Goal: Task Accomplishment & Management: Manage account settings

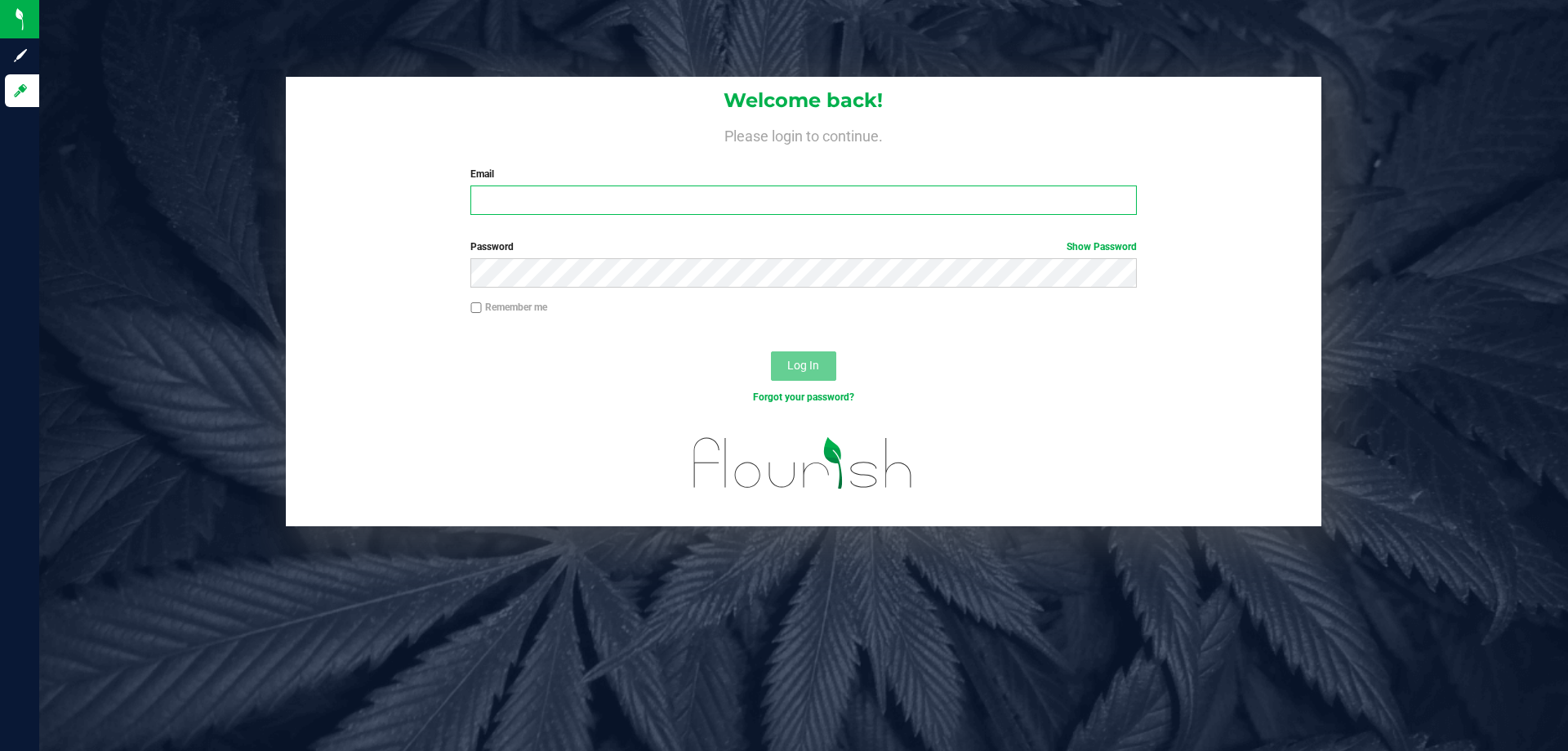
click at [537, 206] on input "Email" at bounding box center [803, 200] width 666 height 30
type input "[EMAIL_ADDRESS][DOMAIN_NAME]"
click at [771, 352] on button "Log In" at bounding box center [803, 367] width 66 height 30
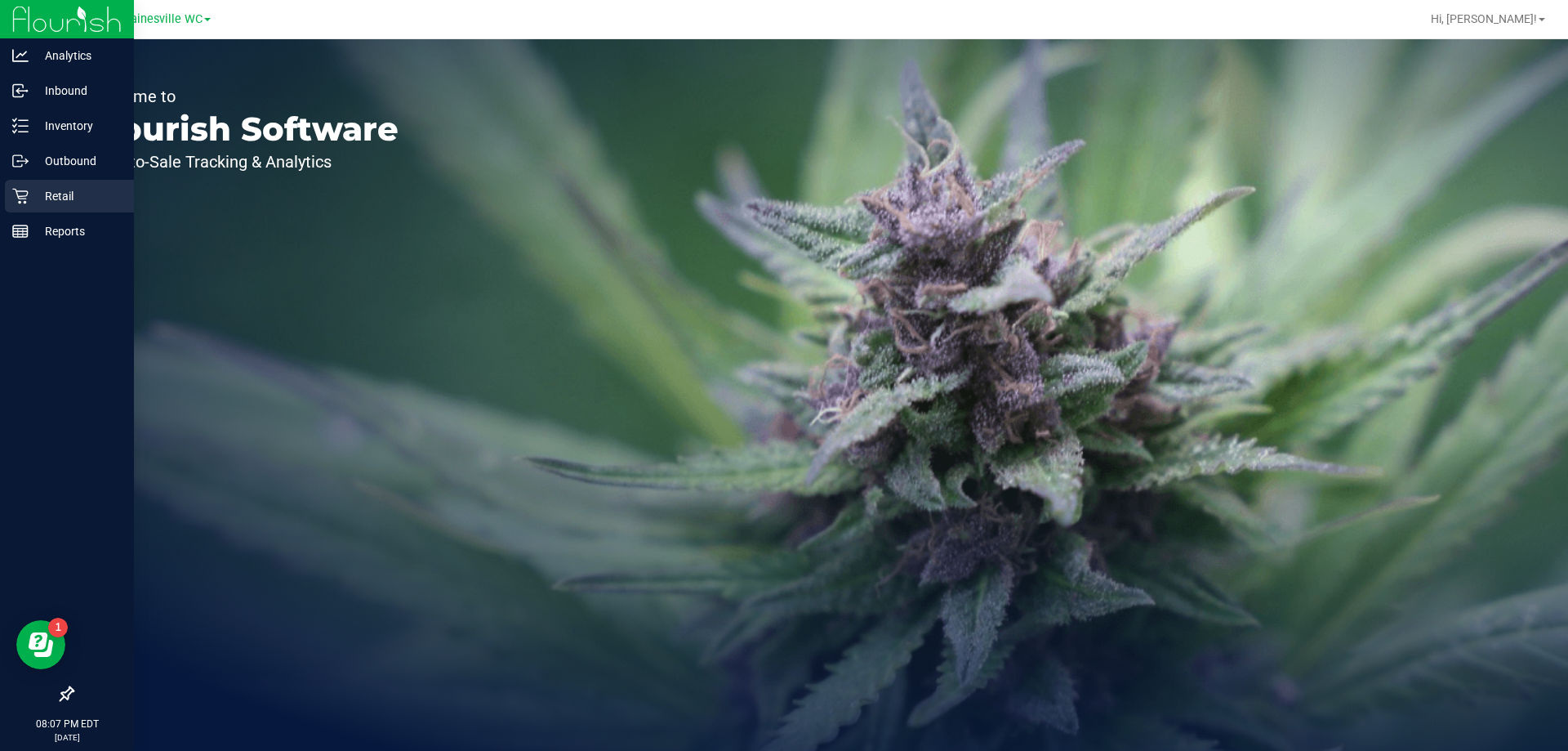
click at [20, 190] on icon at bounding box center [20, 196] width 16 height 16
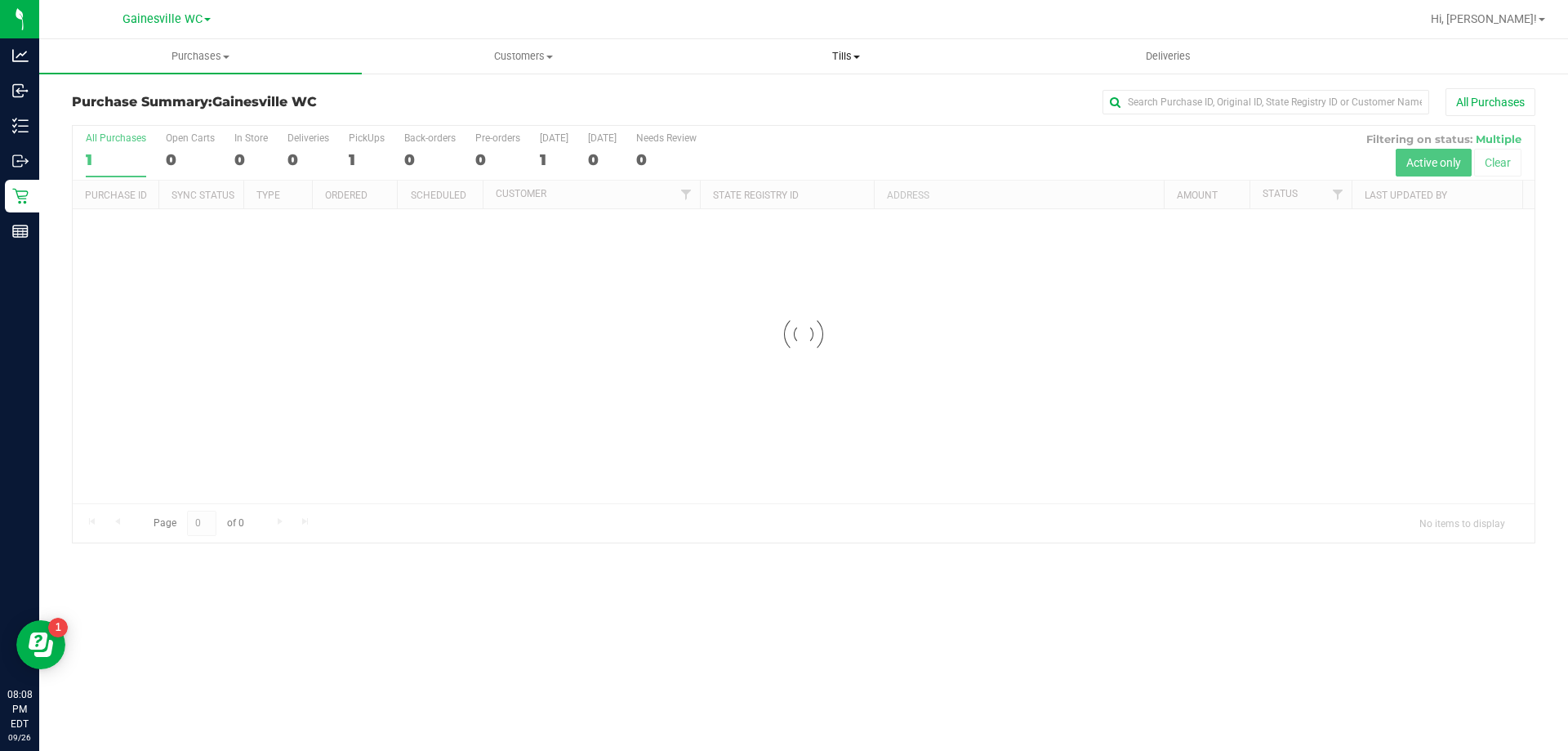
click at [855, 57] on span at bounding box center [856, 57] width 7 height 3
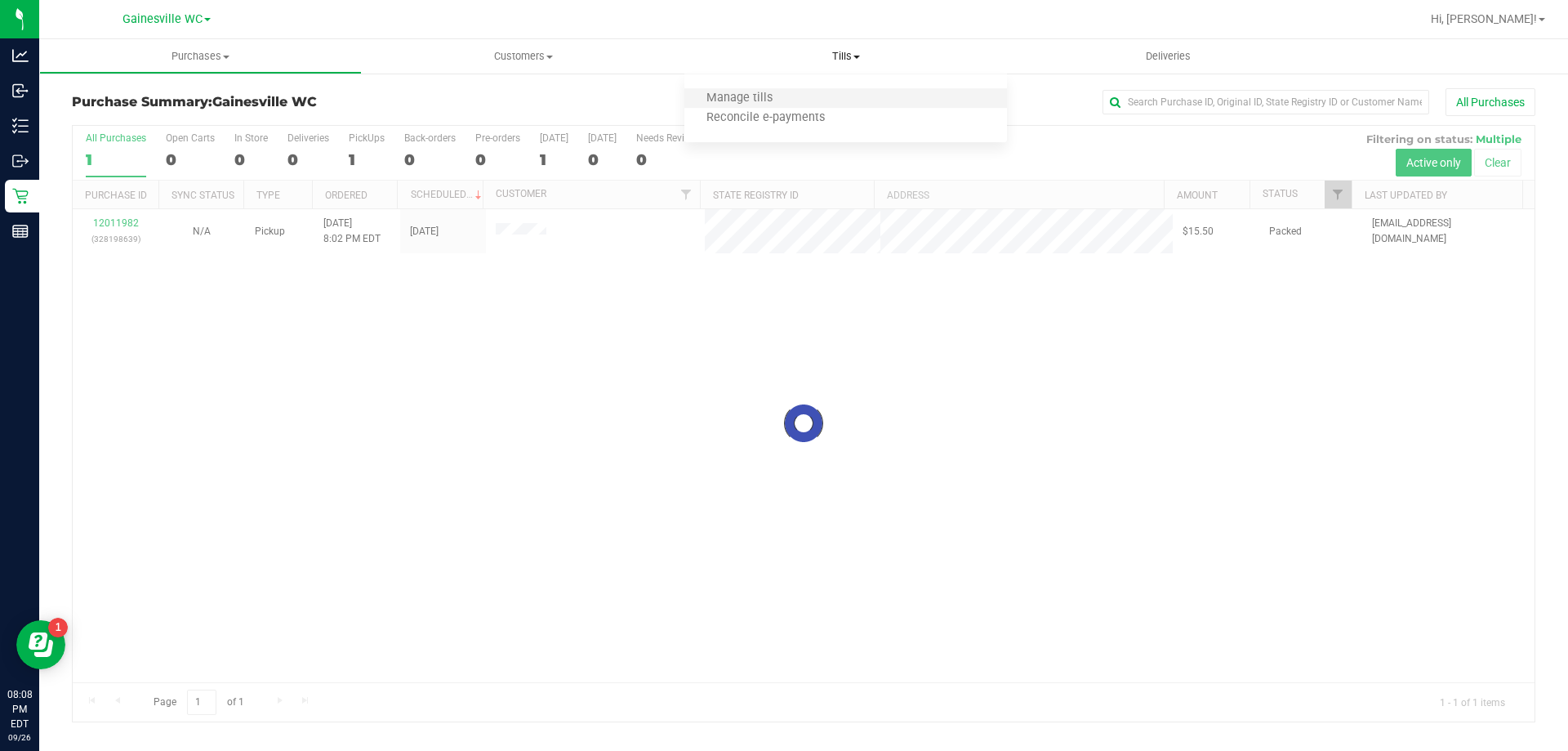
click at [835, 101] on li "Manage tills" at bounding box center [845, 99] width 323 height 20
click at [750, 100] on span "Manage tills" at bounding box center [739, 99] width 111 height 14
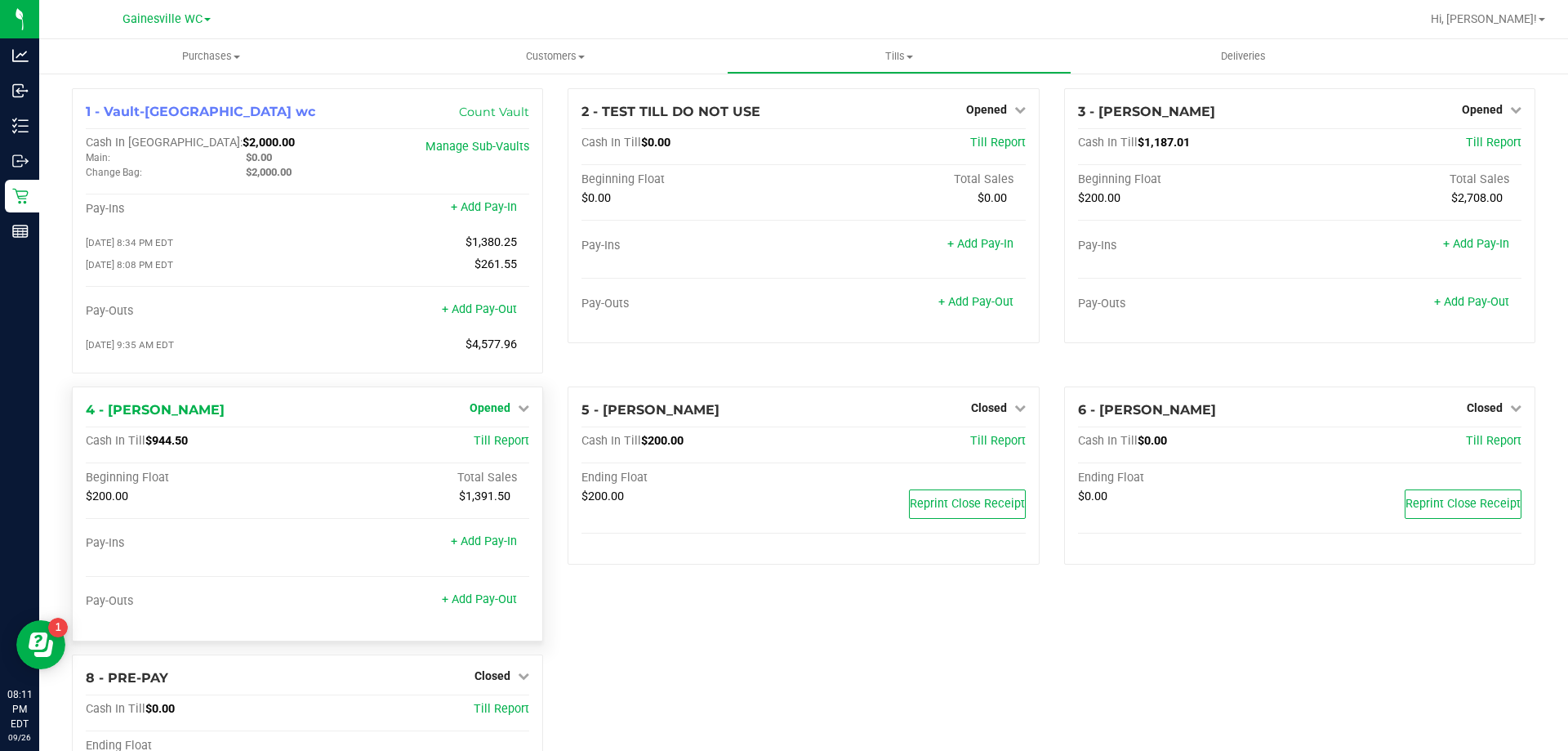
click at [496, 409] on span "Opened" at bounding box center [490, 407] width 41 height 13
click at [503, 447] on link "Close Till" at bounding box center [493, 440] width 44 height 13
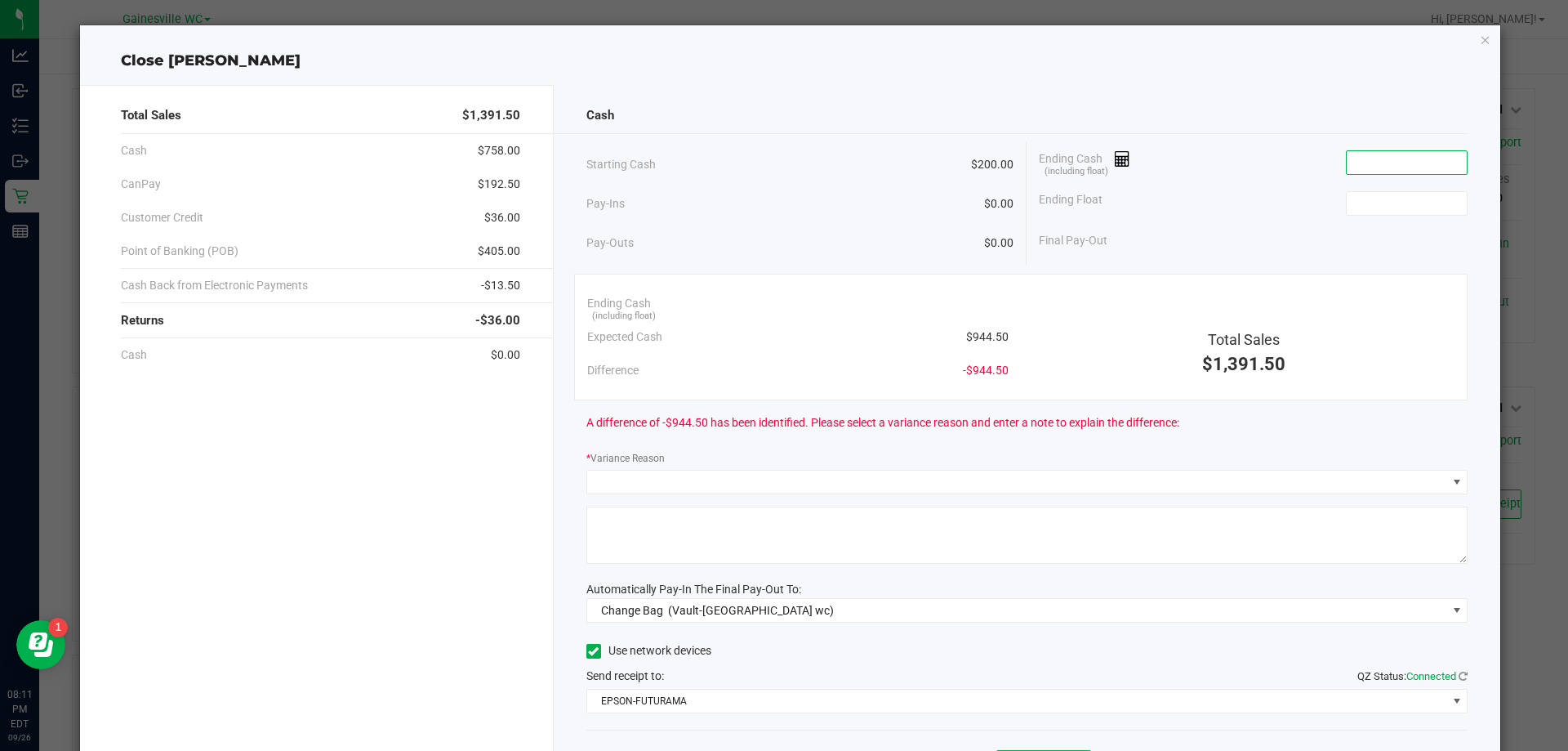
click at [1358, 160] on input at bounding box center [1407, 162] width 120 height 23
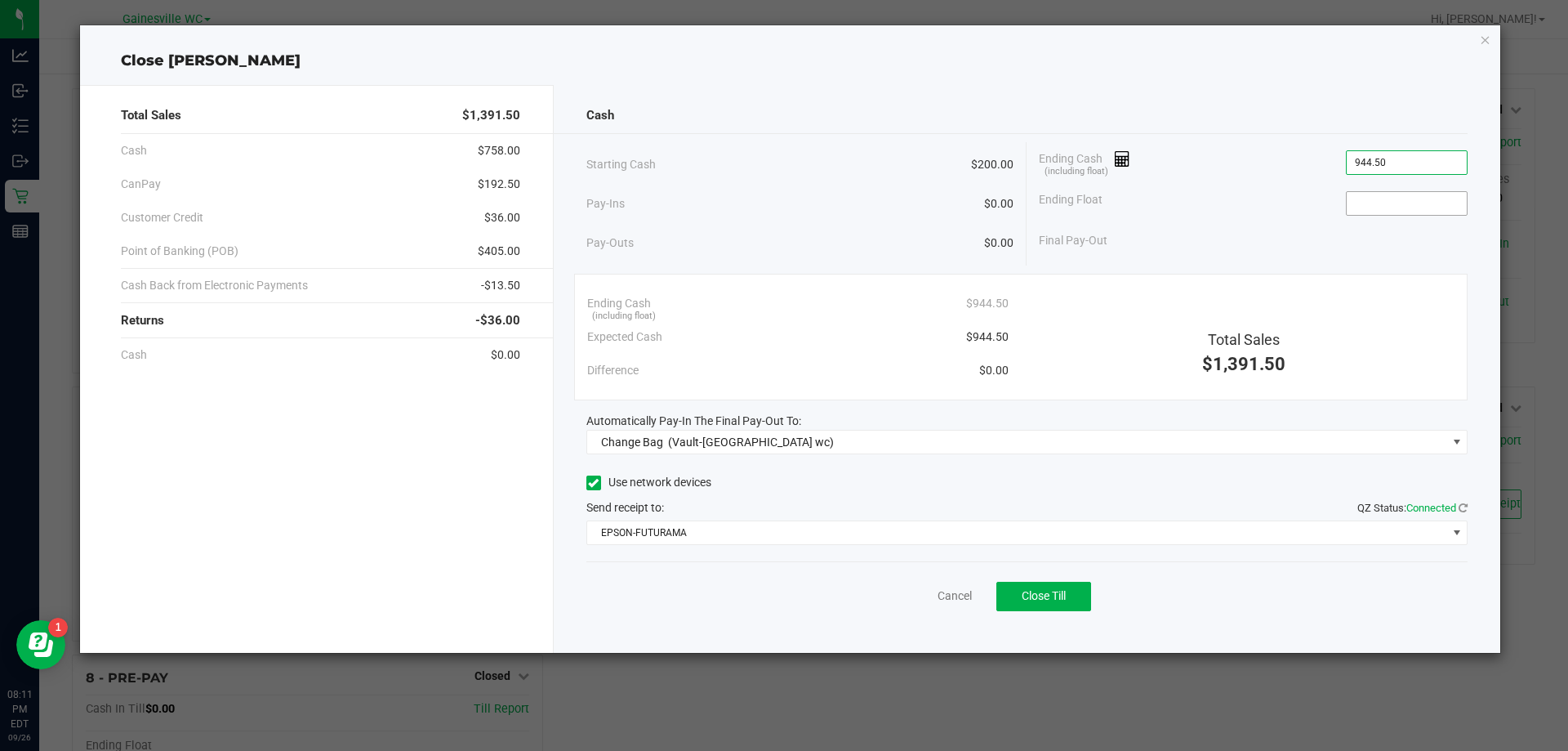
type input "$944.50"
click at [1398, 206] on input at bounding box center [1407, 203] width 120 height 23
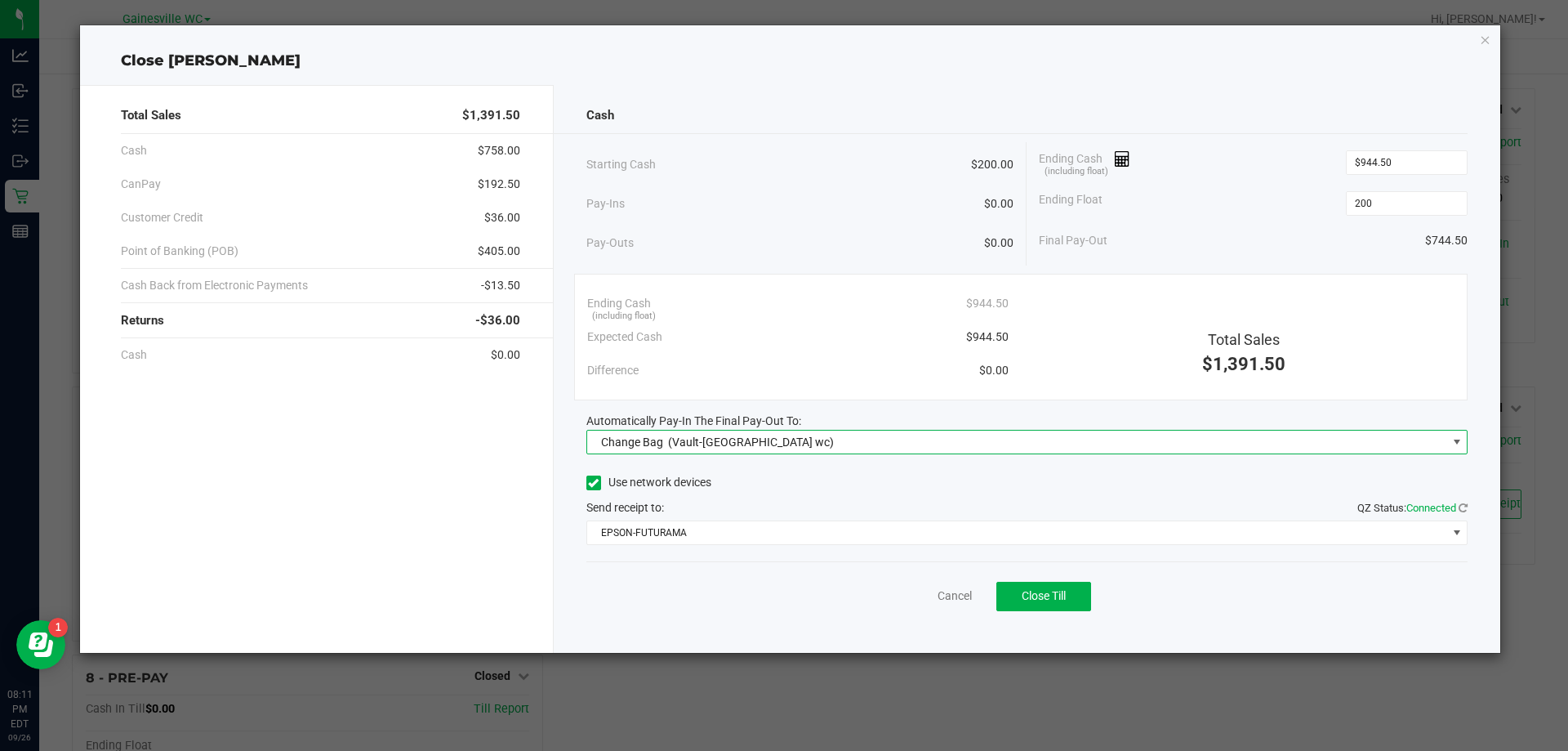
type input "$200.00"
click at [822, 443] on span "Change Bag (Vault-[GEOGRAPHIC_DATA] wc)" at bounding box center [1017, 441] width 860 height 23
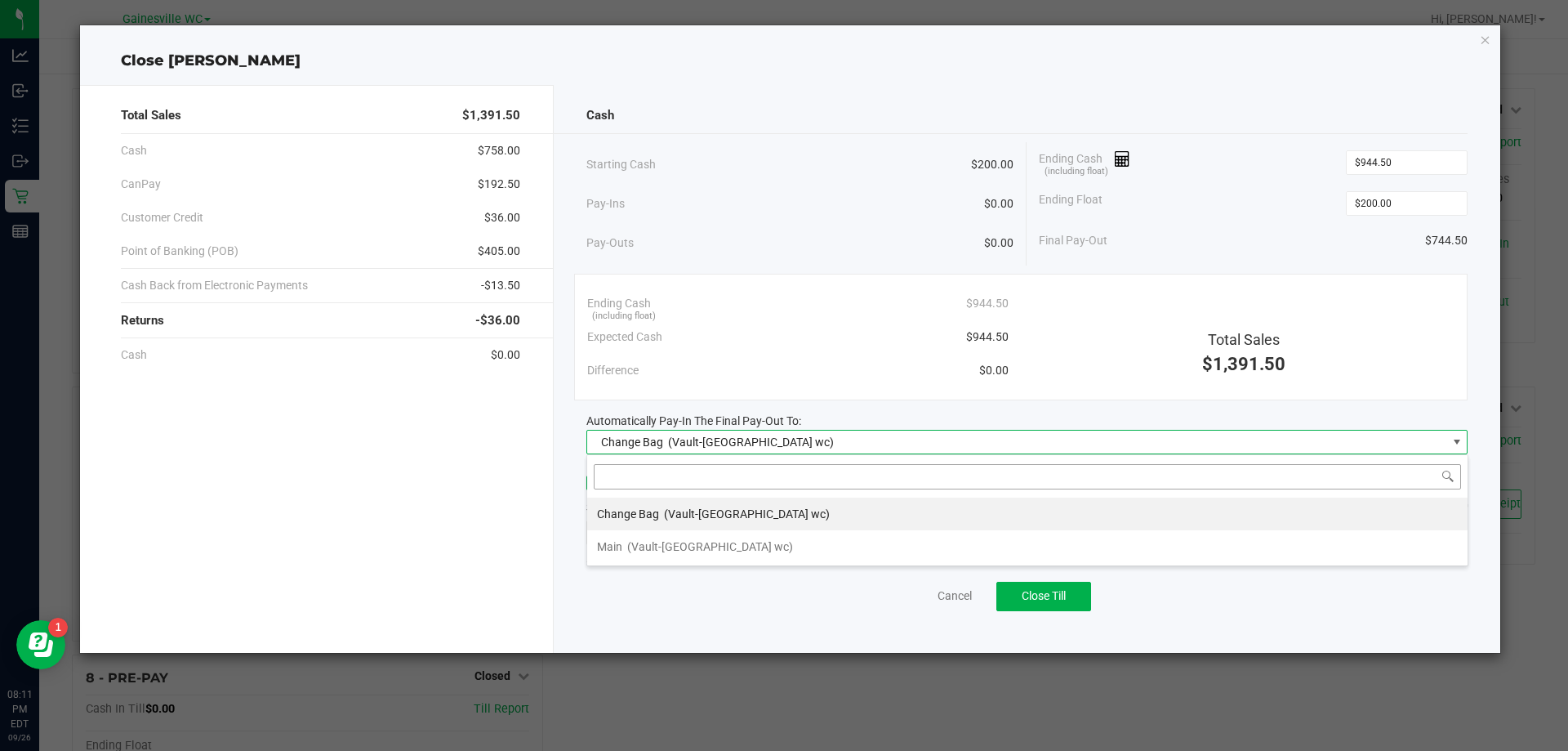
scroll to position [25, 881]
click at [715, 551] on span "(Vault-[GEOGRAPHIC_DATA] wc)" at bounding box center [710, 546] width 166 height 13
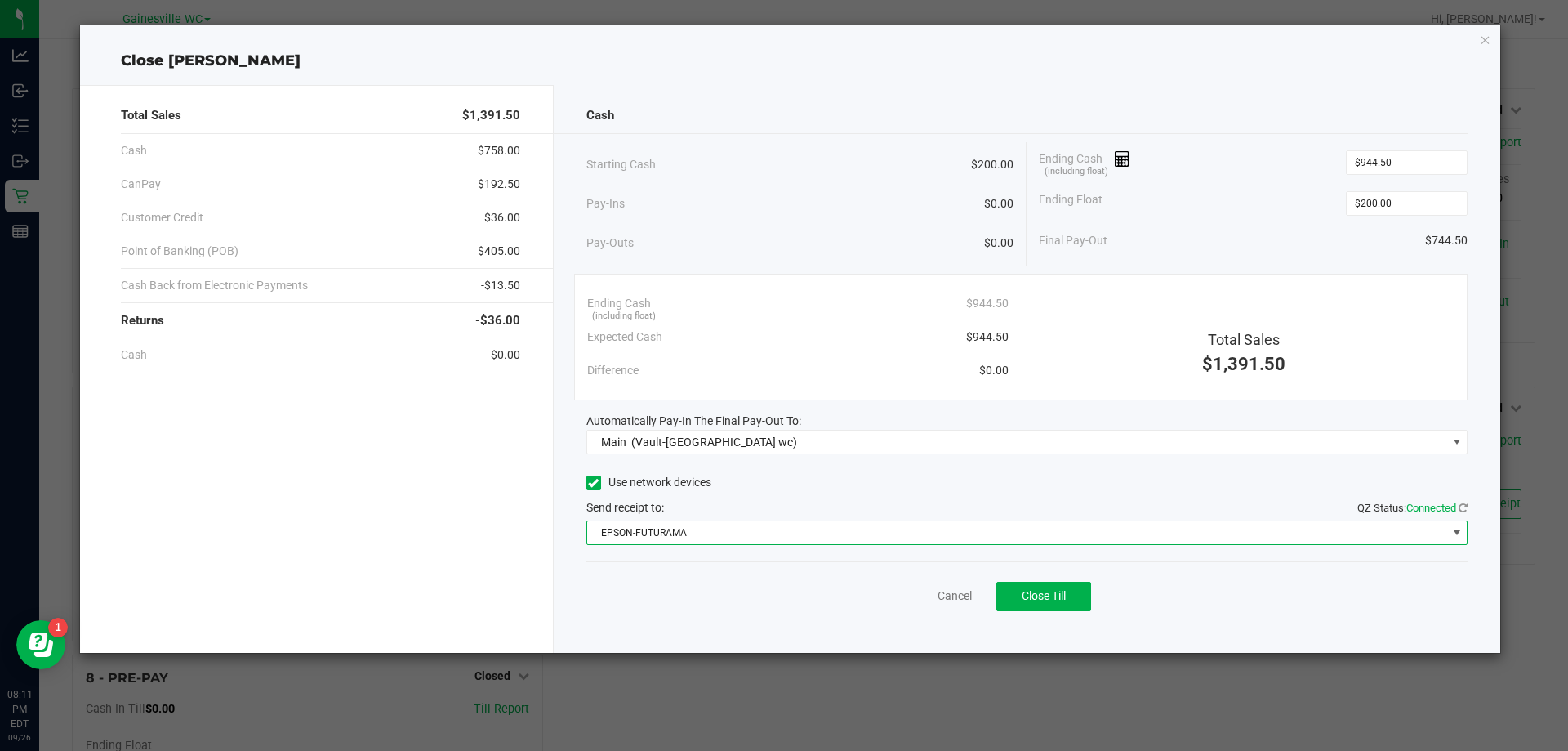
click at [773, 536] on span "EPSON-FUTURAMA" at bounding box center [1017, 532] width 860 height 23
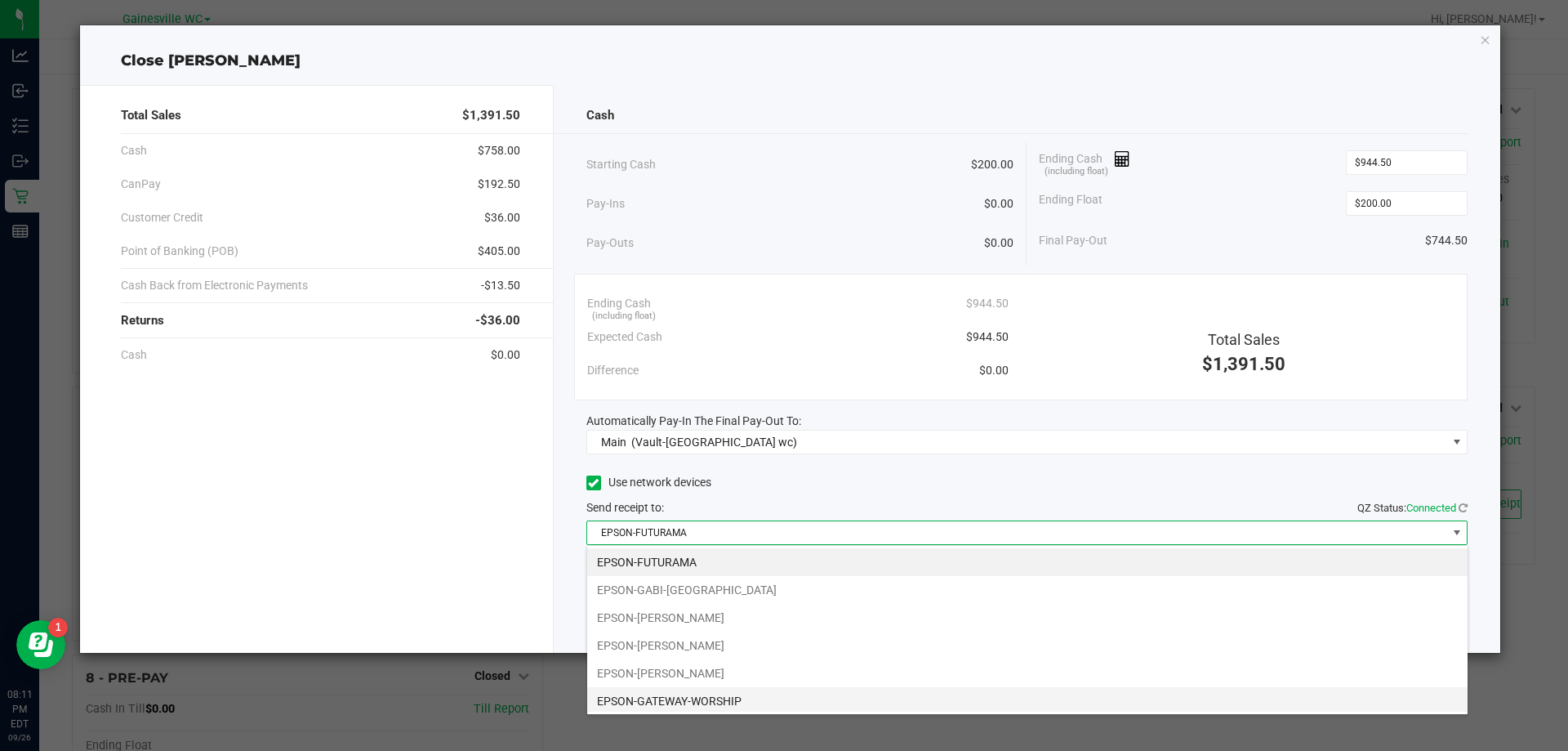
click at [731, 706] on li "EPSON-GATEWAY-WORSHIP" at bounding box center [1027, 701] width 880 height 28
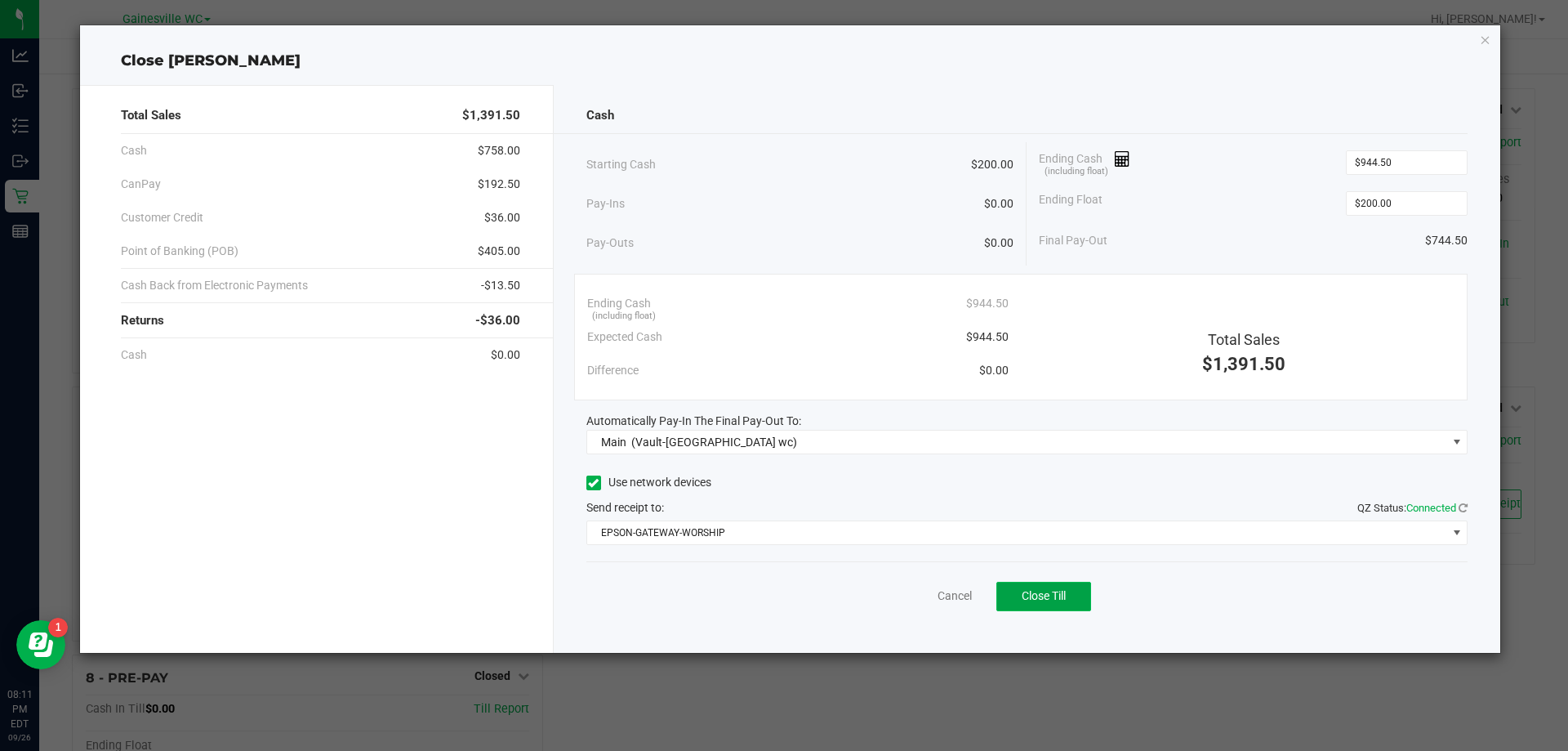
click at [1050, 601] on span "Close Till" at bounding box center [1043, 596] width 44 height 13
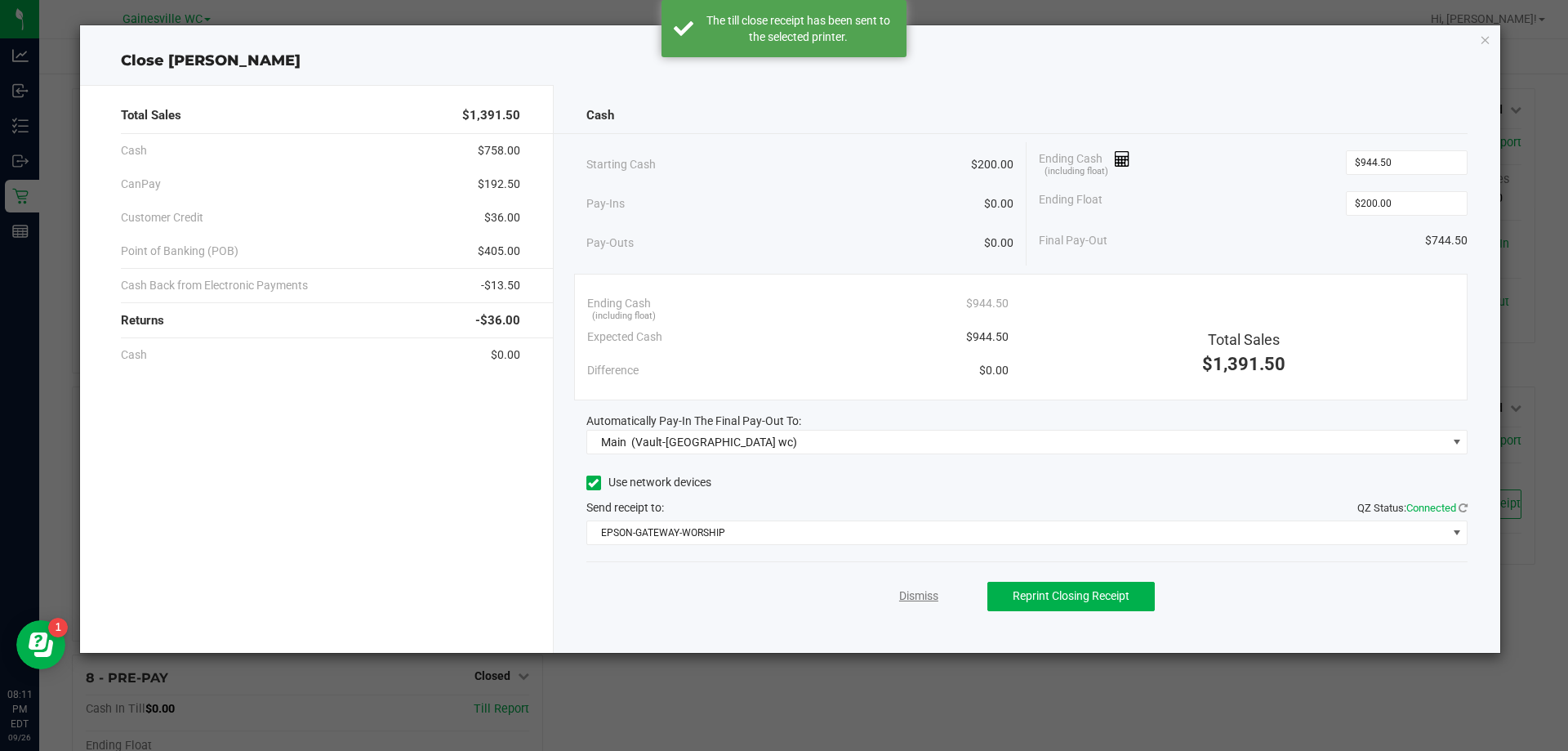
click at [908, 598] on link "Dismiss" at bounding box center [918, 596] width 39 height 17
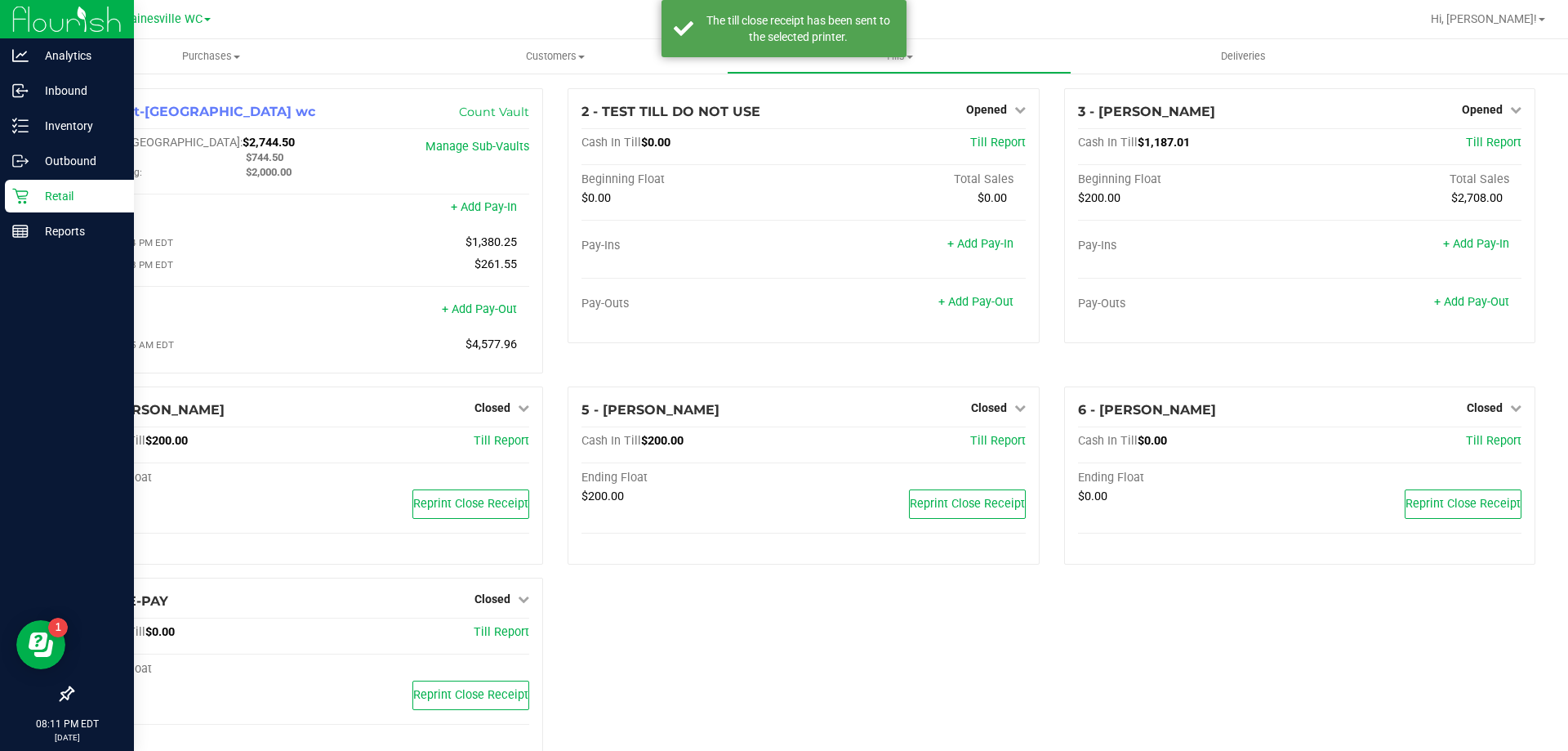
click at [48, 205] on p "Retail" at bounding box center [78, 196] width 98 height 20
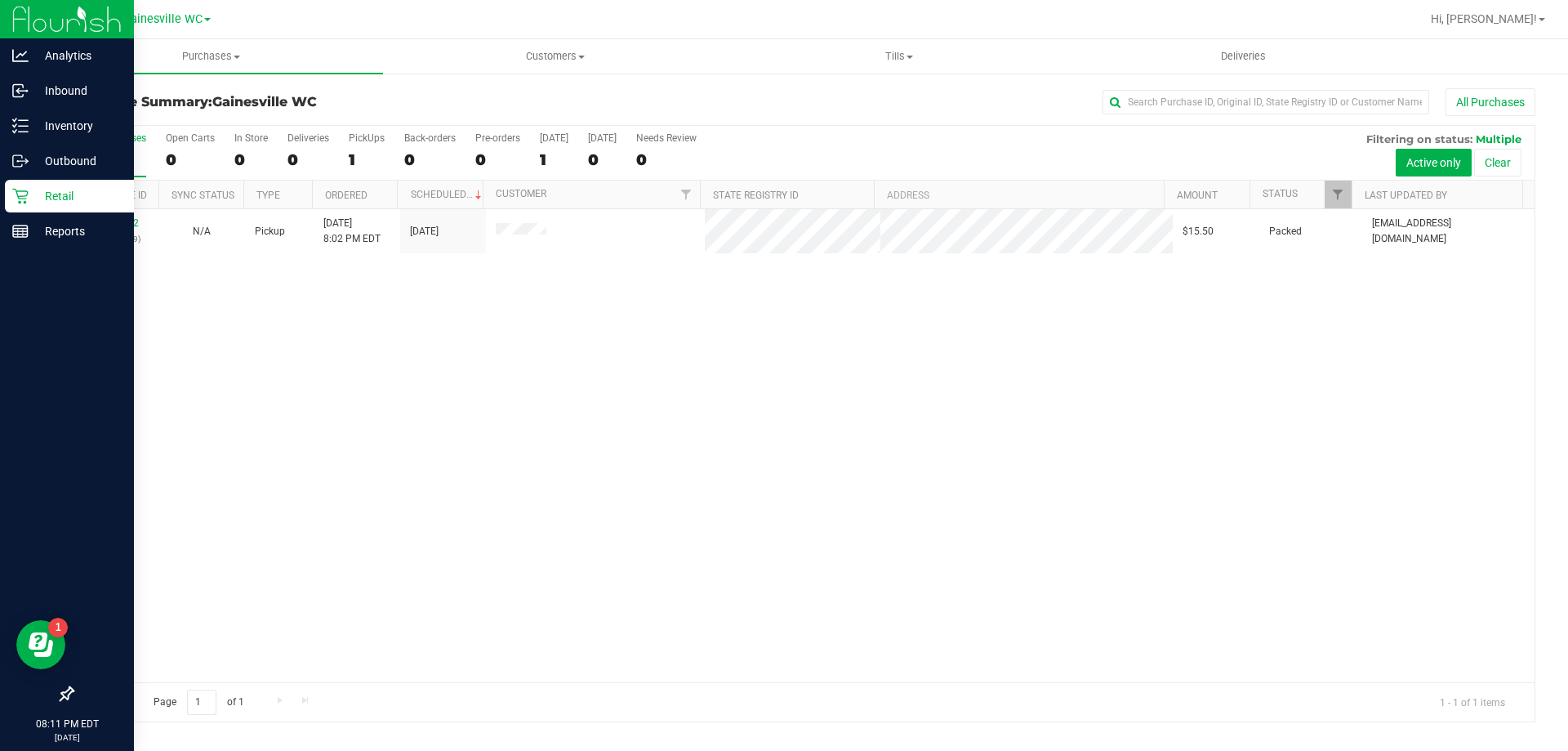
click at [100, 205] on p "Retail" at bounding box center [78, 196] width 98 height 20
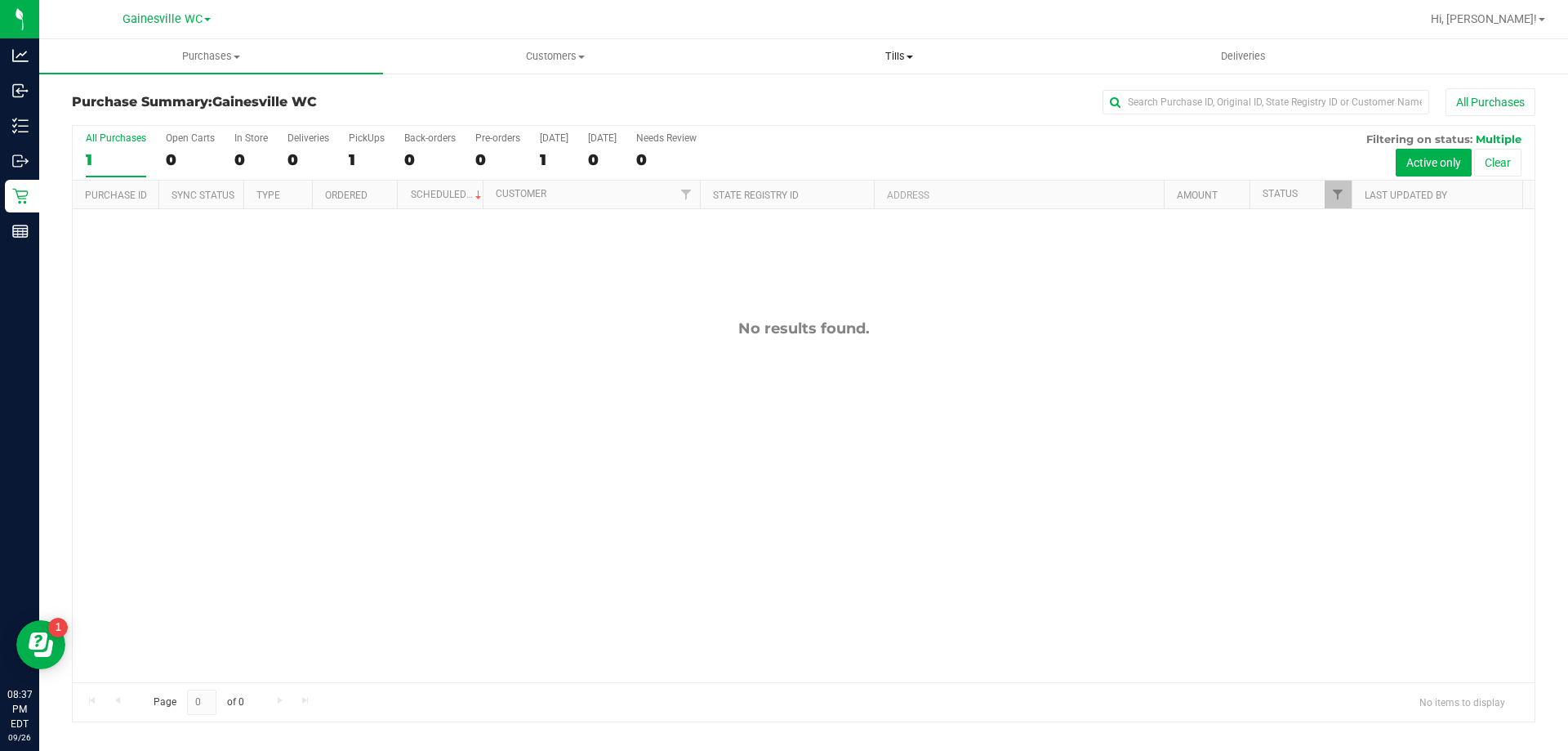
click at [893, 52] on span "Tills" at bounding box center [899, 56] width 342 height 15
click at [880, 94] on li "Manage tills" at bounding box center [898, 99] width 343 height 20
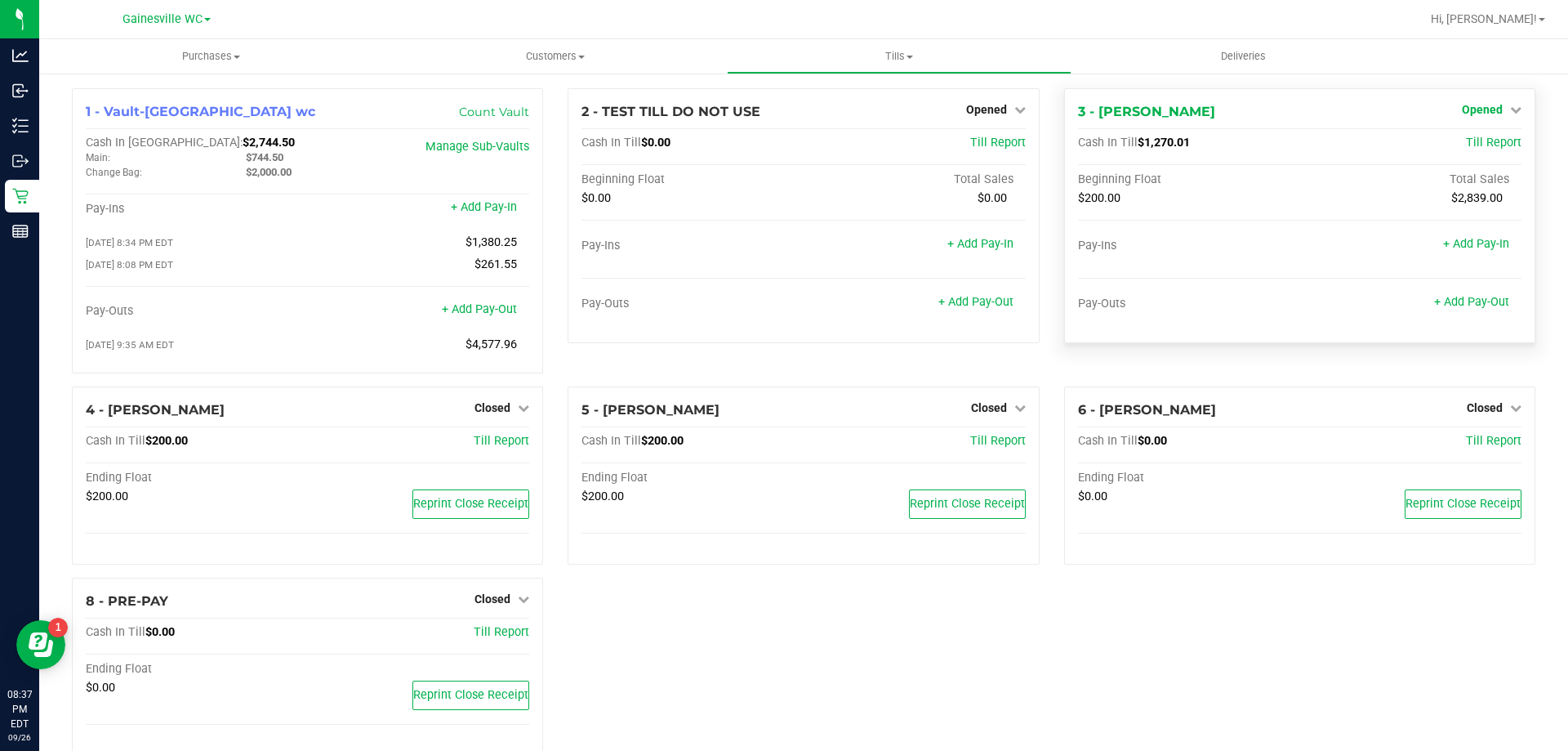
click at [1482, 107] on span "Opened" at bounding box center [1482, 109] width 41 height 13
click at [1462, 143] on link "Close Till" at bounding box center [1484, 143] width 44 height 13
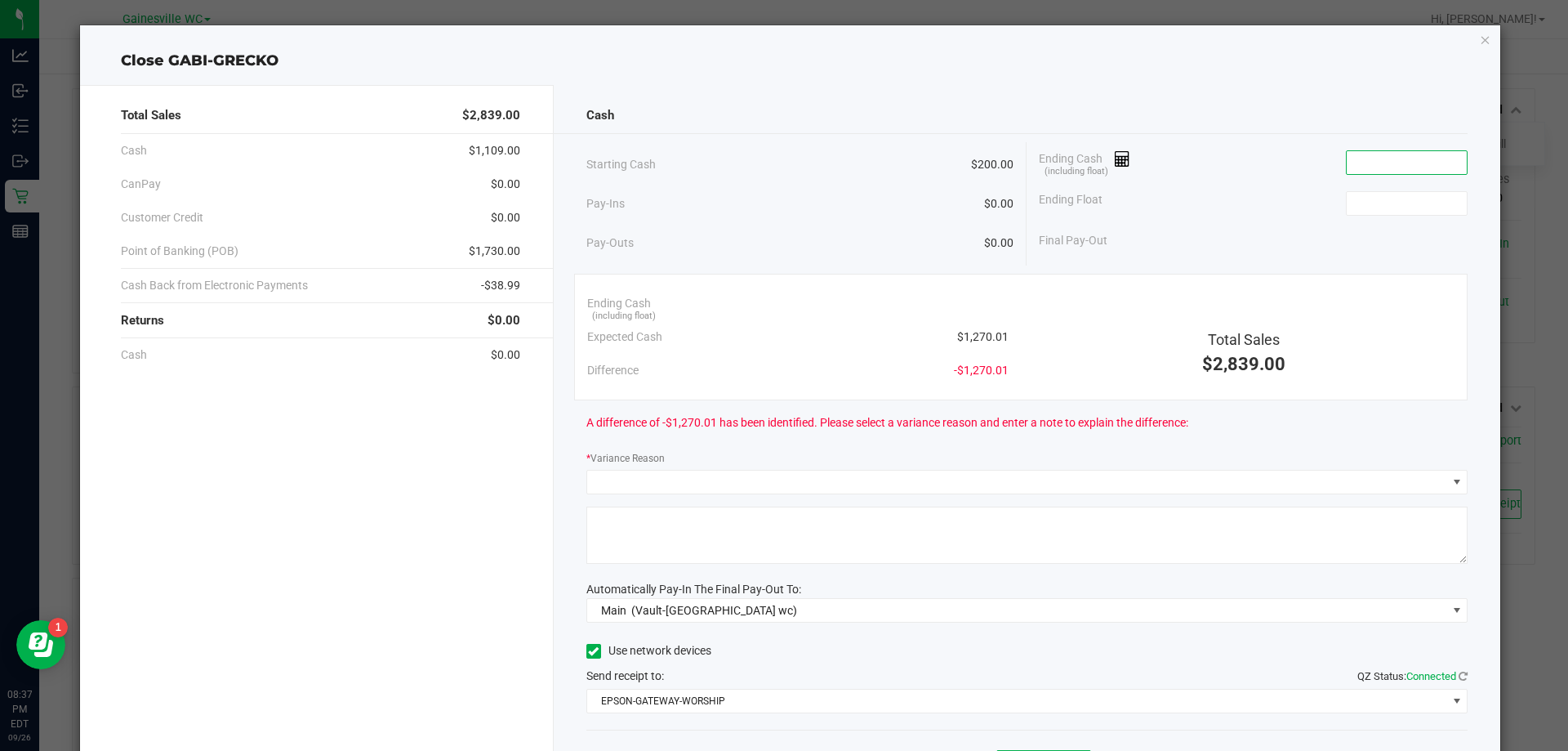
click at [1380, 159] on input at bounding box center [1407, 162] width 120 height 23
click at [1380, 159] on input "1270.0" at bounding box center [1407, 162] width 120 height 23
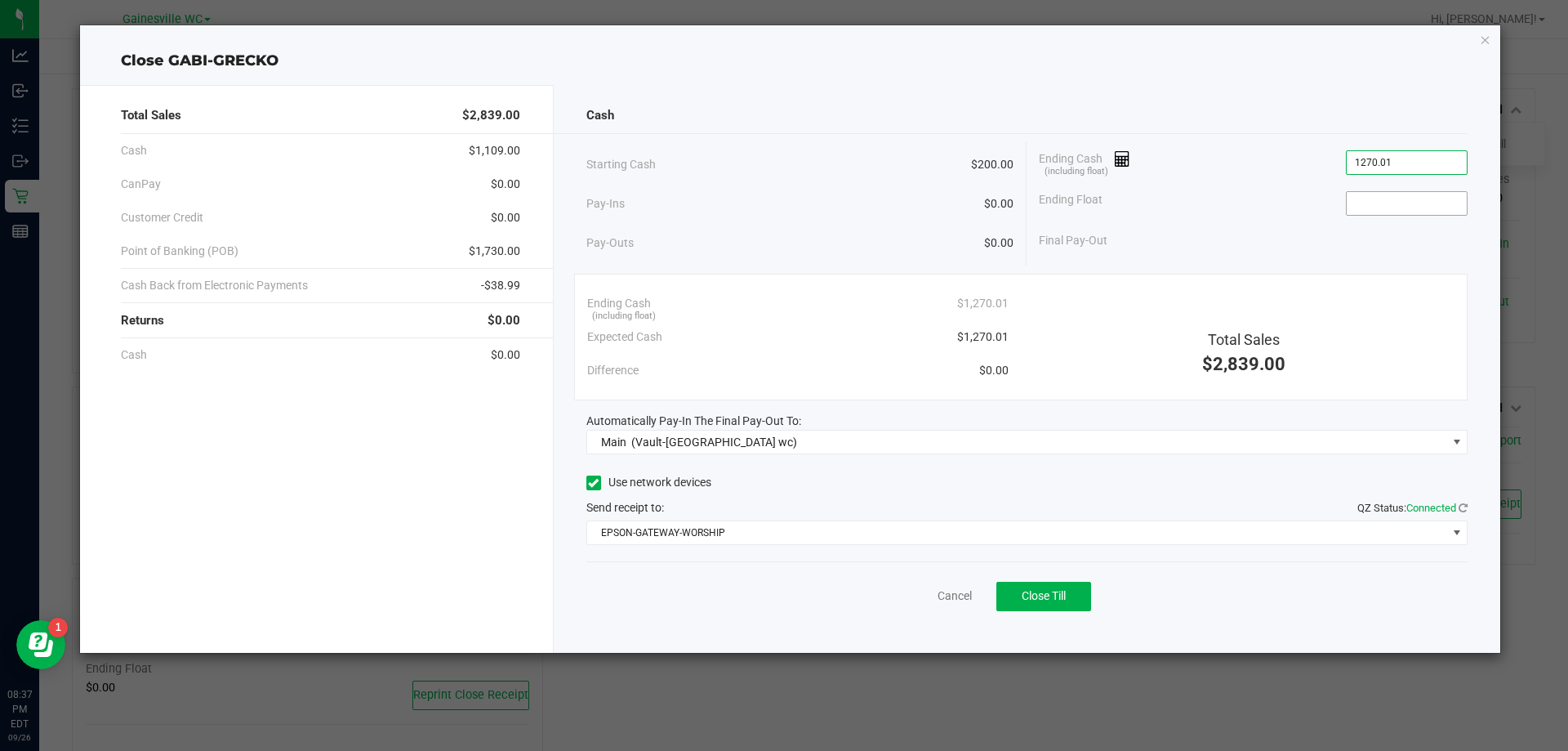
type input "$1,270.01"
click at [1388, 195] on input at bounding box center [1407, 203] width 120 height 23
type input "$200.00"
click at [1034, 594] on span "Close Till" at bounding box center [1043, 596] width 44 height 13
click at [907, 599] on link "Dismiss" at bounding box center [918, 596] width 39 height 17
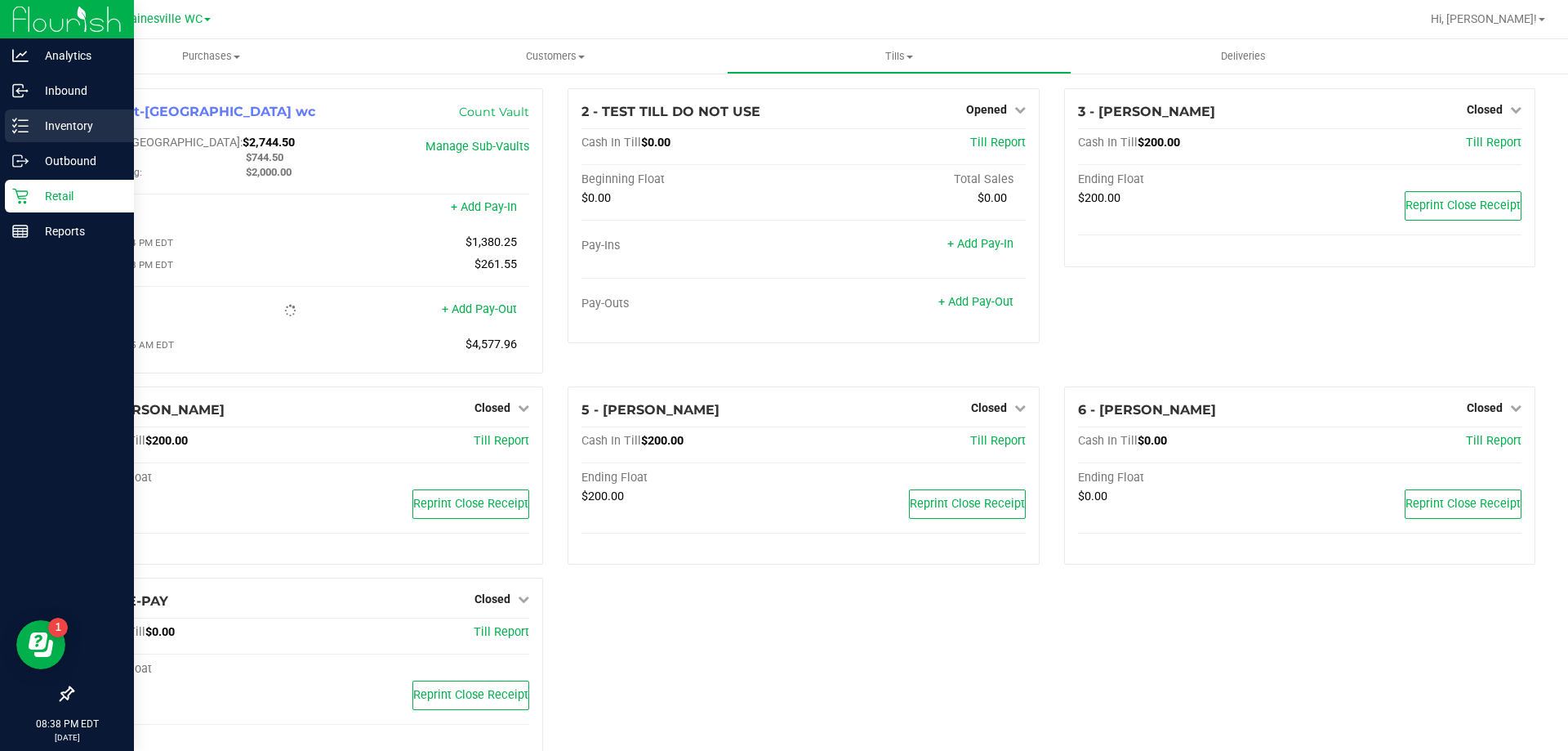
click at [19, 125] on icon at bounding box center [20, 125] width 16 height 16
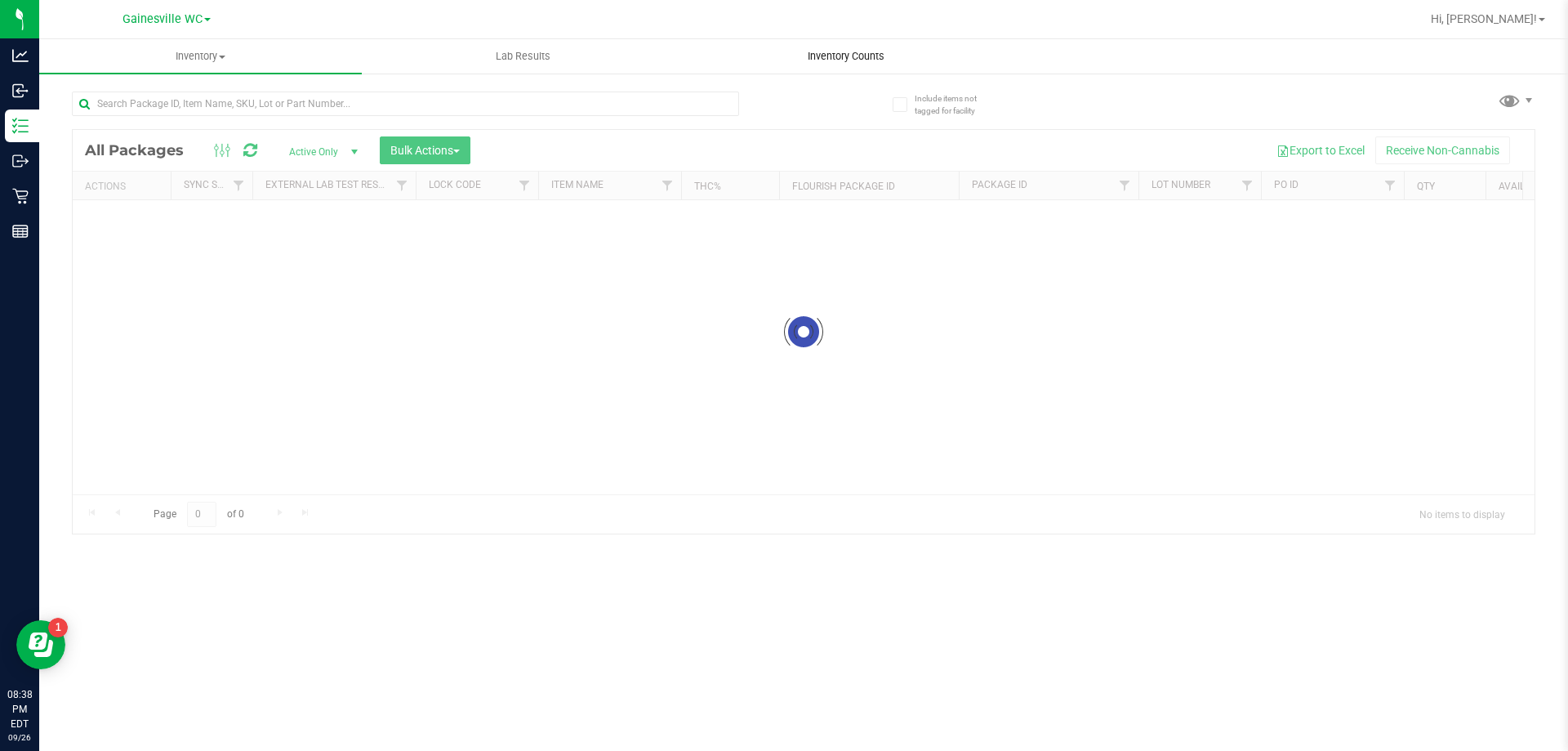
click at [873, 55] on span "Inventory Counts" at bounding box center [845, 56] width 120 height 15
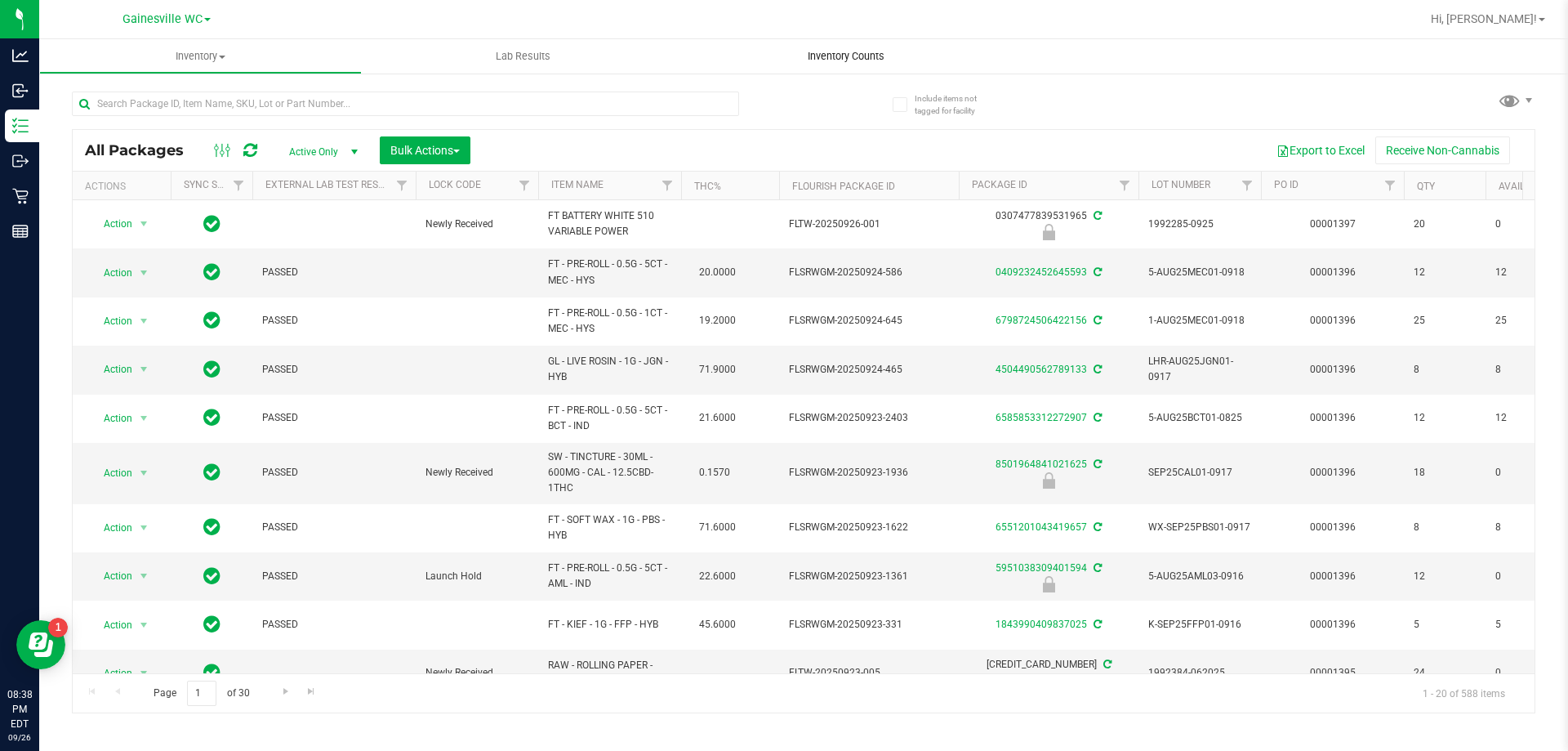
click at [873, 55] on span "Inventory Counts" at bounding box center [845, 56] width 120 height 15
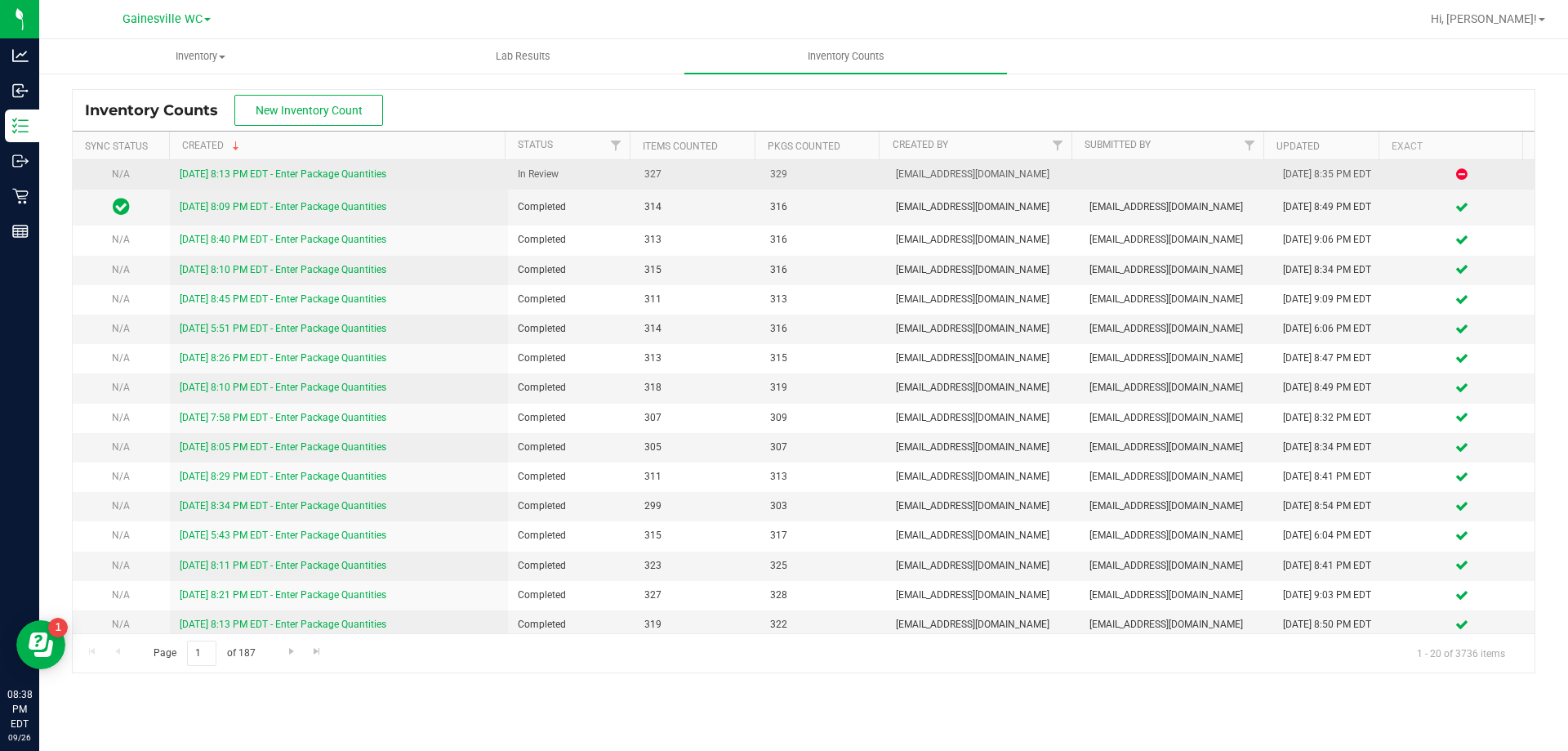
click at [284, 168] on link "[DATE] 8:13 PM EDT - Enter Package Quantities" at bounding box center [283, 173] width 207 height 11
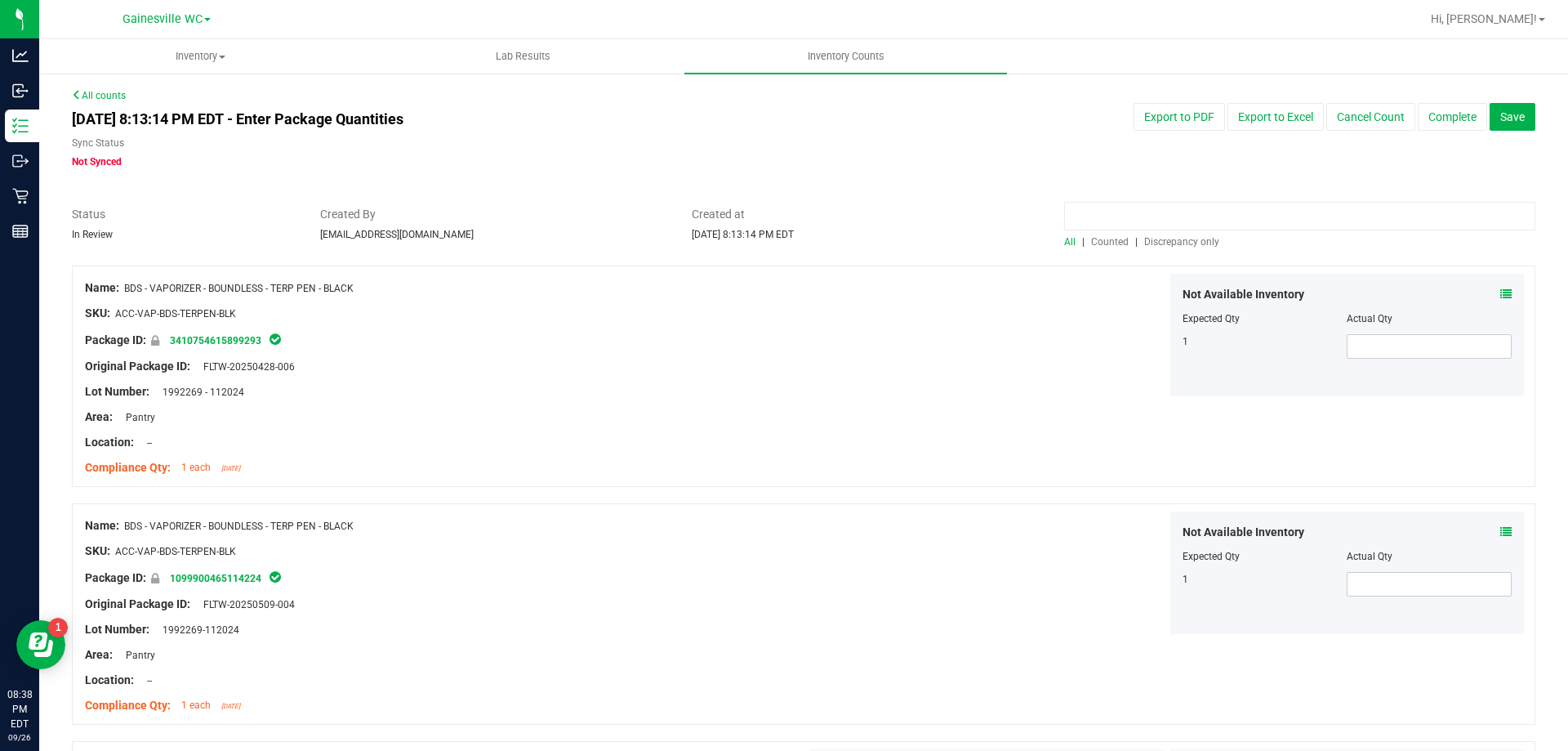
click at [1131, 219] on input at bounding box center [1299, 216] width 471 height 29
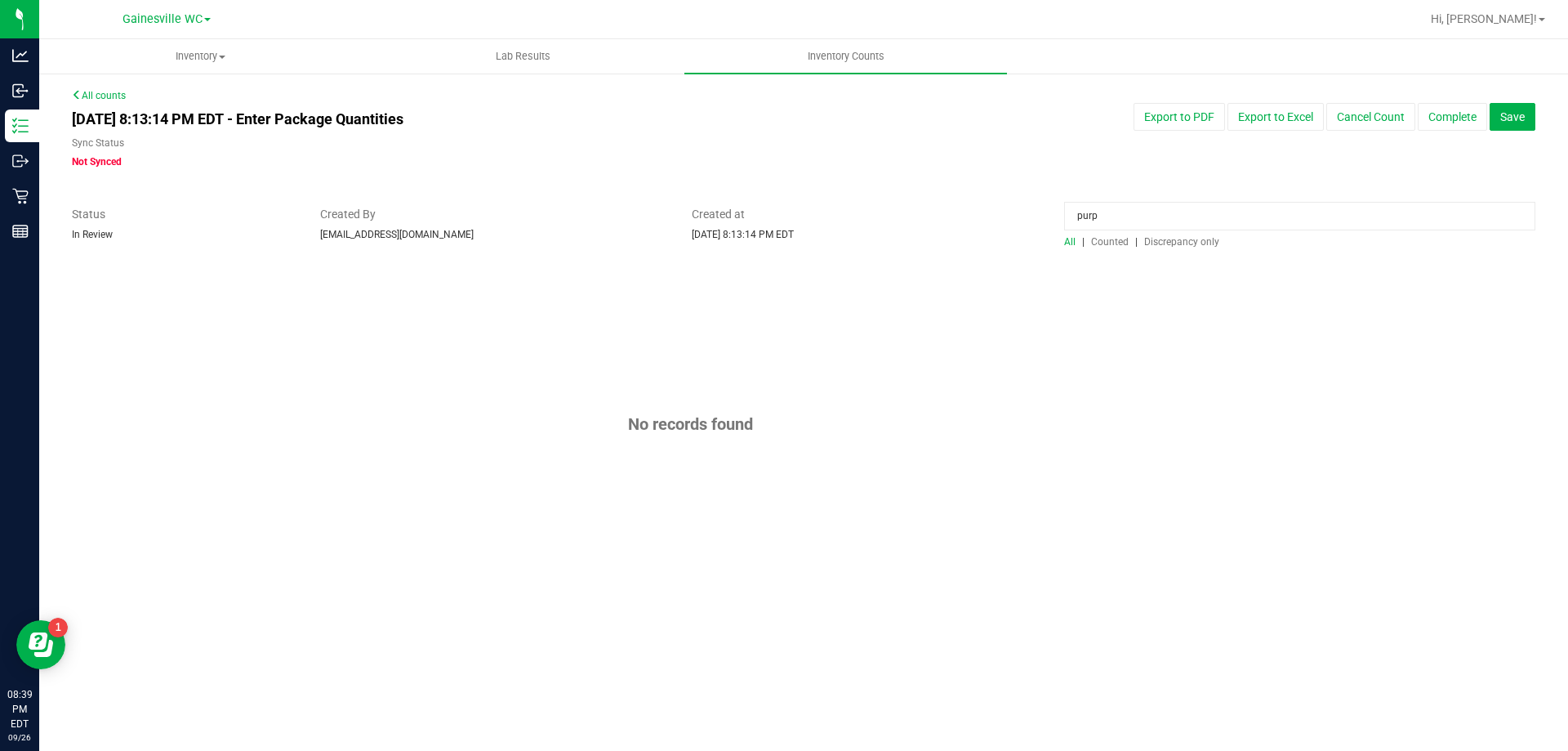
click at [1105, 242] on span "Counted" at bounding box center [1110, 241] width 38 height 11
click at [1115, 206] on input "purp" at bounding box center [1299, 216] width 471 height 29
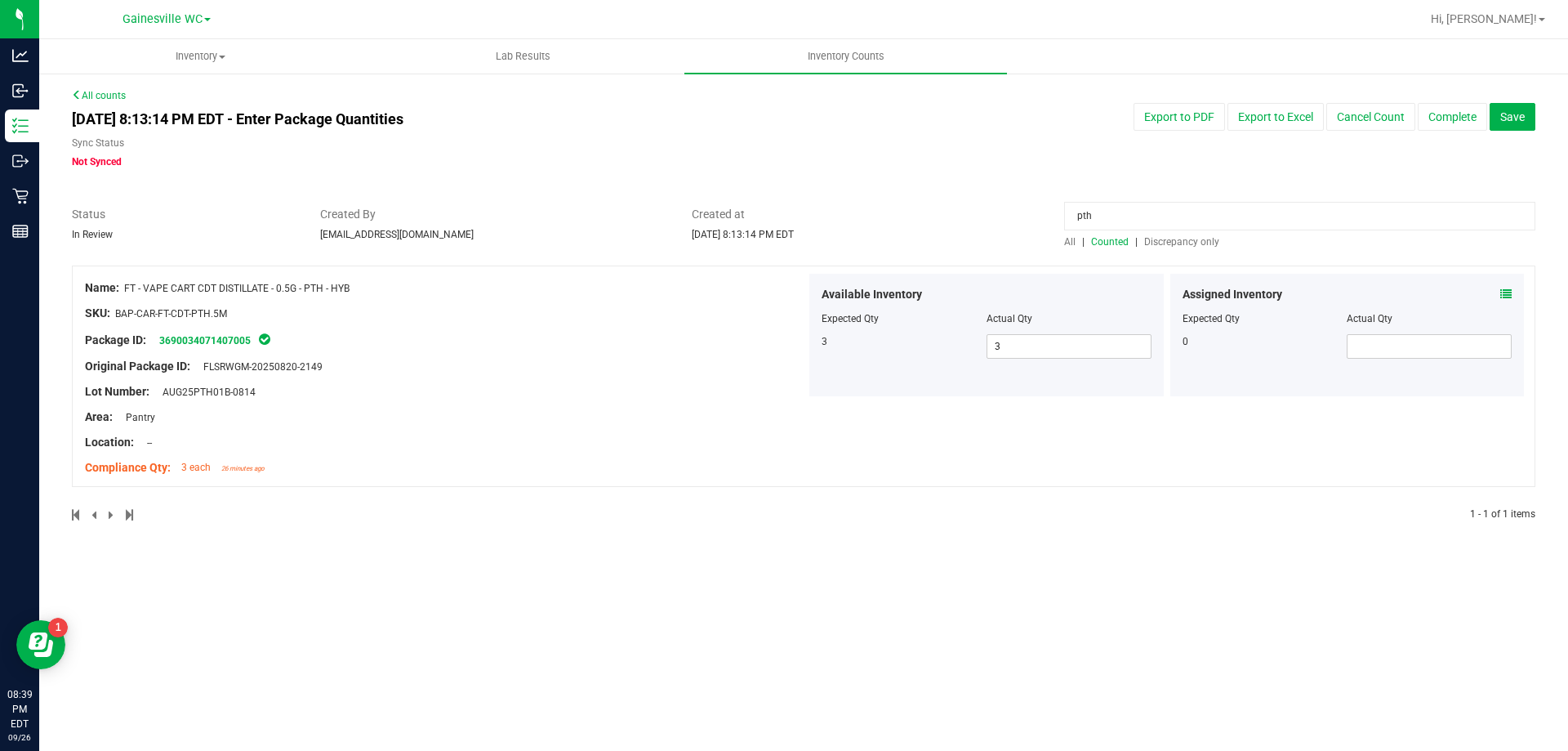
type input "pth"
click at [1505, 294] on icon at bounding box center [1505, 294] width 11 height 11
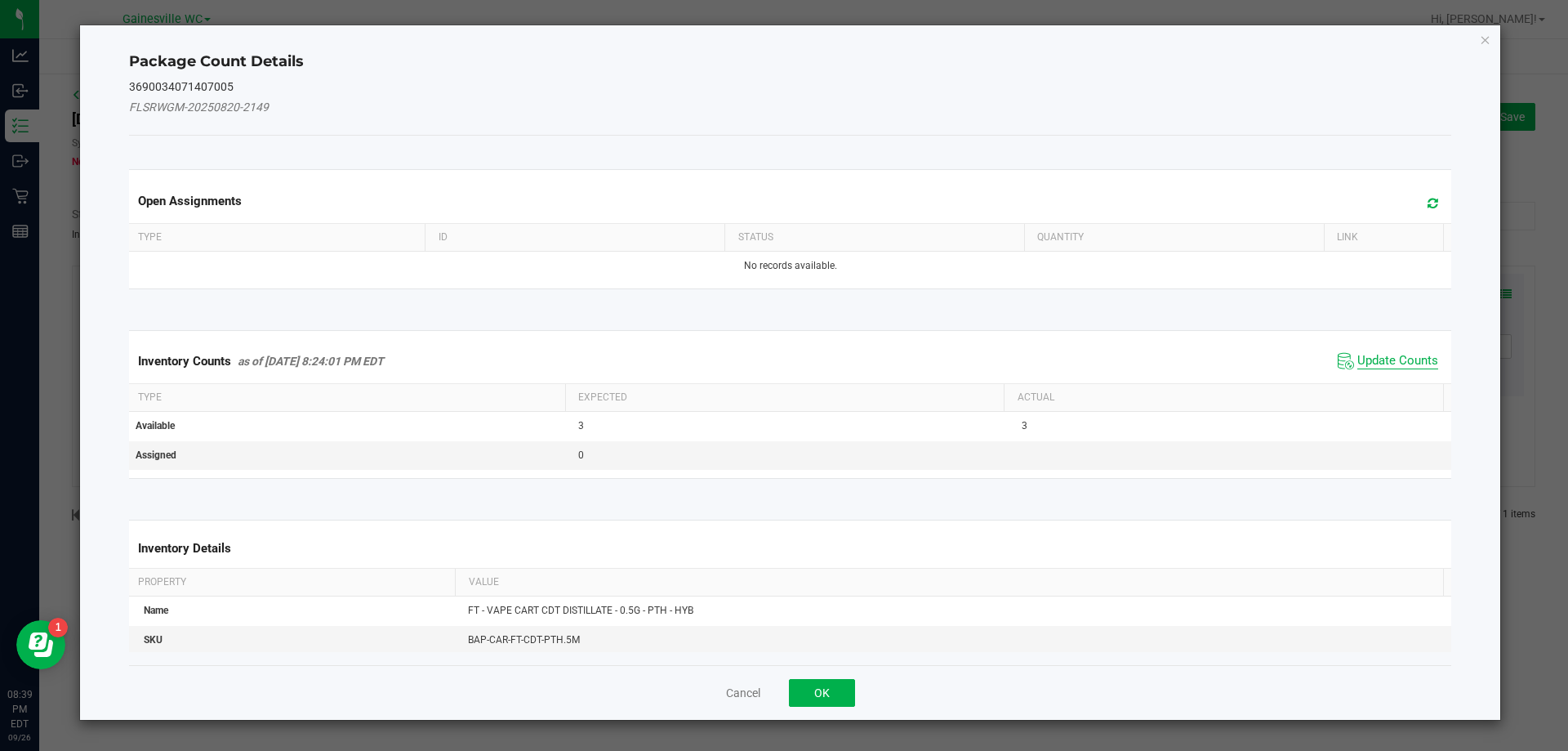
click at [1382, 359] on span "Update Counts" at bounding box center [1398, 361] width 81 height 16
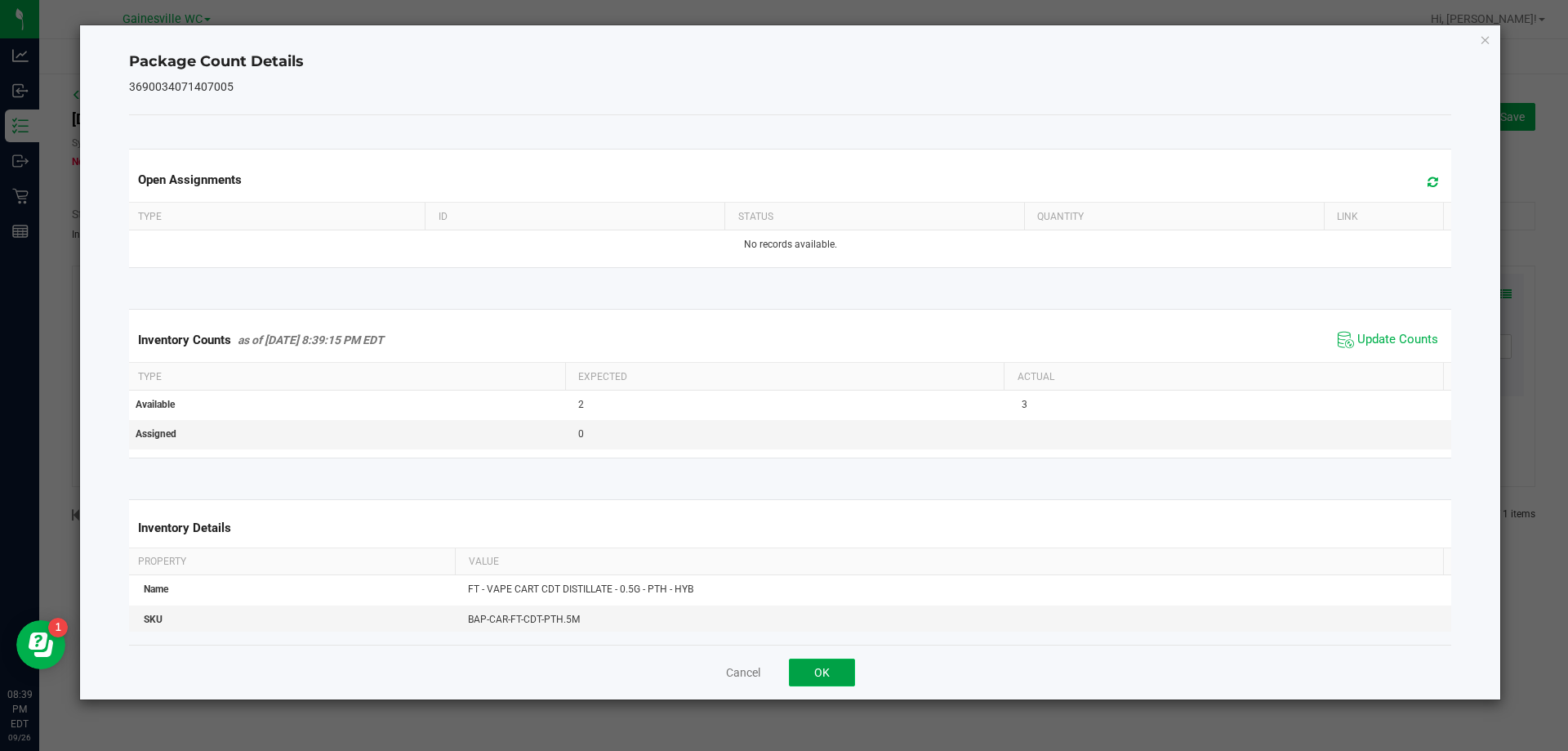
click at [842, 680] on button "OK" at bounding box center [822, 672] width 66 height 28
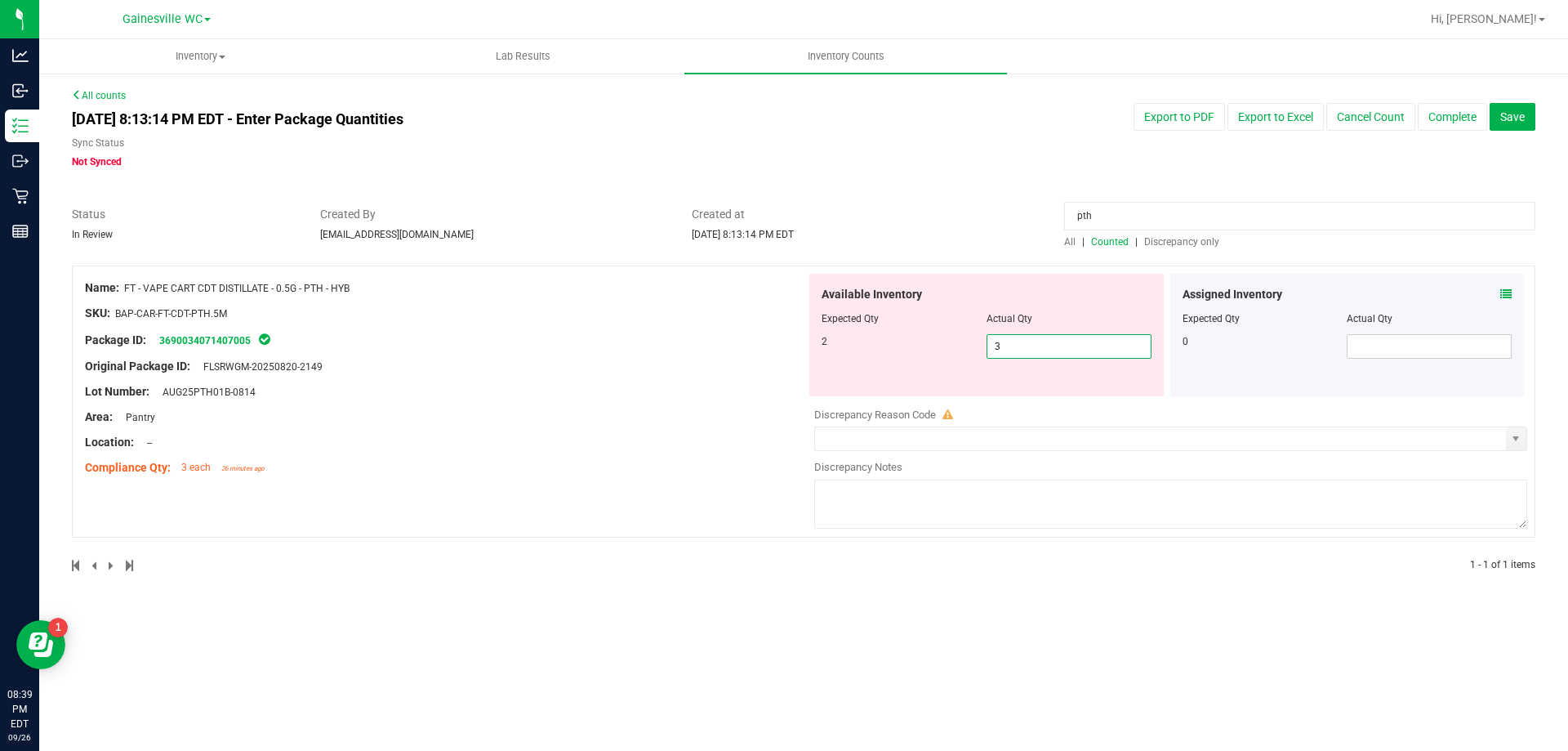
drag, startPoint x: 1034, startPoint y: 351, endPoint x: 965, endPoint y: 358, distance: 69.4
click at [965, 358] on div "2 3 3" at bounding box center [986, 347] width 330 height 25
type input "2"
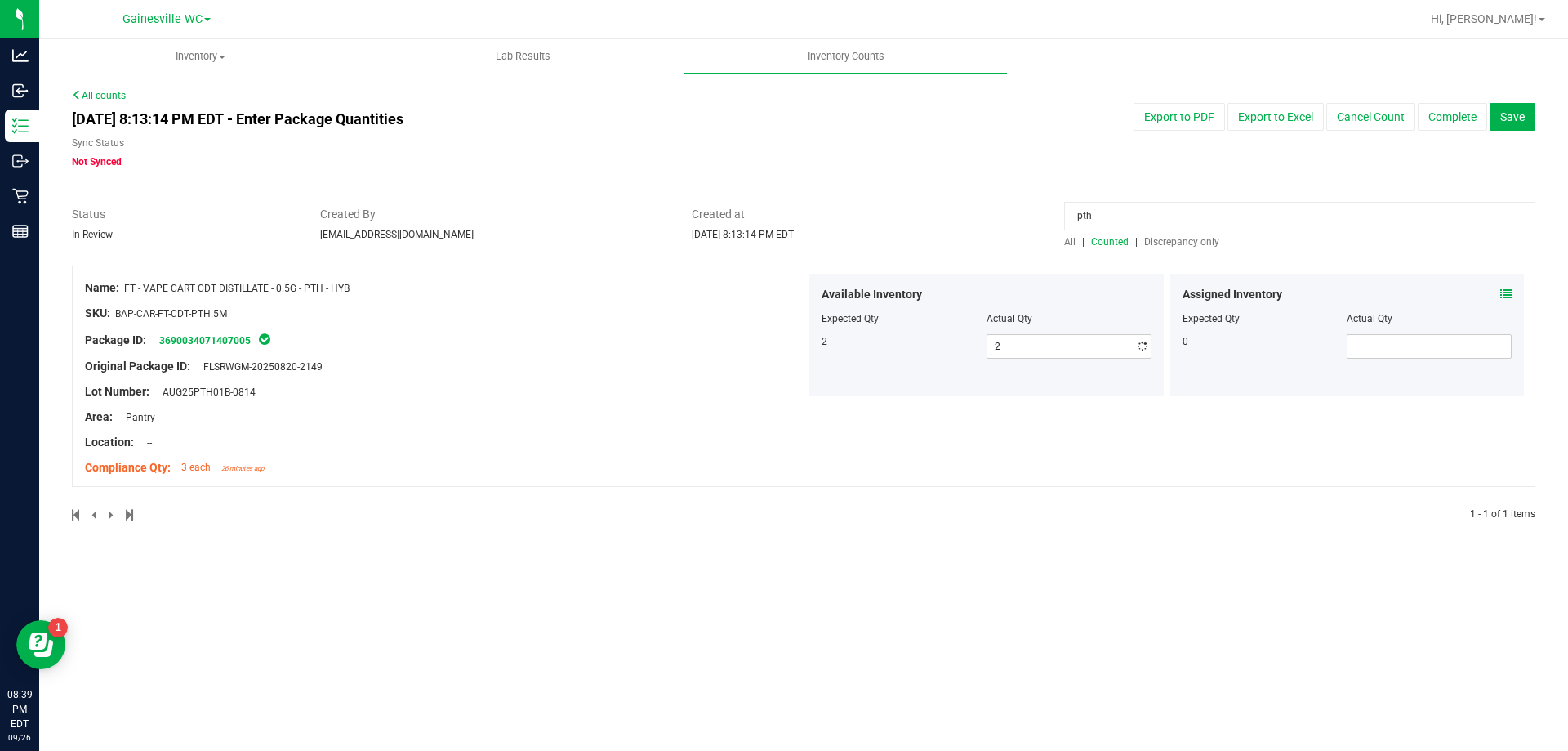
click at [626, 425] on div at bounding box center [445, 429] width 721 height 8
click at [1192, 242] on span "Discrepancy only" at bounding box center [1181, 241] width 75 height 11
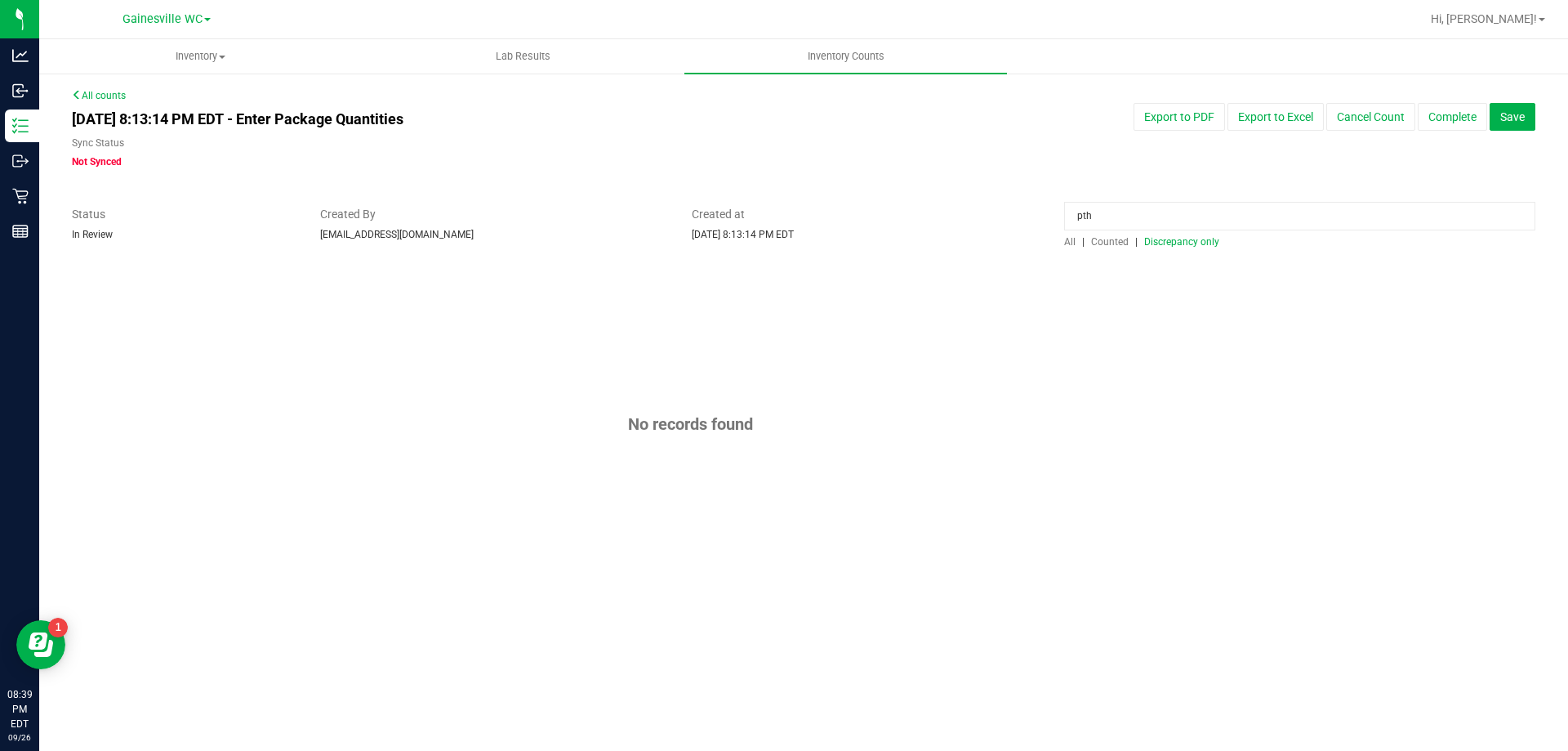
drag, startPoint x: 1167, startPoint y: 223, endPoint x: 1034, endPoint y: 233, distance: 133.4
click at [1034, 233] on div "Status In Review Created By [EMAIL_ADDRESS][DOMAIN_NAME] Created at [DATE] 8:13…" at bounding box center [803, 227] width 1488 height 43
click at [1040, 320] on div "No records found" at bounding box center [803, 424] width 1463 height 317
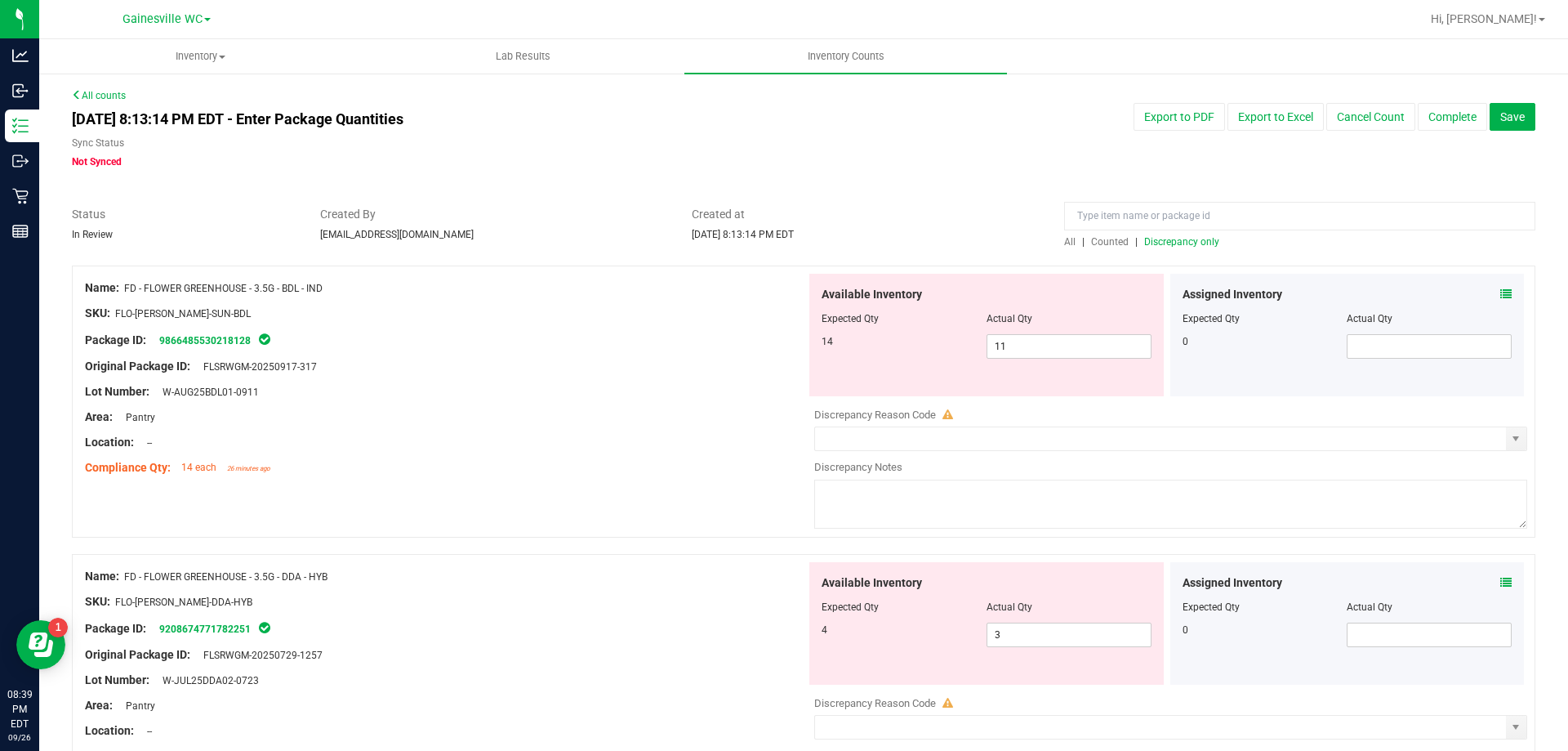
click at [1500, 292] on icon at bounding box center [1505, 294] width 11 height 11
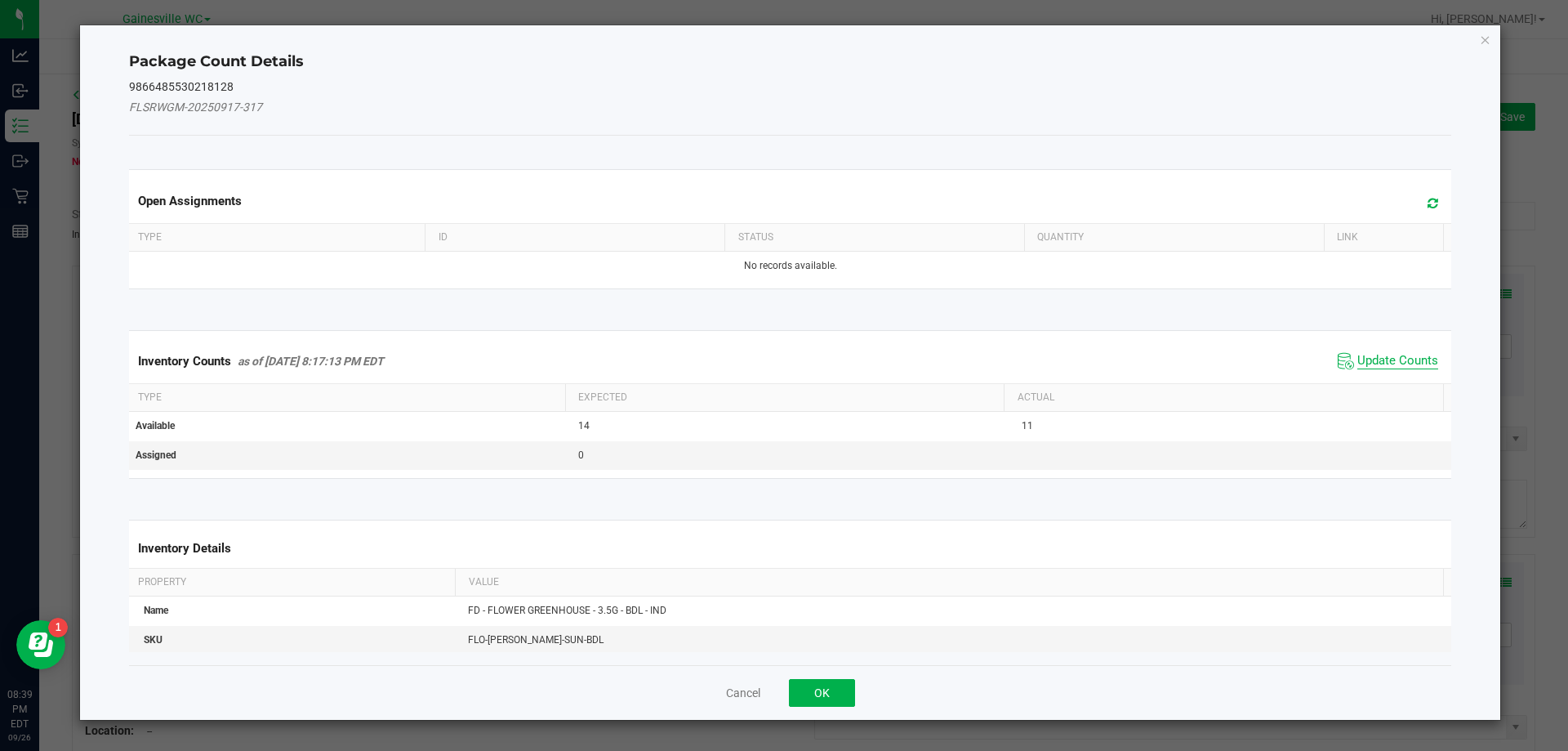
click at [1379, 364] on span "Update Counts" at bounding box center [1398, 361] width 81 height 16
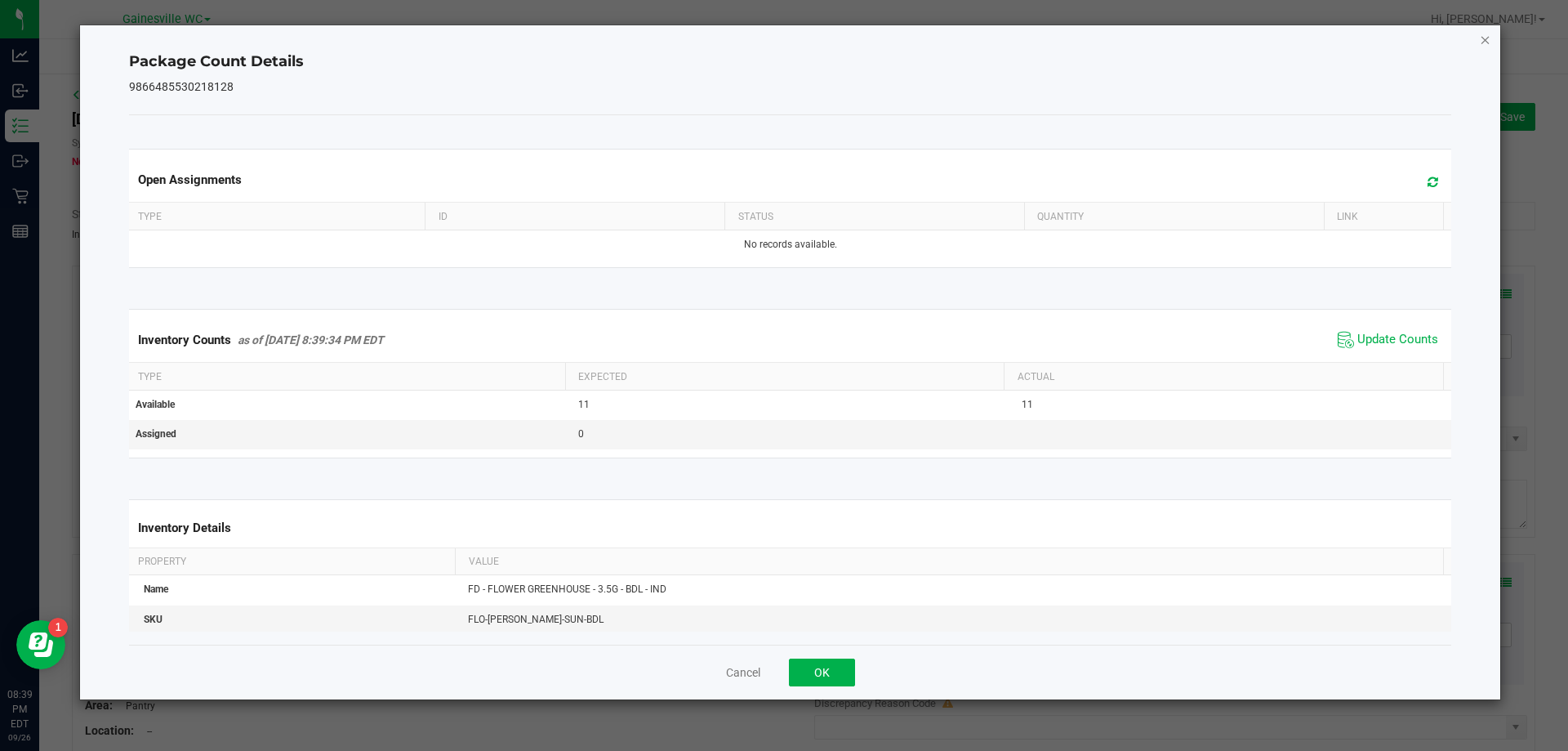
click at [1486, 33] on icon "Close" at bounding box center [1485, 40] width 11 height 20
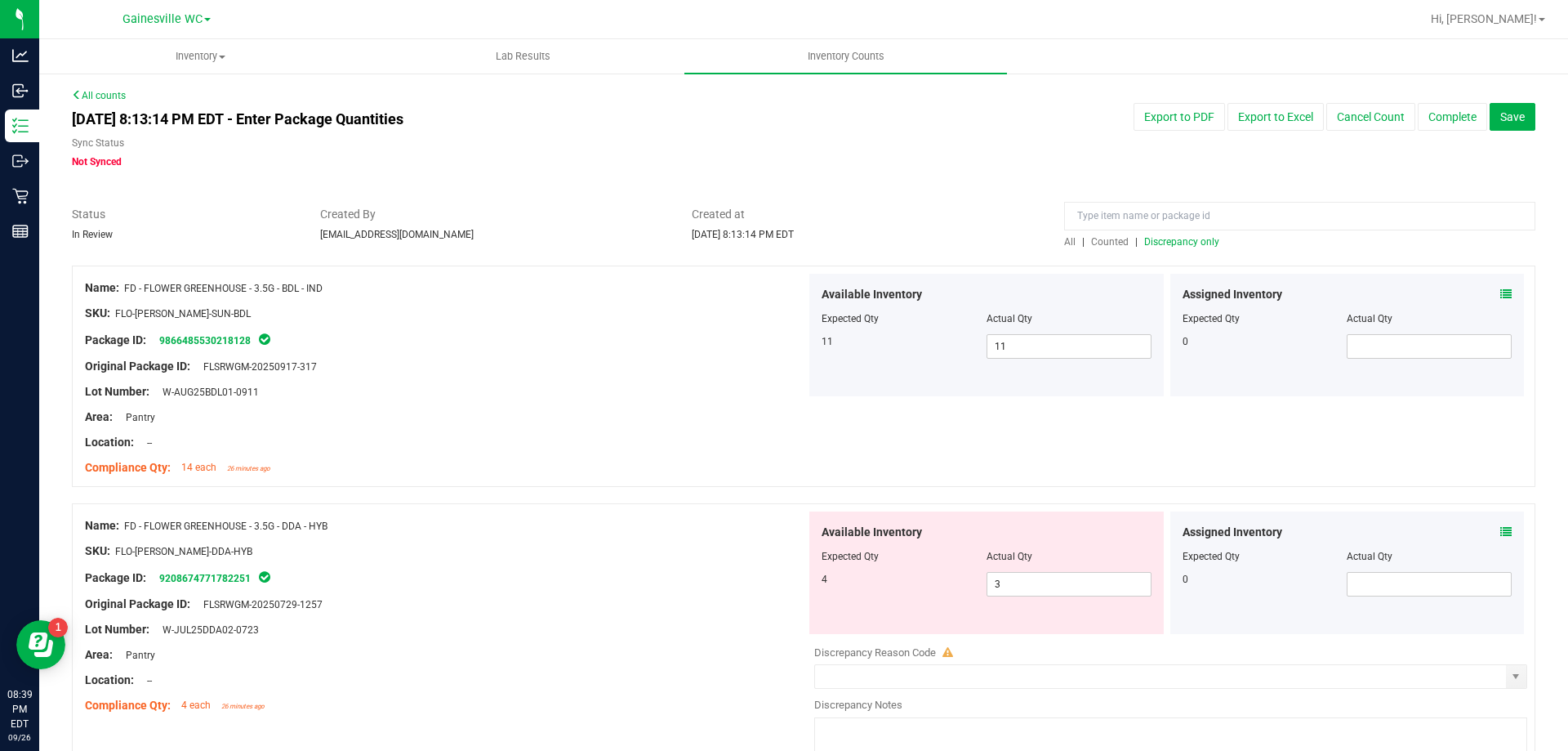
click at [1500, 532] on icon at bounding box center [1505, 531] width 11 height 11
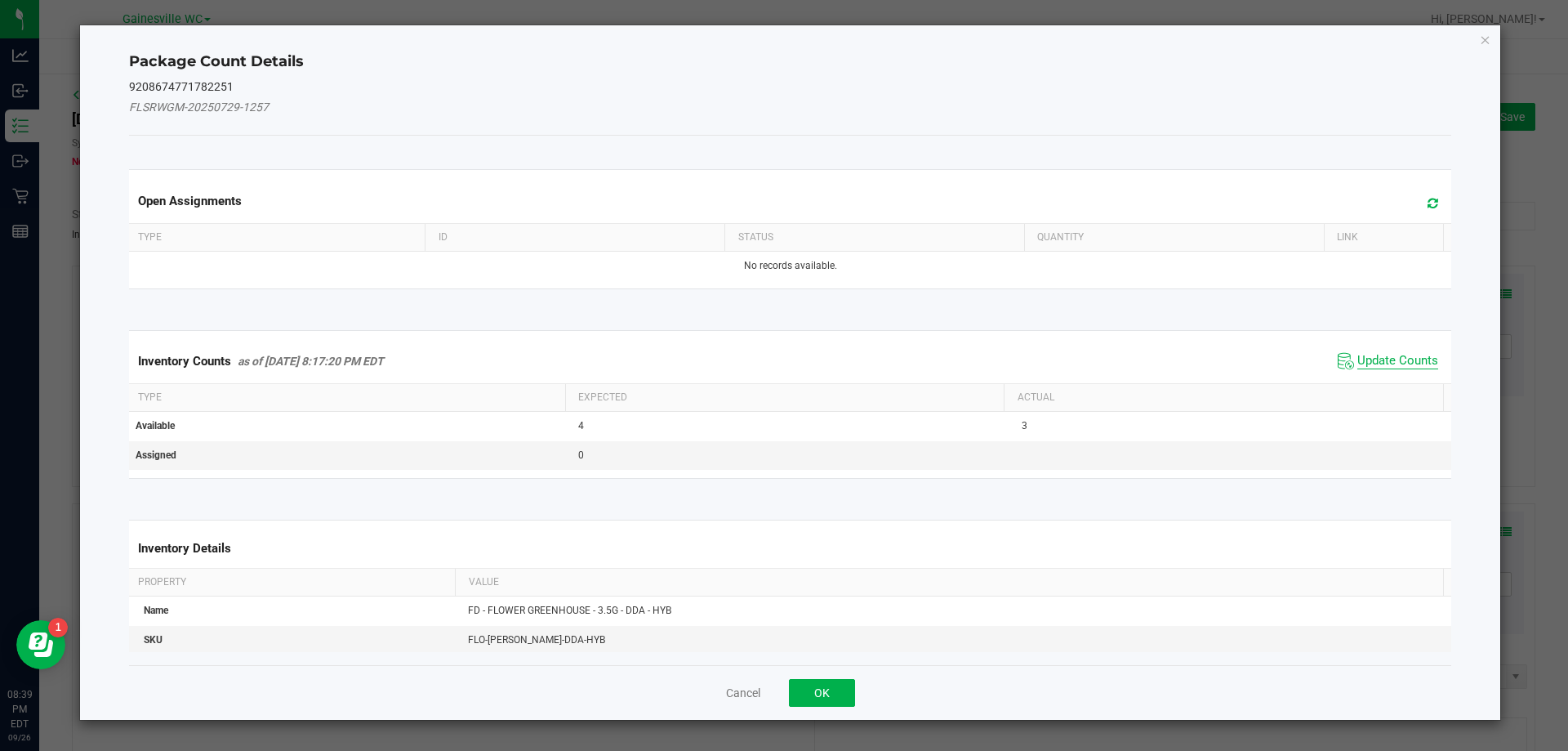
click at [1398, 368] on span "Update Counts" at bounding box center [1398, 361] width 81 height 16
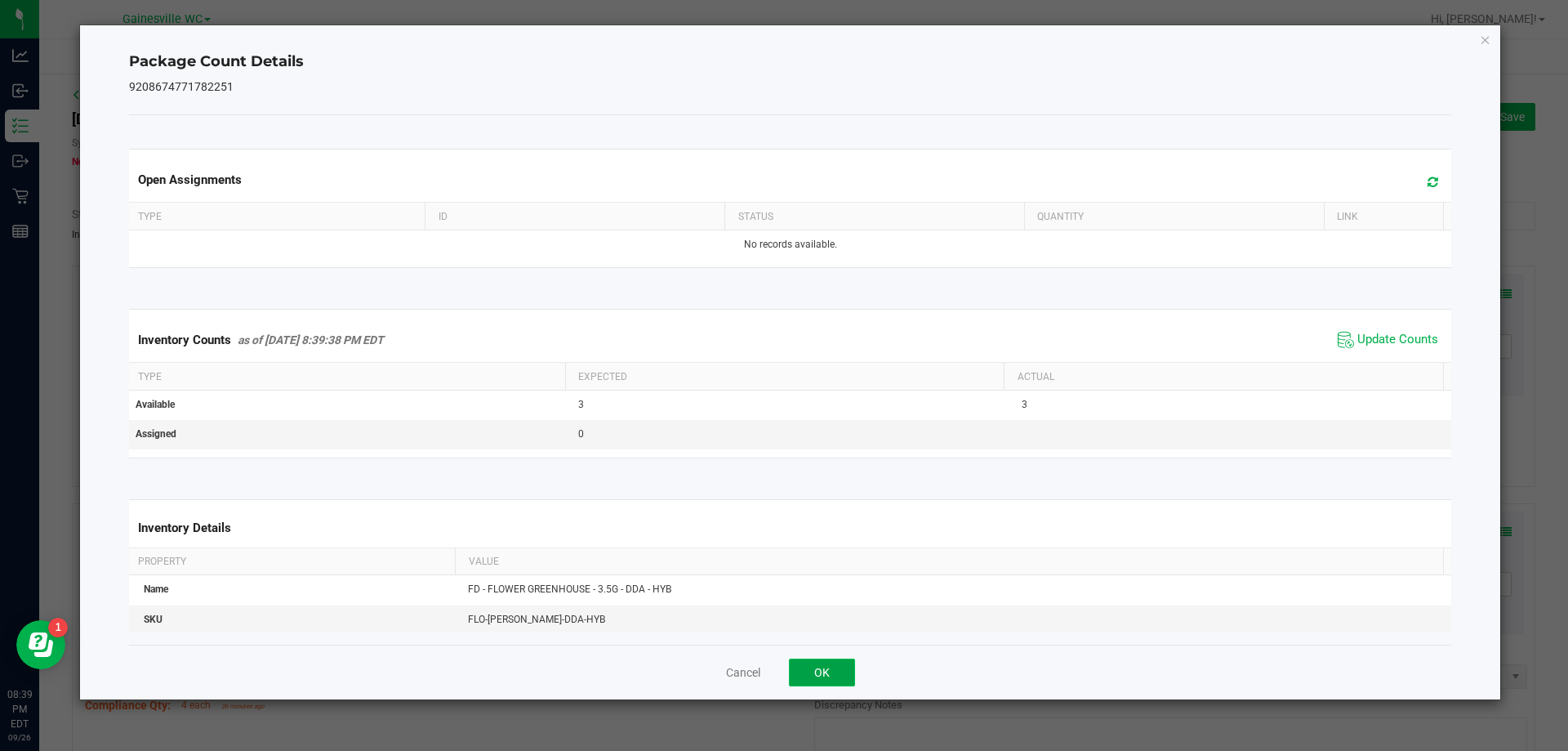
click at [814, 679] on button "OK" at bounding box center [822, 672] width 66 height 28
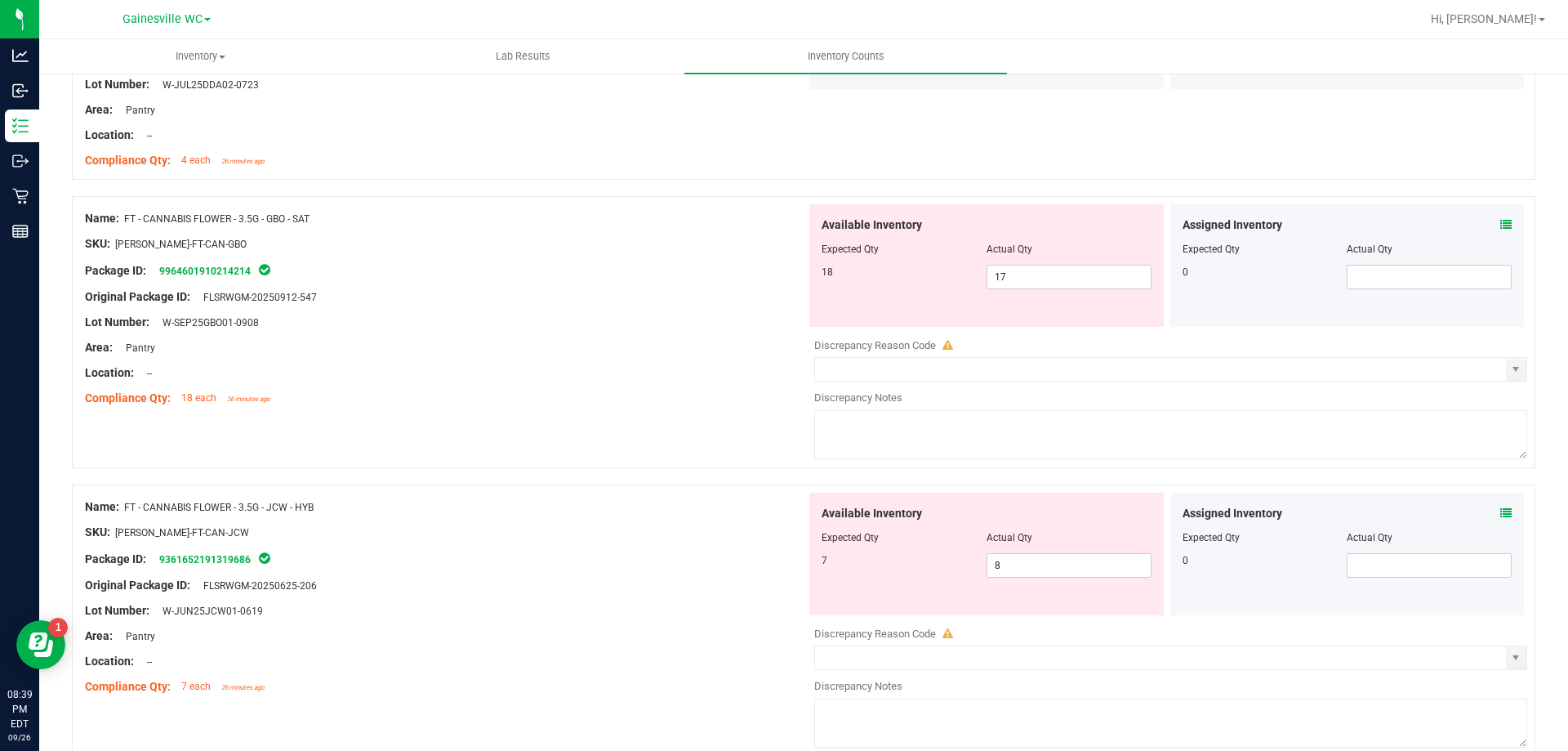
scroll to position [572, 0]
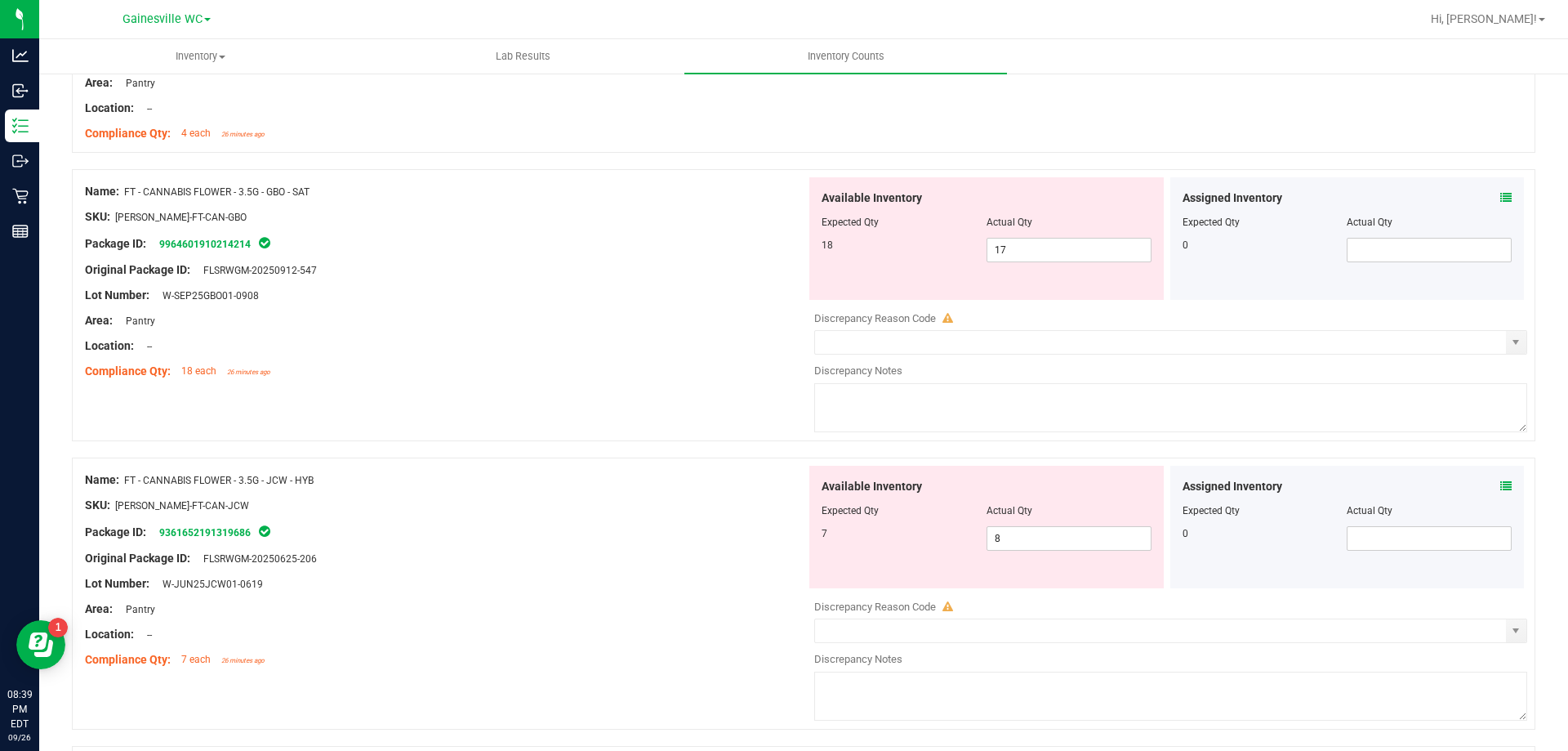
click at [1500, 490] on icon at bounding box center [1505, 485] width 11 height 11
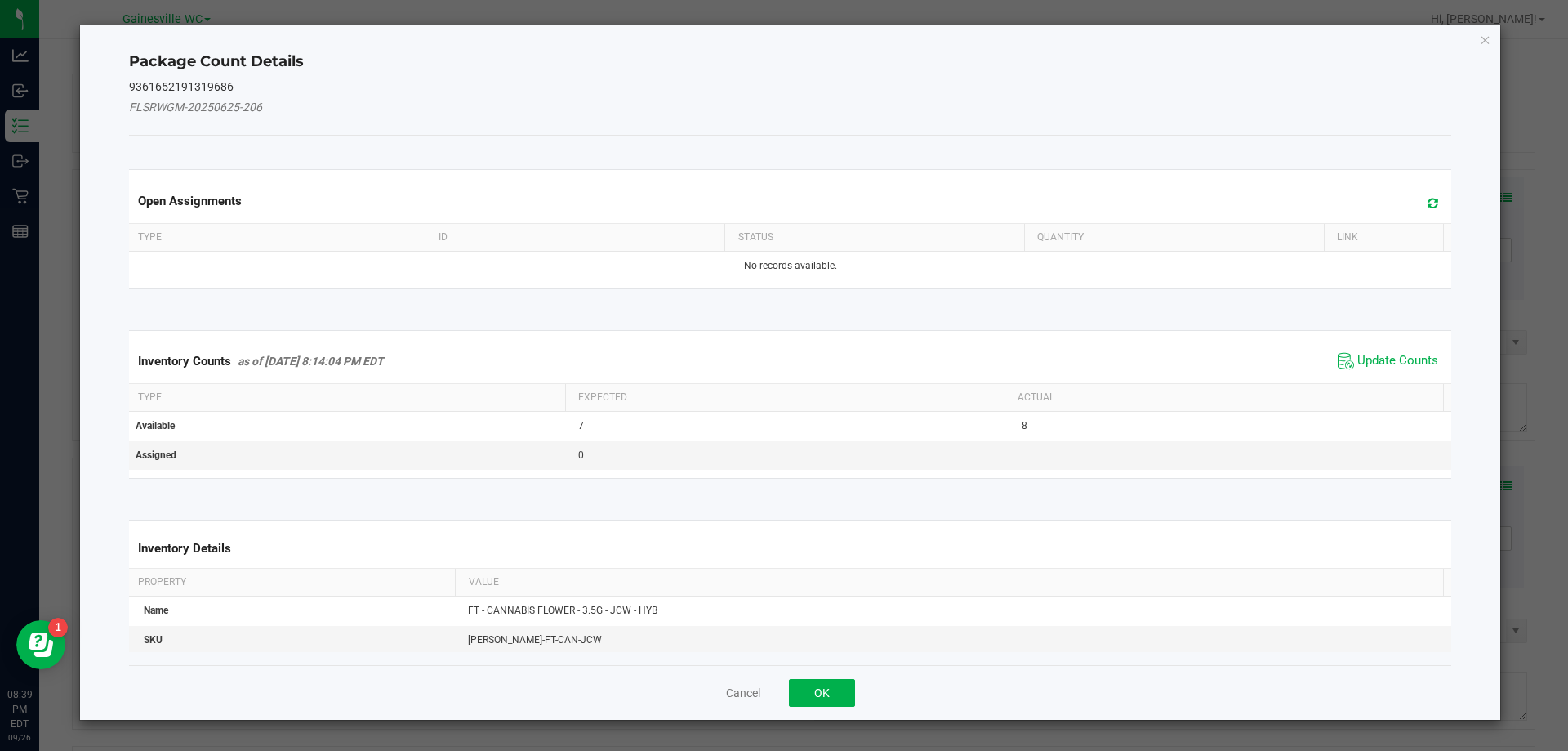
click at [1366, 346] on div "Inventory Counts as of [DATE] 8:14:04 PM EDT Update Counts" at bounding box center [790, 361] width 1330 height 44
click at [1362, 361] on span "Update Counts" at bounding box center [1398, 361] width 81 height 16
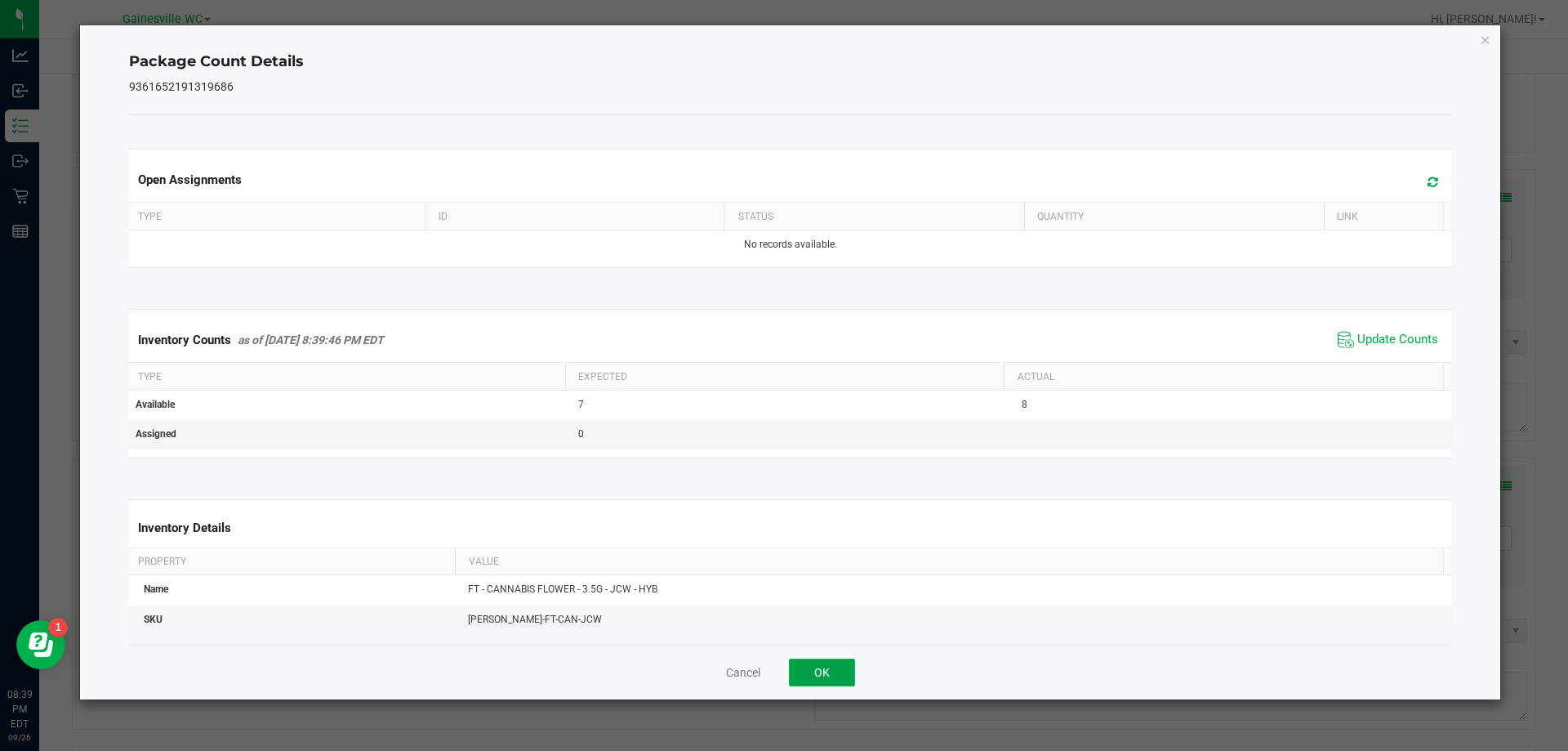
click at [798, 668] on button "OK" at bounding box center [822, 672] width 66 height 28
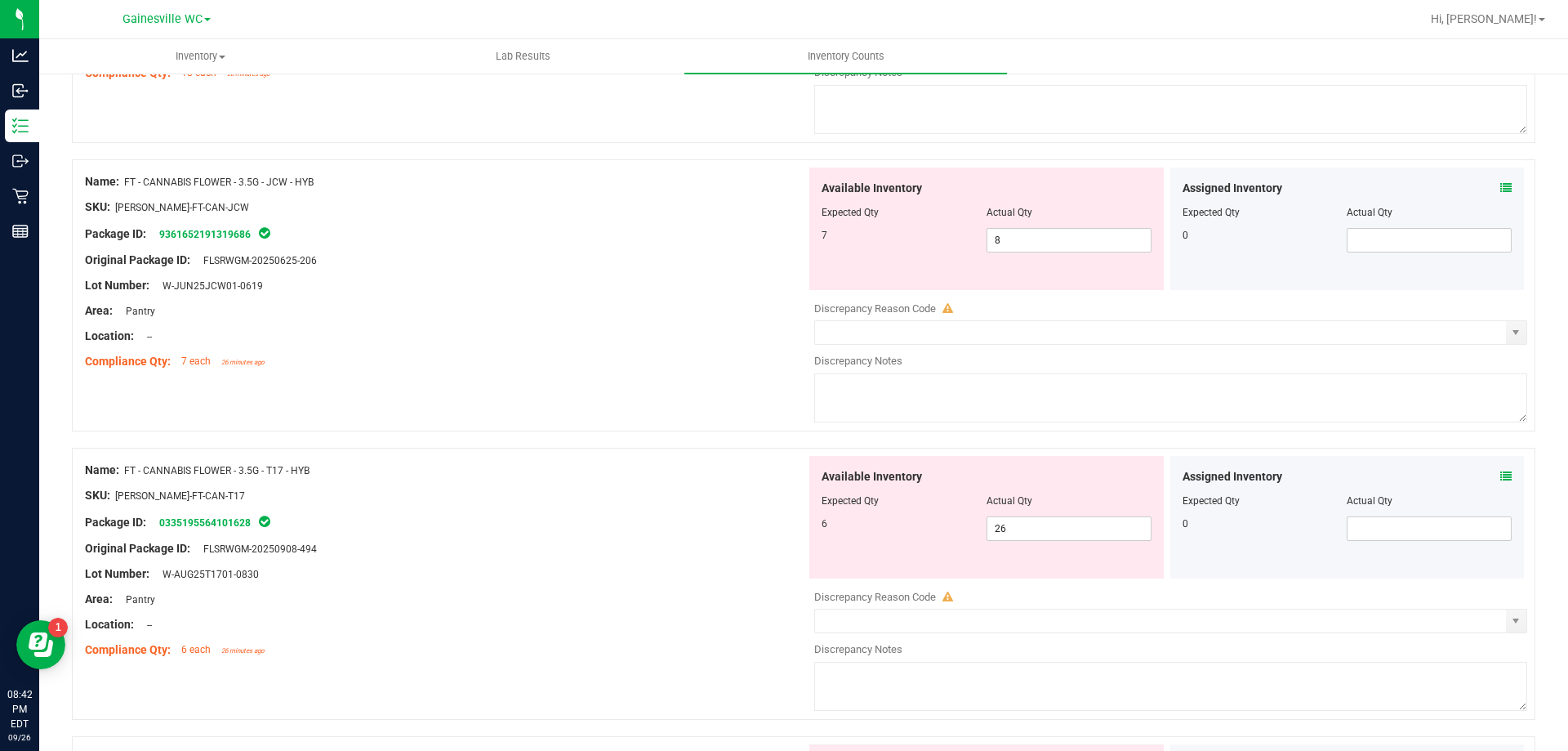
scroll to position [898, 0]
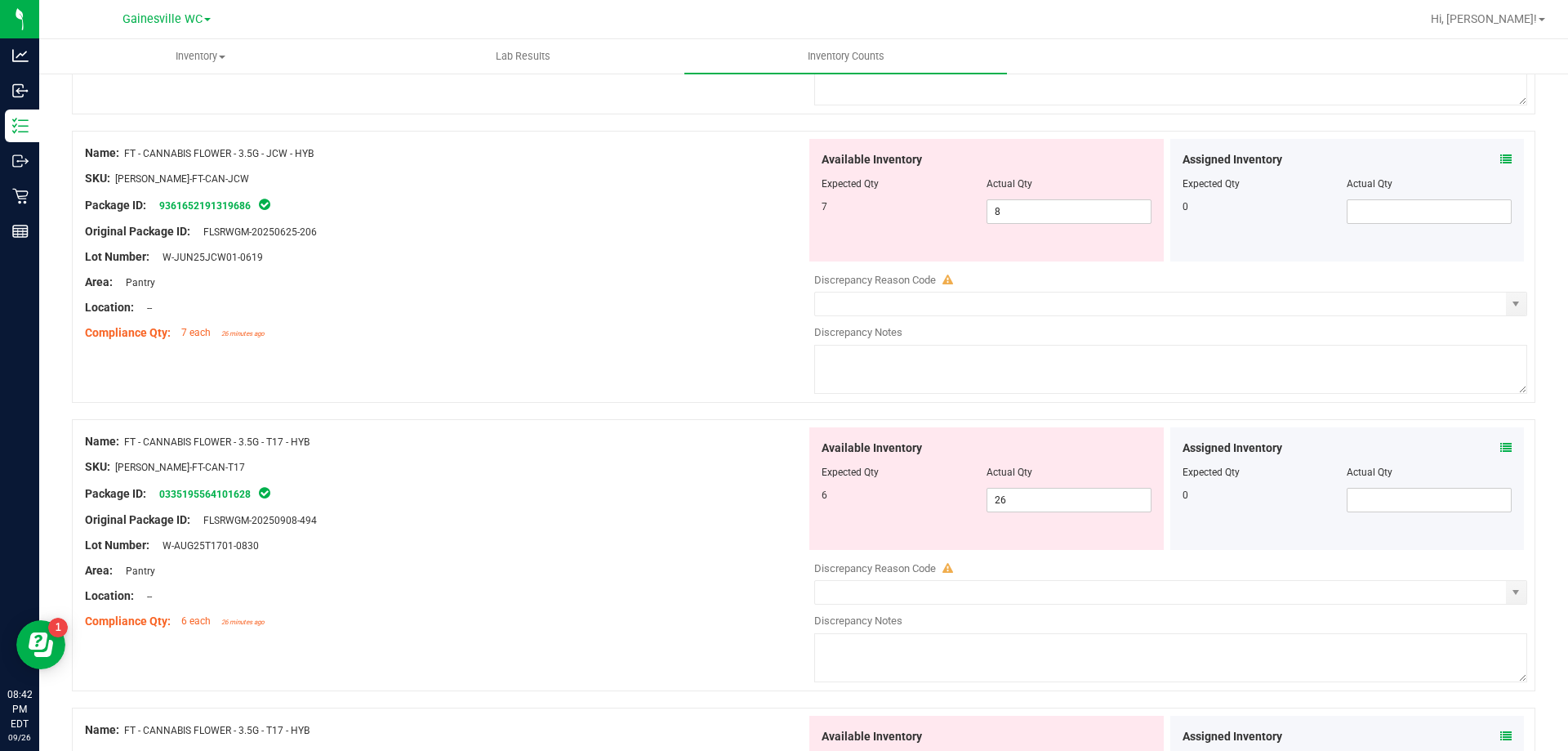
click at [611, 488] on div "Package ID: 0335195564101628" at bounding box center [445, 494] width 721 height 20
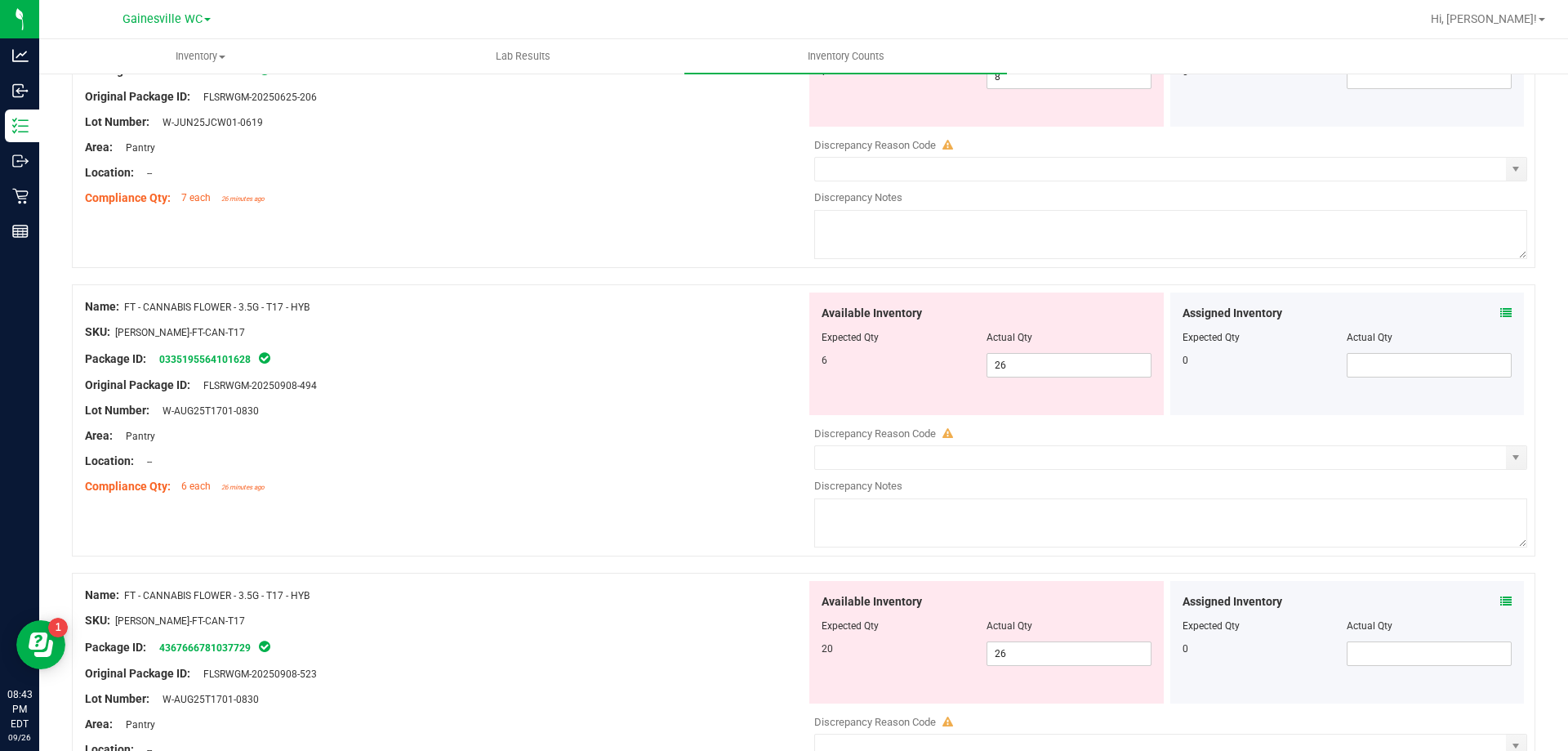
scroll to position [1063, 0]
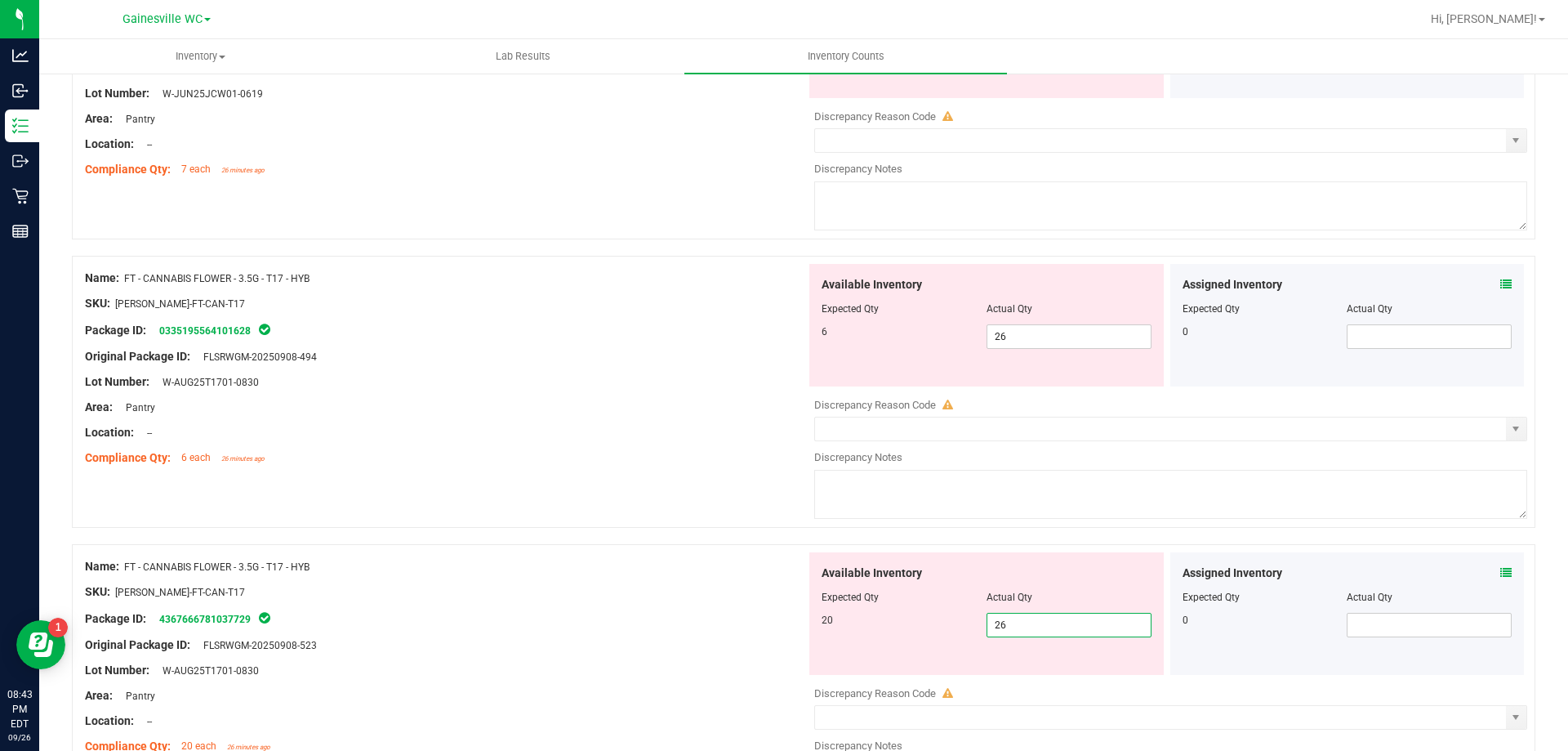
drag, startPoint x: 1022, startPoint y: 621, endPoint x: 706, endPoint y: 630, distance: 316.1
click at [710, 630] on div "Name: FT - CANNABIS FLOWER - 3.5G - T17 - HYB SKU: [PERSON_NAME]-FT-CAN-T17 Pac…" at bounding box center [803, 679] width 1463 height 272
type input "20"
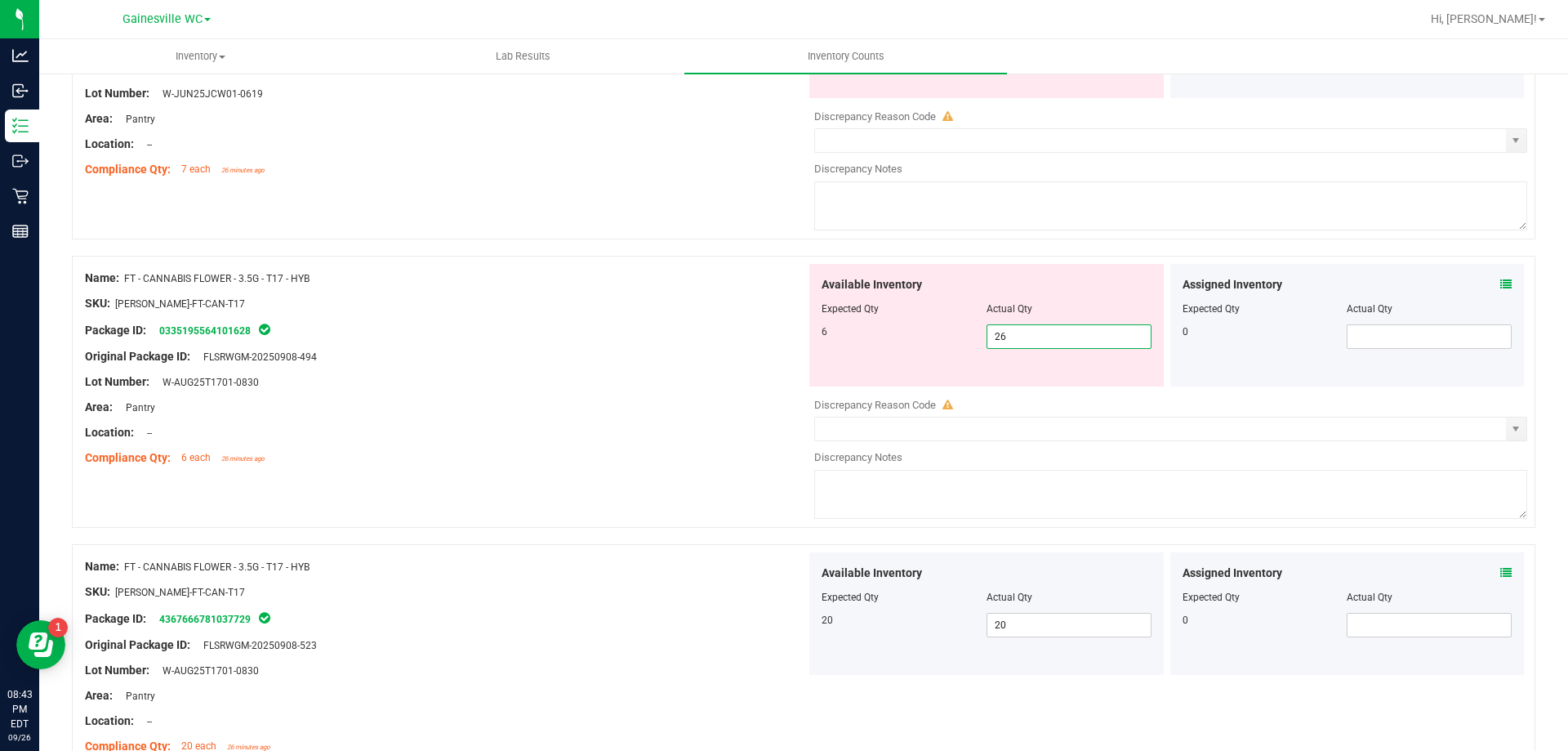
drag, startPoint x: 1022, startPoint y: 347, endPoint x: 878, endPoint y: 347, distance: 144.0
click at [887, 347] on div "Available Inventory Expected Qty Actual Qty 6 26 26" at bounding box center [987, 325] width 354 height 123
type input "6"
click at [654, 361] on div "Original Package ID: FLSRWGM-20250908-494" at bounding box center [445, 356] width 721 height 17
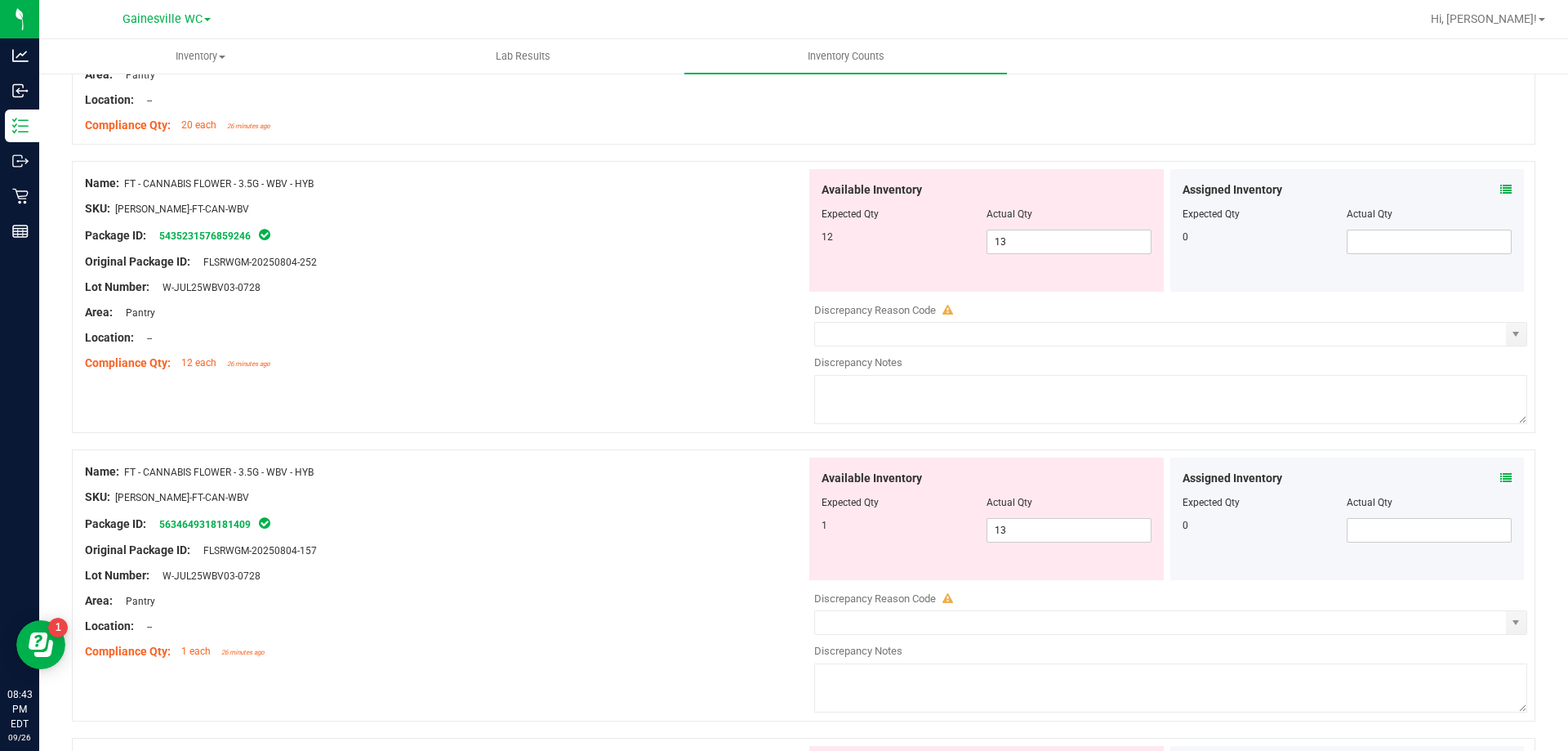
scroll to position [1634, 0]
click at [1008, 239] on span "13 13" at bounding box center [1069, 240] width 165 height 25
type input "12"
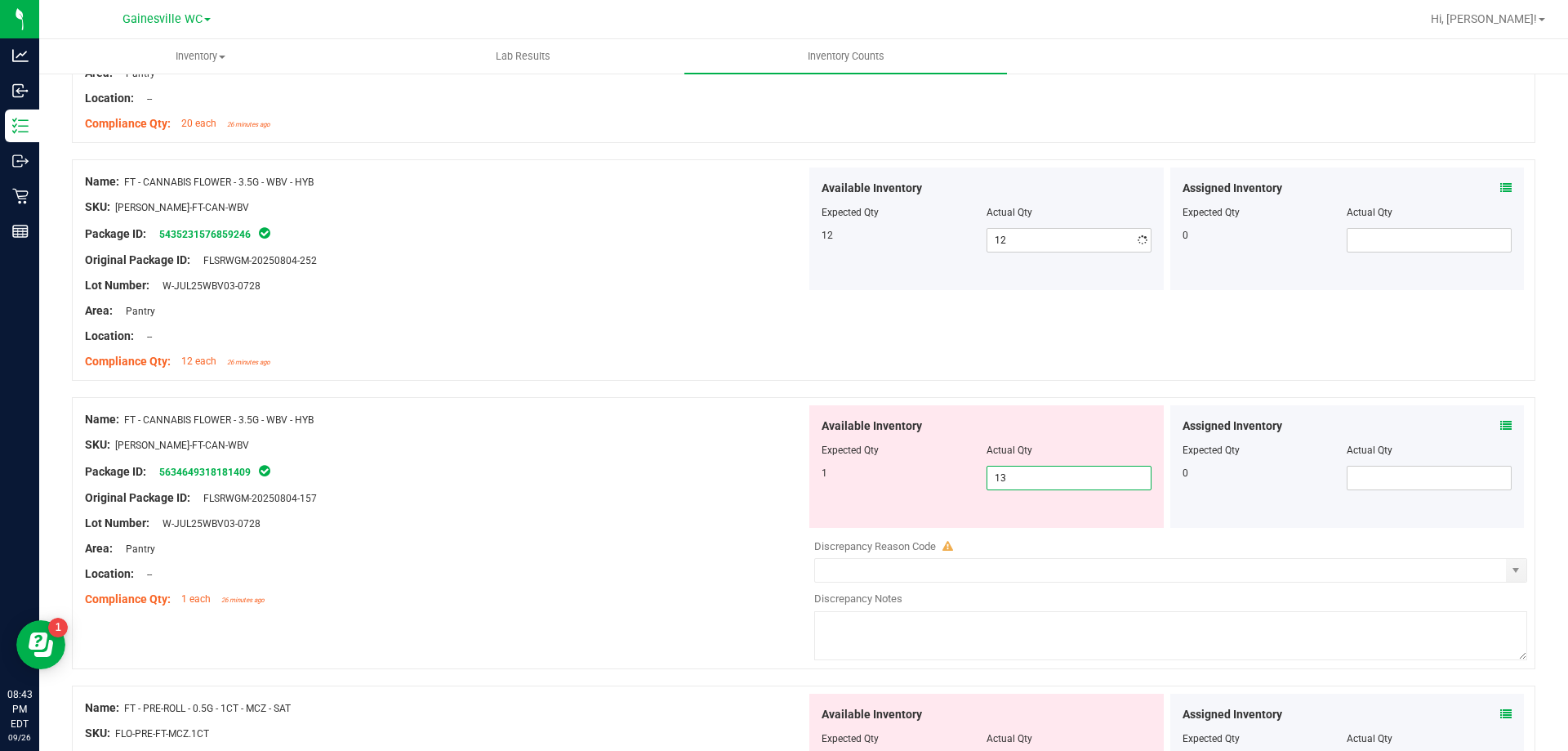
click at [1034, 538] on div "Available Inventory Expected Qty Actual Qty 1 13 13" at bounding box center [1167, 535] width 721 height 259
type input "1"
click at [554, 507] on div at bounding box center [445, 511] width 721 height 8
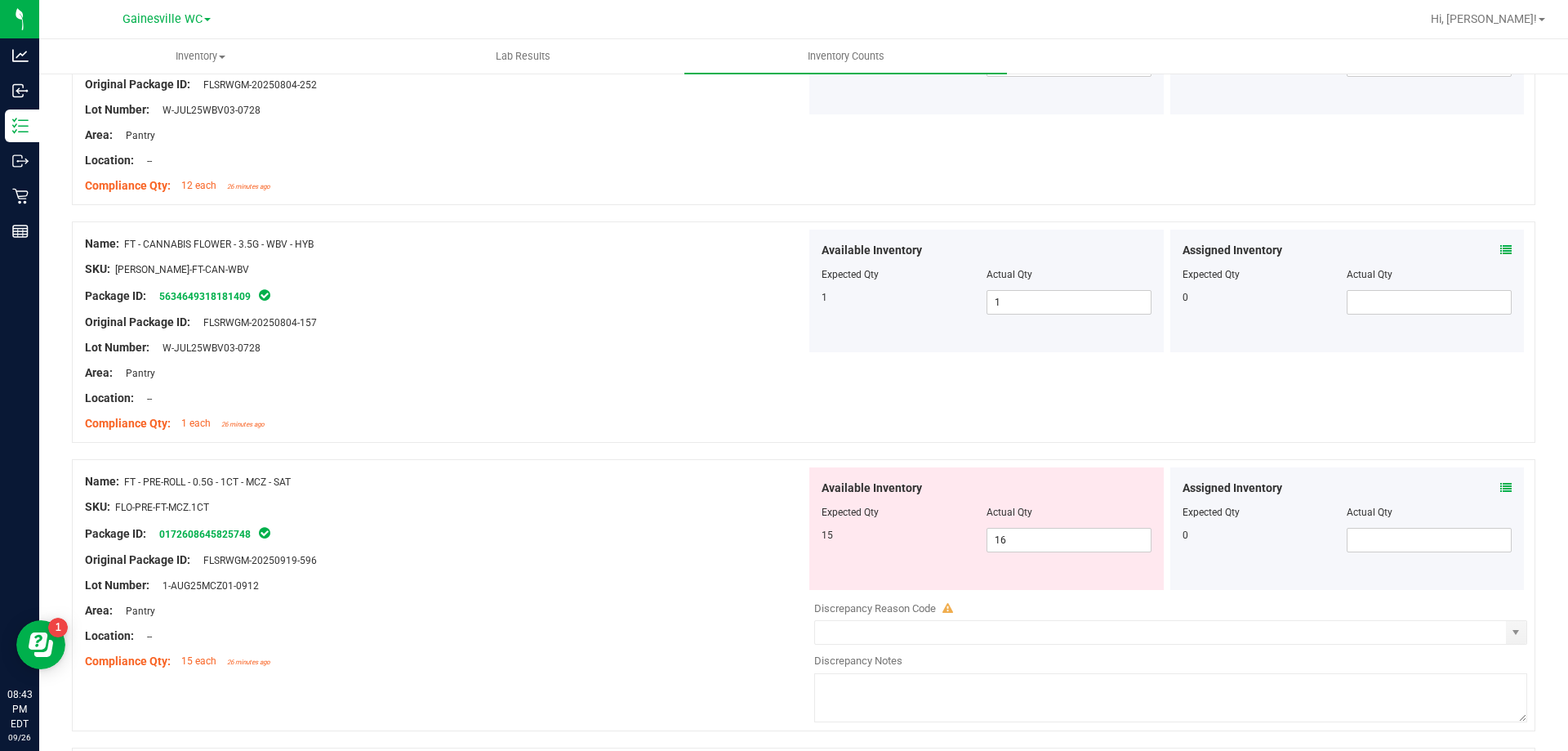
scroll to position [1879, 0]
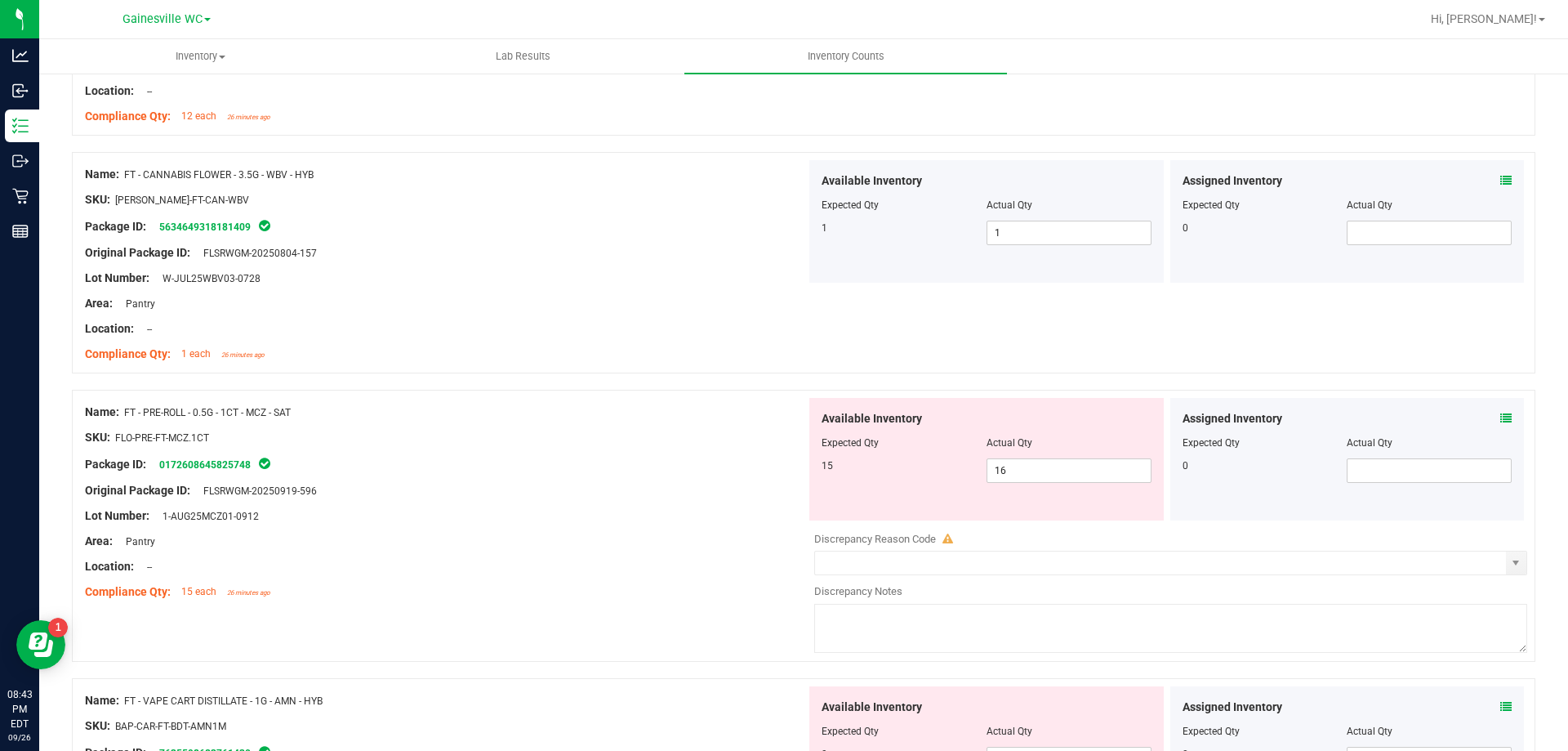
click at [1500, 420] on icon at bounding box center [1505, 417] width 11 height 11
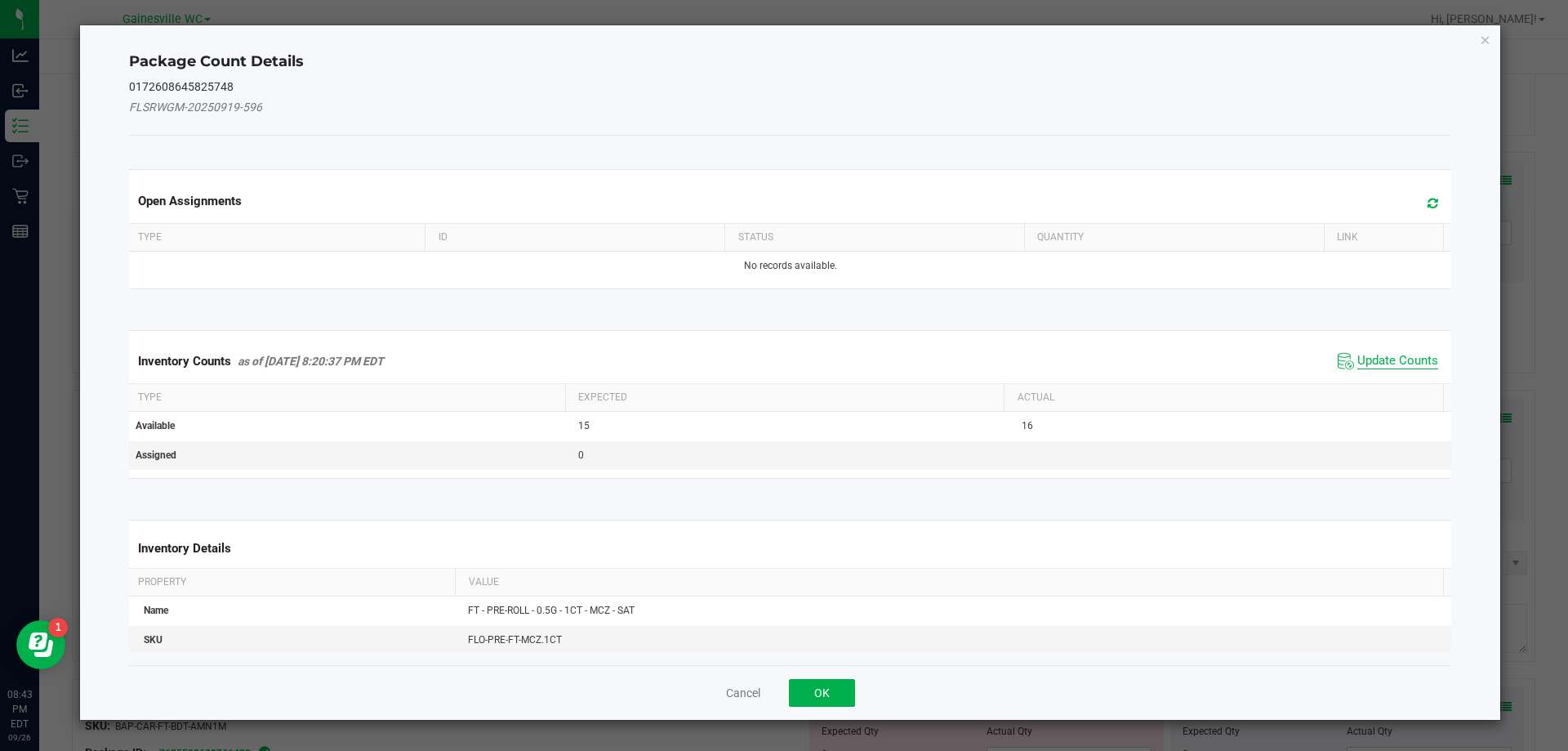
click at [1394, 359] on span "Update Counts" at bounding box center [1398, 361] width 81 height 16
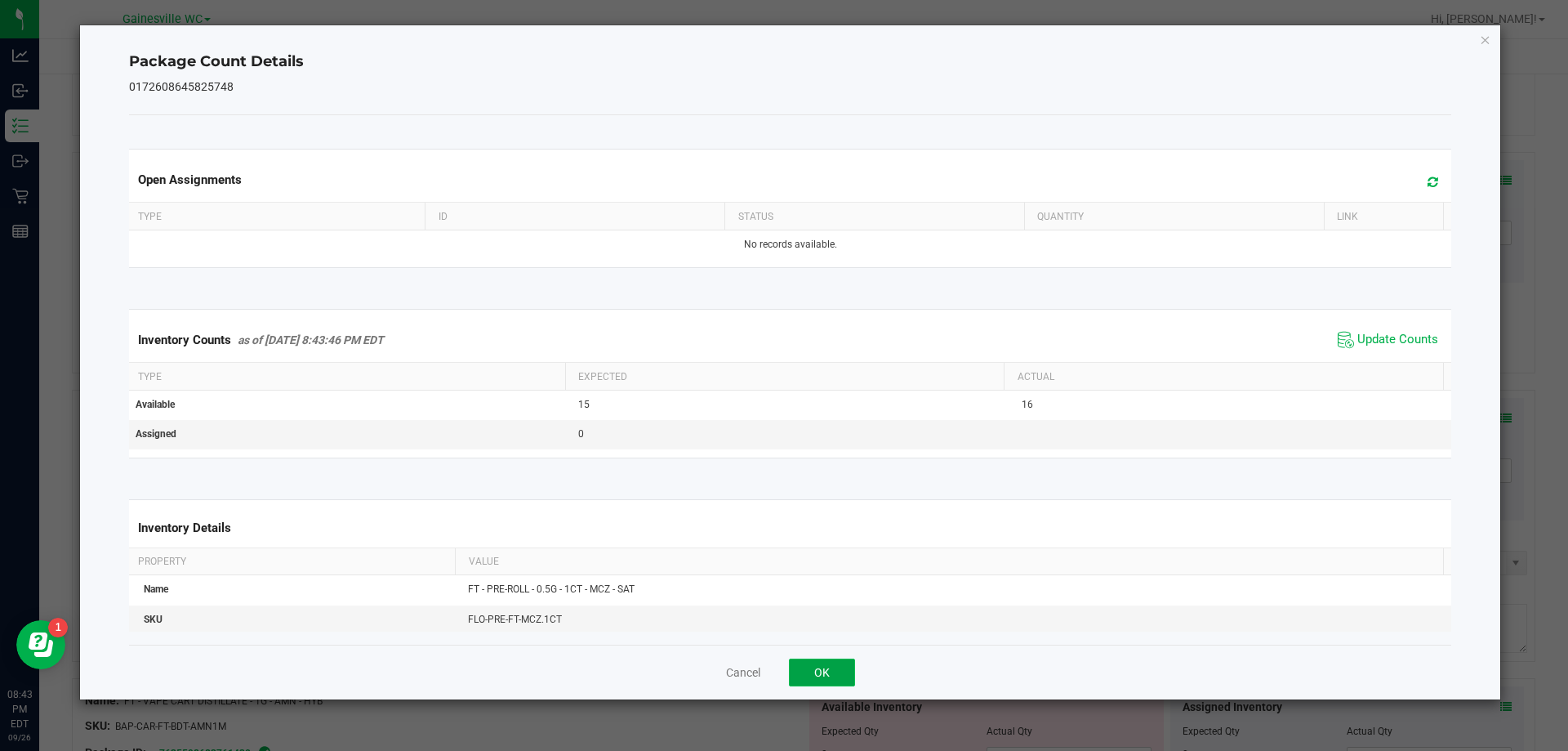
click at [807, 680] on button "OK" at bounding box center [822, 672] width 66 height 28
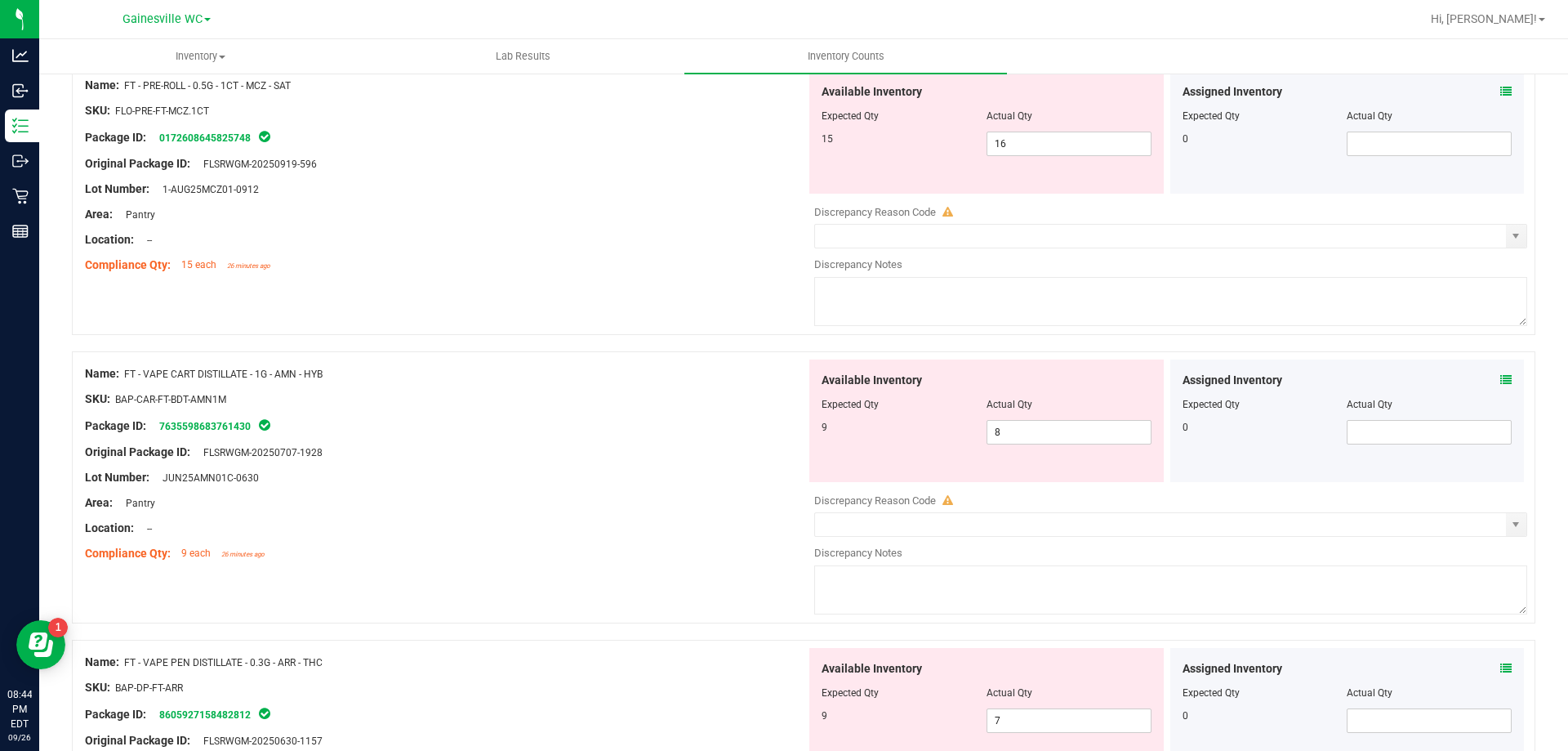
scroll to position [2288, 0]
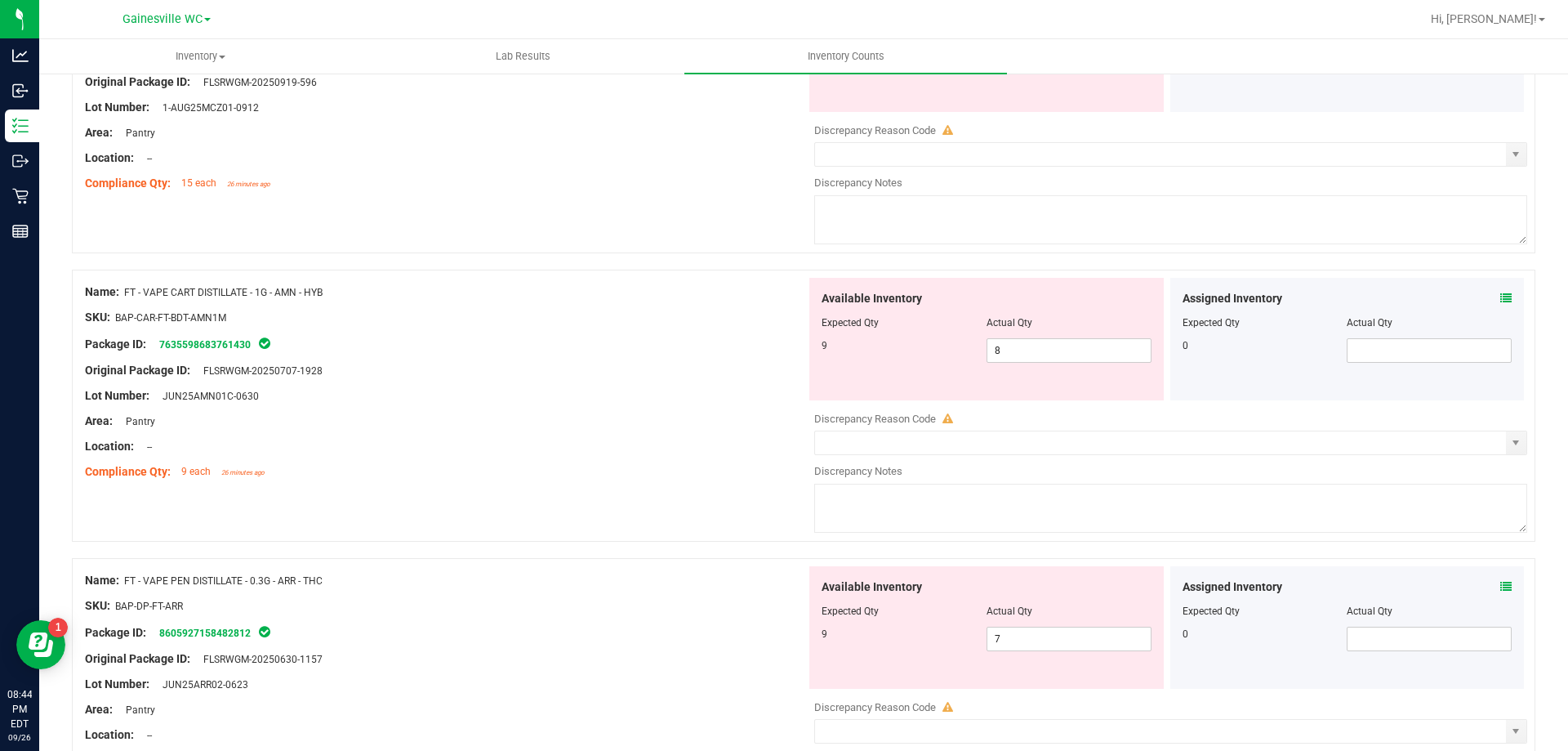
click at [1500, 587] on icon at bounding box center [1505, 586] width 11 height 11
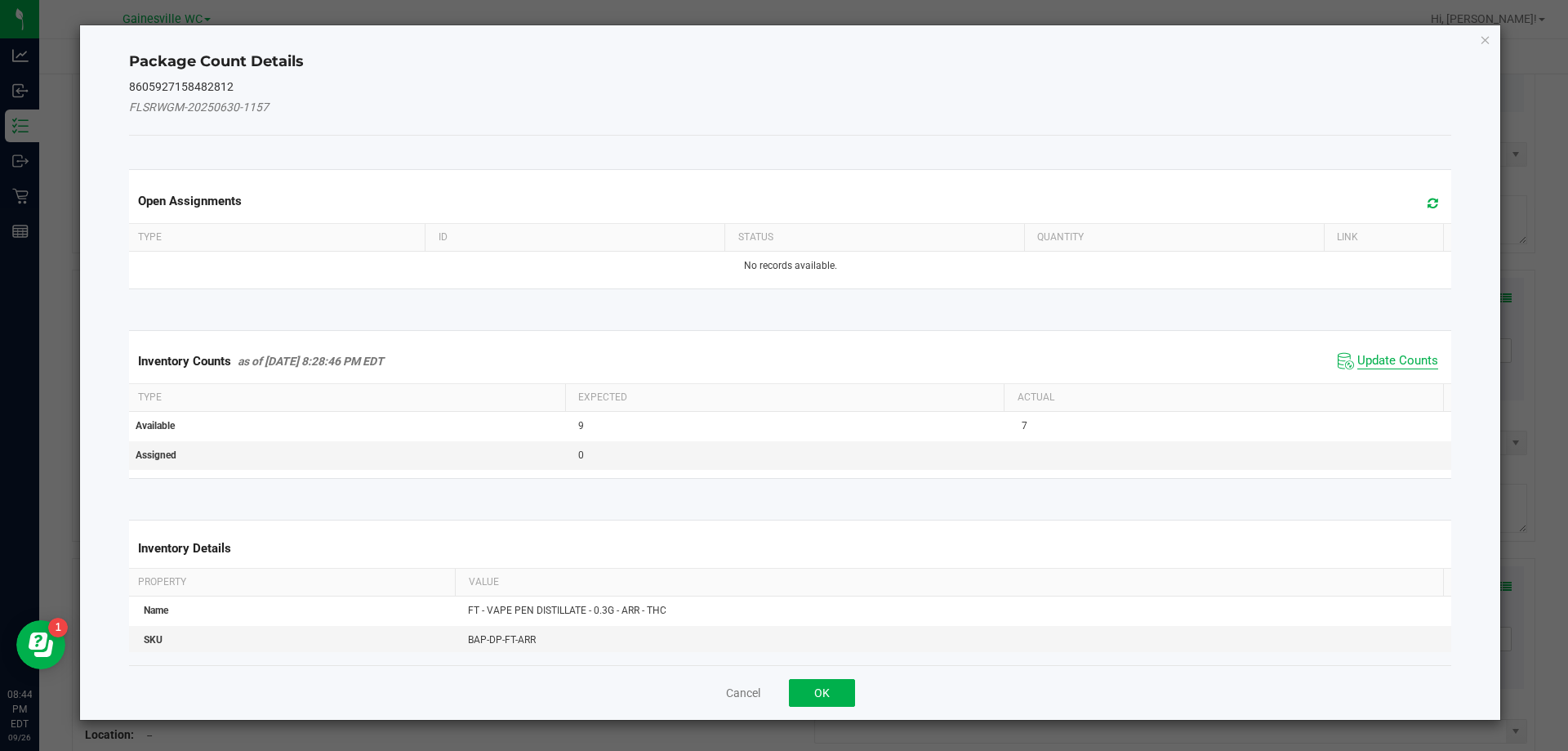
click at [1379, 363] on span "Update Counts" at bounding box center [1398, 361] width 81 height 16
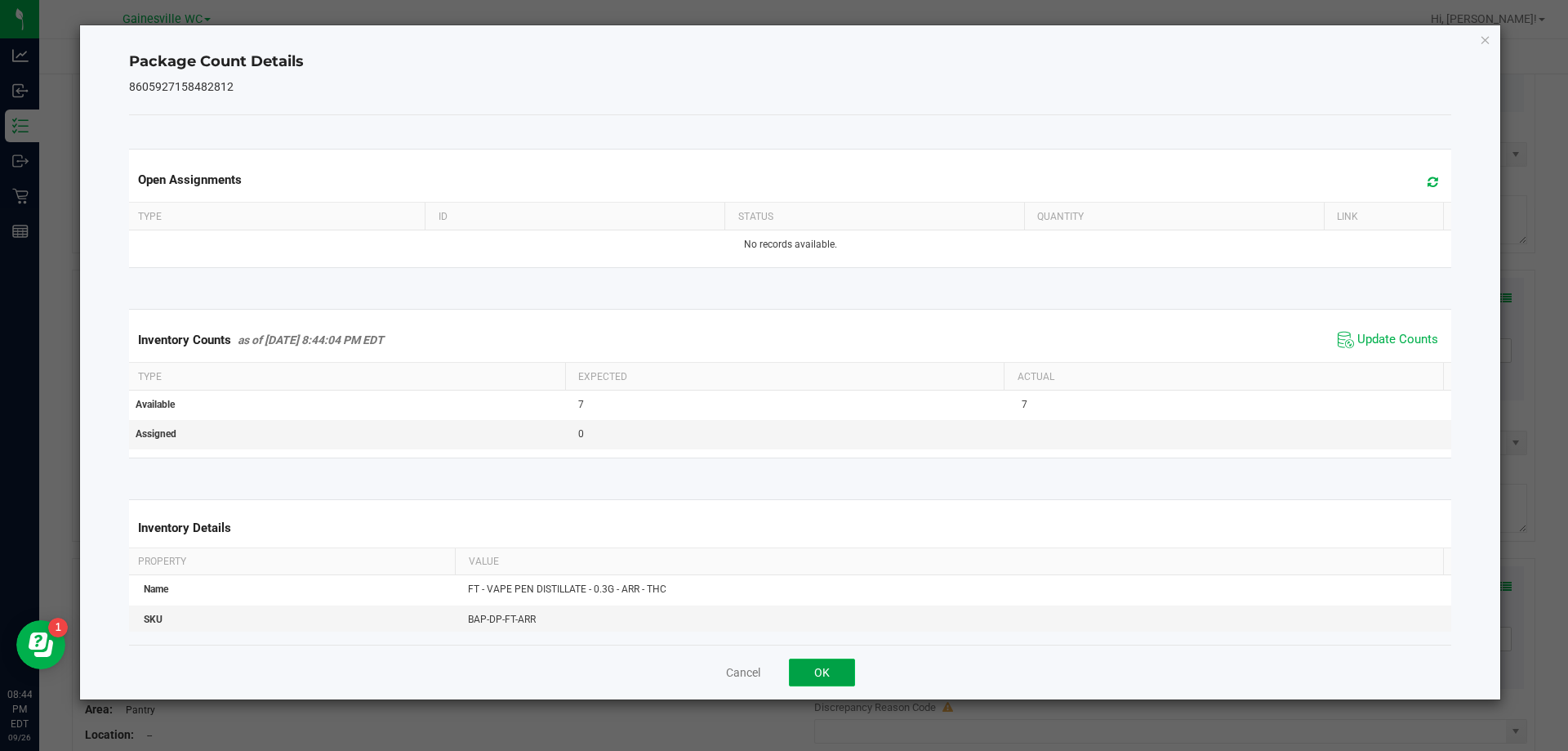
click at [811, 671] on button "OK" at bounding box center [822, 672] width 66 height 28
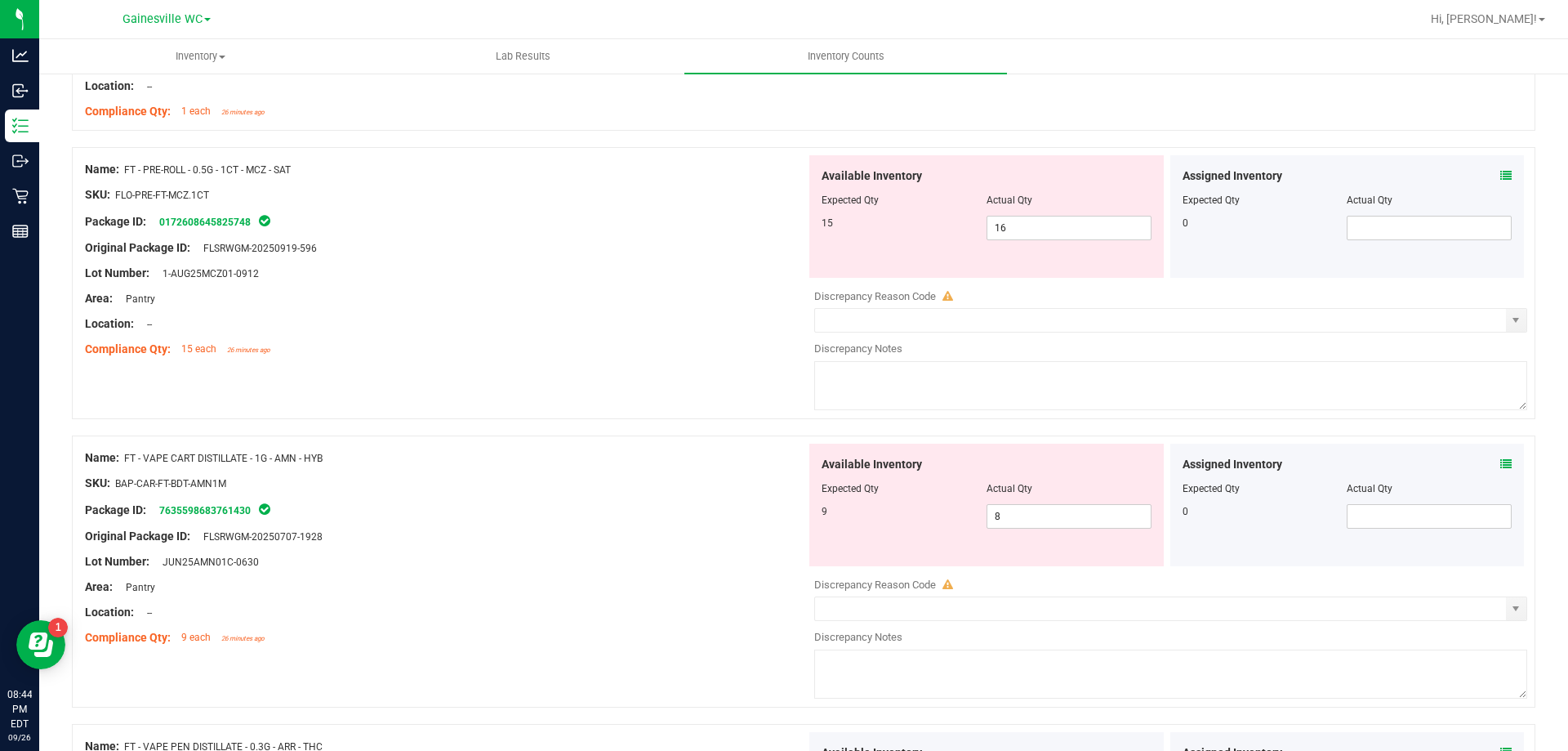
scroll to position [2043, 0]
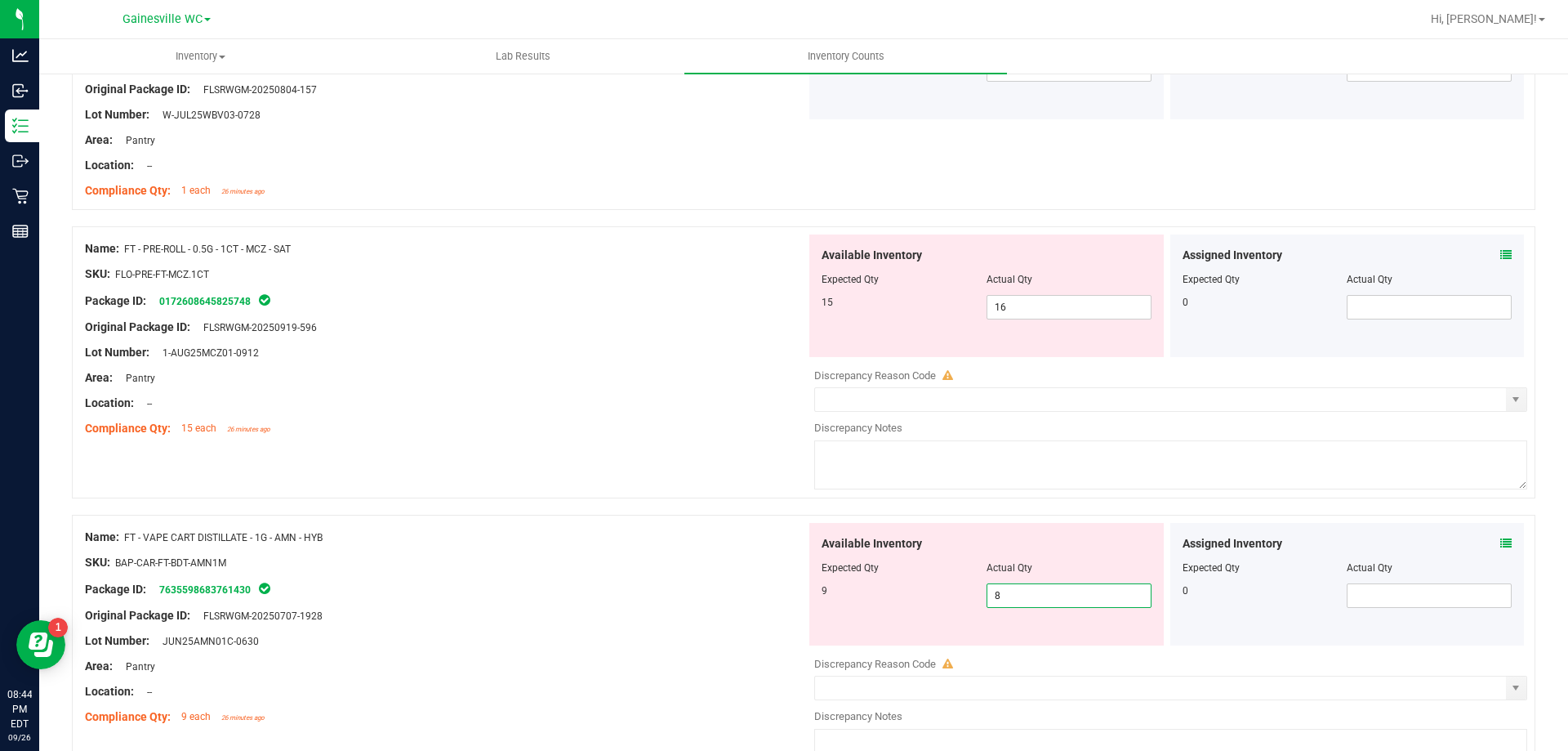
drag, startPoint x: 1026, startPoint y: 599, endPoint x: 921, endPoint y: 602, distance: 105.0
click at [921, 602] on div "9 8 8" at bounding box center [986, 596] width 330 height 25
type input "9"
click at [591, 451] on div "Name: FT - PRE-ROLL - 0.5G - 1CT - MCZ - SAT SKU: FLO-PRE-FT-MCZ.1CT Package ID…" at bounding box center [803, 362] width 1463 height 272
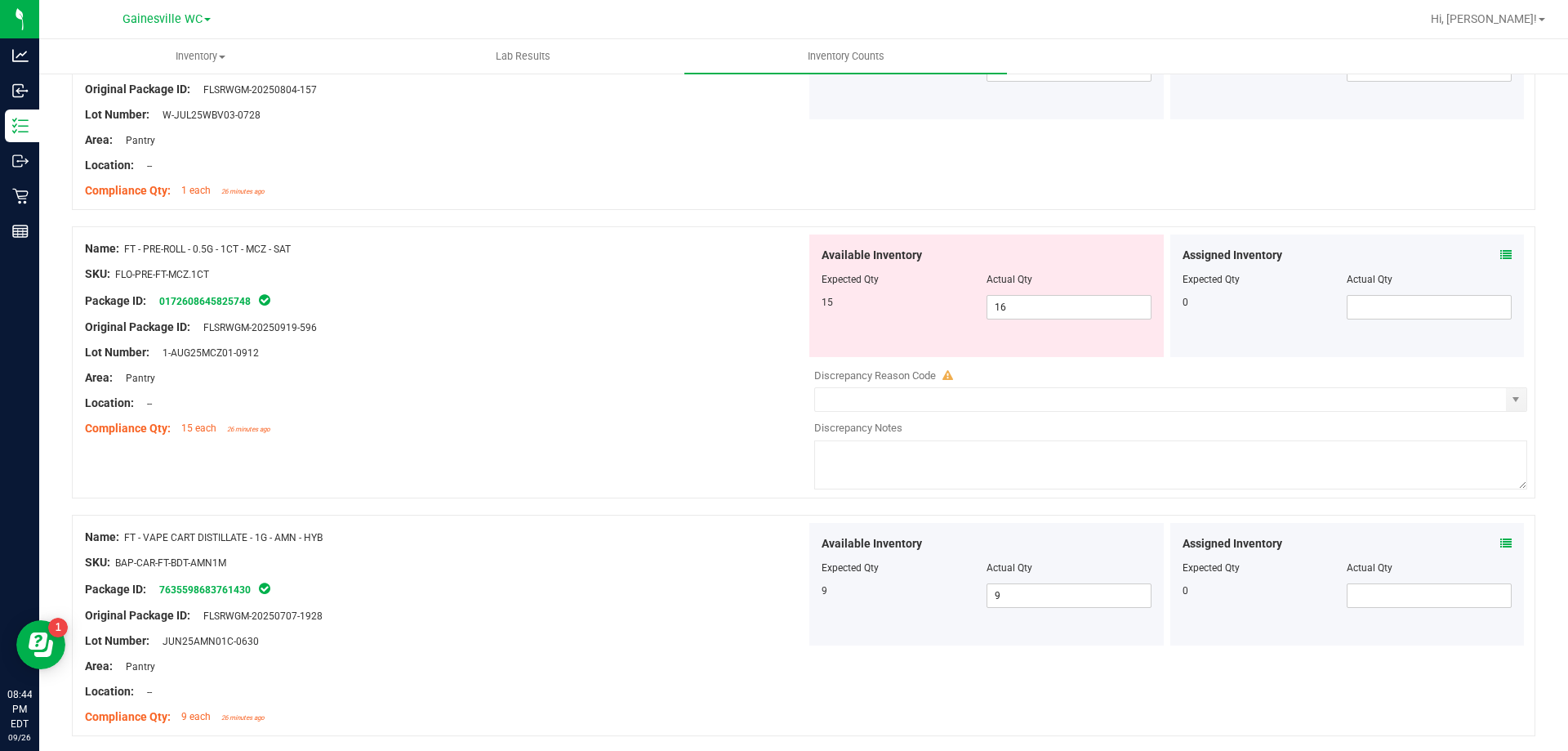
click at [1500, 260] on icon at bounding box center [1505, 254] width 11 height 11
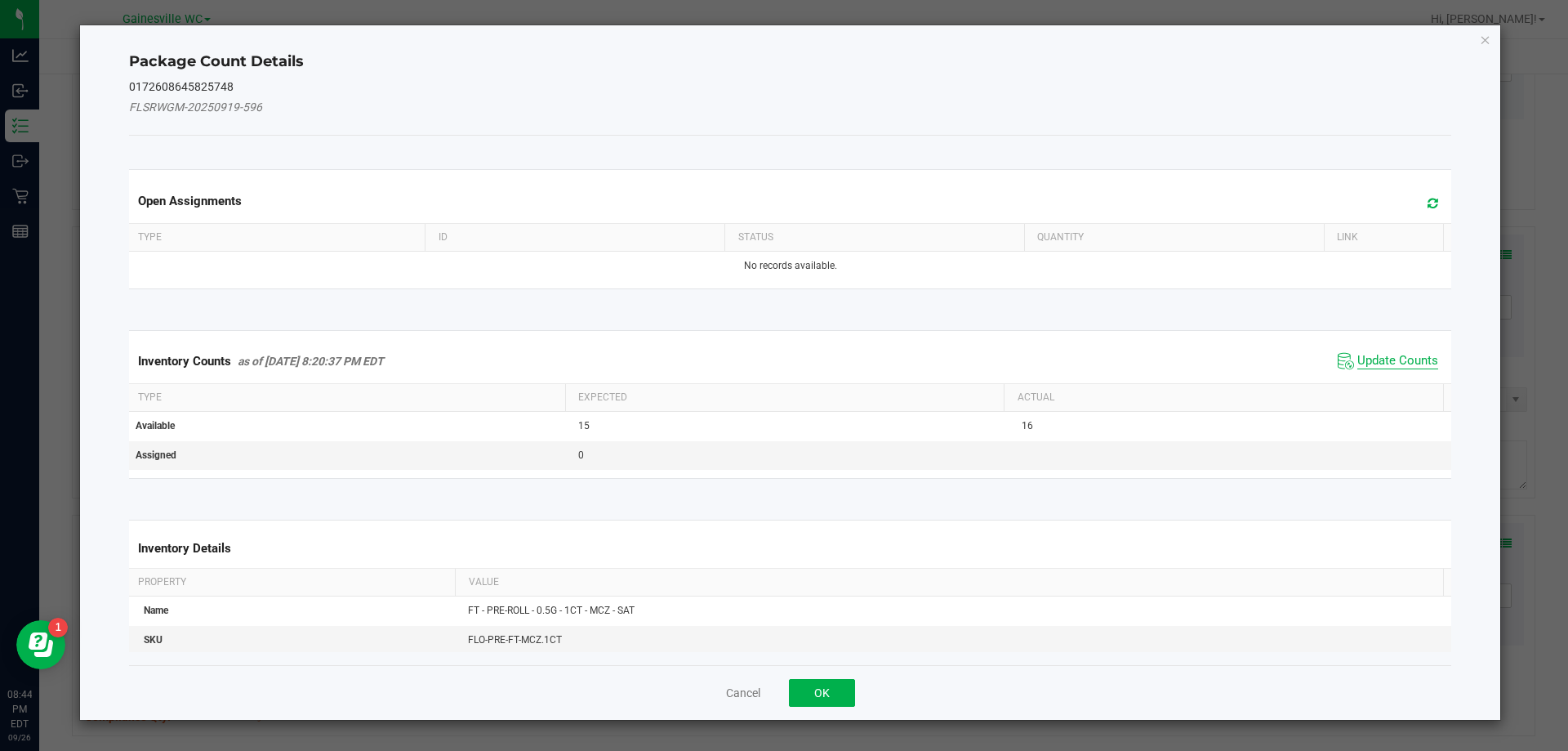
click at [1371, 369] on span "Update Counts" at bounding box center [1398, 361] width 81 height 16
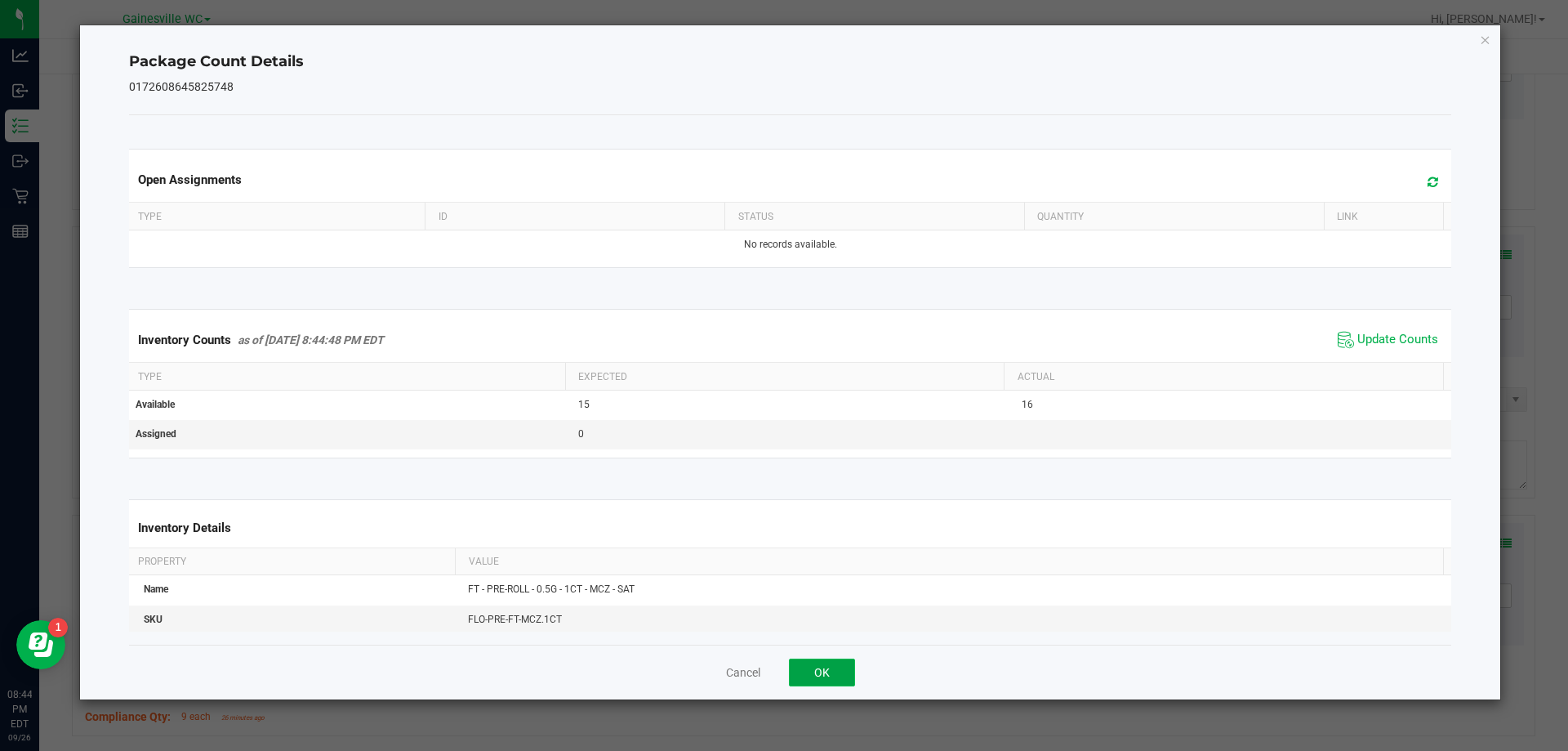
click at [837, 675] on button "OK" at bounding box center [822, 672] width 66 height 28
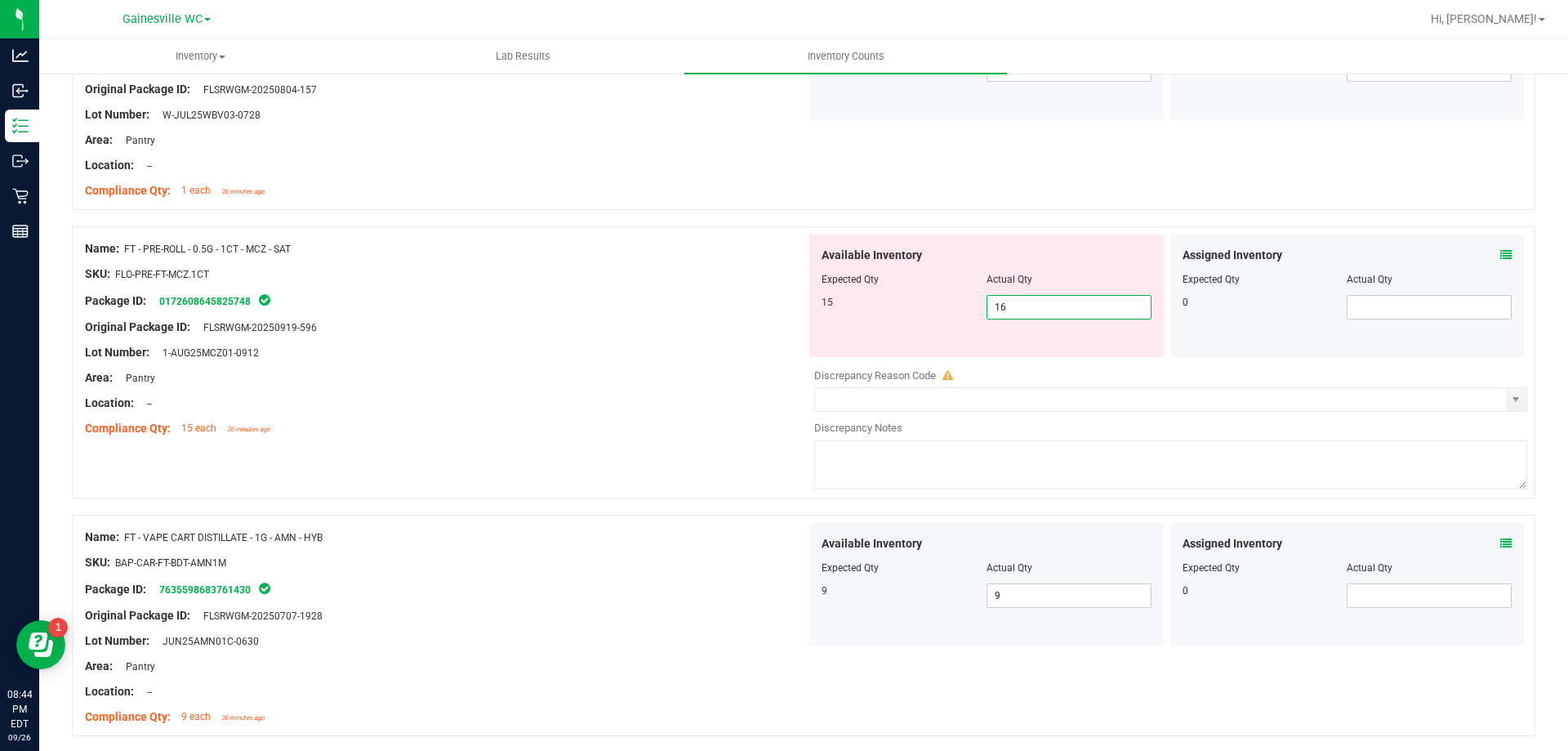
click at [1033, 315] on span "16 16" at bounding box center [1069, 307] width 165 height 25
type input "15"
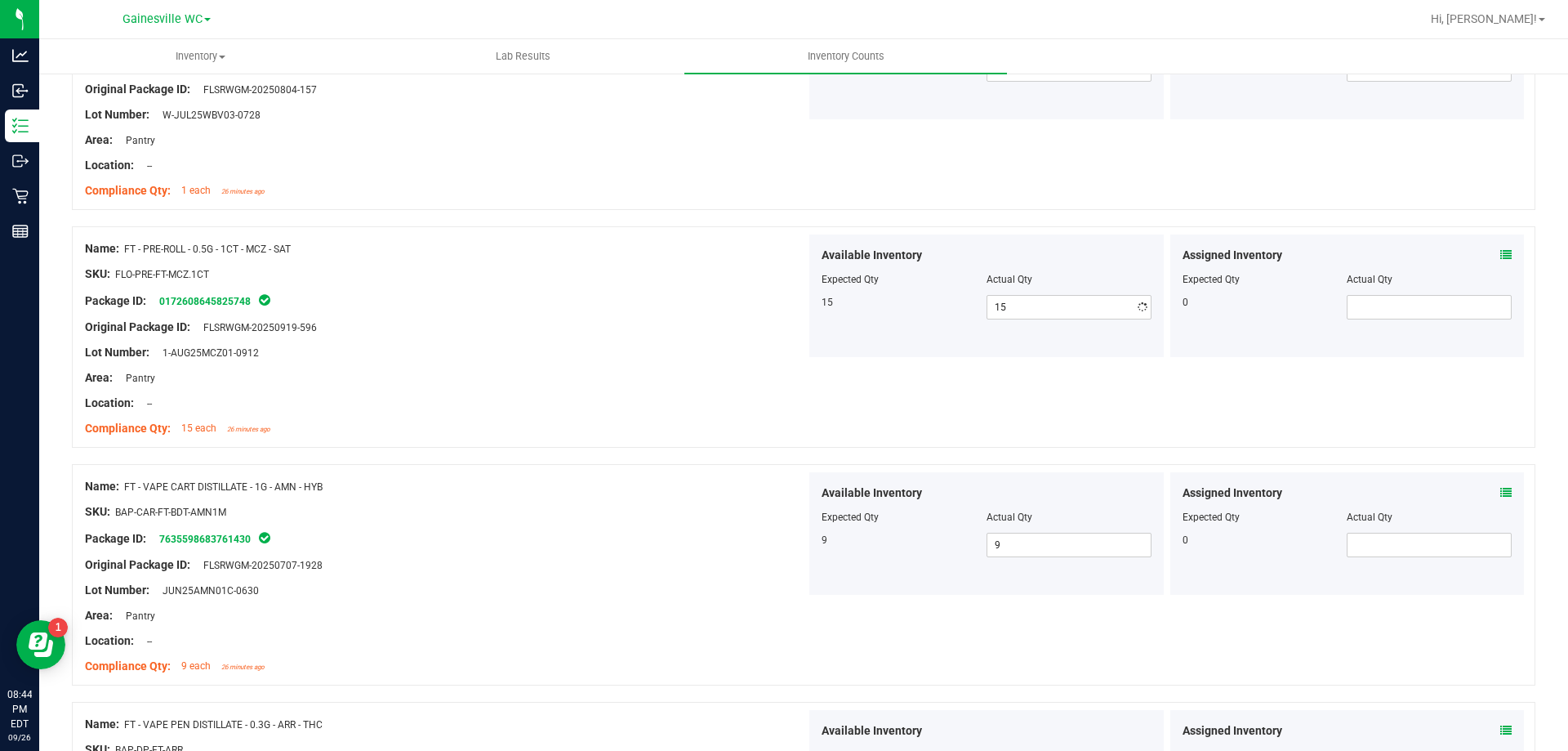
click at [633, 331] on div "Original Package ID: FLSRWGM-20250919-596" at bounding box center [445, 327] width 721 height 17
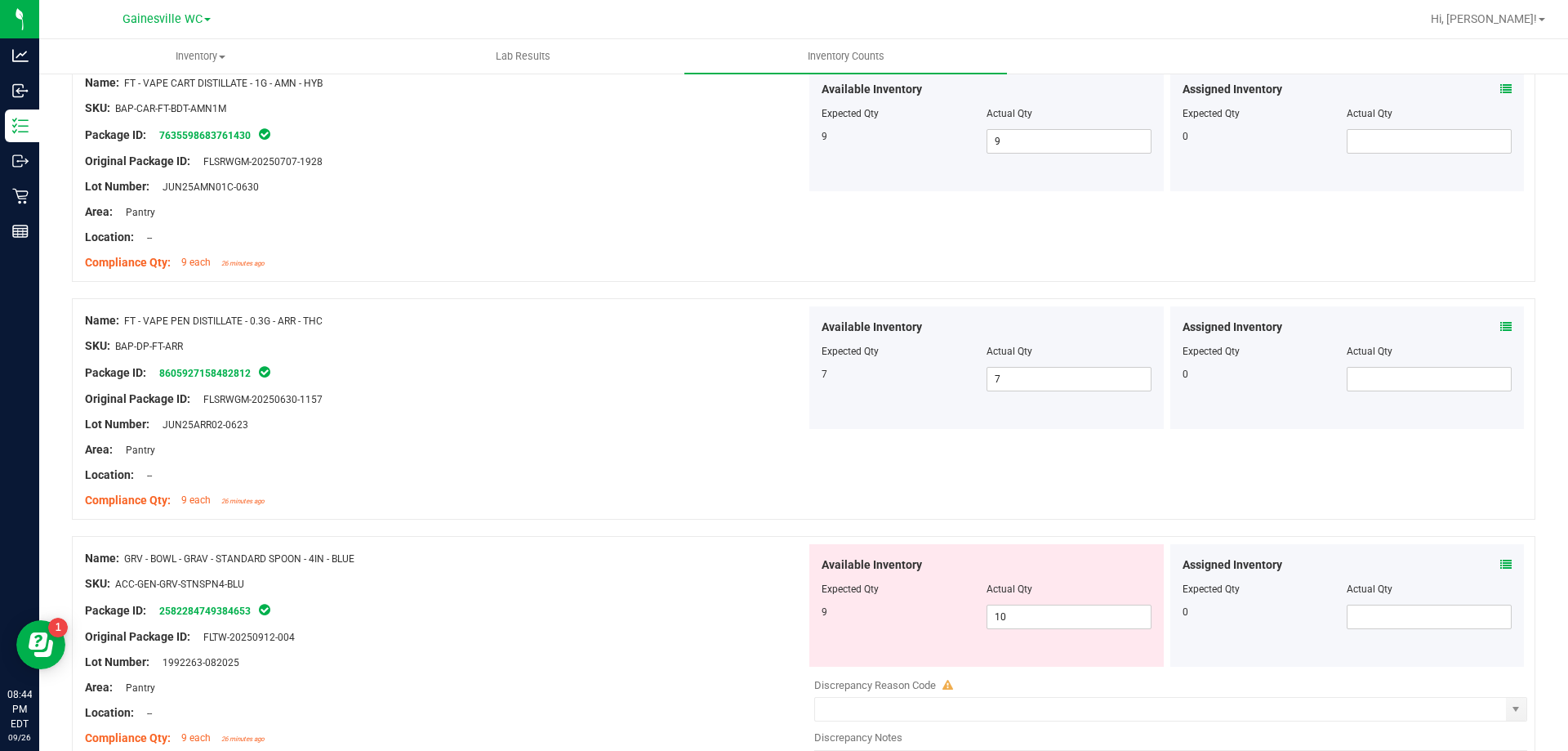
scroll to position [2451, 0]
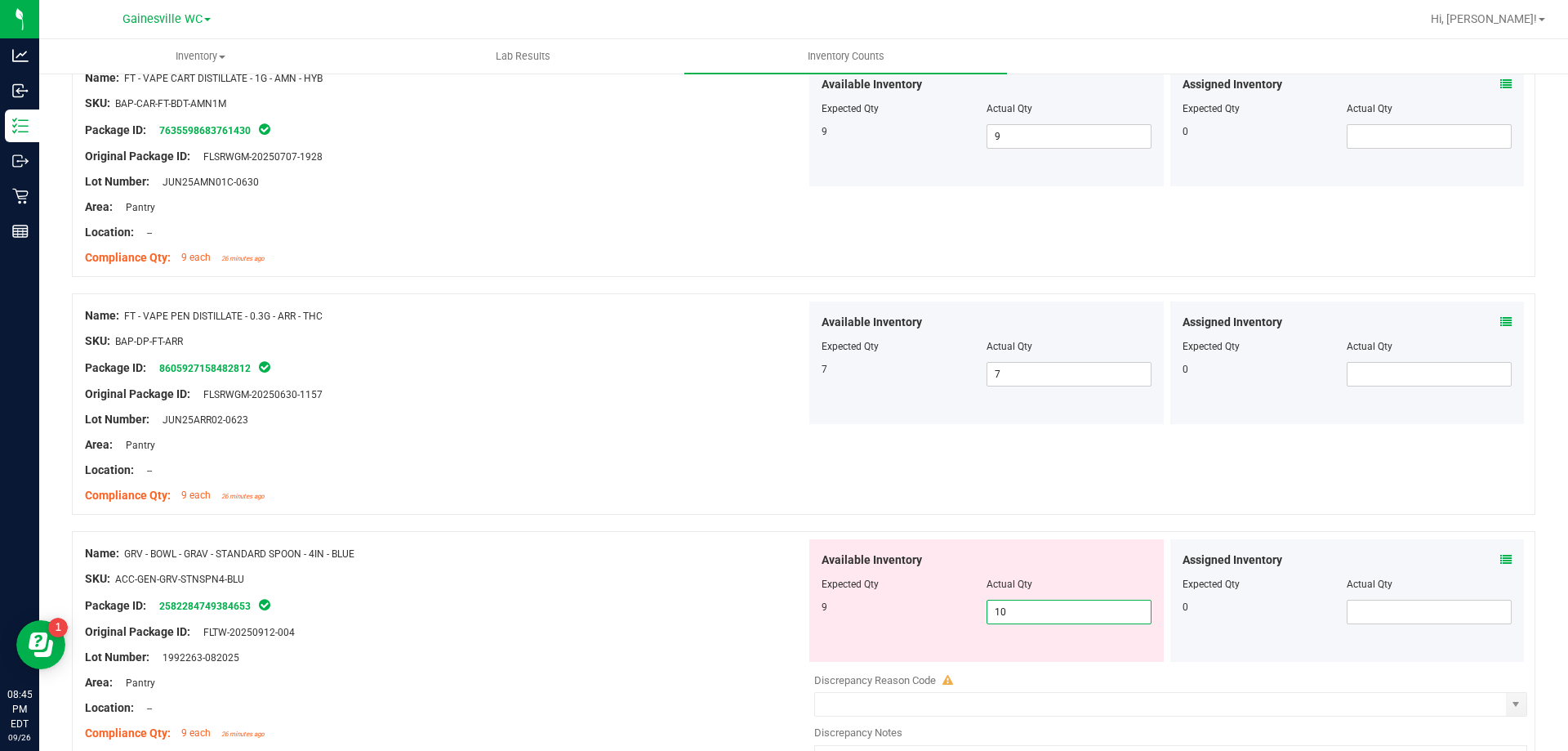
drag, startPoint x: 1008, startPoint y: 606, endPoint x: 948, endPoint y: 608, distance: 60.0
click at [949, 607] on div "9 10 10" at bounding box center [986, 612] width 330 height 25
type input "9"
click at [653, 640] on div at bounding box center [445, 644] width 721 height 8
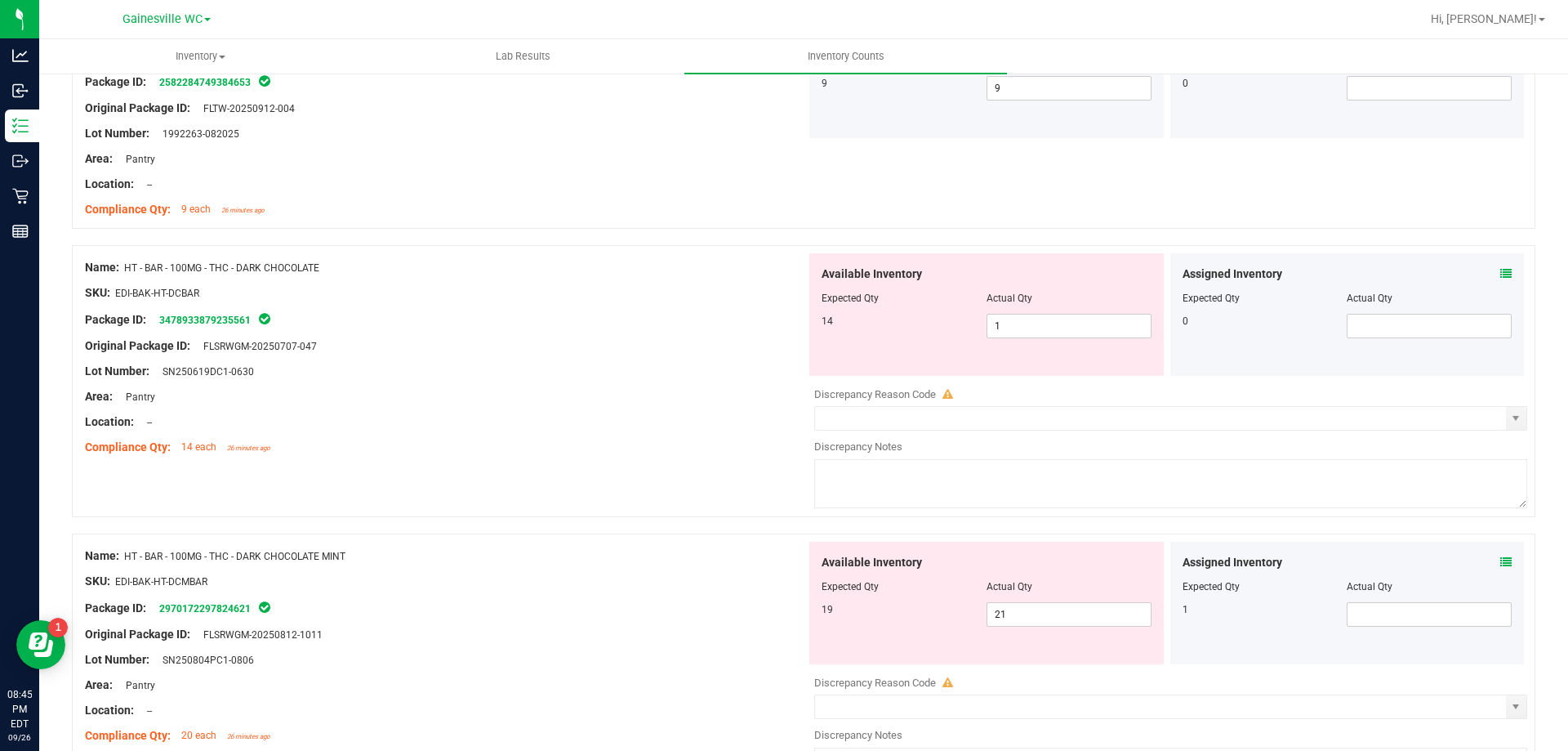
scroll to position [3023, 0]
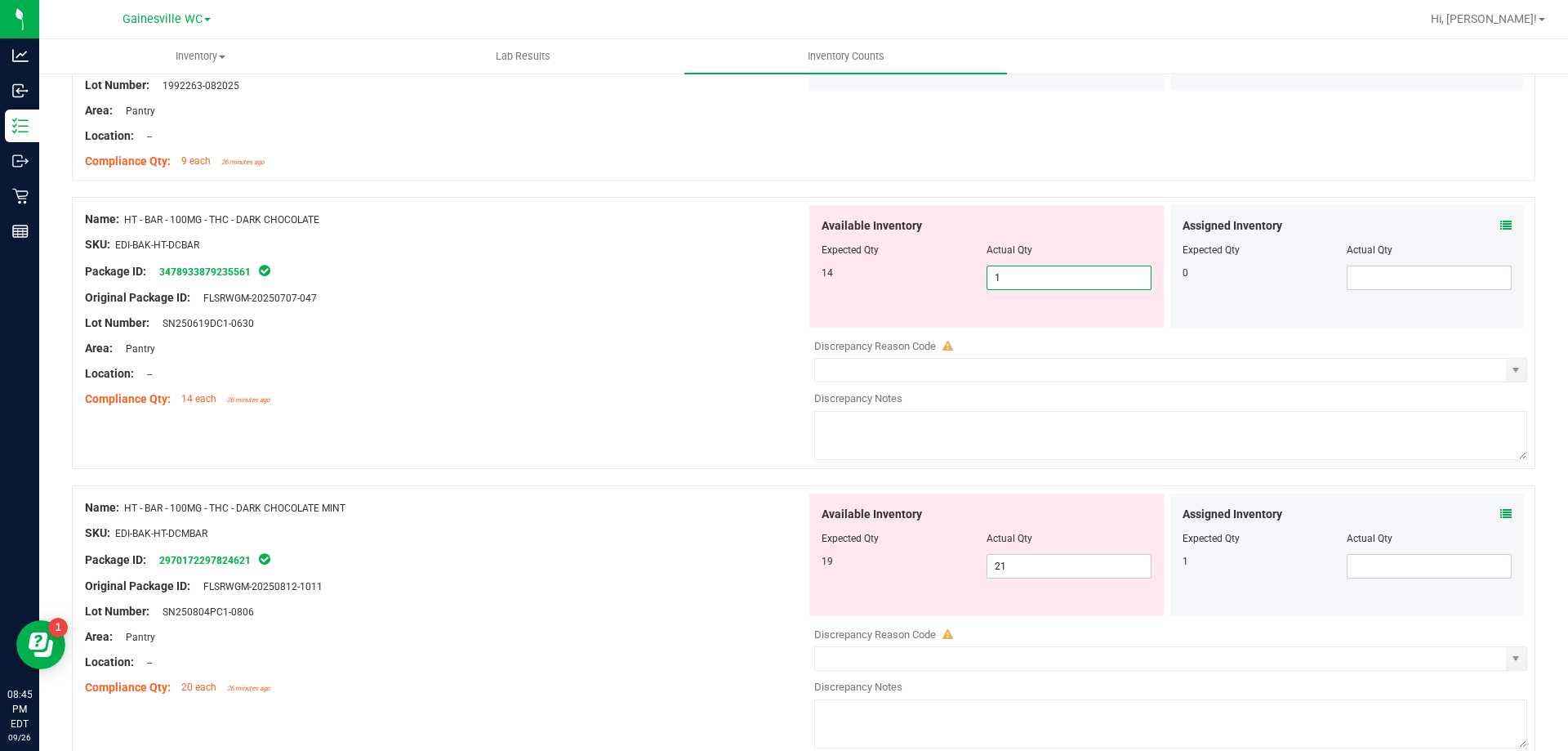
click at [1008, 274] on span "1 1" at bounding box center [1069, 278] width 165 height 25
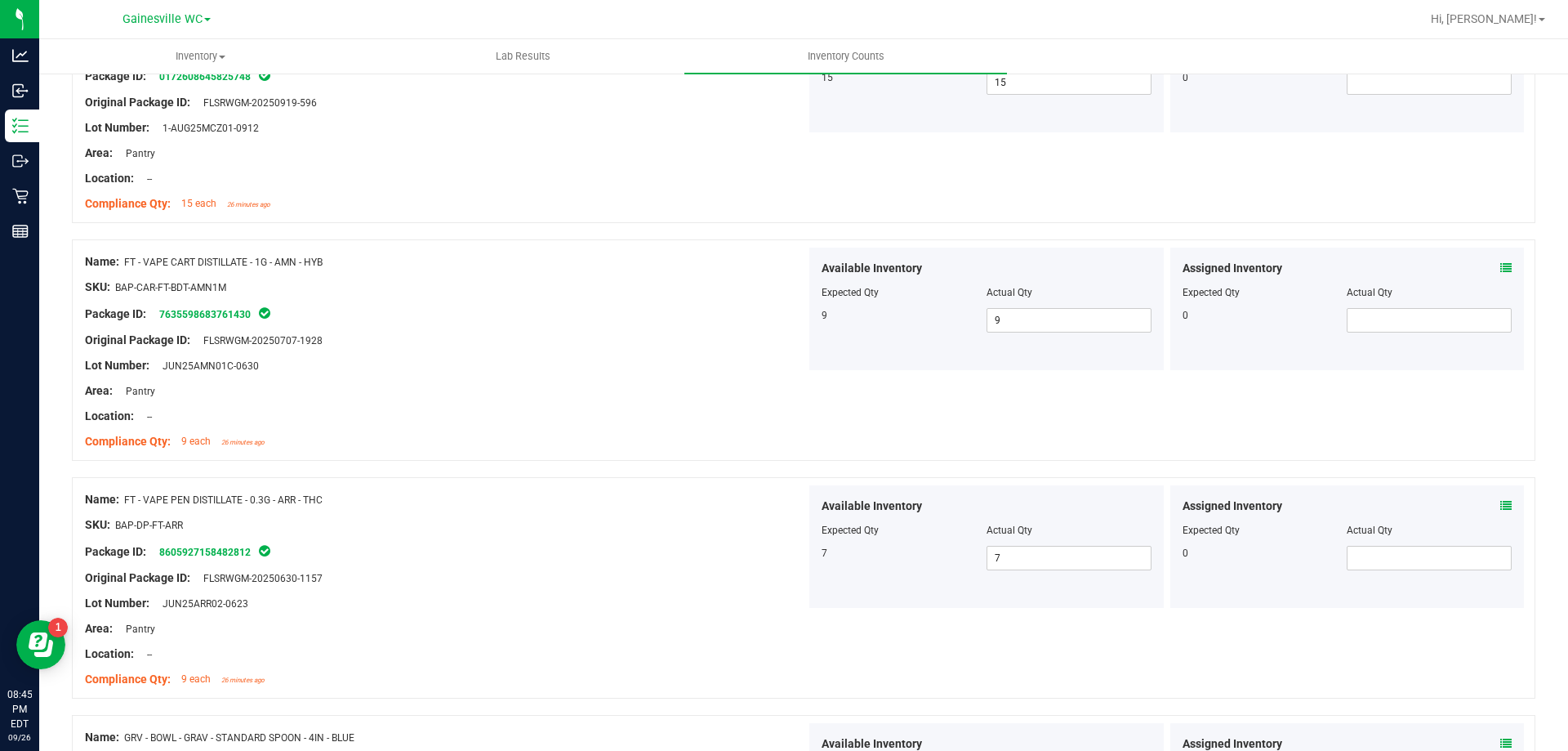
scroll to position [2615, 0]
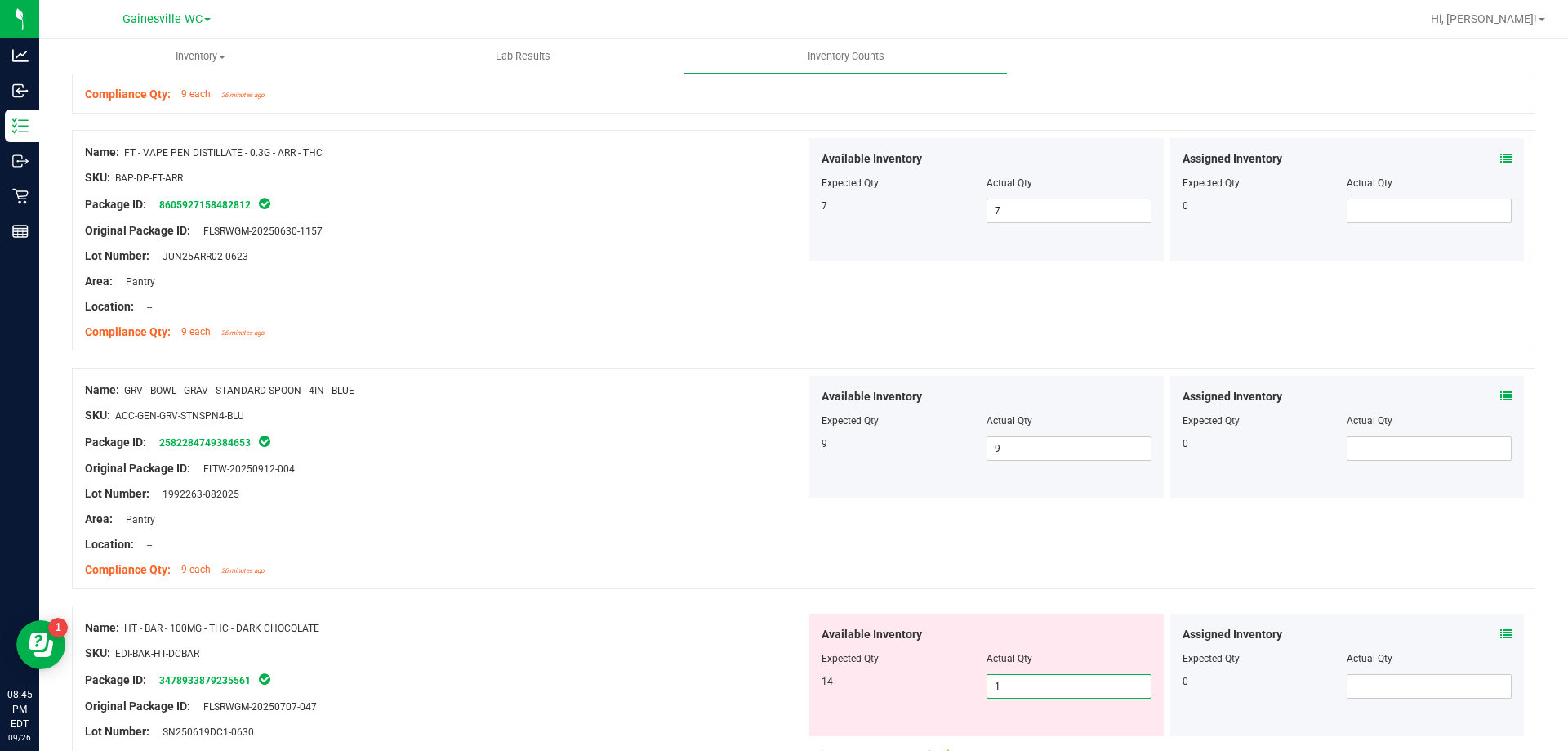
type input "14"
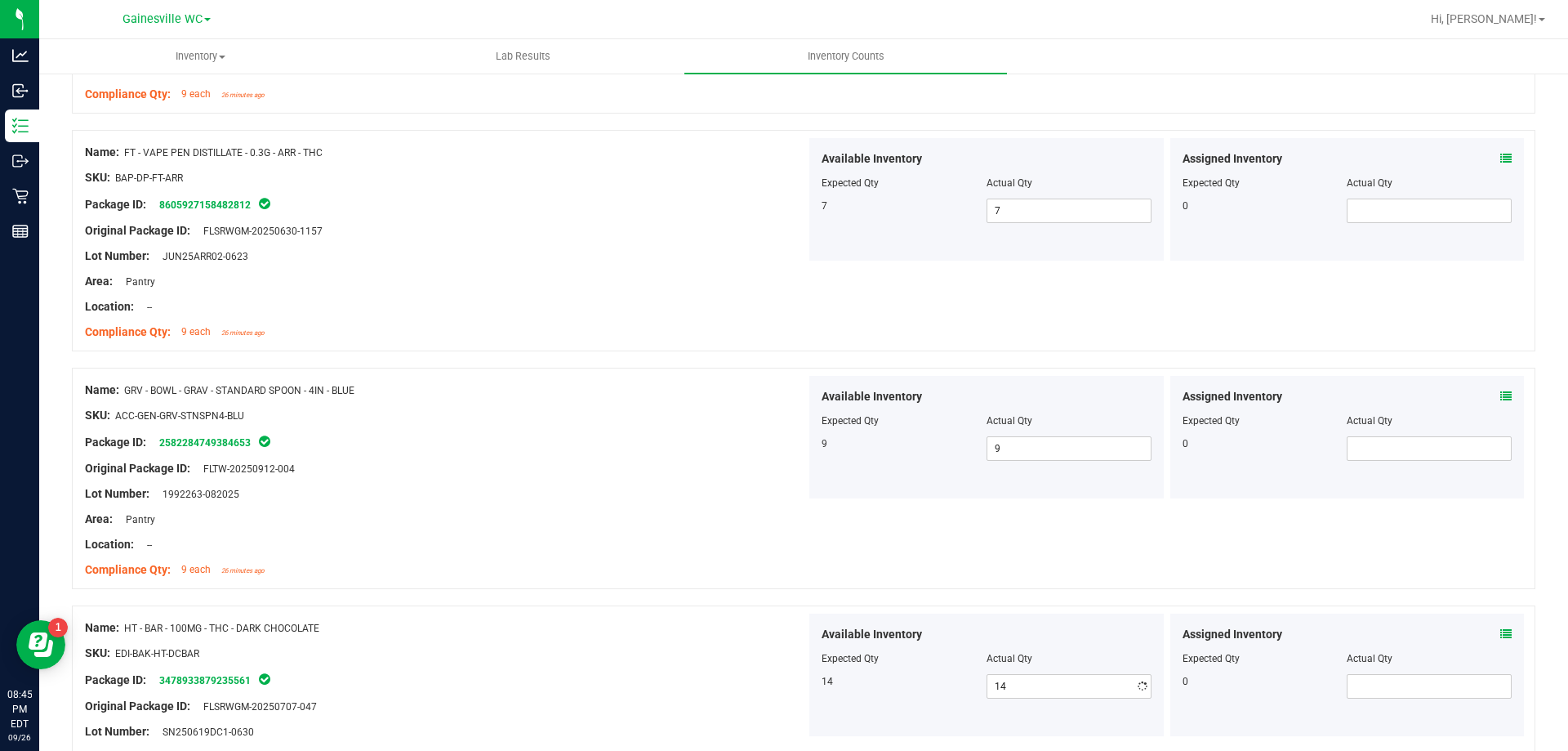
click at [589, 684] on div "Package ID: 3478933879235561" at bounding box center [445, 680] width 721 height 20
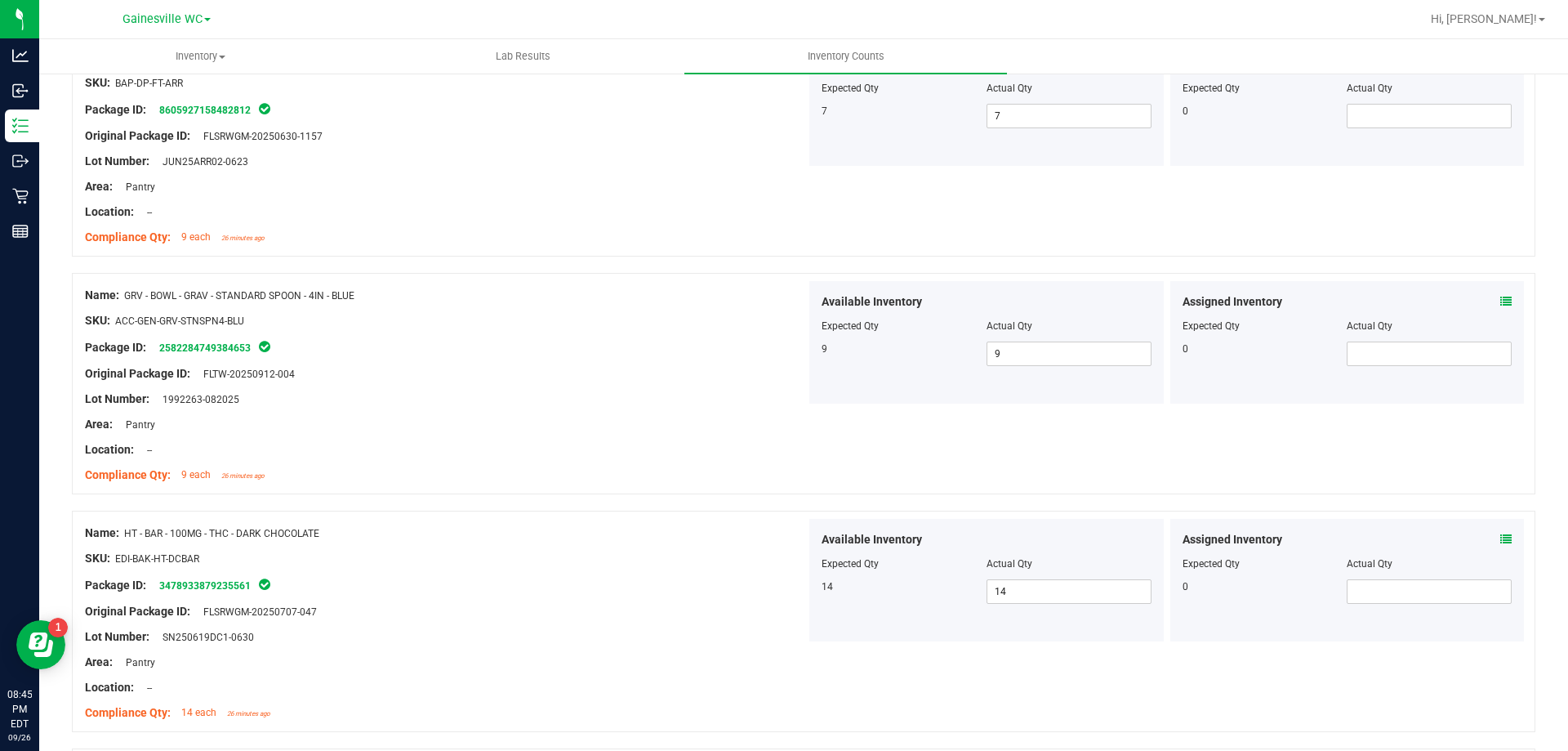
scroll to position [3106, 0]
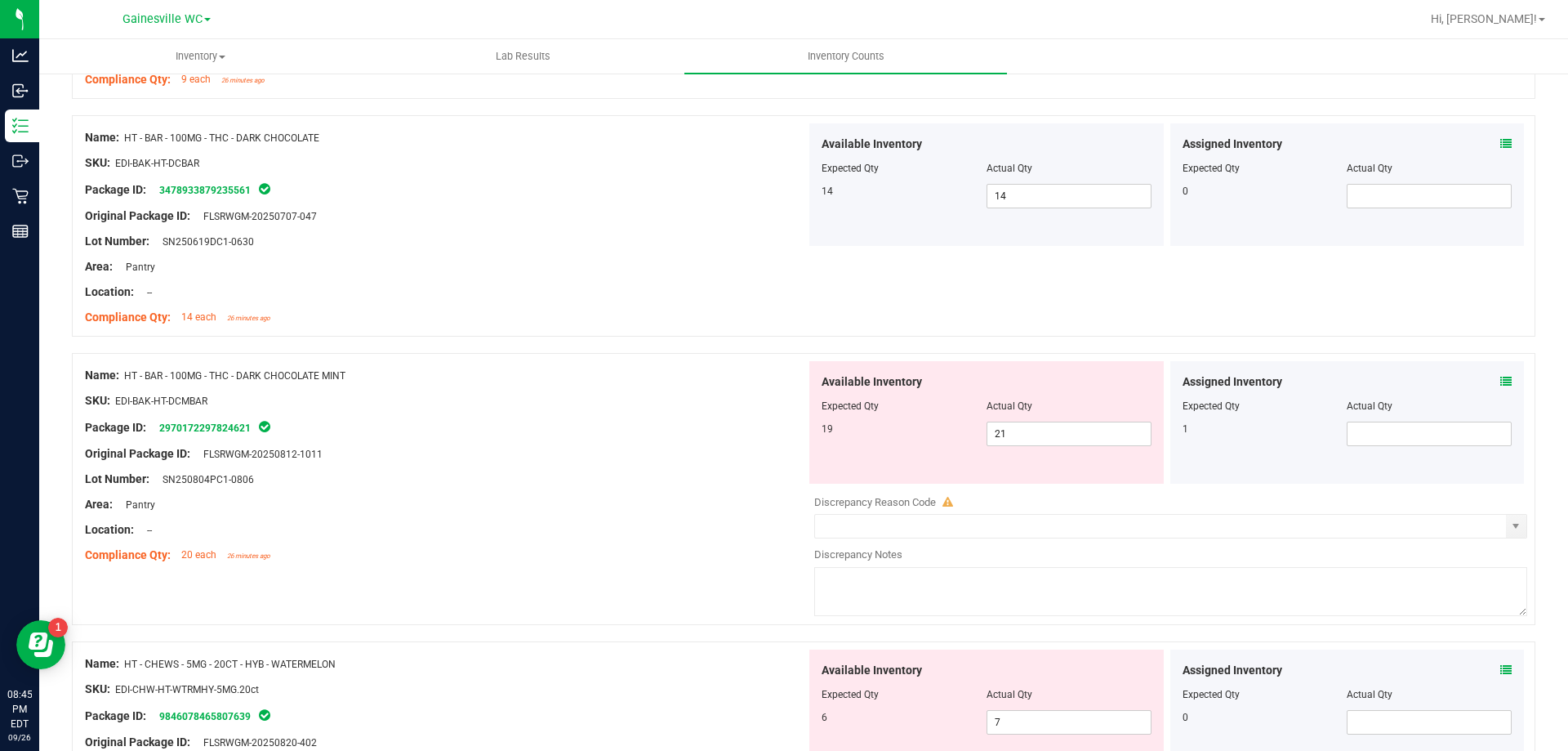
click at [1500, 377] on icon at bounding box center [1505, 380] width 11 height 11
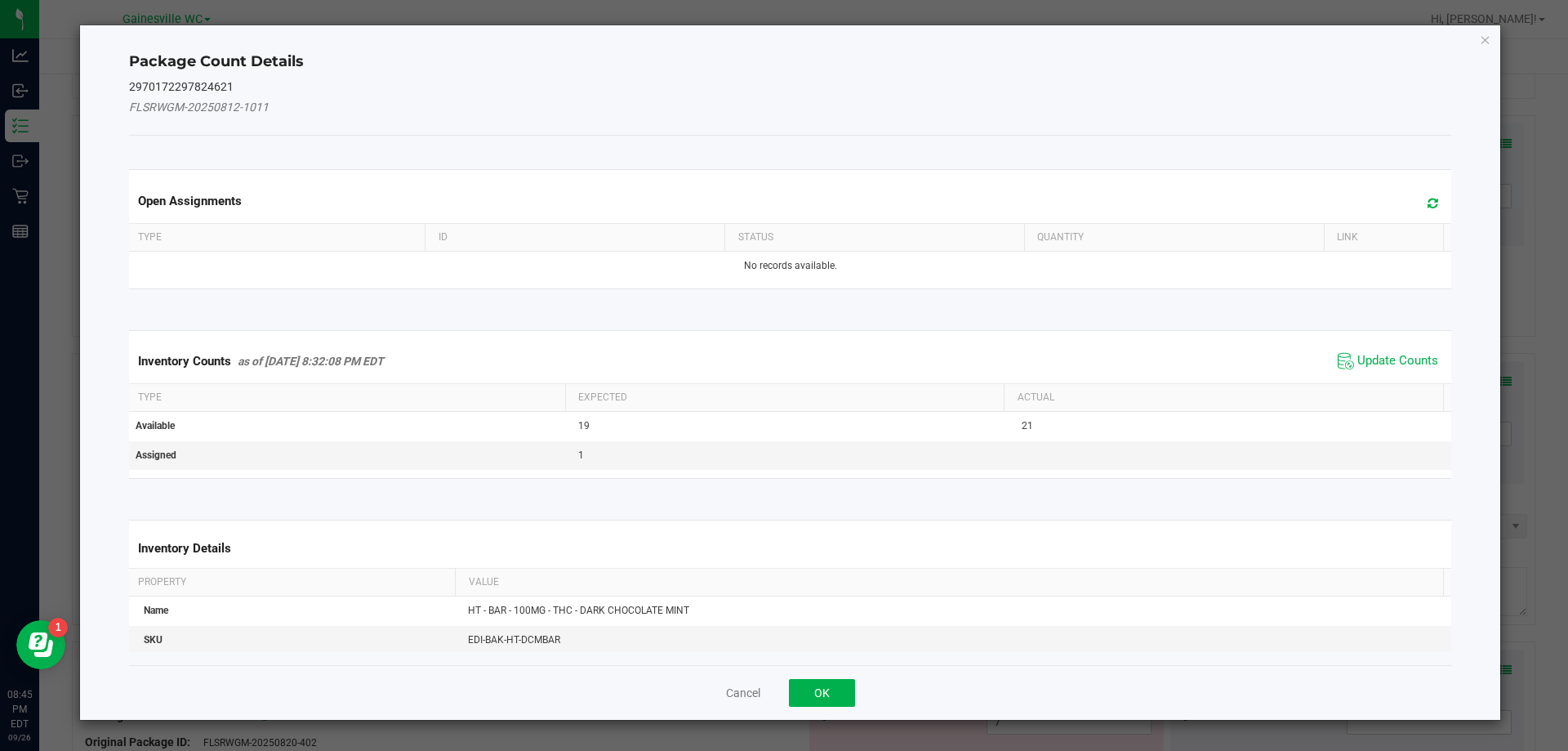
click at [1382, 352] on span "Update Counts" at bounding box center [1388, 361] width 109 height 25
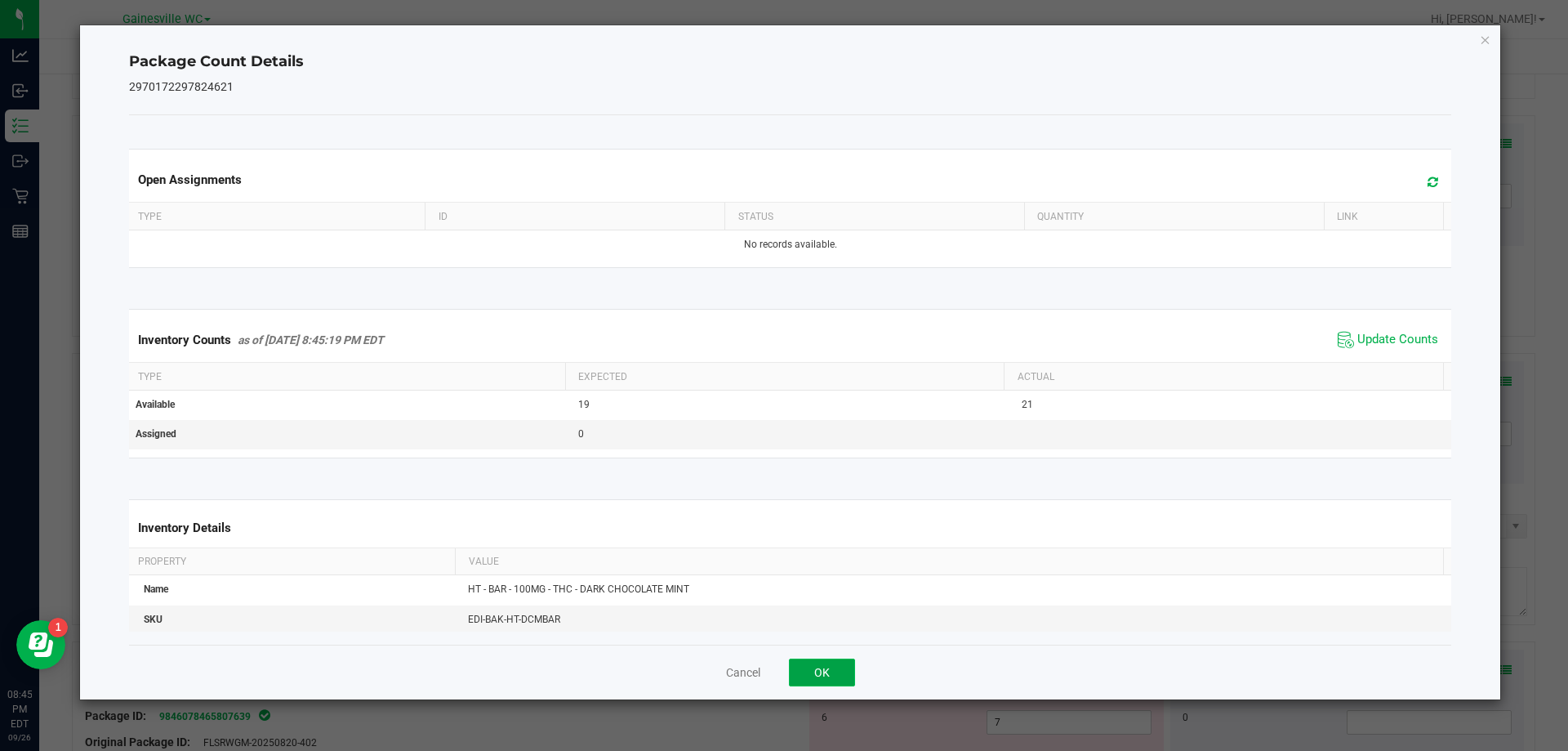
click at [833, 684] on button "OK" at bounding box center [822, 672] width 66 height 28
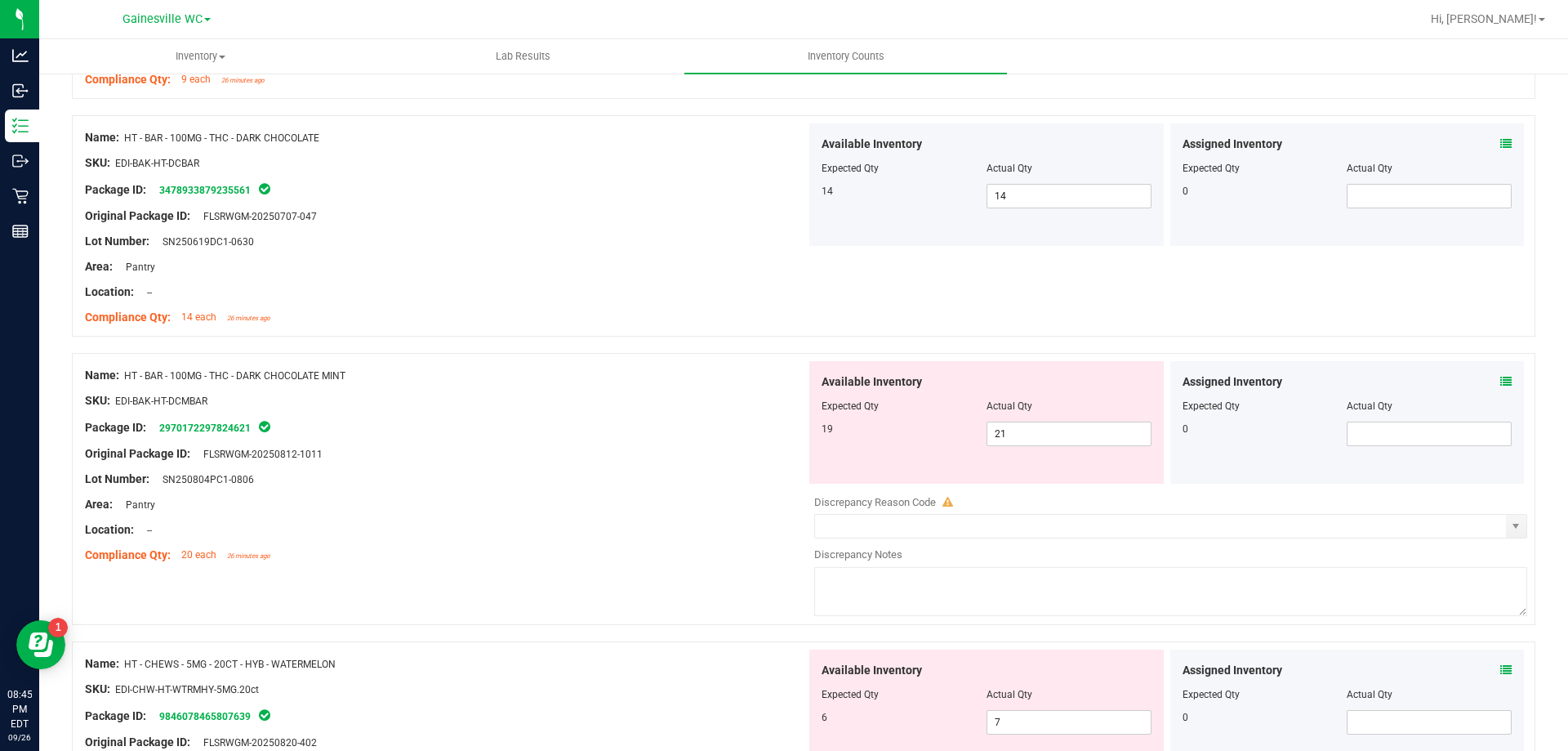
click at [1500, 141] on icon at bounding box center [1505, 143] width 11 height 11
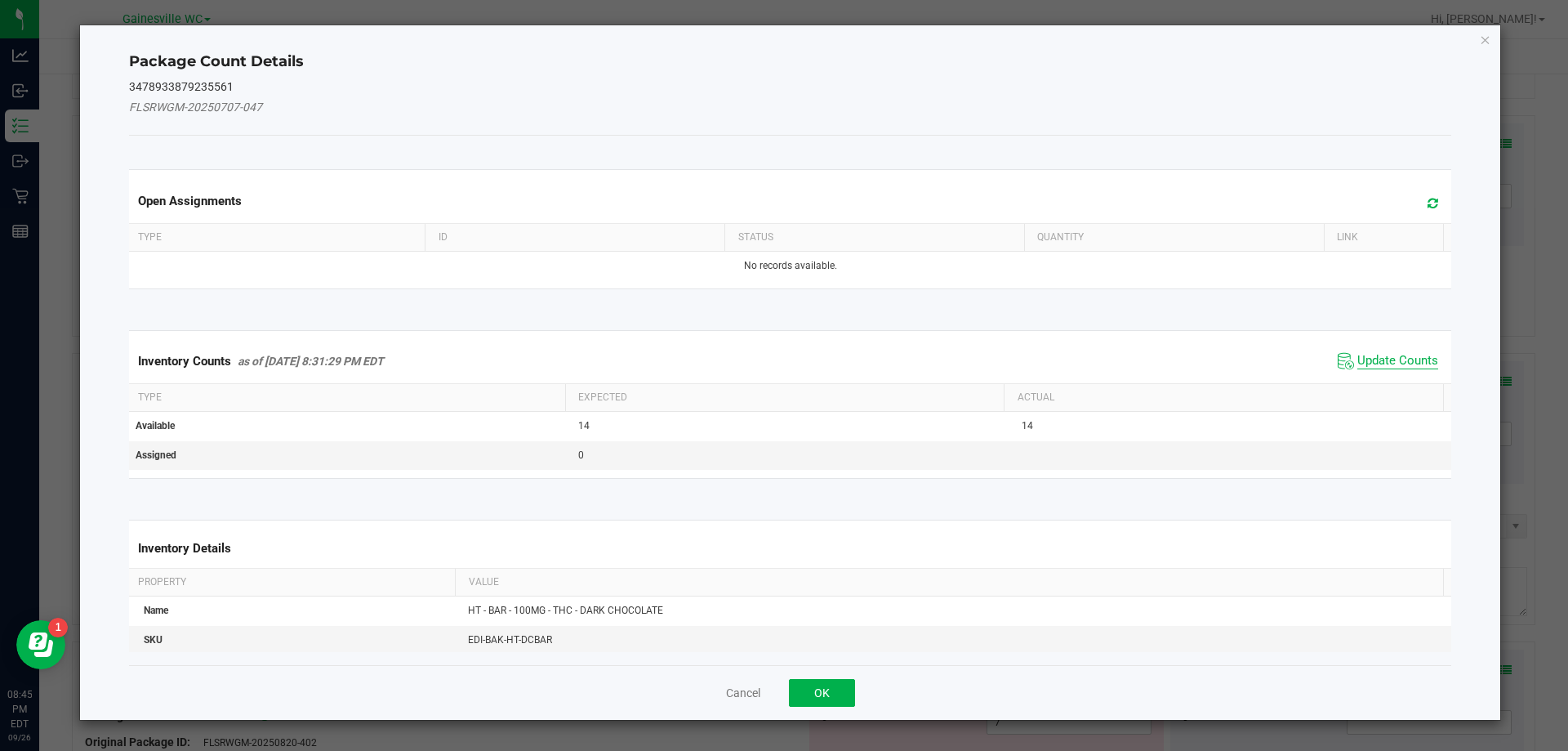
click at [1371, 362] on span "Update Counts" at bounding box center [1398, 361] width 81 height 16
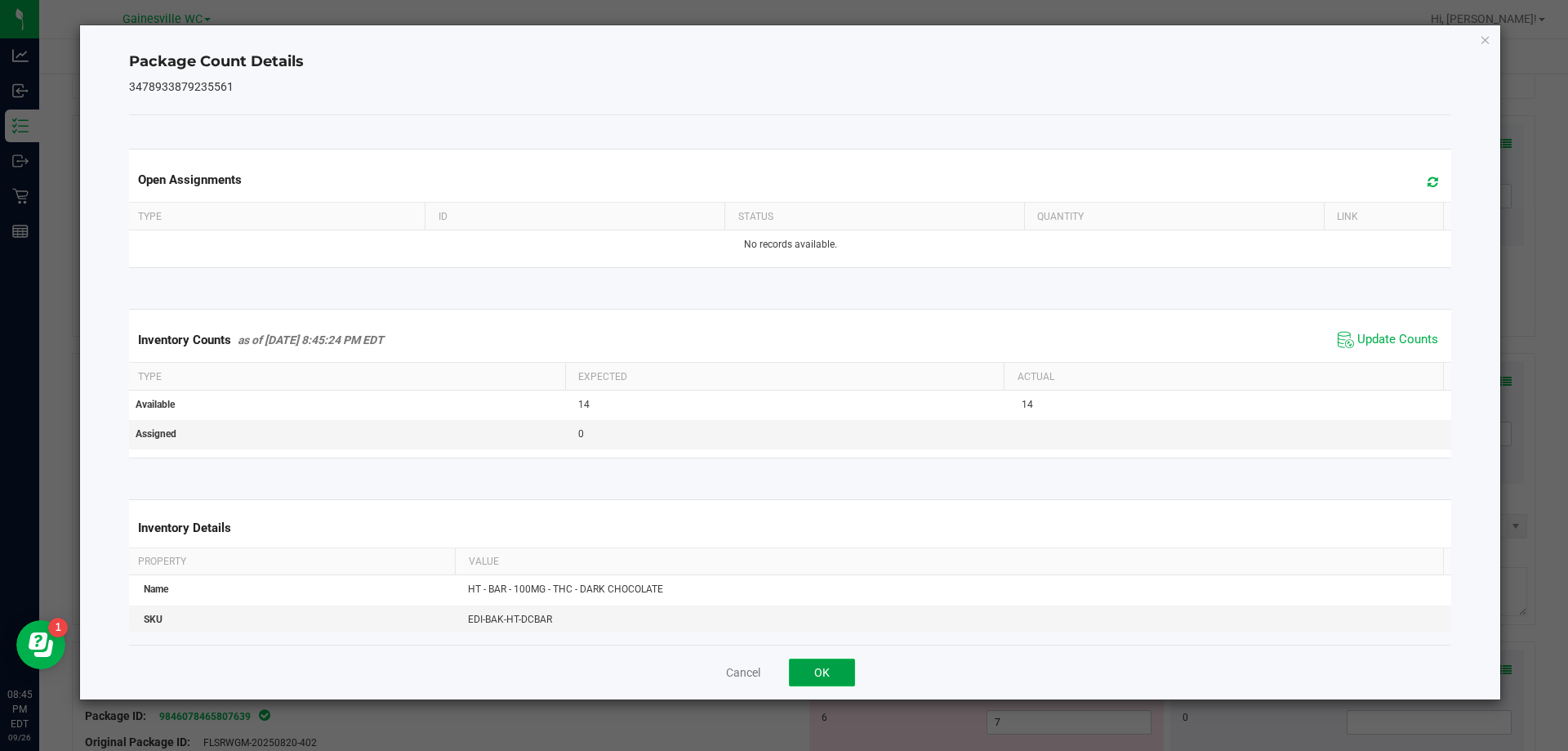
click at [800, 673] on button "OK" at bounding box center [822, 672] width 66 height 28
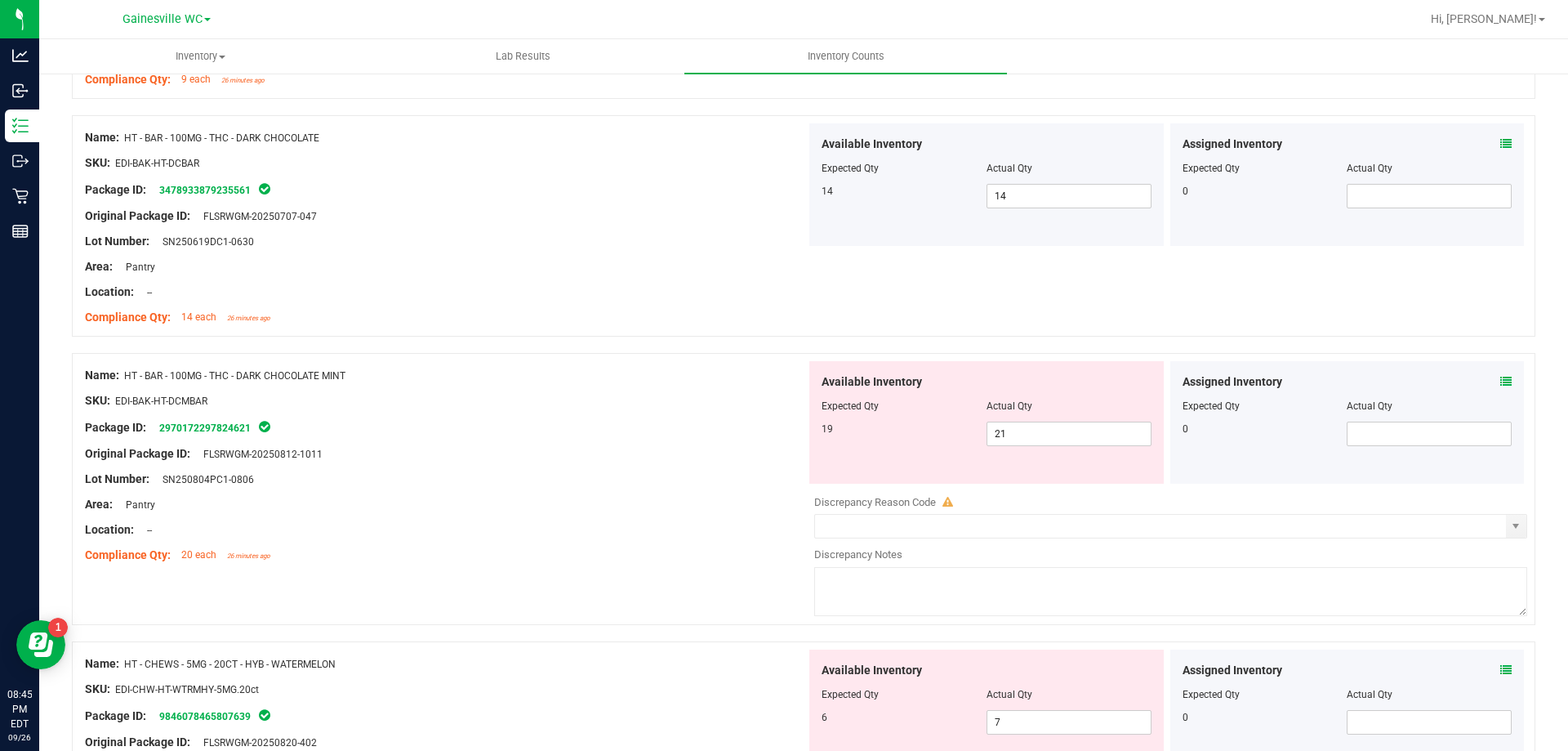
click at [1500, 389] on span at bounding box center [1505, 381] width 11 height 17
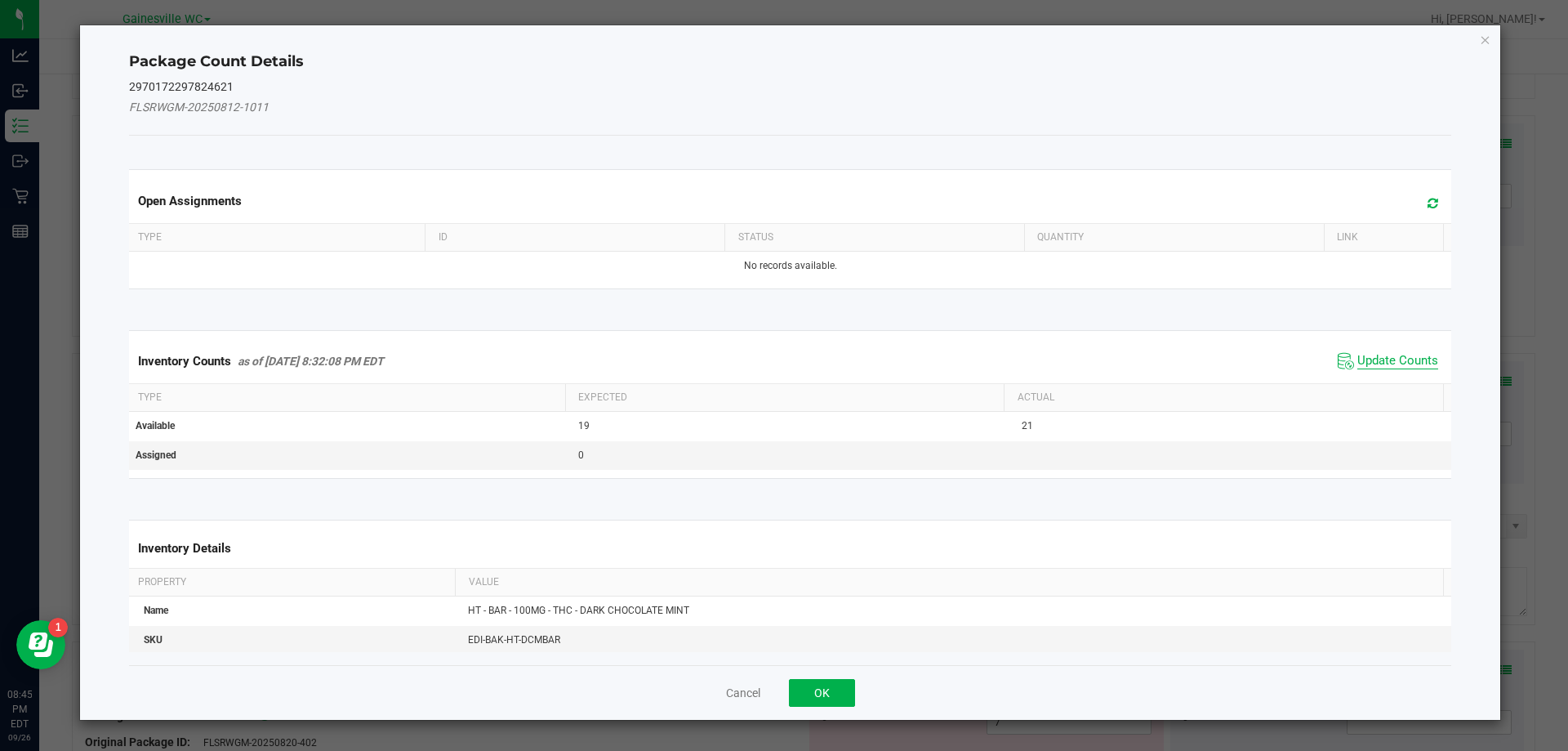
click at [1405, 367] on span "Update Counts" at bounding box center [1398, 361] width 81 height 16
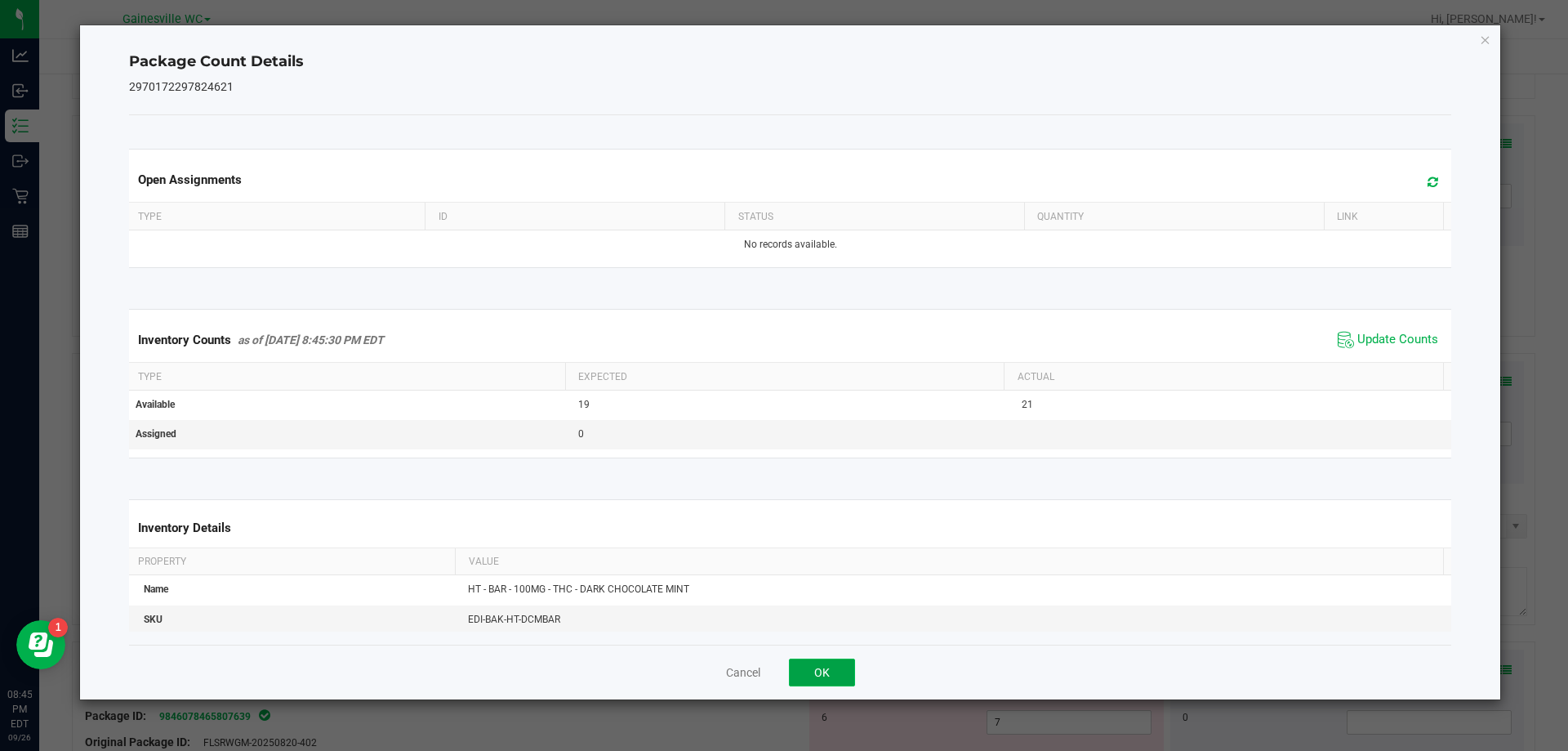
click at [805, 658] on button "OK" at bounding box center [822, 672] width 66 height 28
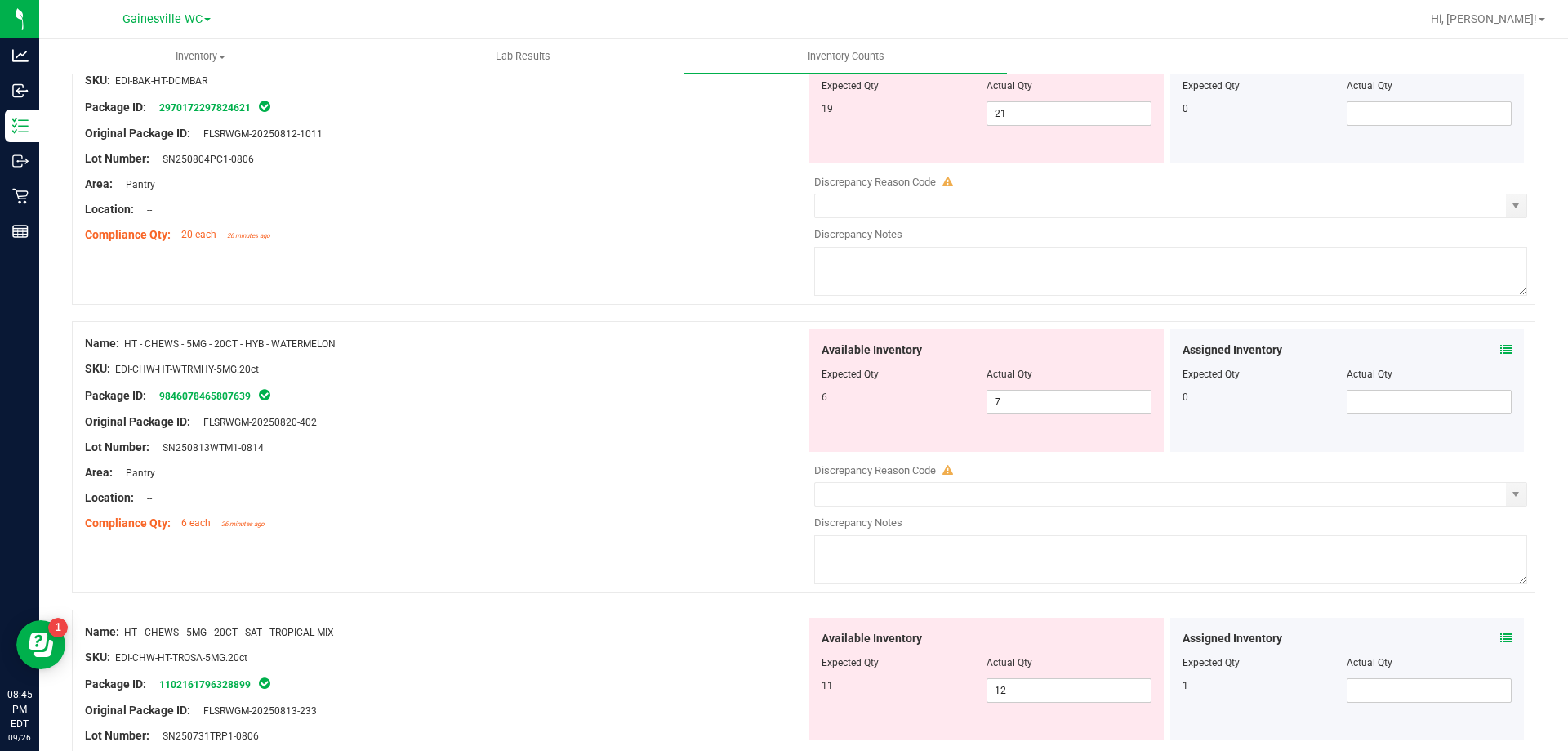
scroll to position [3432, 0]
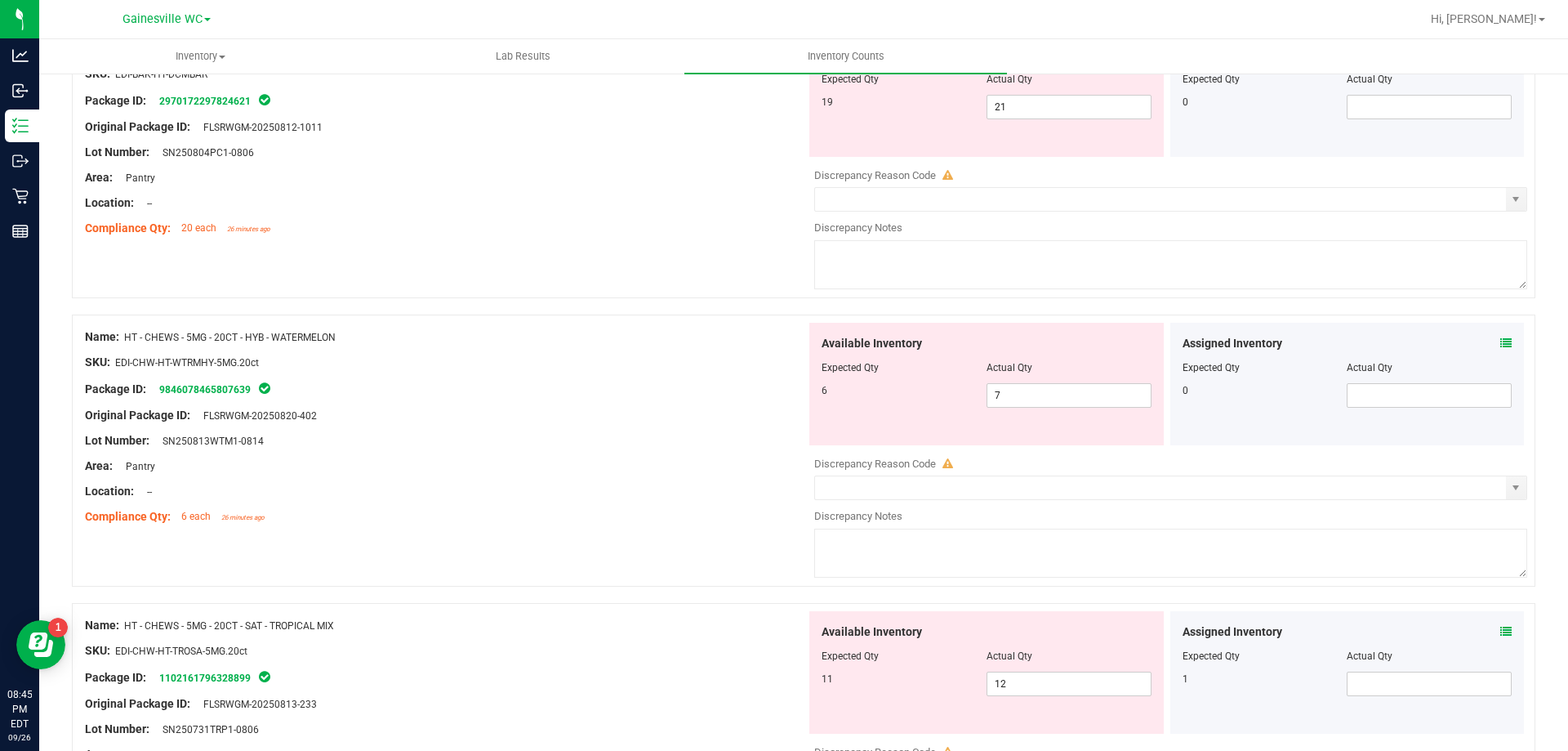
click at [1500, 340] on icon at bounding box center [1505, 343] width 11 height 11
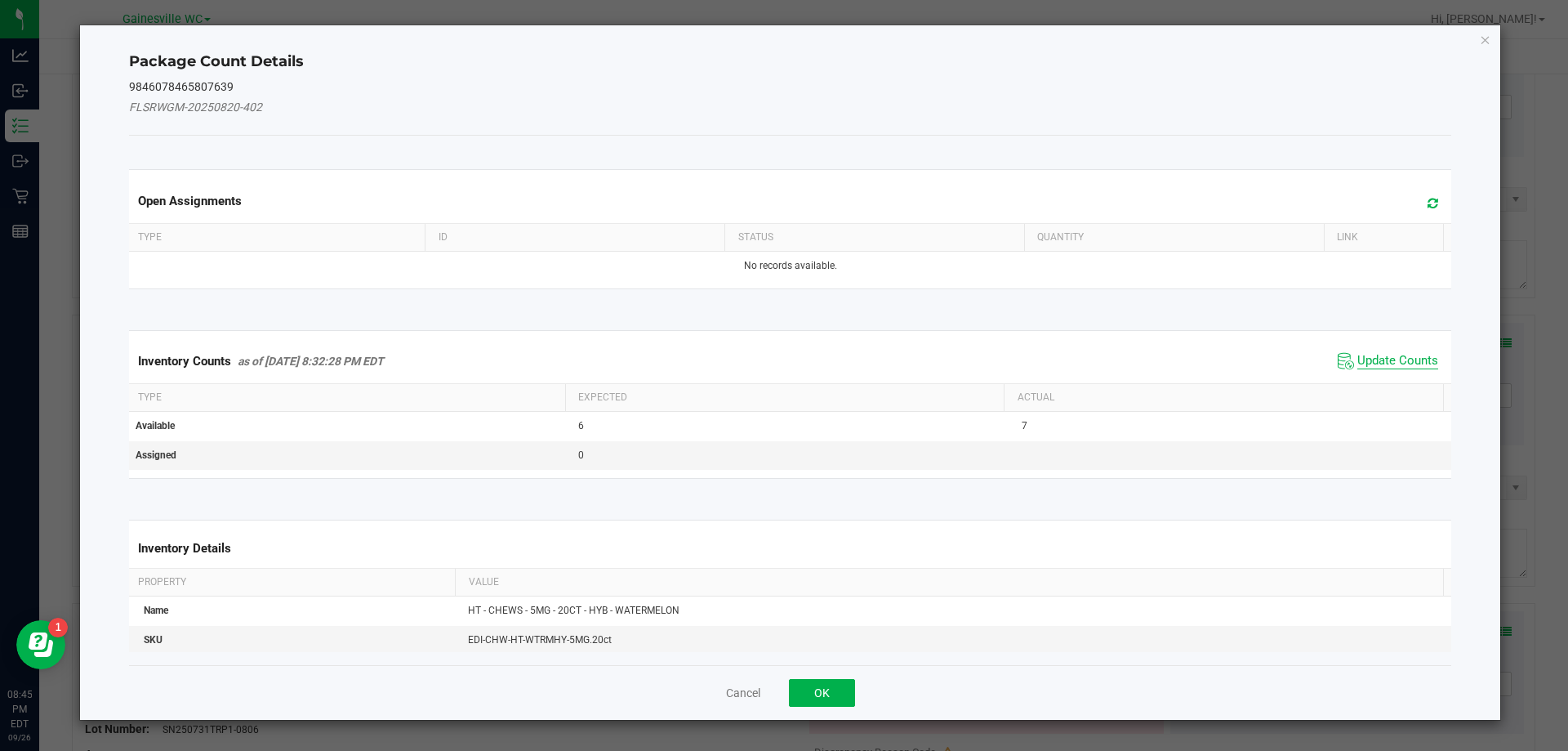
click at [1367, 355] on span "Update Counts" at bounding box center [1398, 361] width 81 height 16
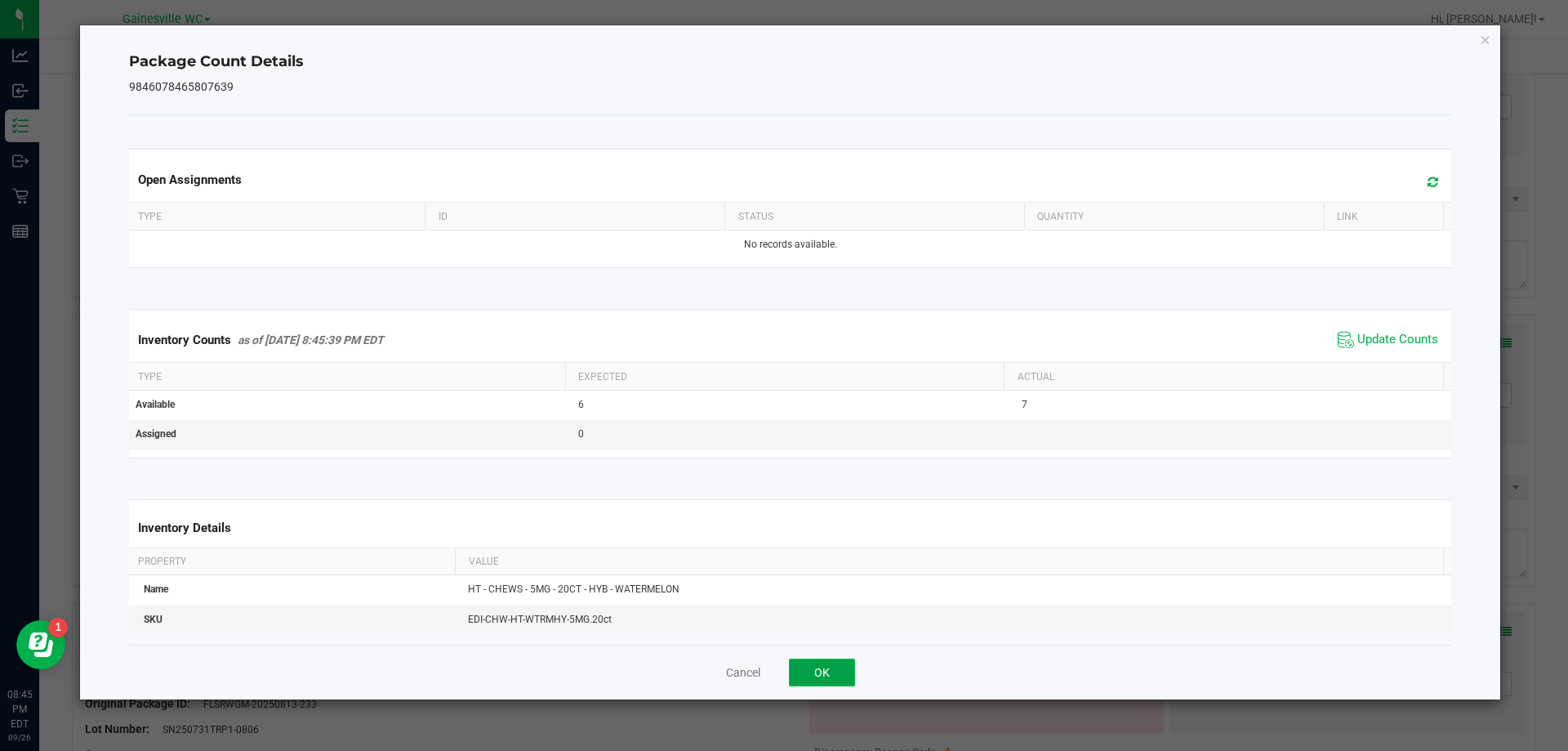
click at [826, 658] on button "OK" at bounding box center [822, 672] width 66 height 28
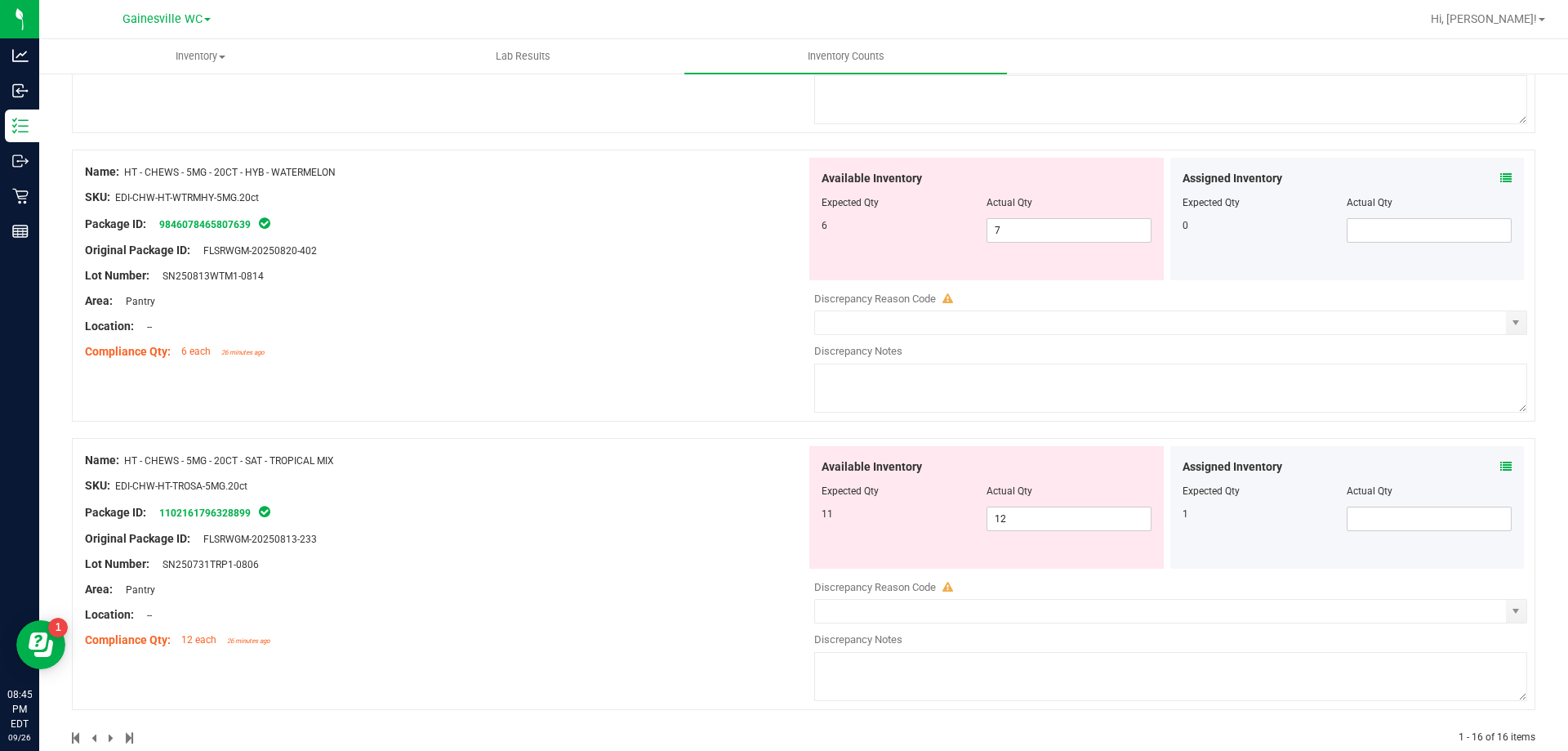
scroll to position [3629, 0]
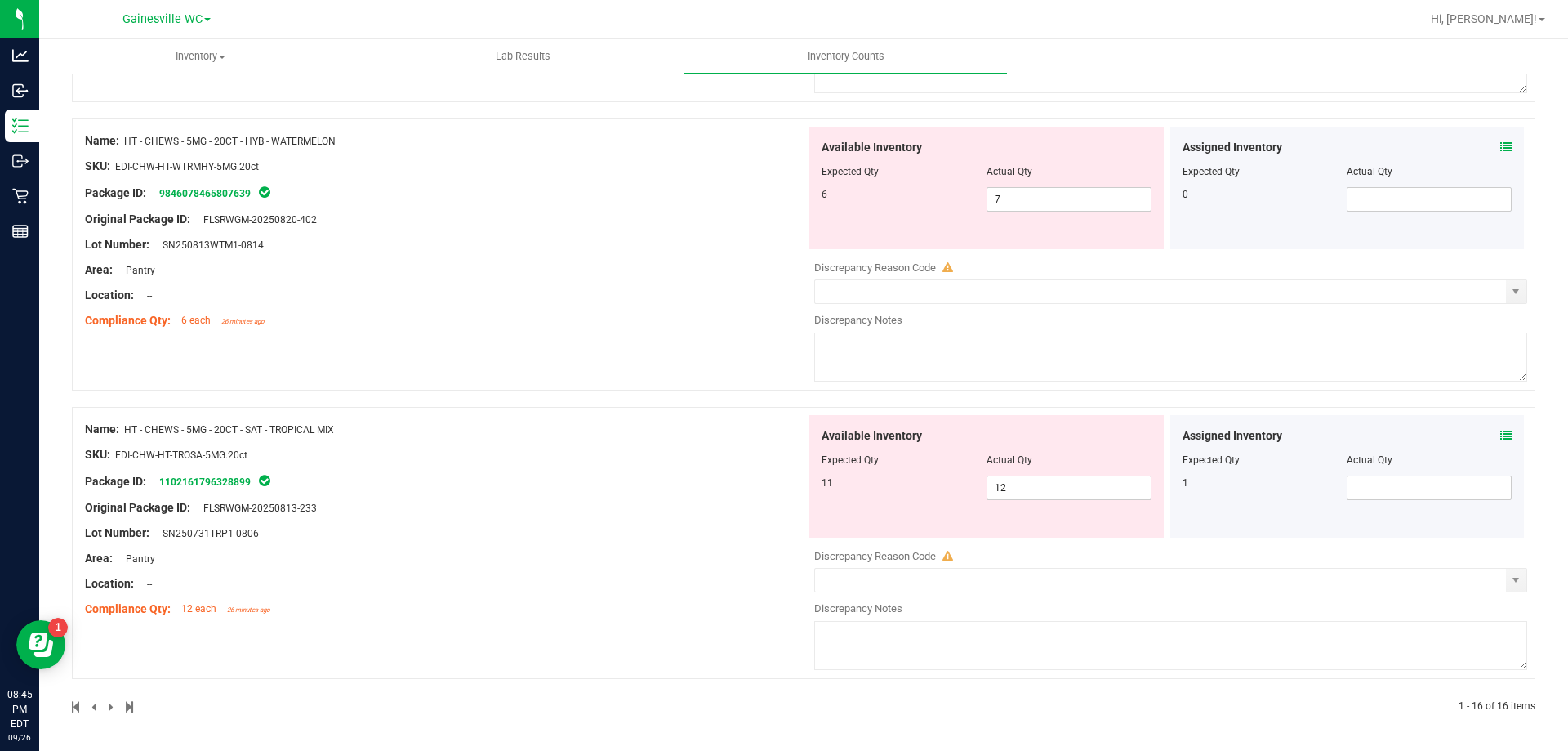
click at [1500, 439] on icon at bounding box center [1505, 435] width 11 height 11
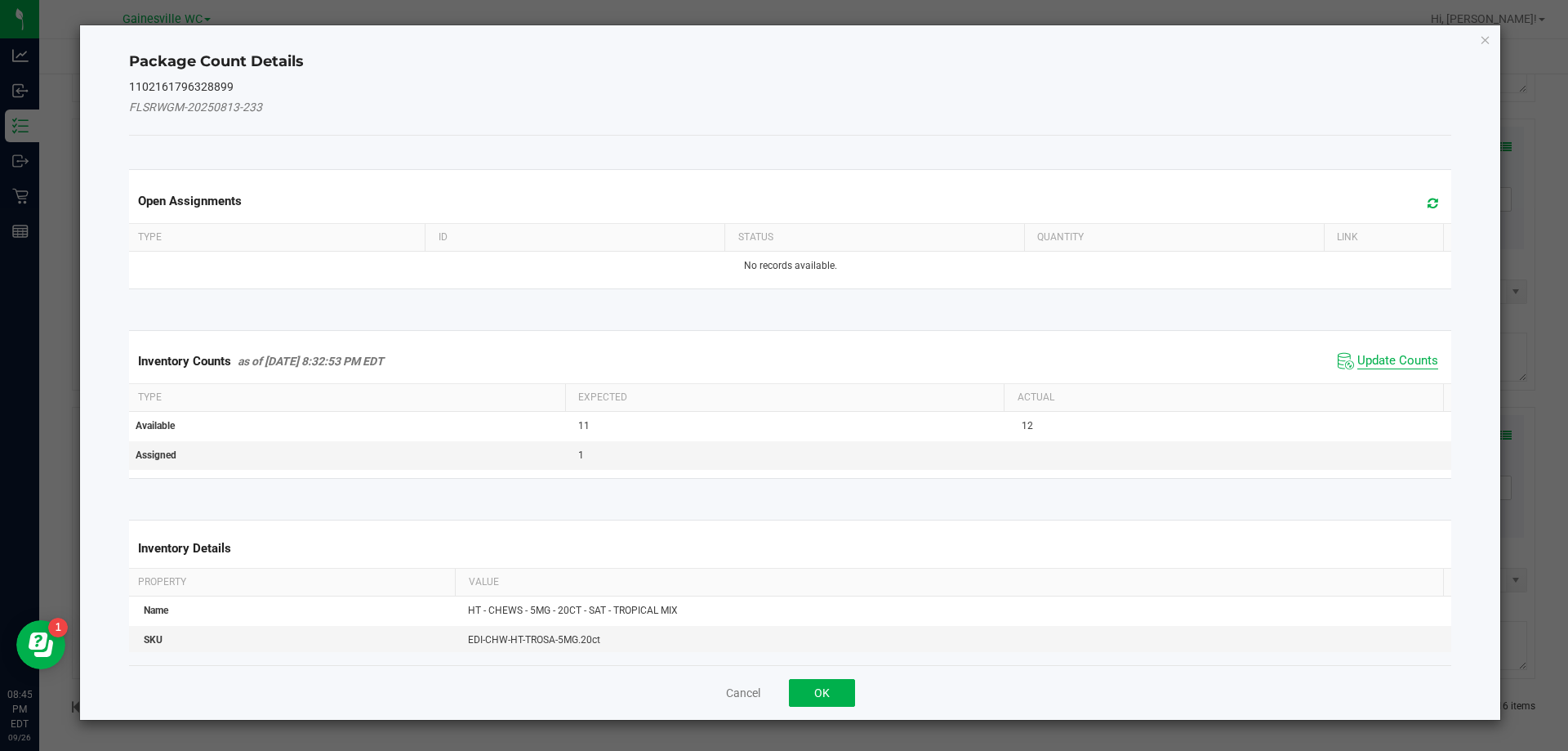
click at [1374, 363] on span "Update Counts" at bounding box center [1398, 361] width 81 height 16
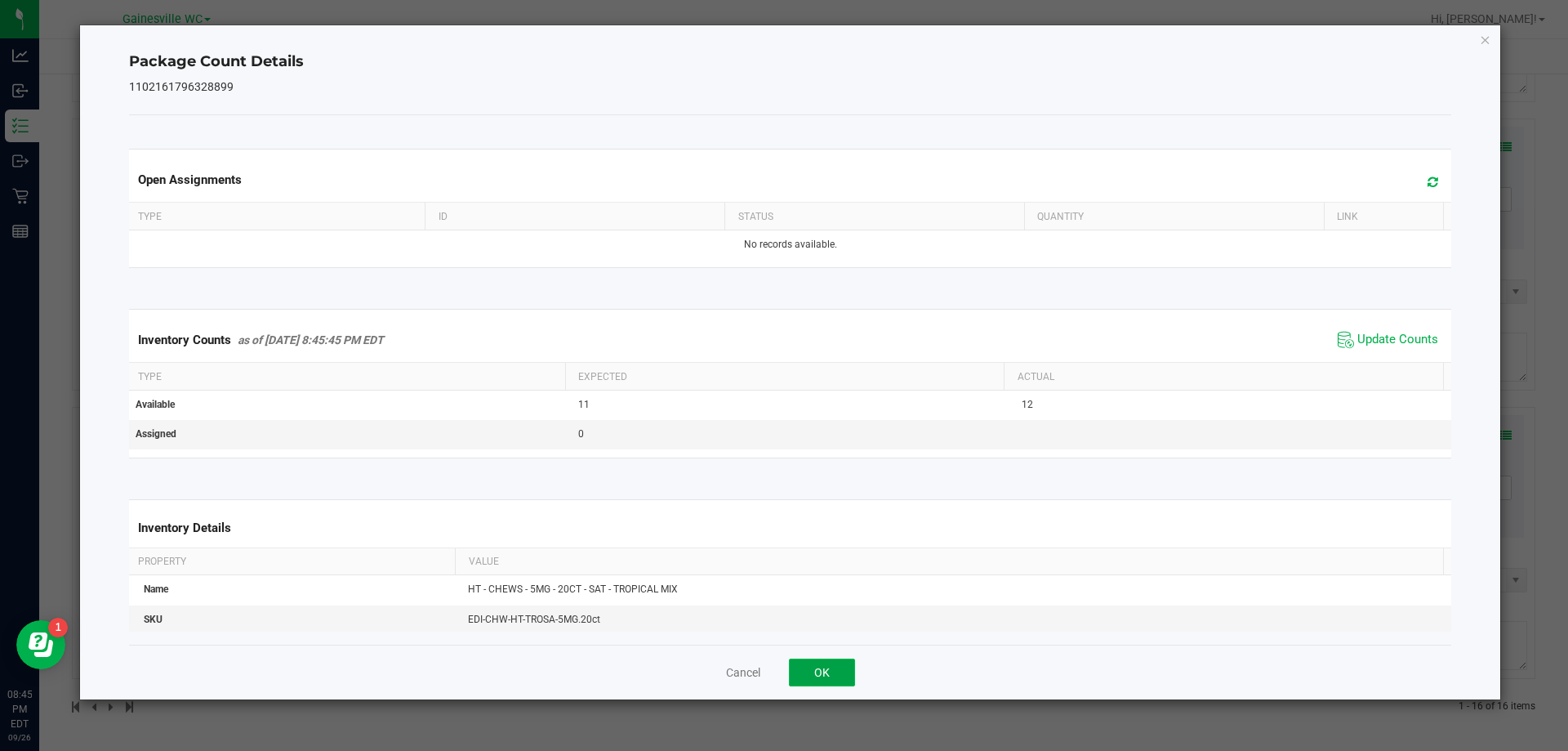
click at [811, 680] on button "OK" at bounding box center [822, 672] width 66 height 28
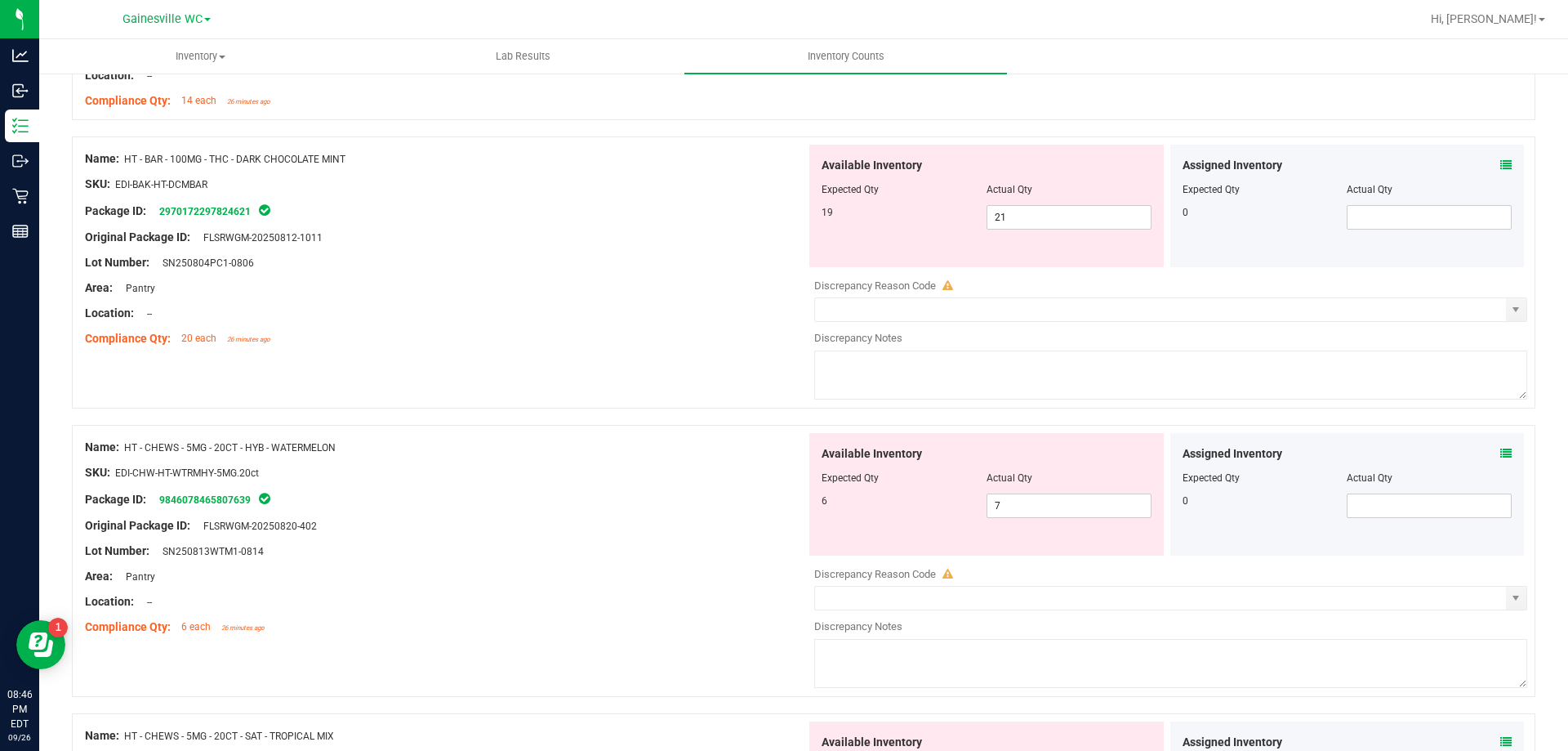
scroll to position [3301, 0]
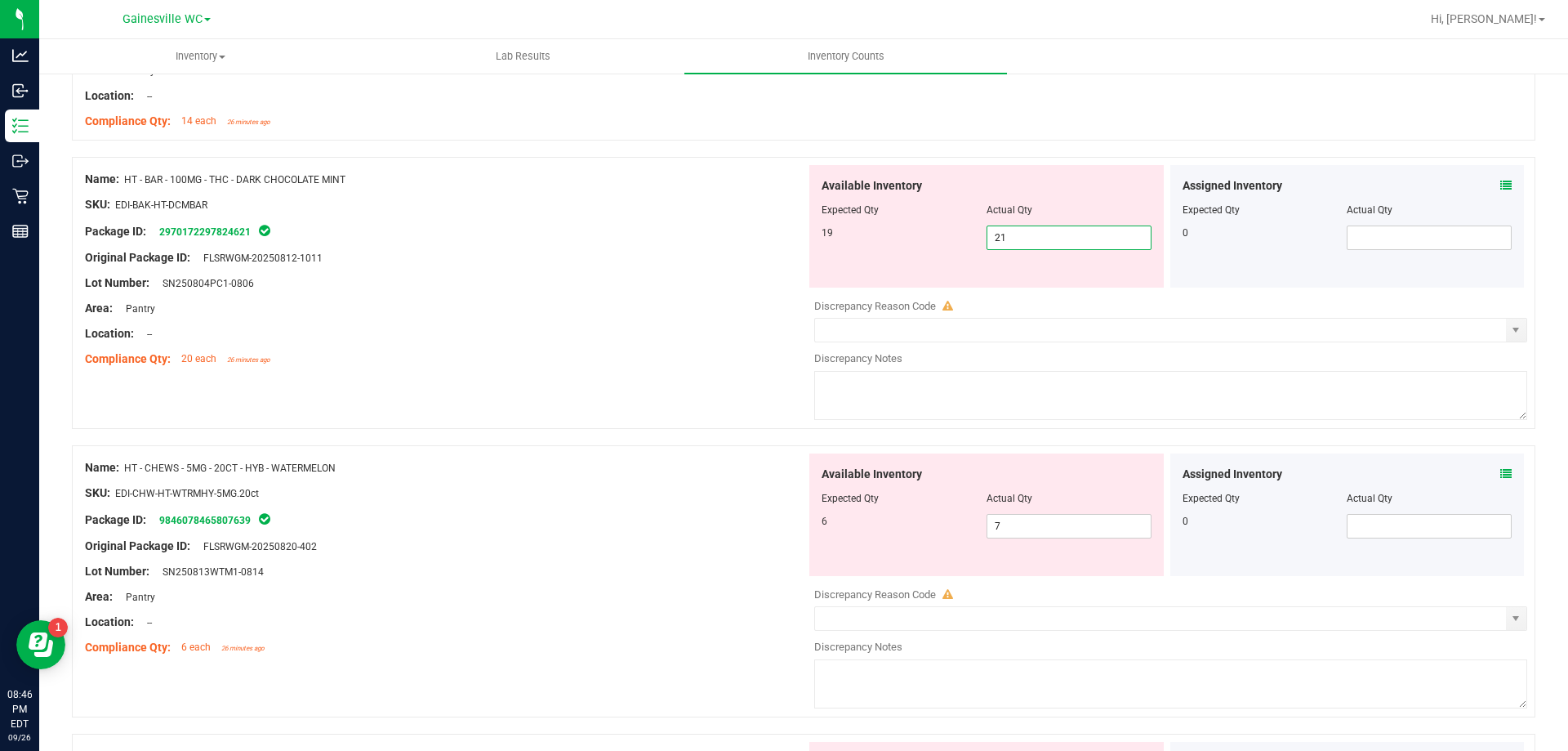
drag, startPoint x: 1027, startPoint y: 241, endPoint x: 874, endPoint y: 240, distance: 153.0
click at [875, 241] on div "19 21 21" at bounding box center [986, 237] width 330 height 25
type input "19"
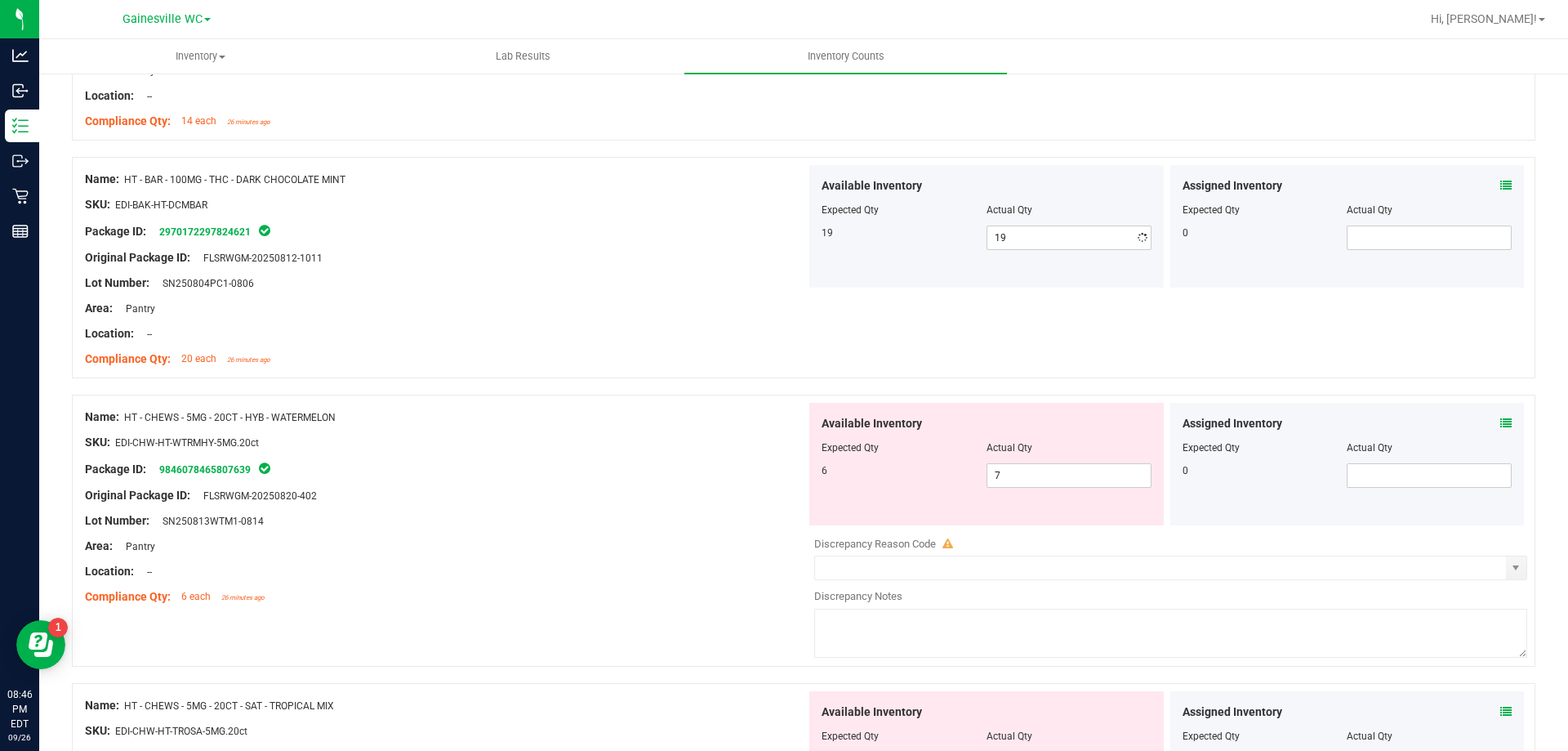
click at [599, 477] on div "Name: HT - CHEWS - 5MG - 20CT - HYB - WATERMELON SKU: EDI-CHW-HT-WTRMHY-5MG.20c…" at bounding box center [445, 506] width 721 height 208
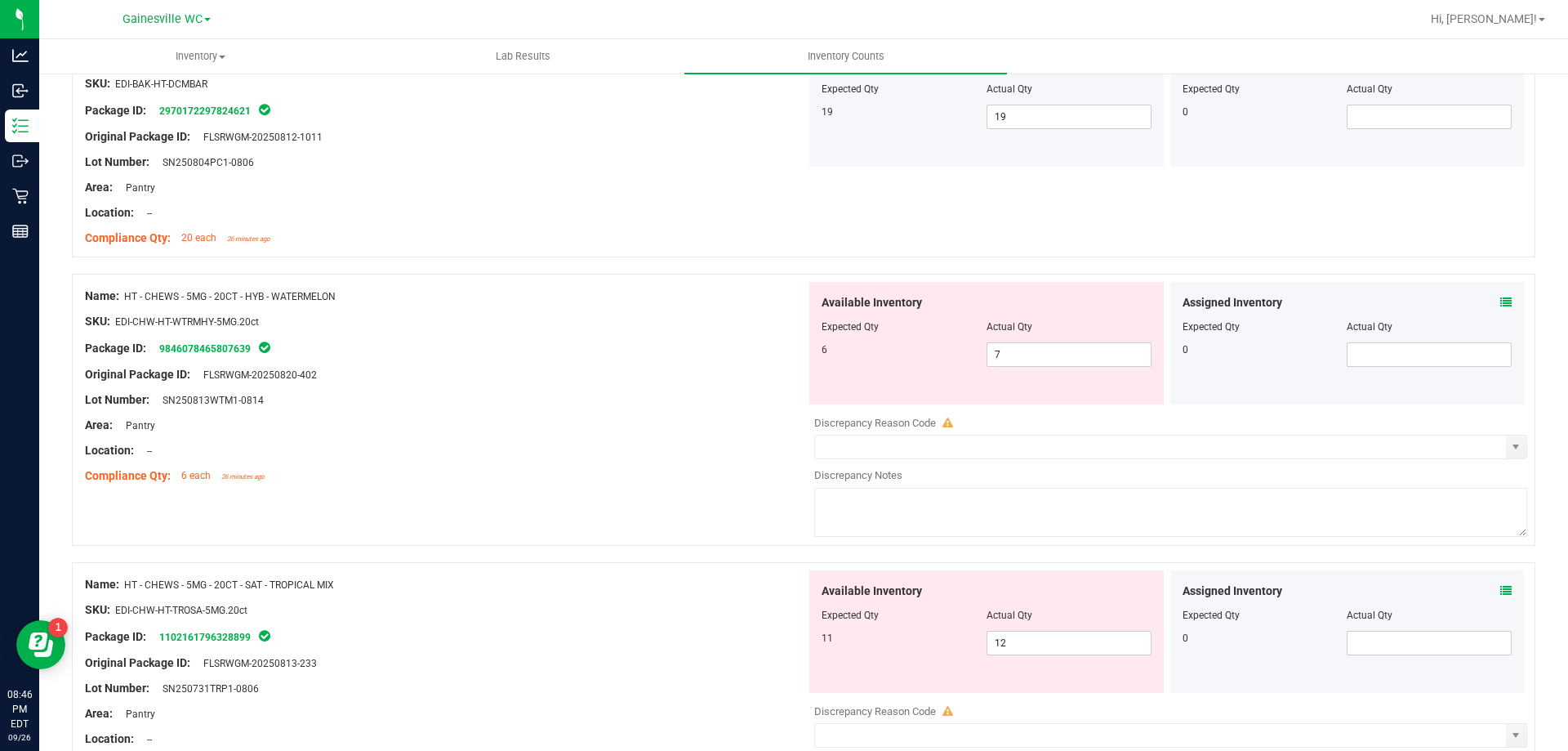
scroll to position [3578, 0]
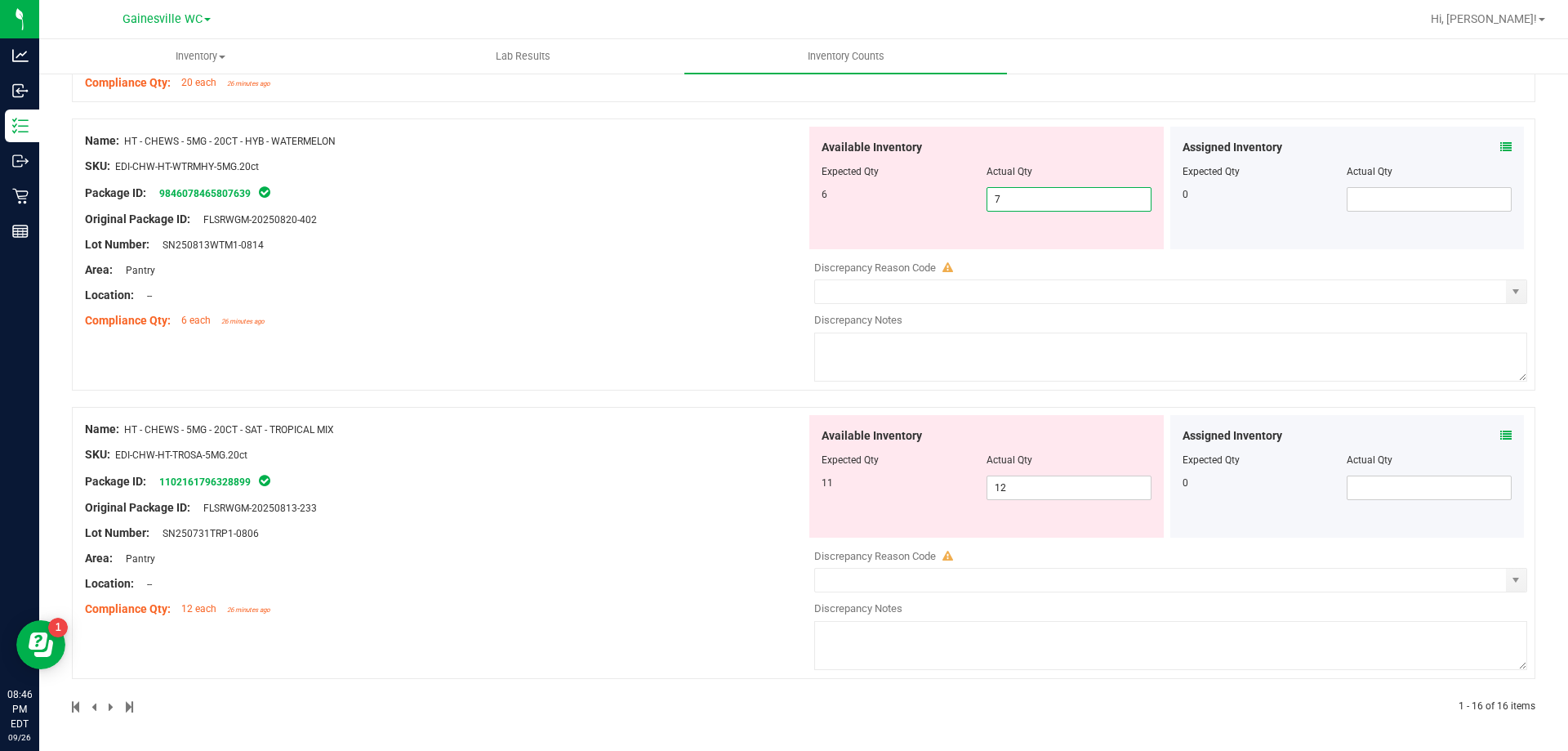
drag, startPoint x: 1044, startPoint y: 206, endPoint x: 866, endPoint y: 205, distance: 178.0
click at [866, 205] on div "6 7 7" at bounding box center [986, 199] width 330 height 25
type input "6"
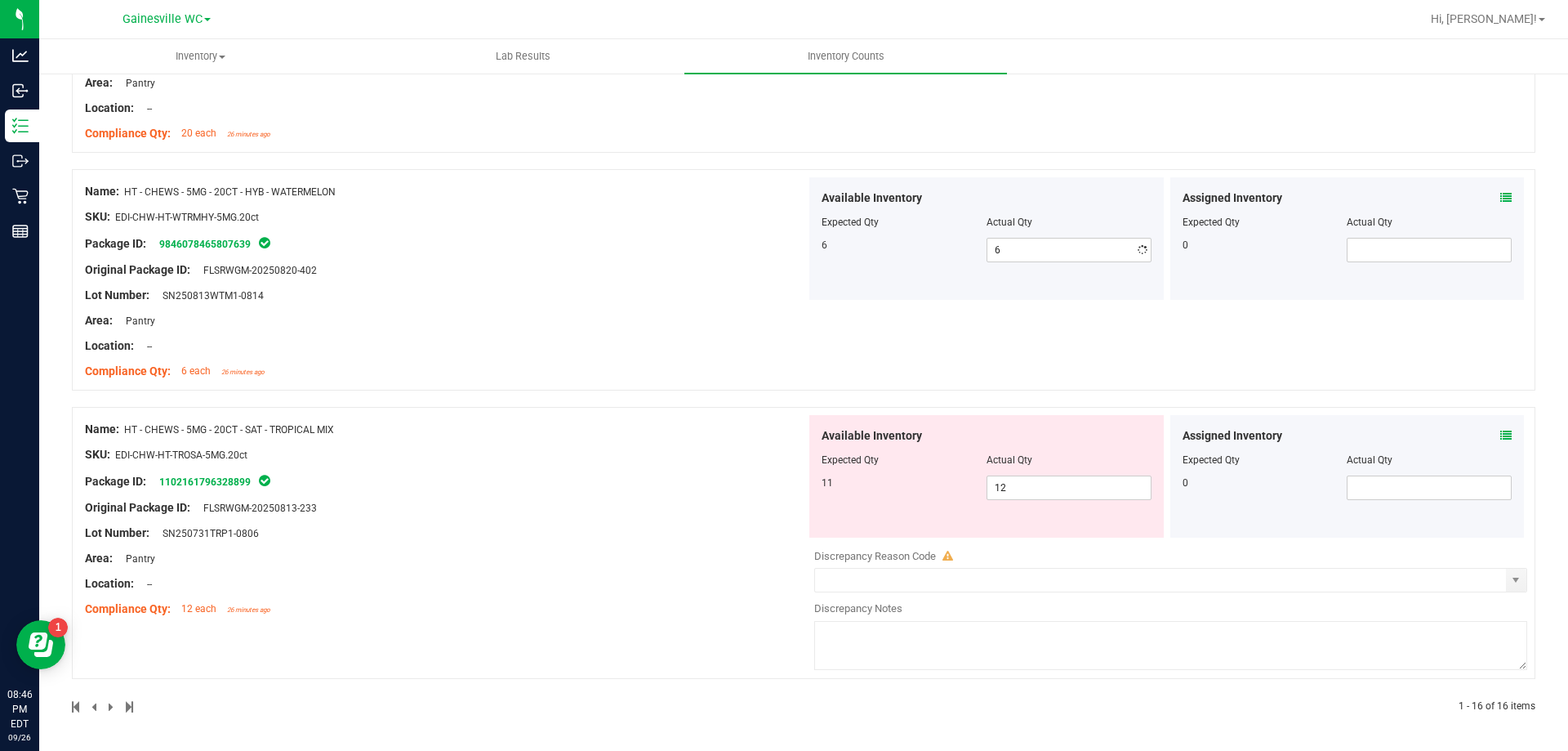
click at [469, 273] on div "Name: HT - CHEWS - 5MG - 20CT - HYB - WATERMELON SKU: EDI-CHW-HT-WTRMHY-5MG.20c…" at bounding box center [445, 281] width 721 height 208
drag, startPoint x: 1026, startPoint y: 494, endPoint x: 888, endPoint y: 480, distance: 138.7
click at [888, 480] on div "11 12 12" at bounding box center [986, 487] width 330 height 25
type input "11"
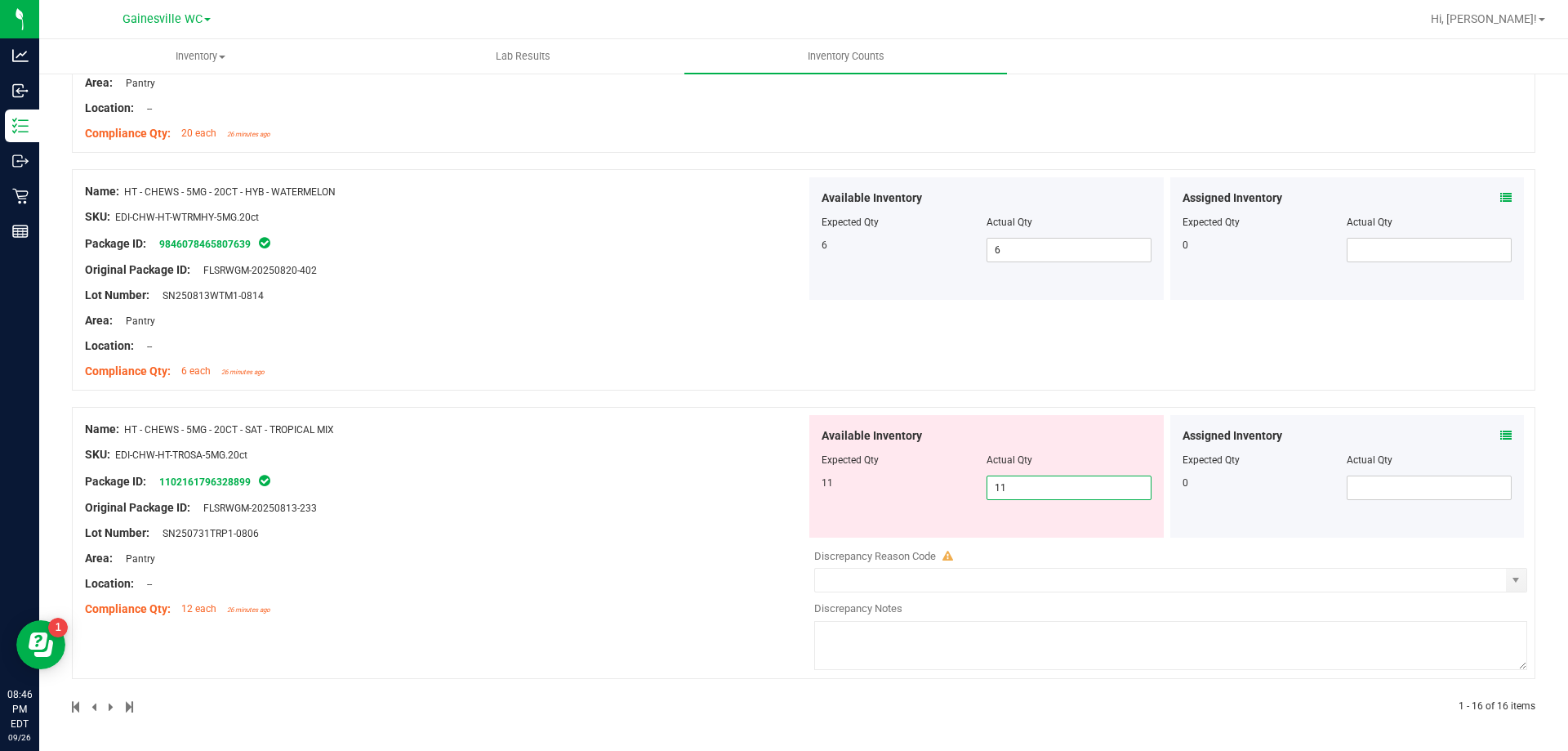
type input "11"
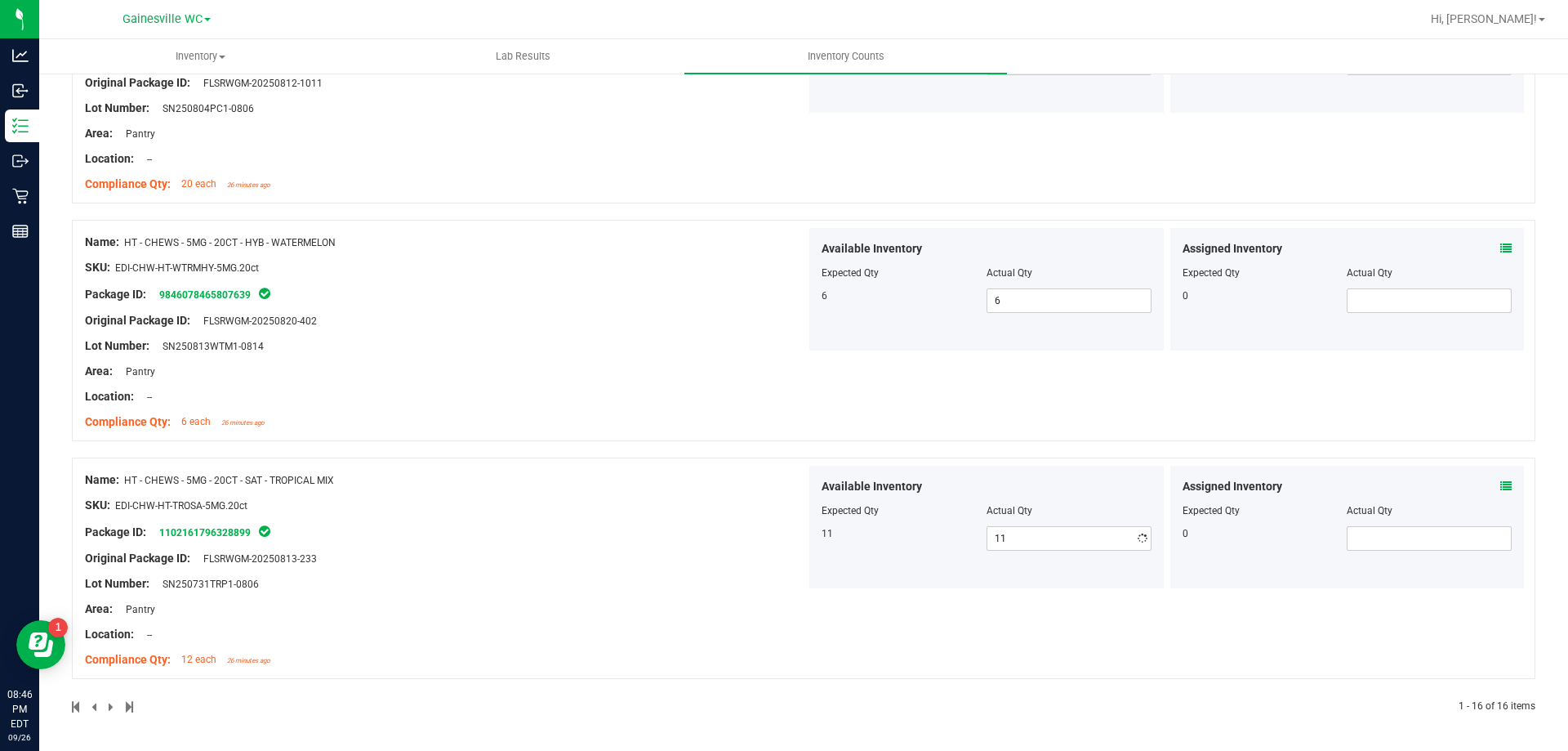
click at [719, 477] on div "Name: HT - CHEWS - 5MG - 20CT - SAT - TROPICAL MIX SKU: EDI-CHW-HT-TROSA-5MG.20…" at bounding box center [445, 570] width 721 height 208
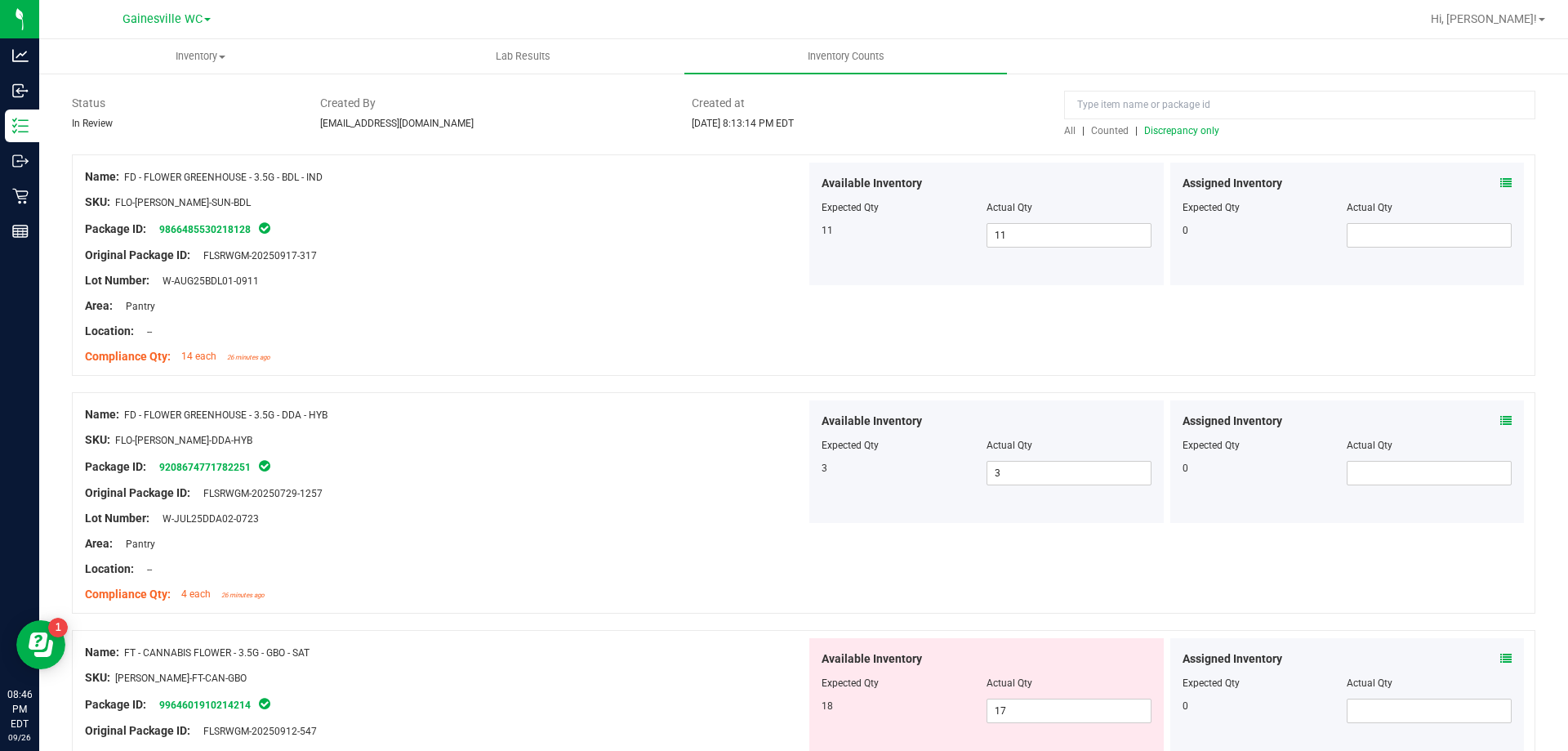
scroll to position [0, 0]
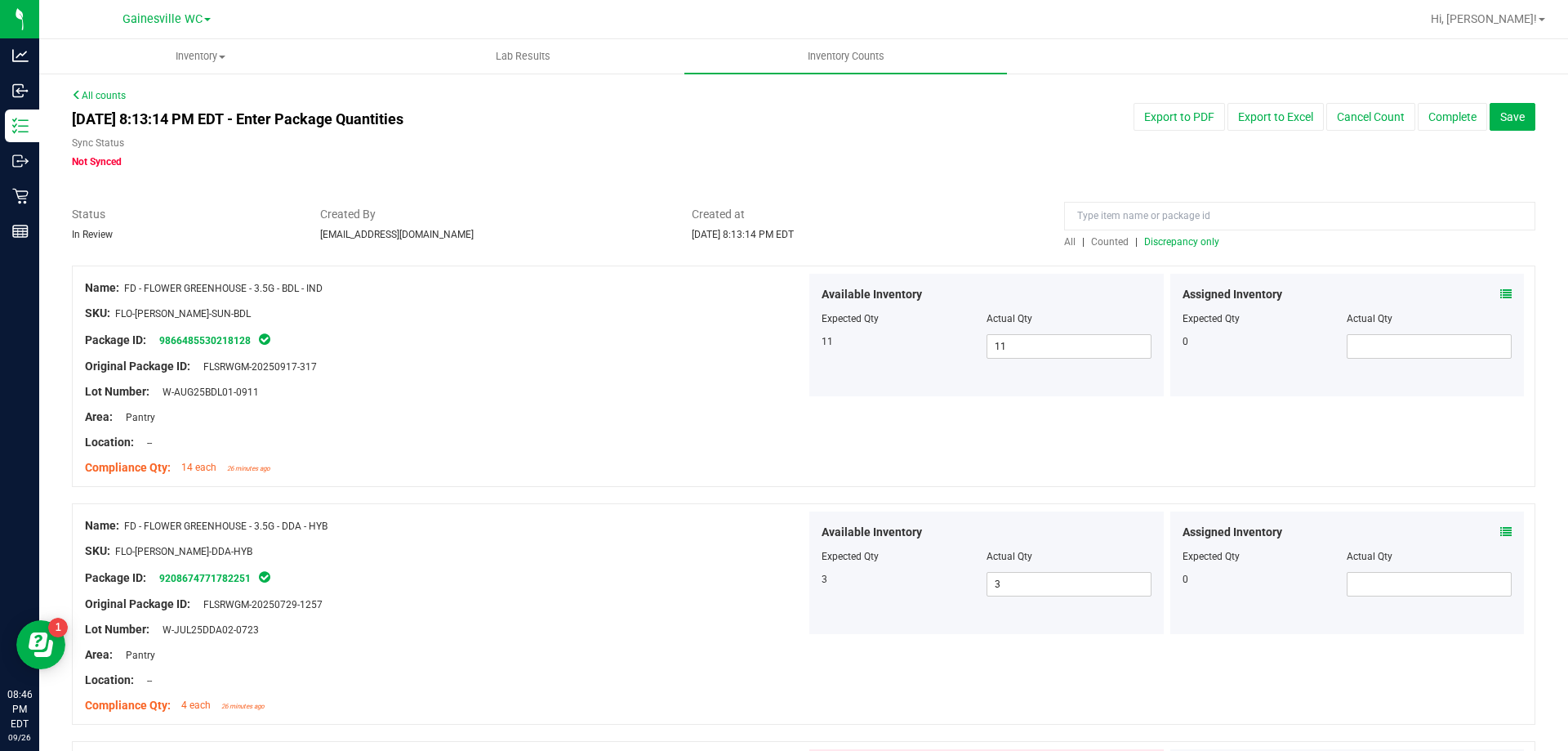
click at [1194, 239] on span "Discrepancy only" at bounding box center [1181, 241] width 75 height 11
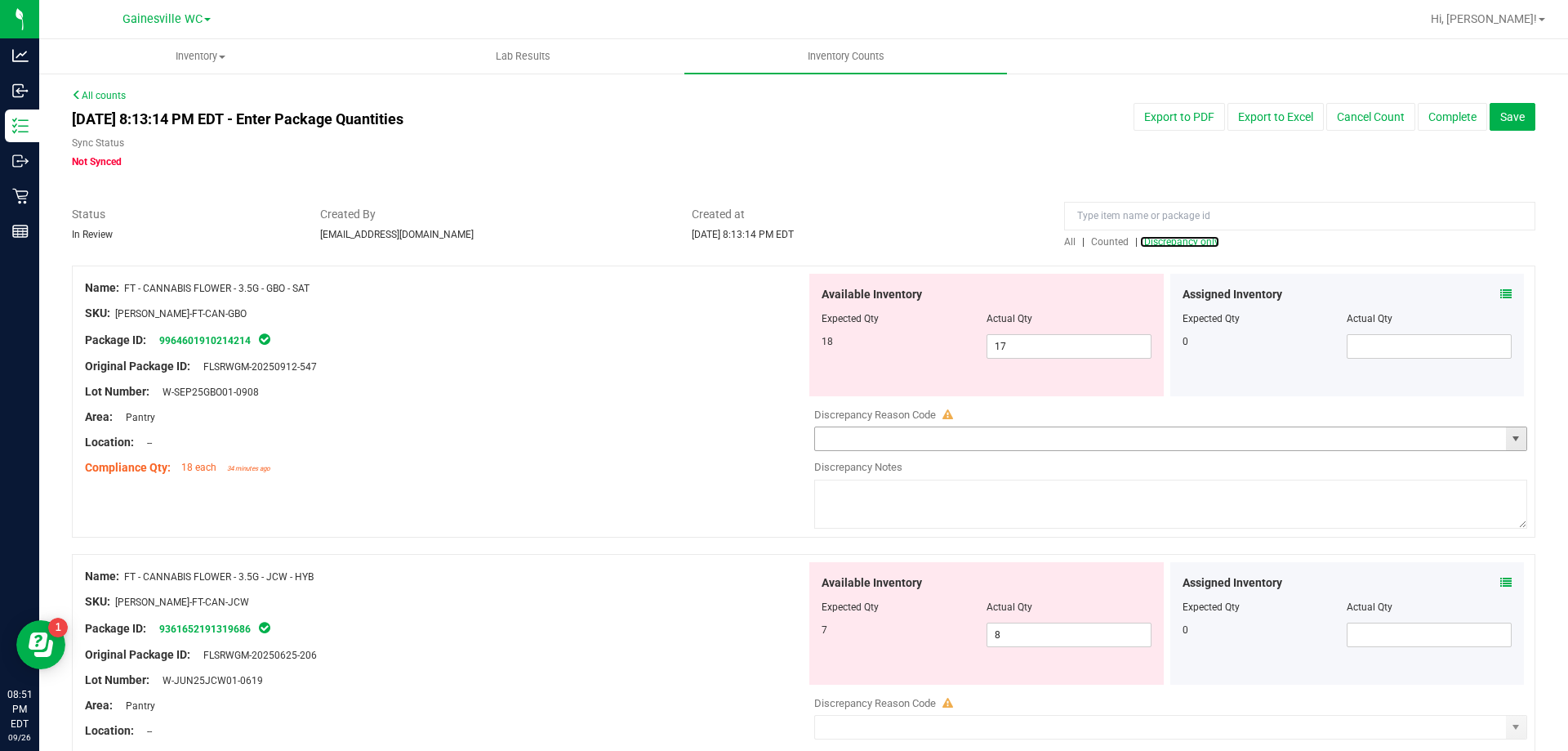
click at [1506, 447] on span "select" at bounding box center [1516, 438] width 21 height 23
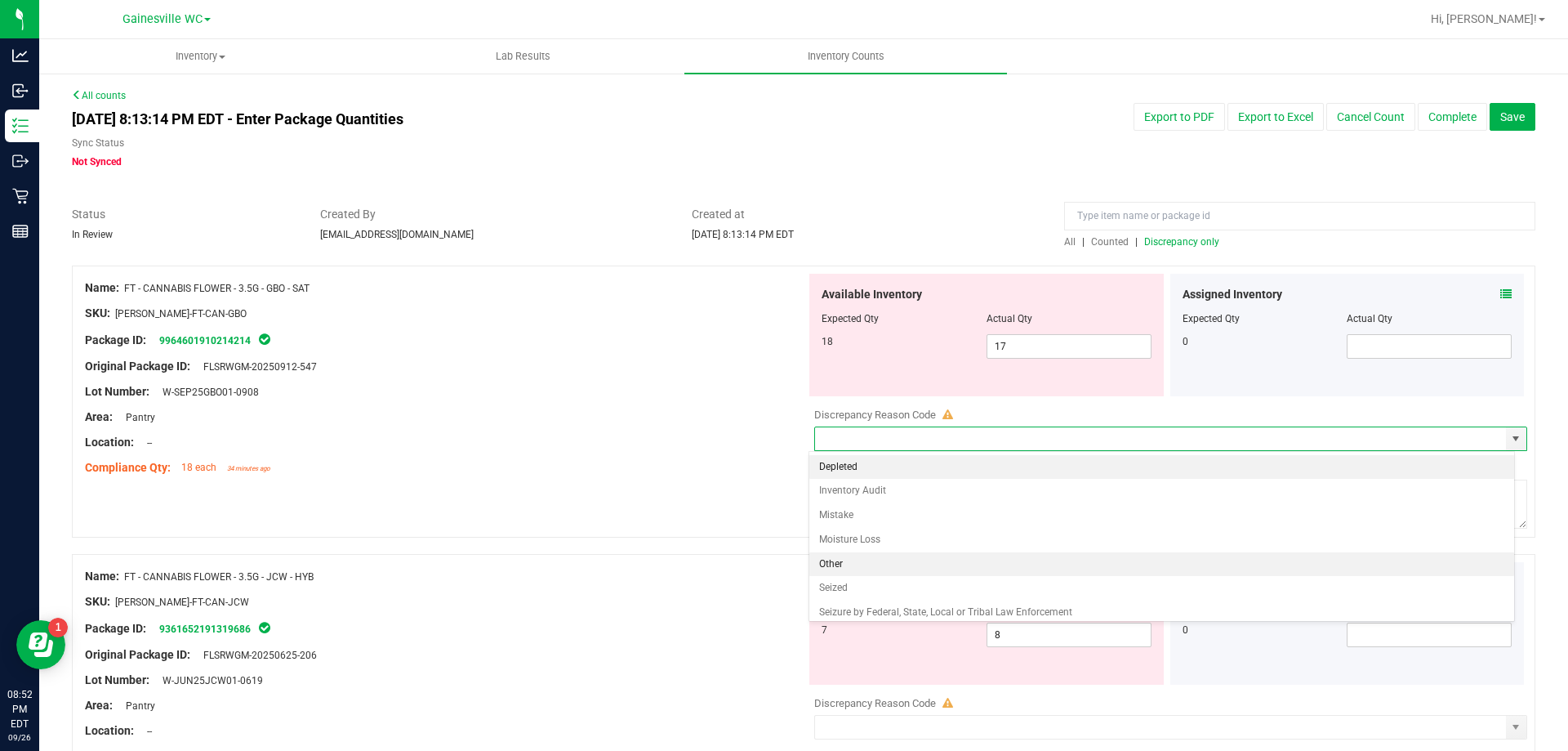
click at [1031, 565] on li "Other" at bounding box center [1162, 565] width 706 height 25
type input "Other"
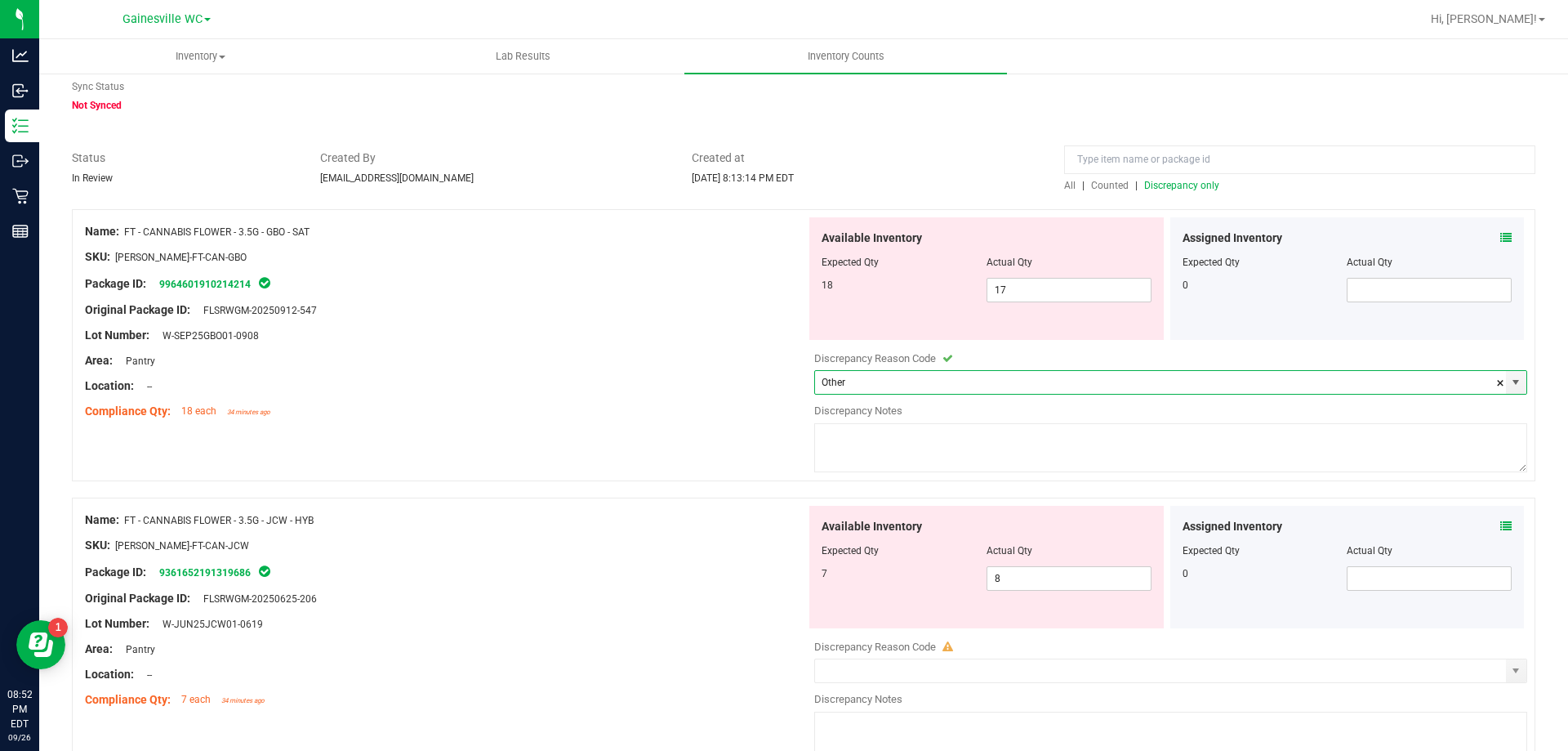
scroll to position [147, 0]
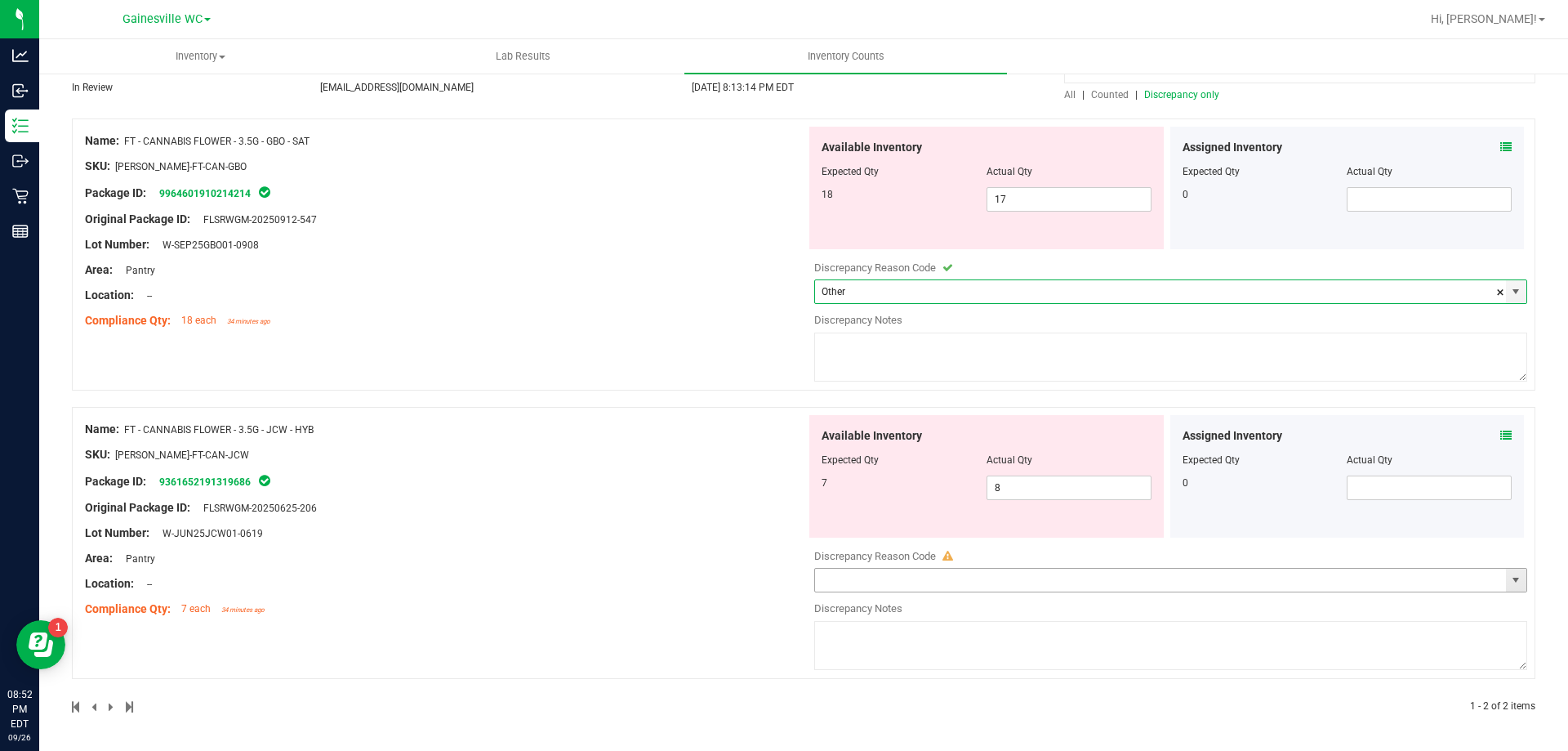
click at [1506, 585] on span "select" at bounding box center [1516, 580] width 21 height 23
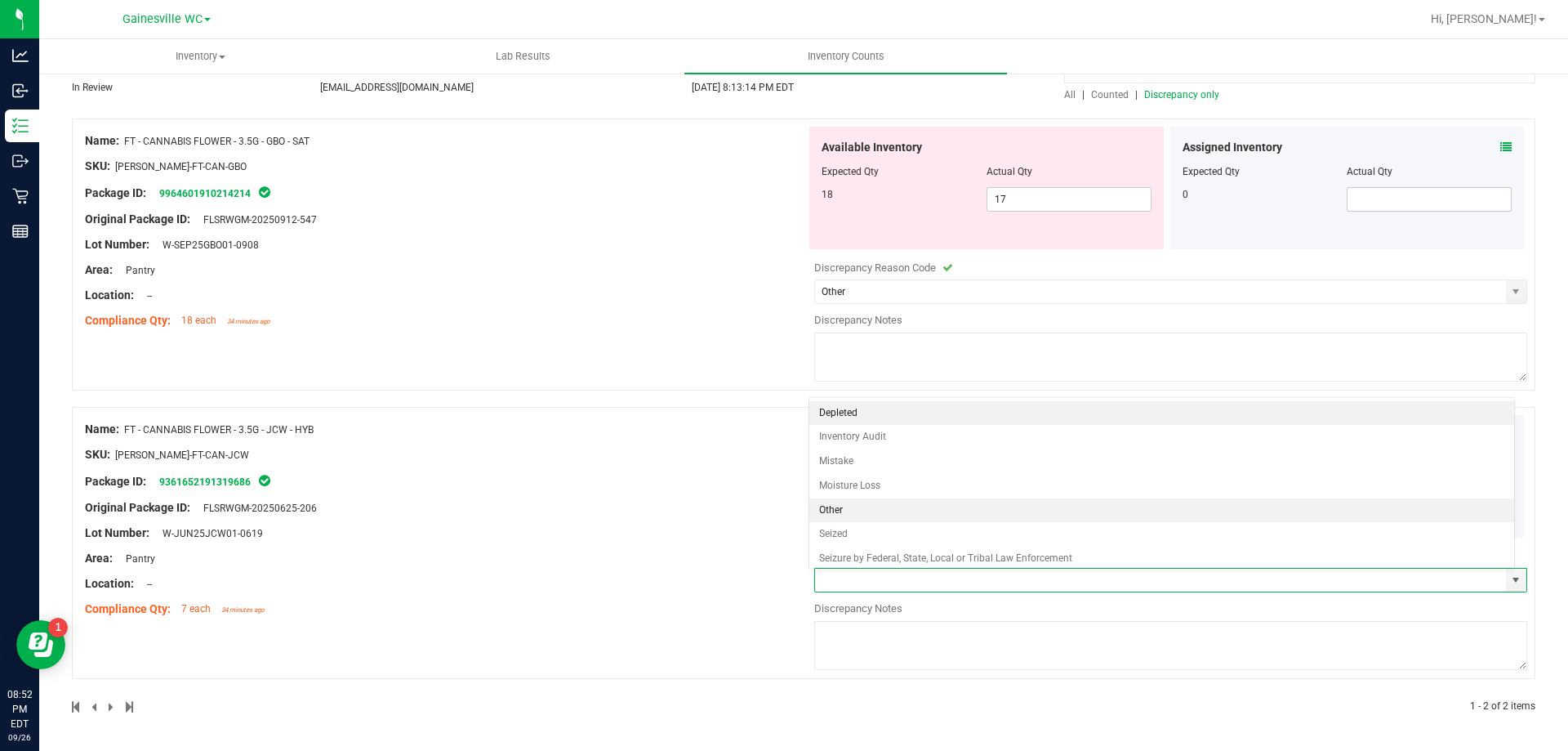
click at [1018, 520] on li "Other" at bounding box center [1162, 510] width 706 height 25
type input "Other"
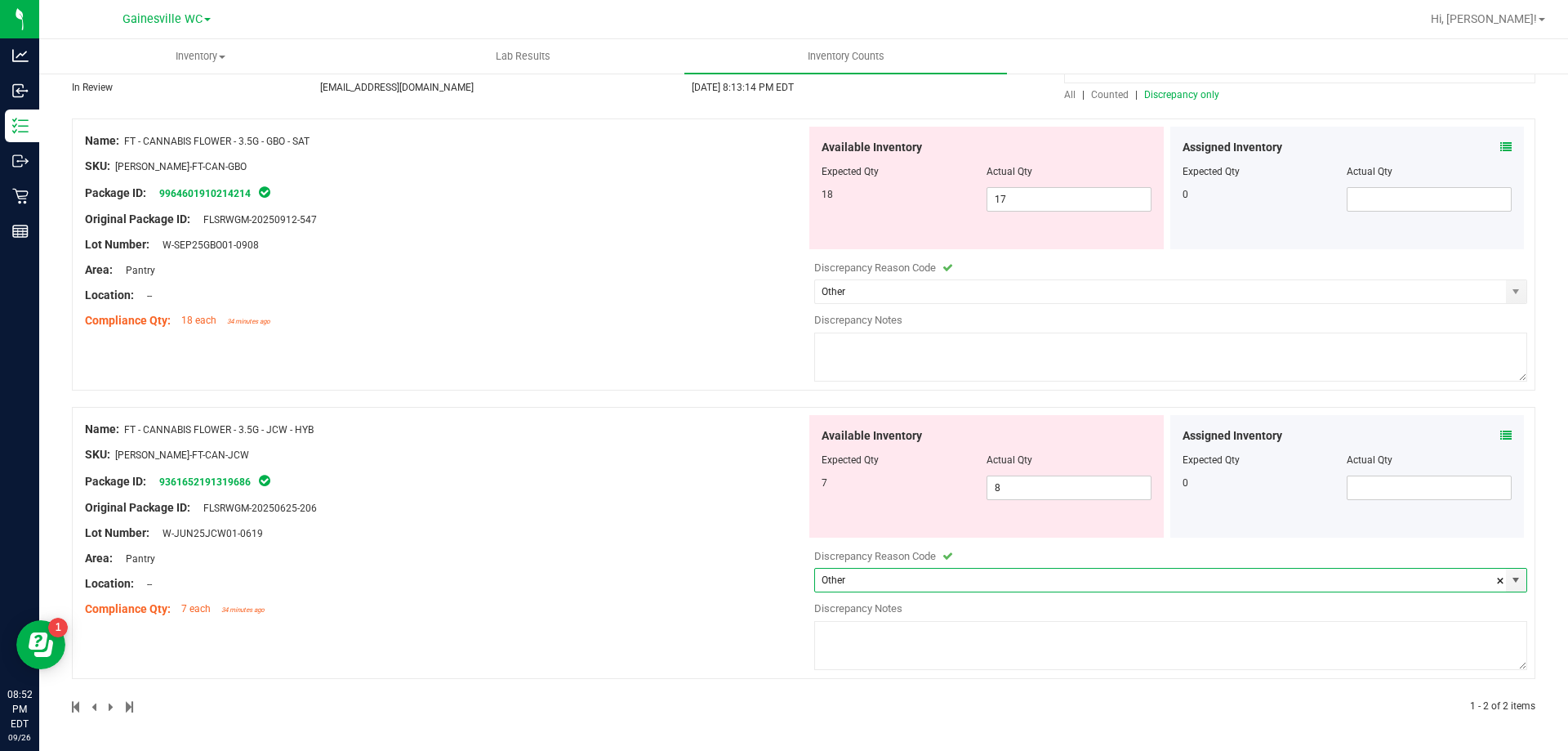
click at [913, 344] on textarea at bounding box center [1171, 357] width 713 height 49
type textarea "S"
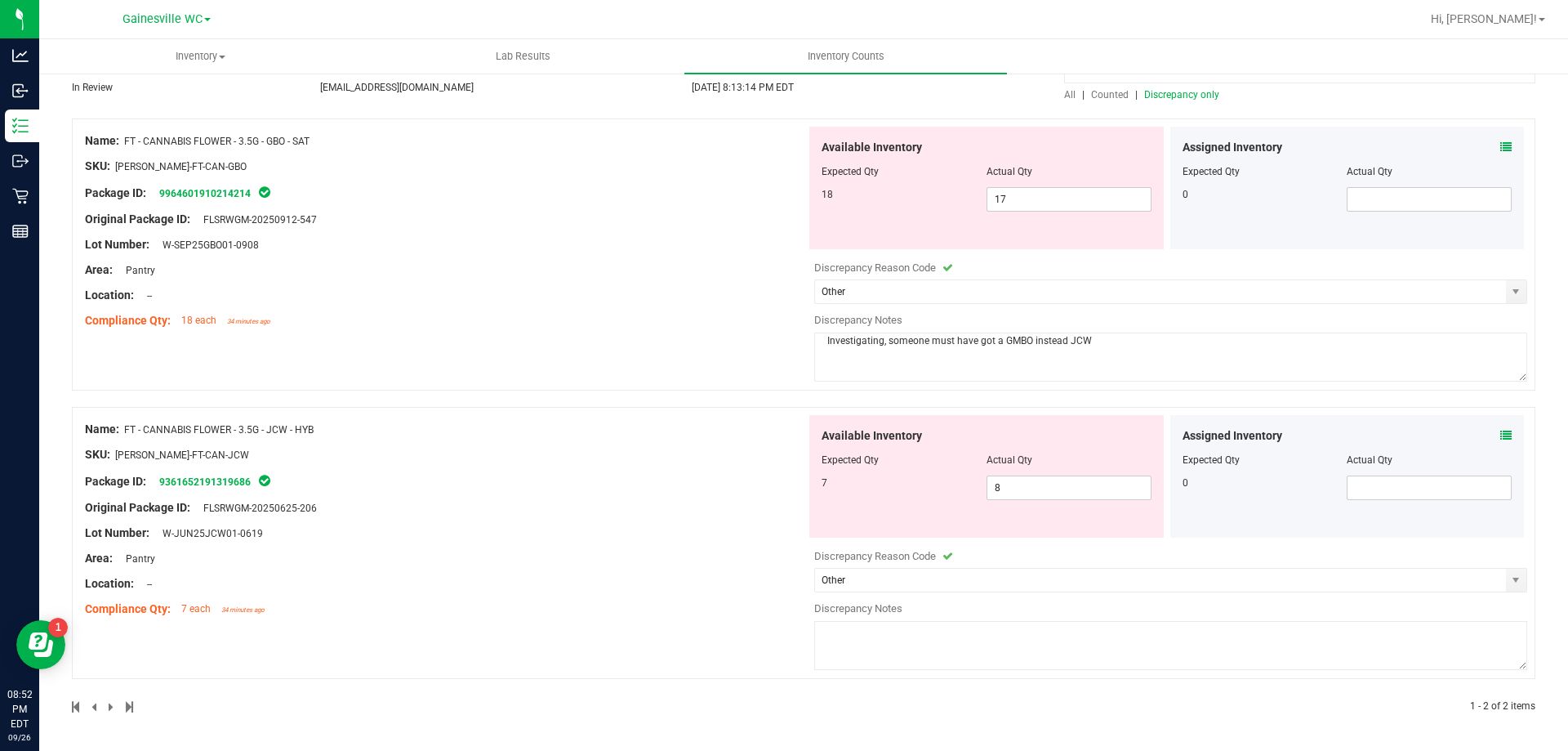
type textarea "Investigating, someone must have got a GMBO instead JCW"
click at [479, 253] on div at bounding box center [445, 257] width 721 height 8
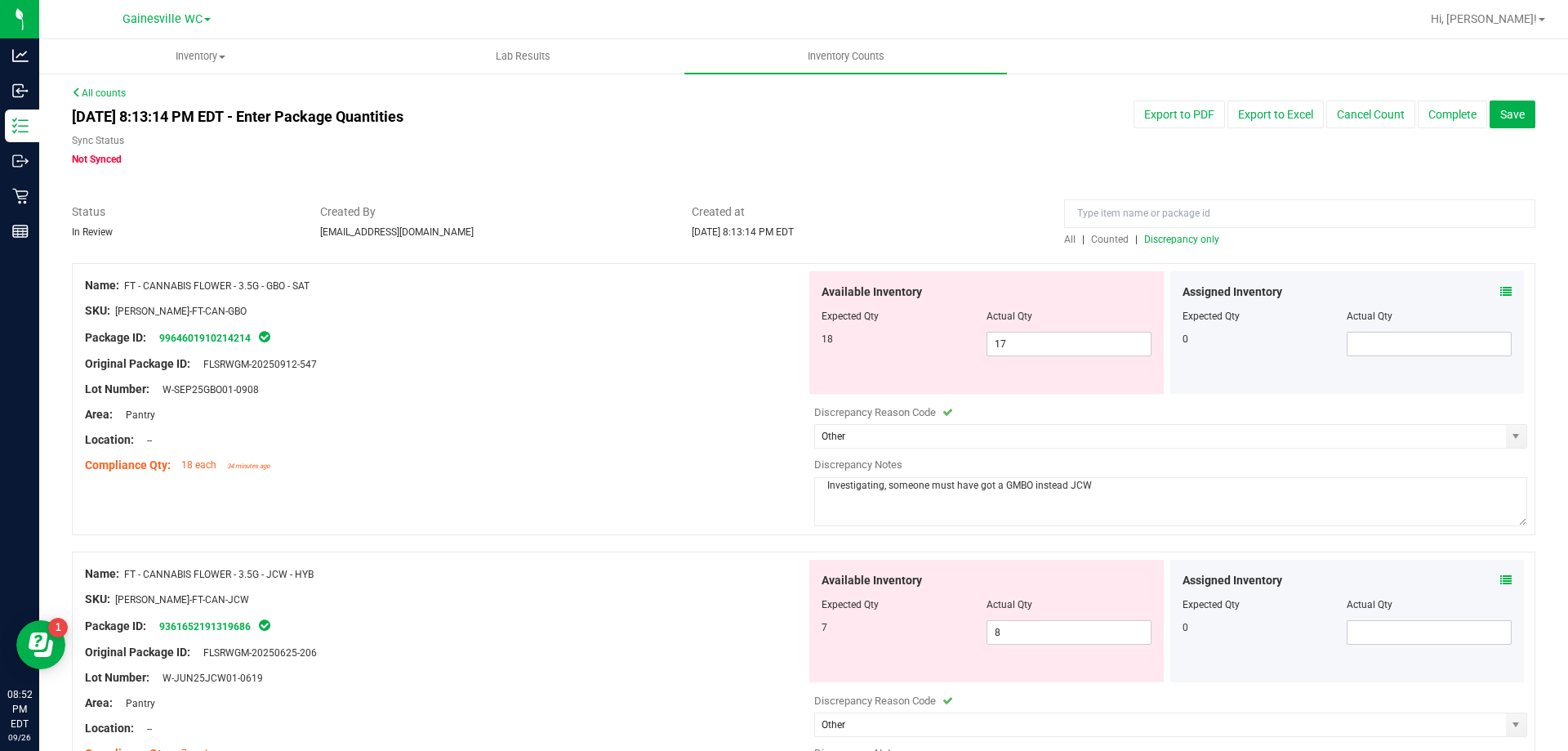
scroll to position [0, 0]
click at [1435, 108] on button "Complete" at bounding box center [1453, 117] width 70 height 28
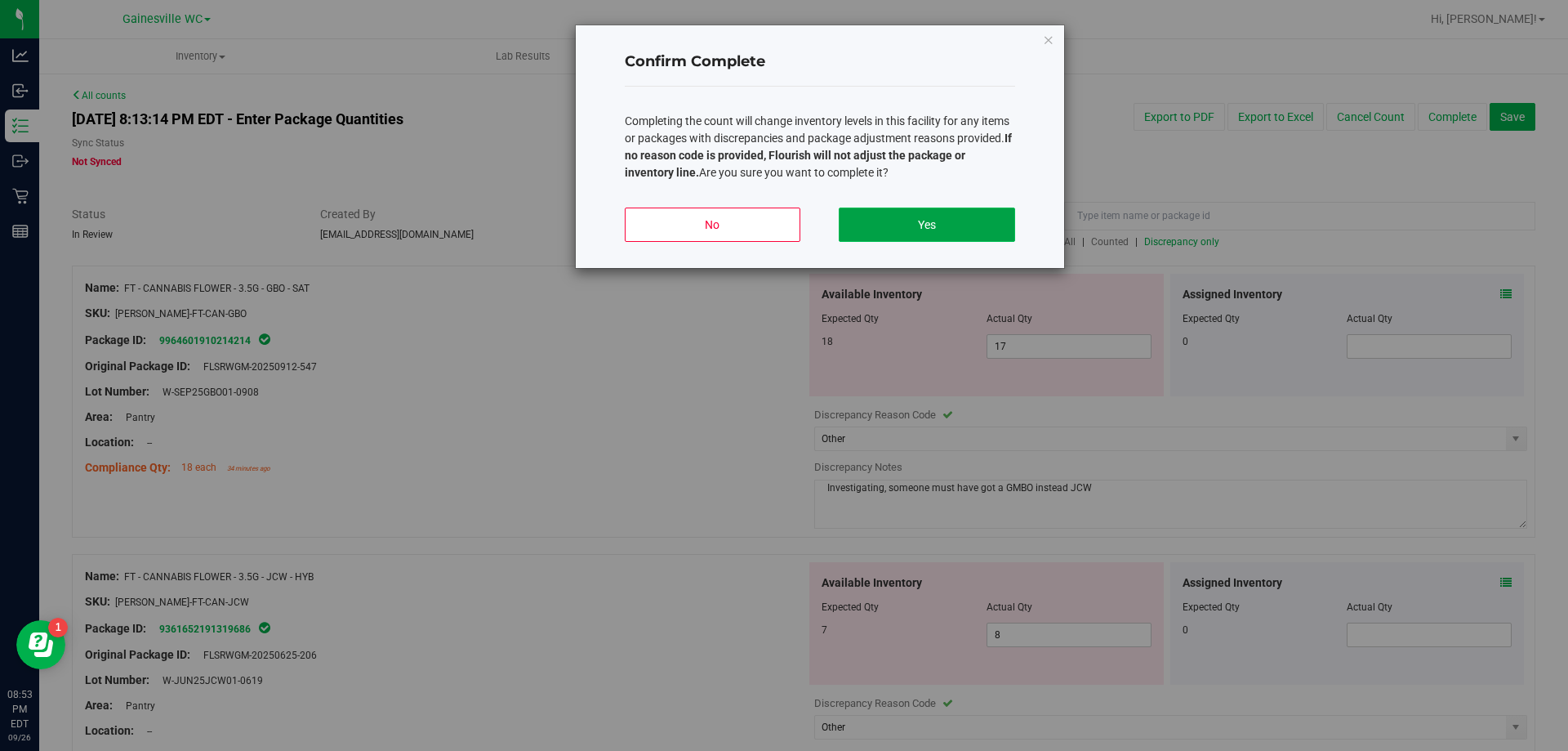
click at [905, 240] on button "Yes" at bounding box center [927, 224] width 175 height 34
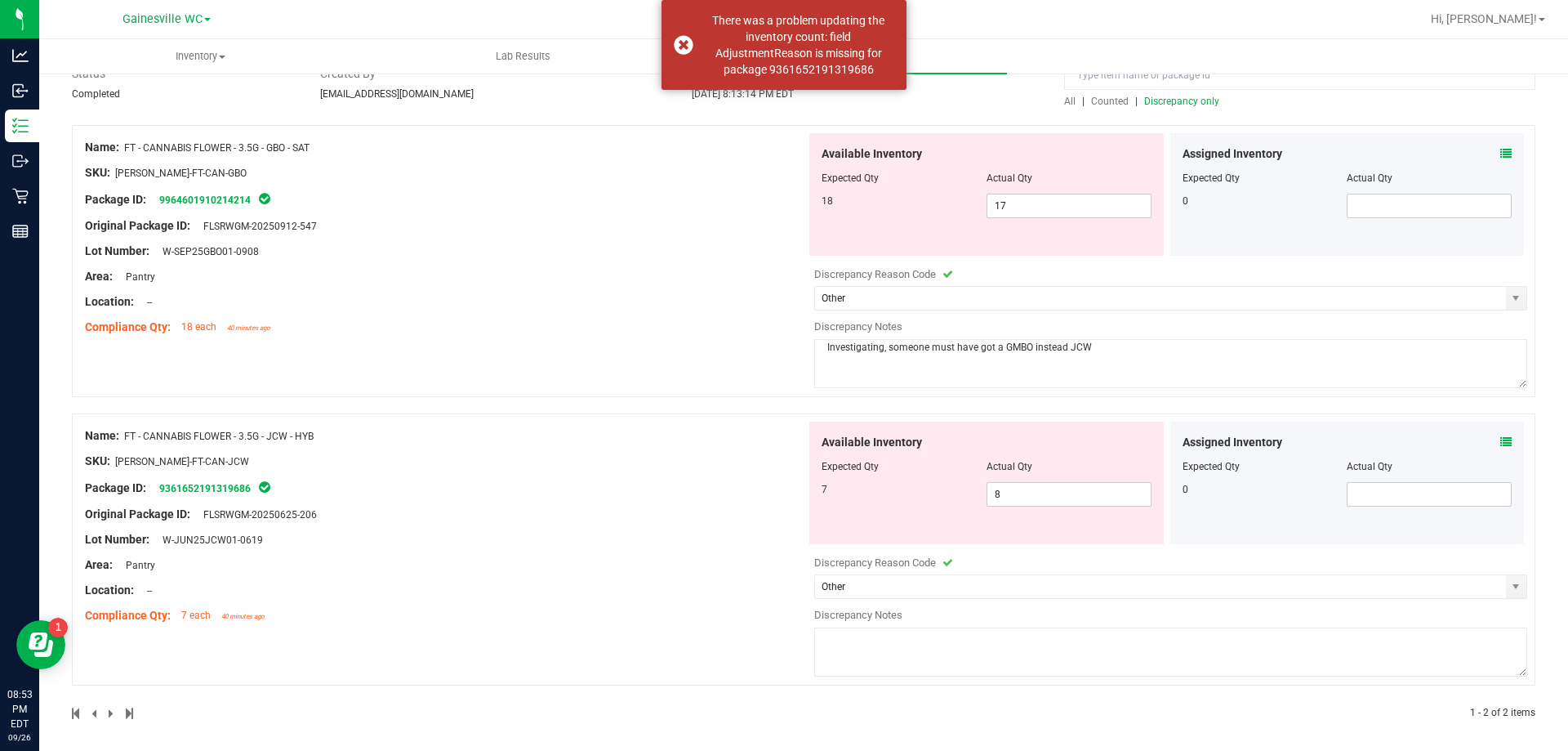
scroll to position [147, 0]
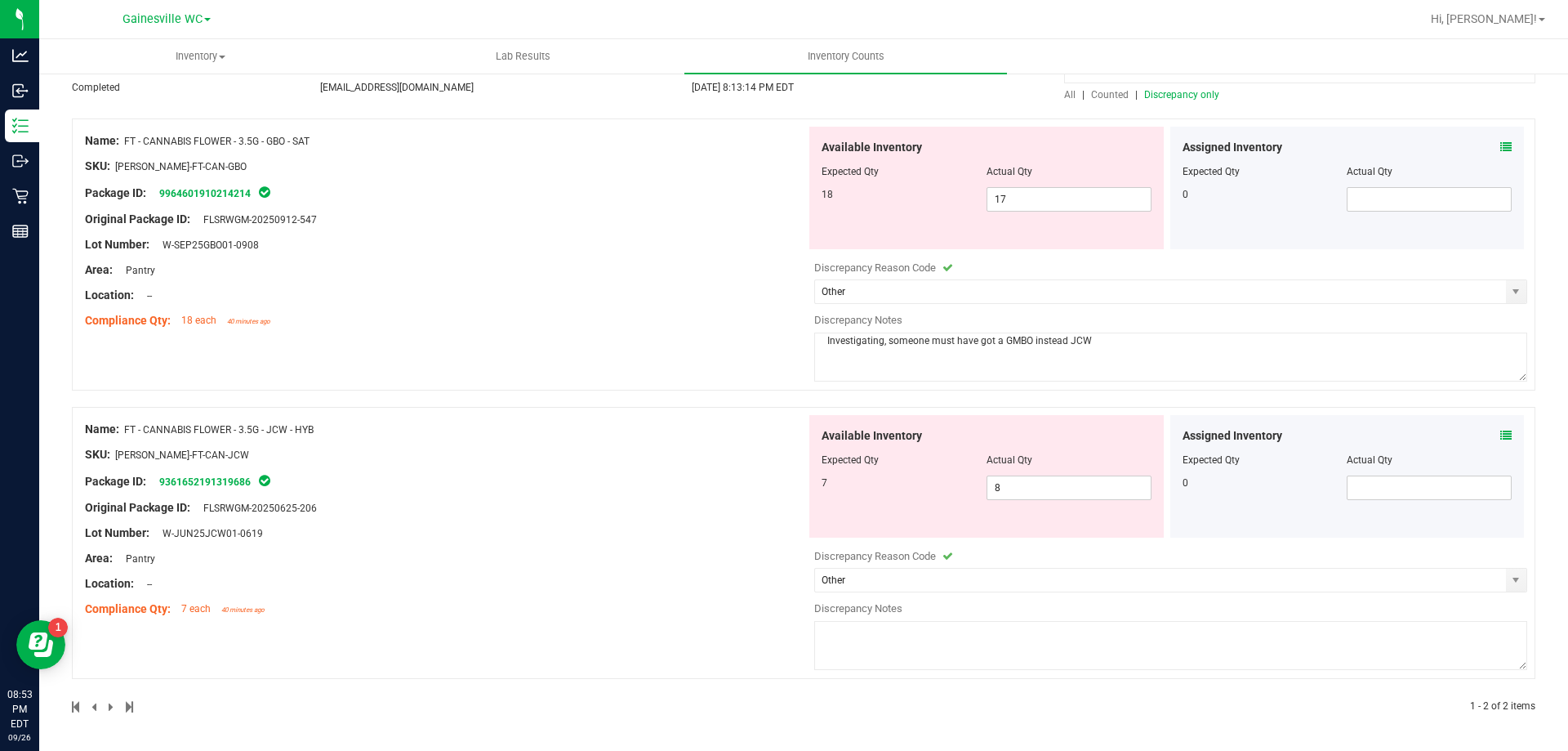
click at [1028, 638] on textarea at bounding box center [1171, 645] width 713 height 49
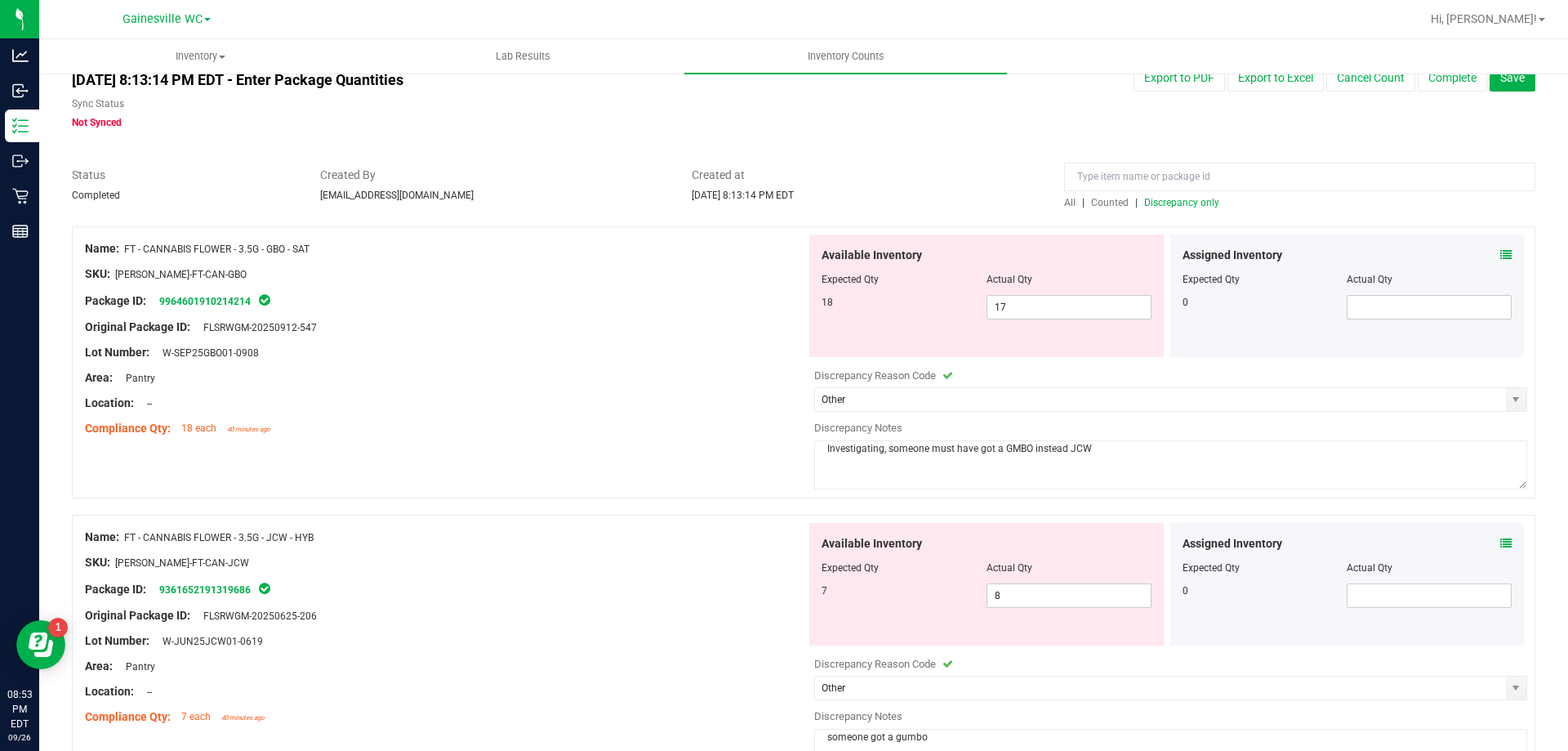
scroll to position [0, 0]
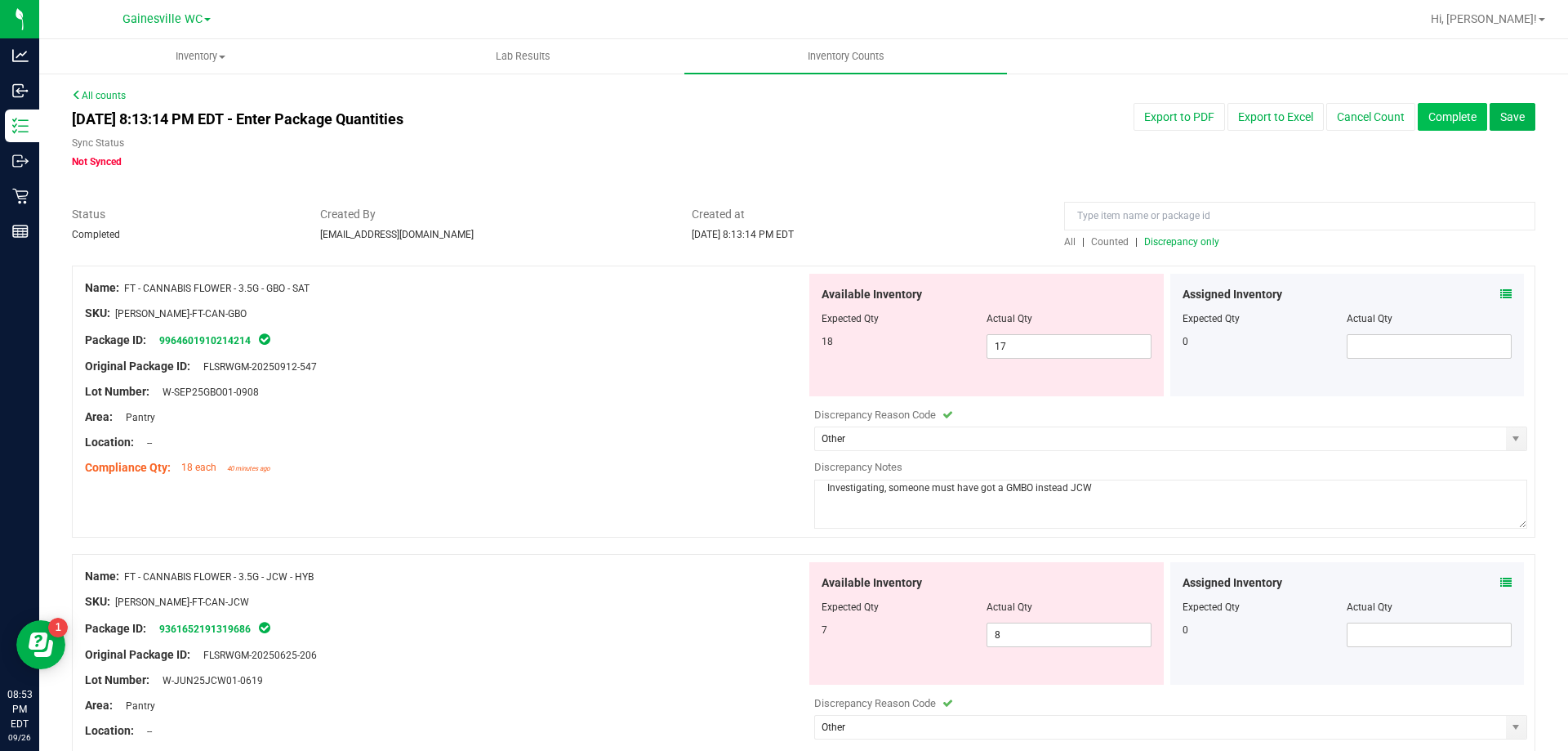
type textarea "someone got a gumbo"
click at [1454, 120] on button "Complete" at bounding box center [1453, 117] width 70 height 28
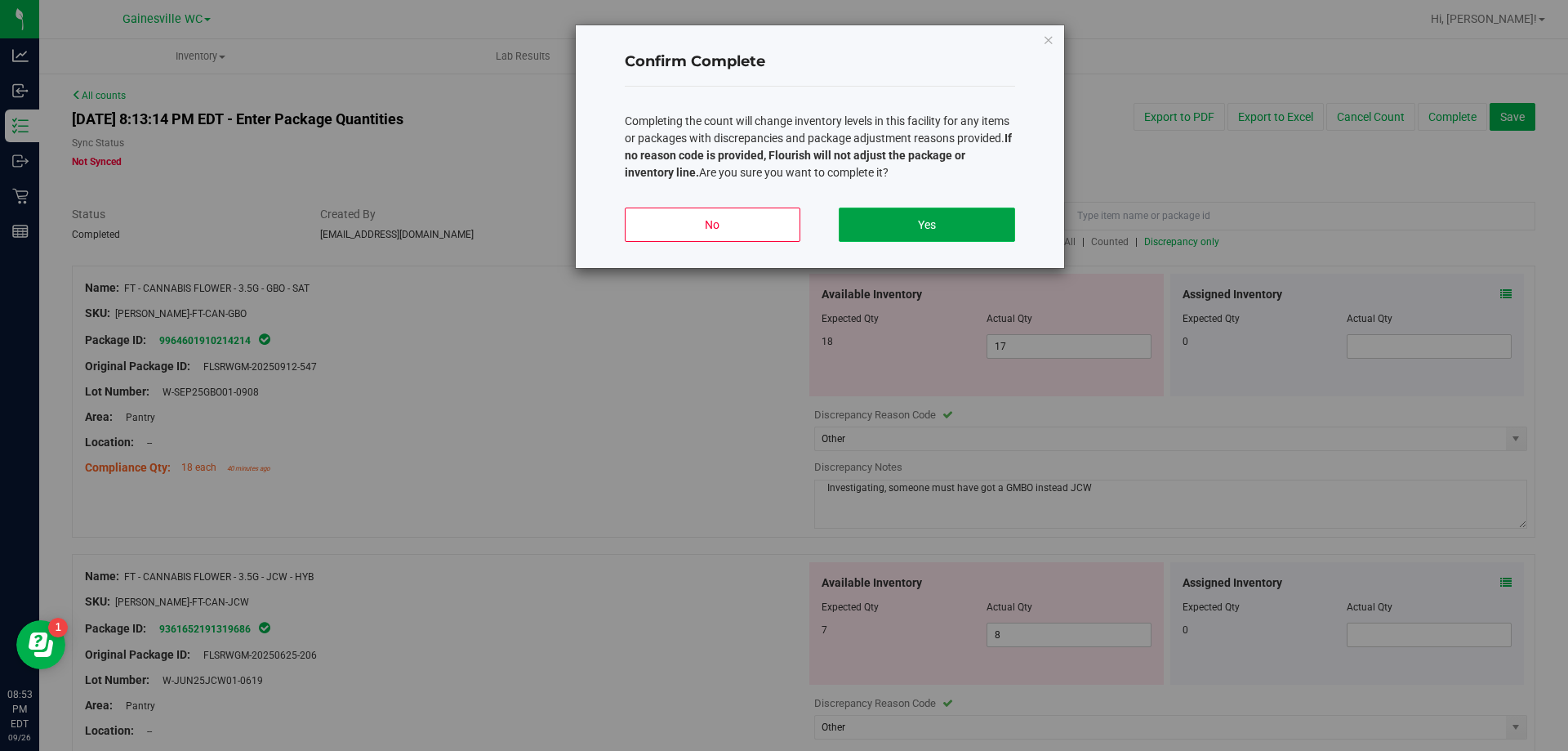
click at [988, 230] on button "Yes" at bounding box center [927, 224] width 175 height 34
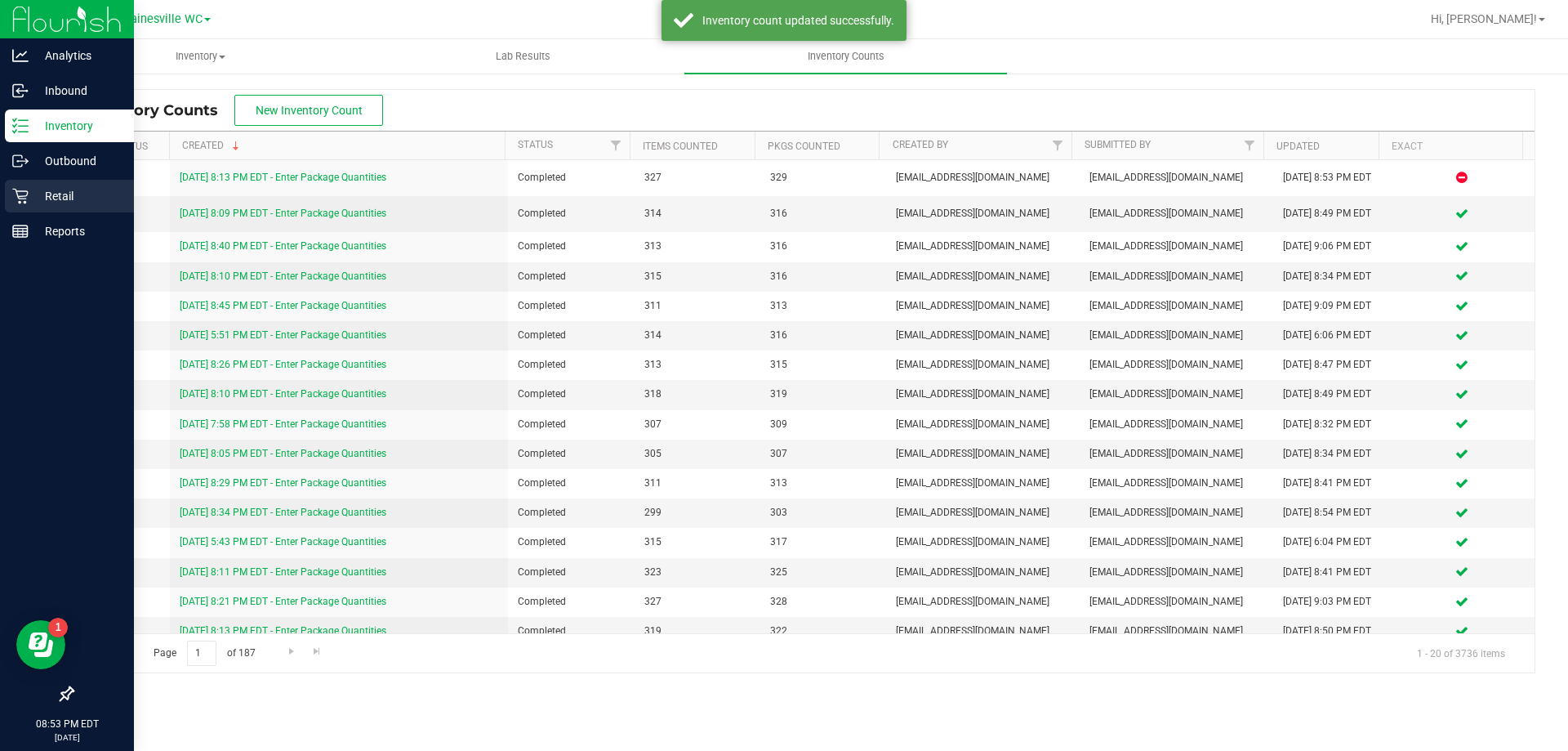
click at [65, 198] on p "Retail" at bounding box center [78, 196] width 98 height 20
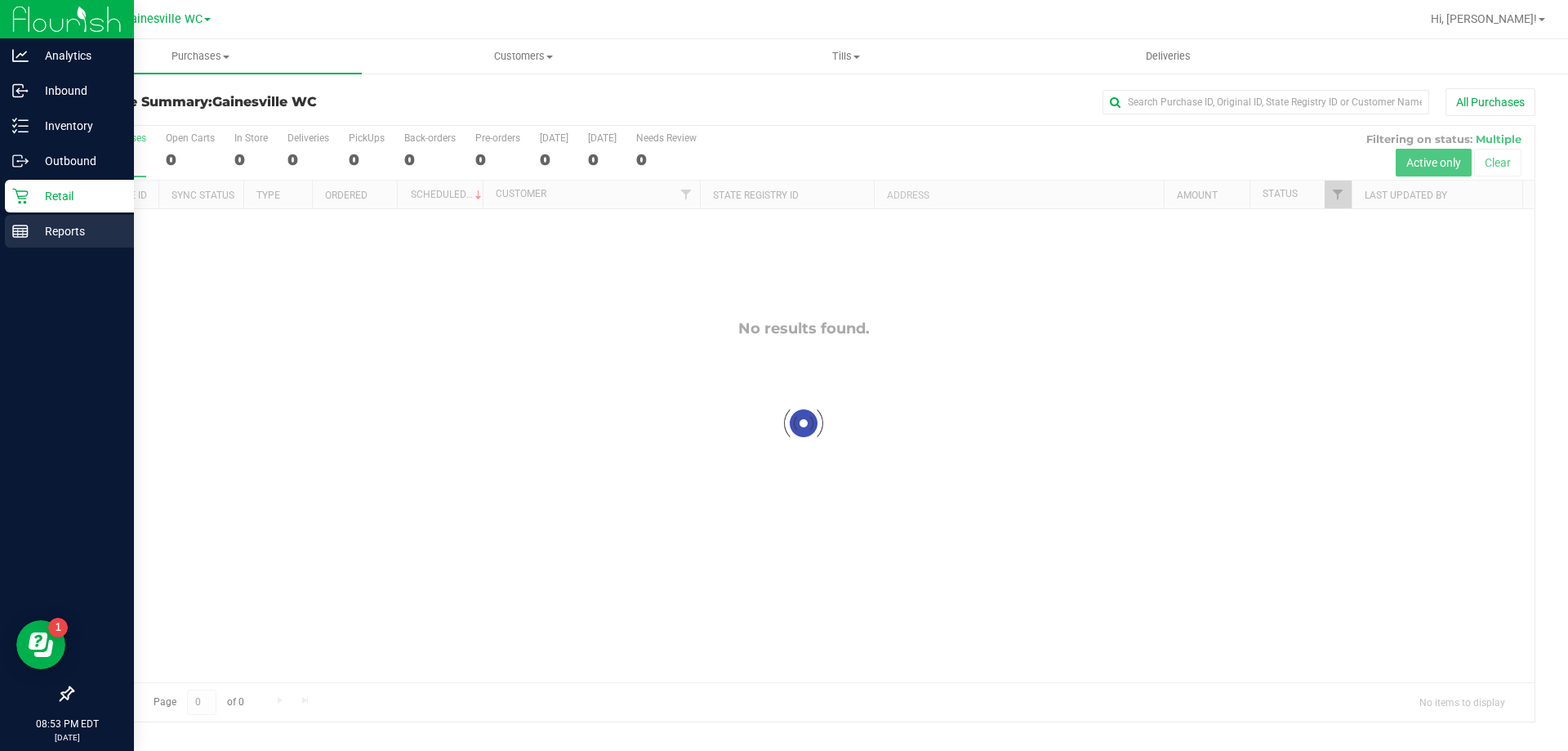
click at [65, 232] on p "Reports" at bounding box center [78, 231] width 98 height 20
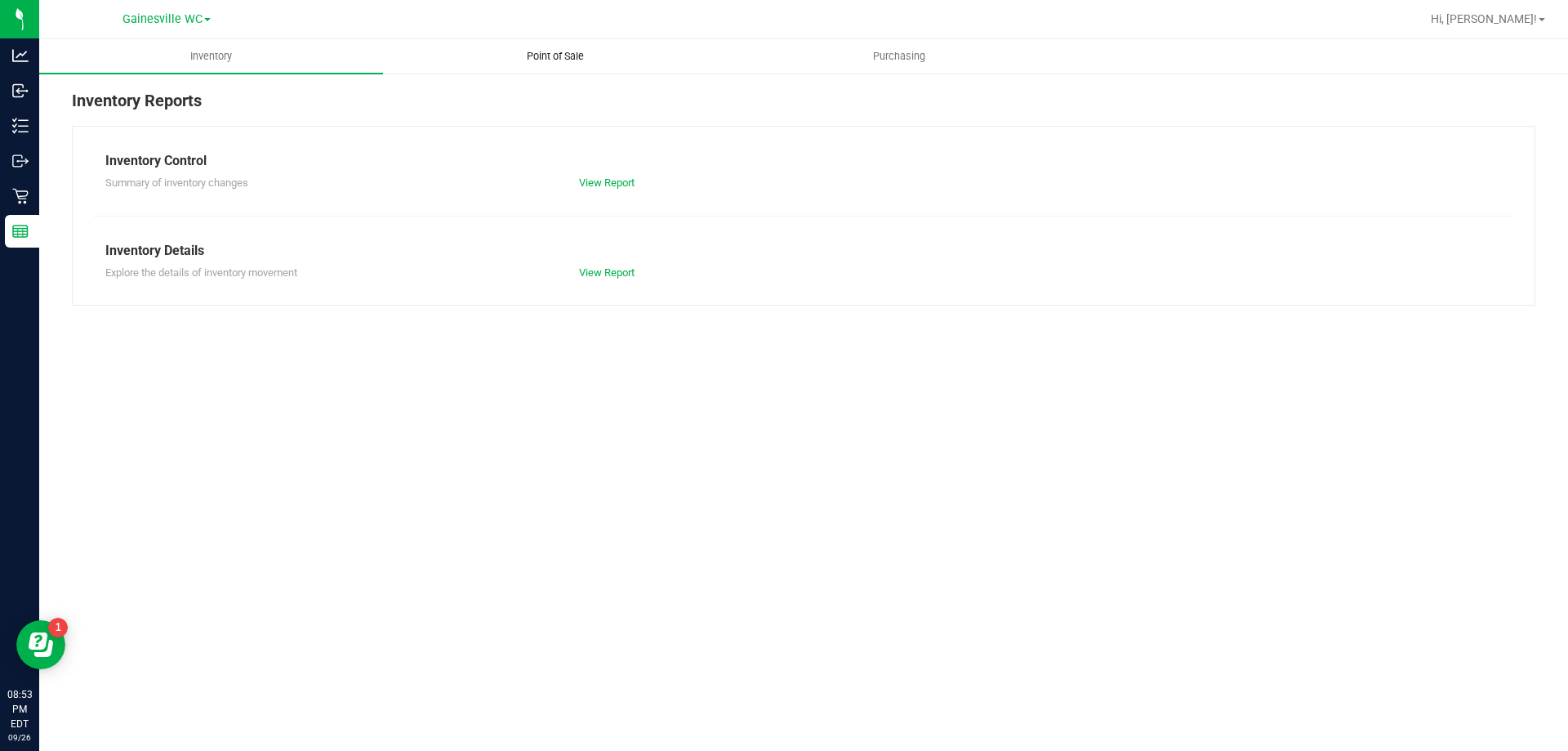
click at [558, 47] on uib-tab-heading "Point of Sale" at bounding box center [556, 56] width 342 height 33
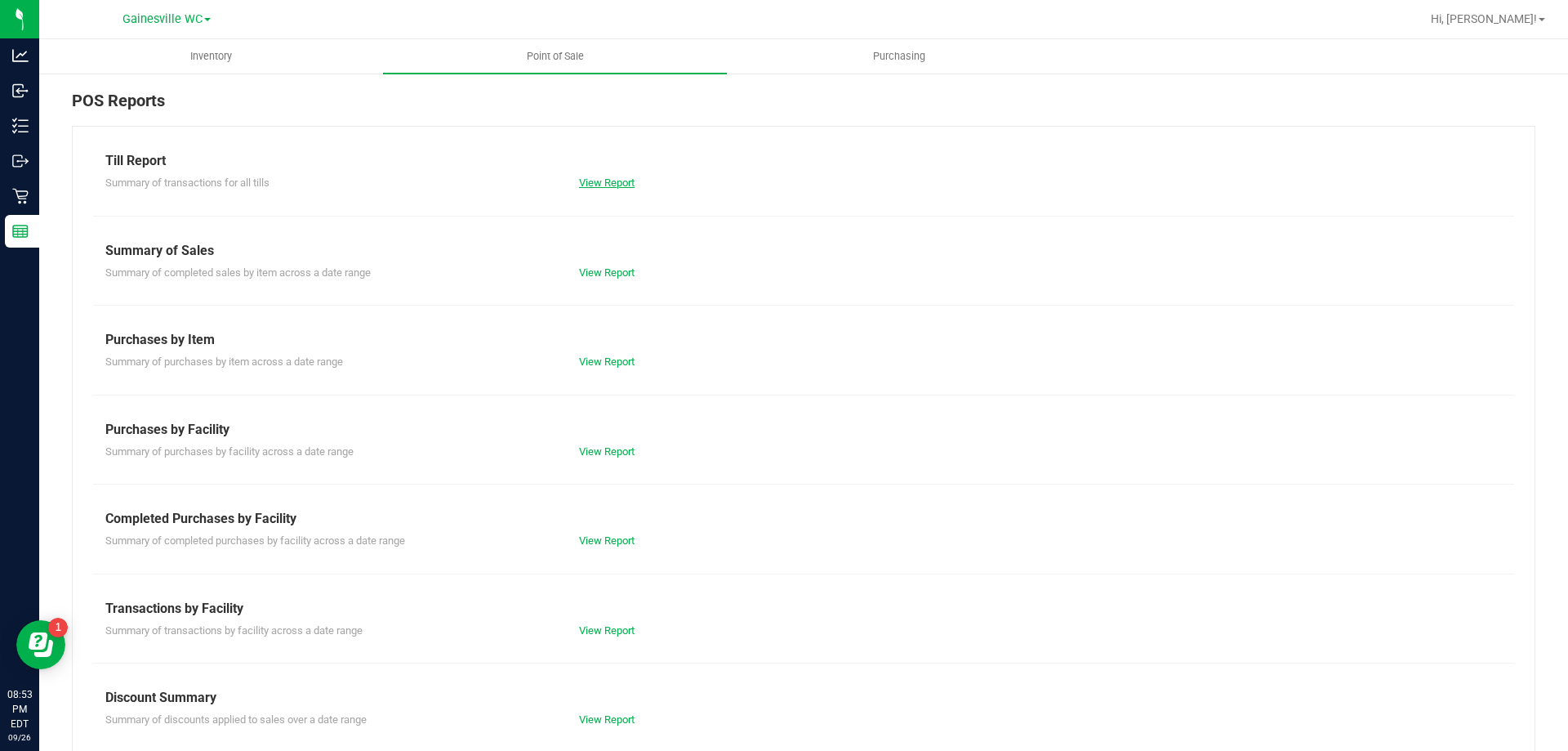
click at [598, 185] on link "View Report" at bounding box center [607, 182] width 56 height 12
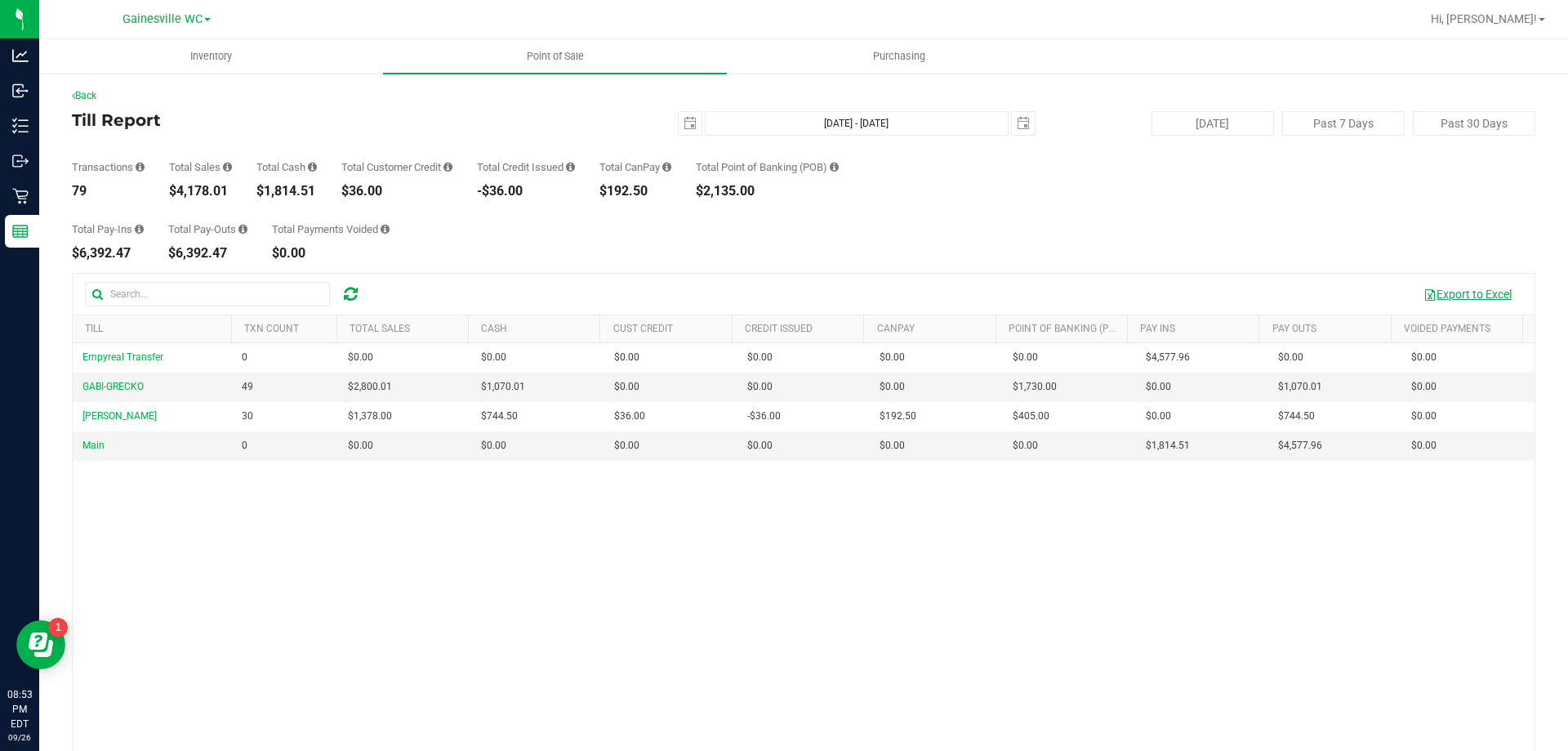
click at [1467, 288] on button "Export to Excel" at bounding box center [1467, 294] width 110 height 28
click at [1448, 291] on button "Export to Excel" at bounding box center [1467, 294] width 110 height 28
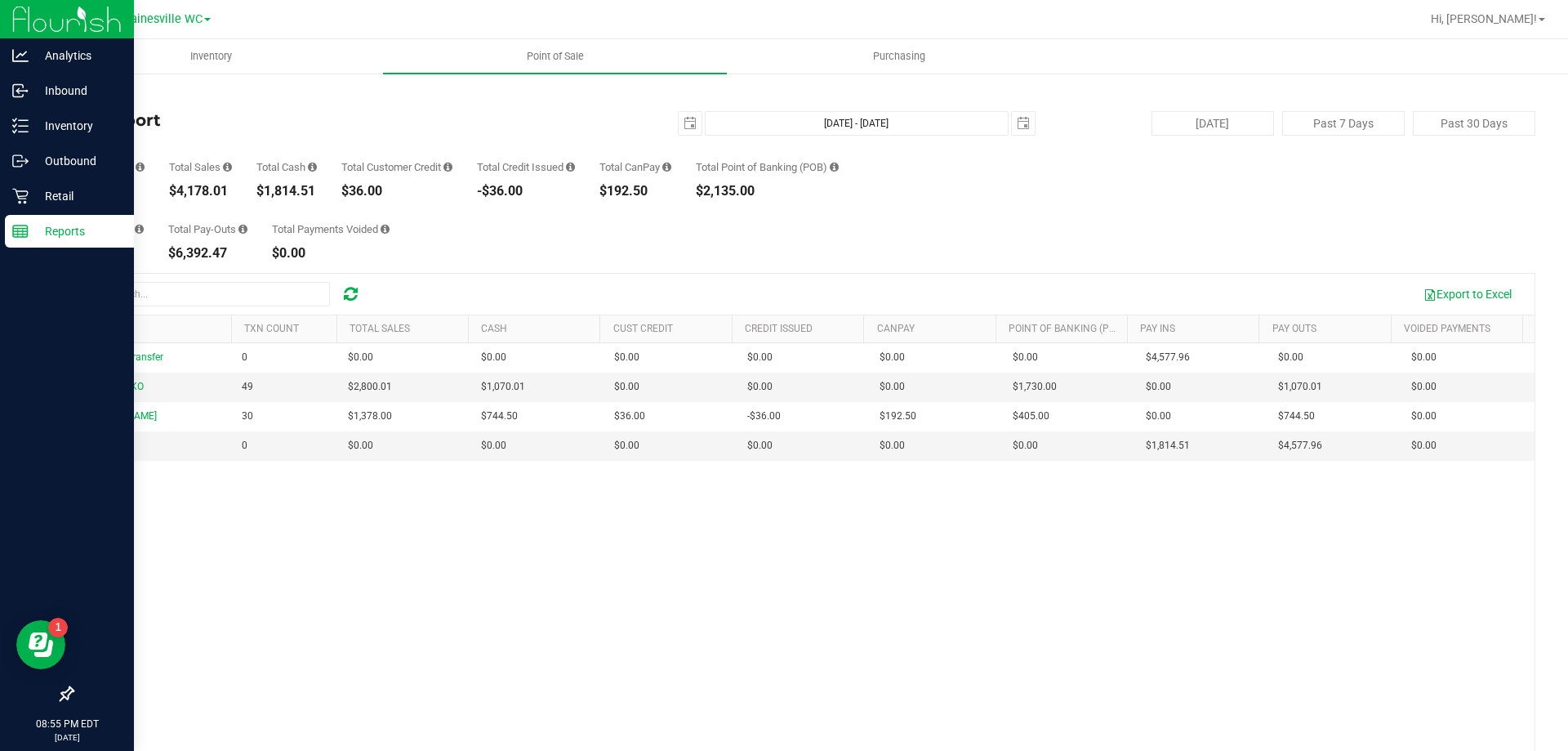
click at [51, 231] on p "Reports" at bounding box center [78, 231] width 98 height 20
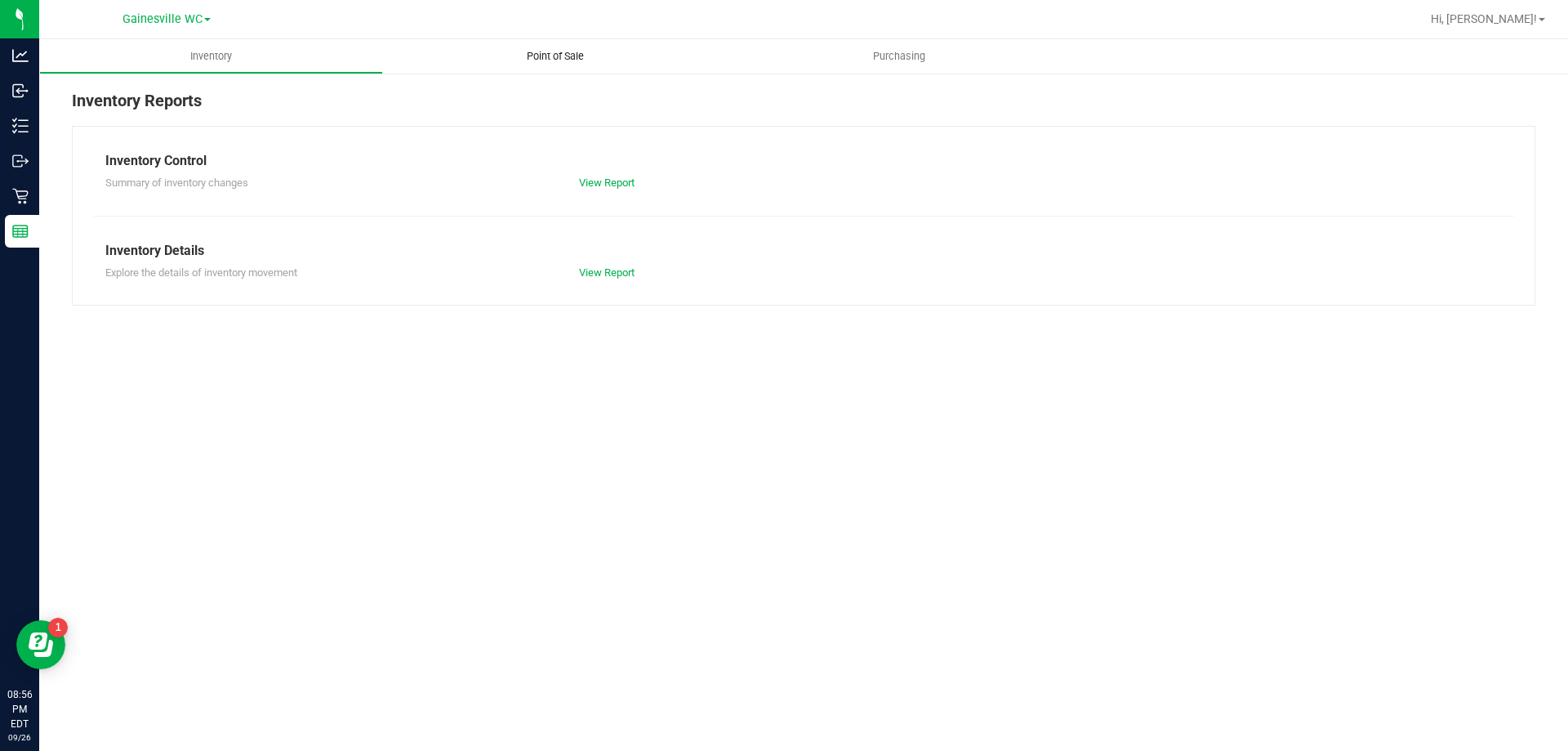
click at [560, 58] on span "Point of Sale" at bounding box center [556, 56] width 102 height 15
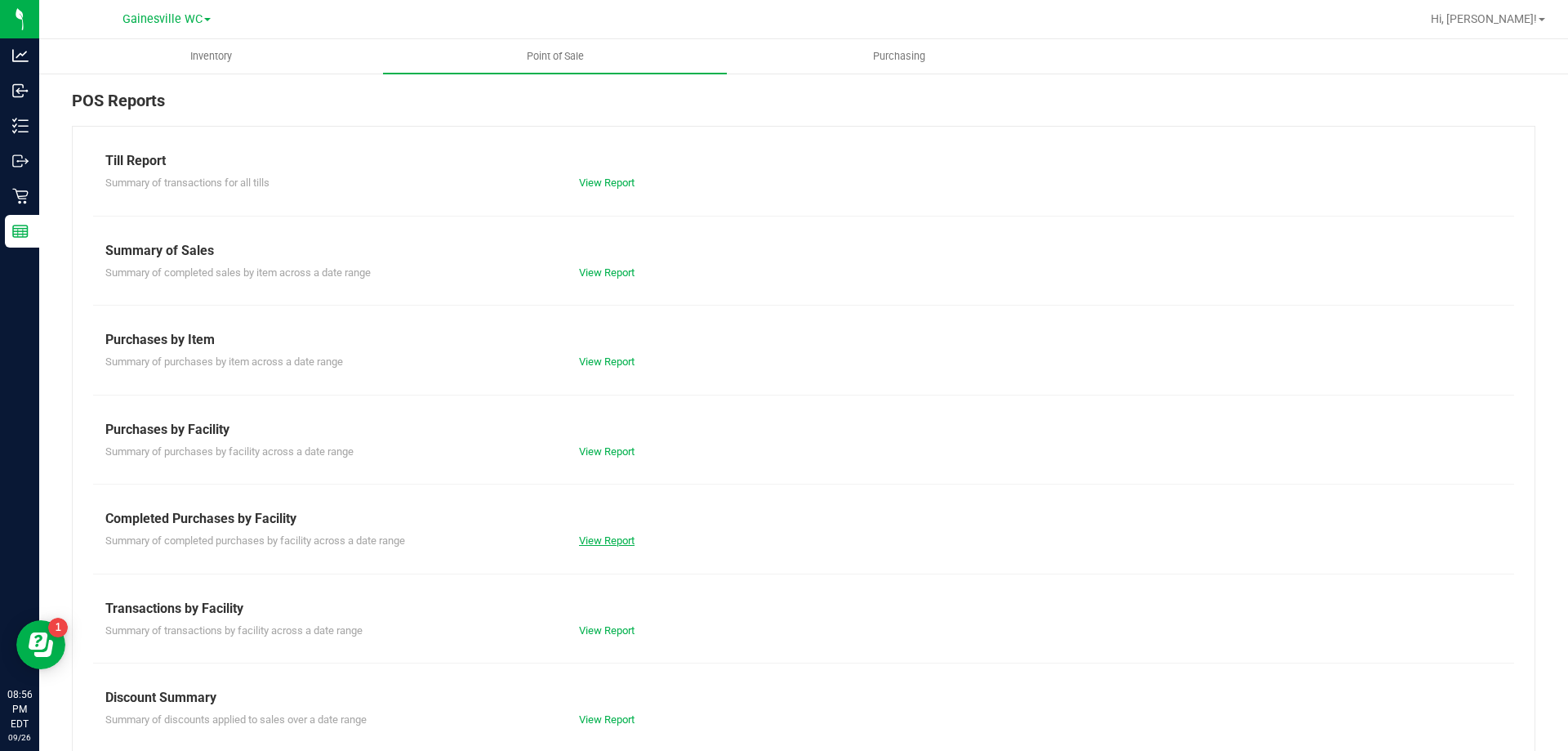
click at [599, 541] on link "View Report" at bounding box center [607, 541] width 56 height 12
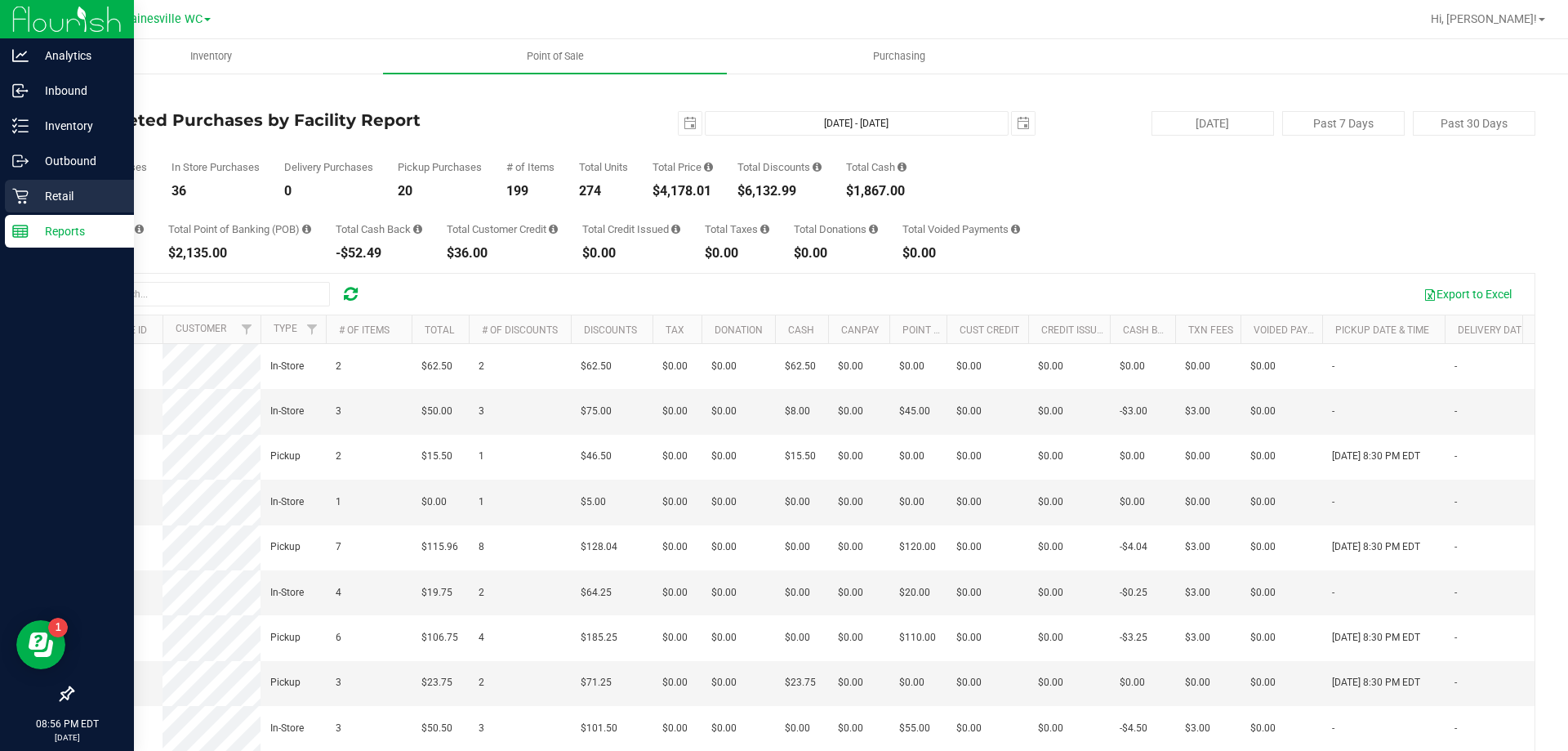
click at [29, 194] on p "Retail" at bounding box center [78, 196] width 98 height 20
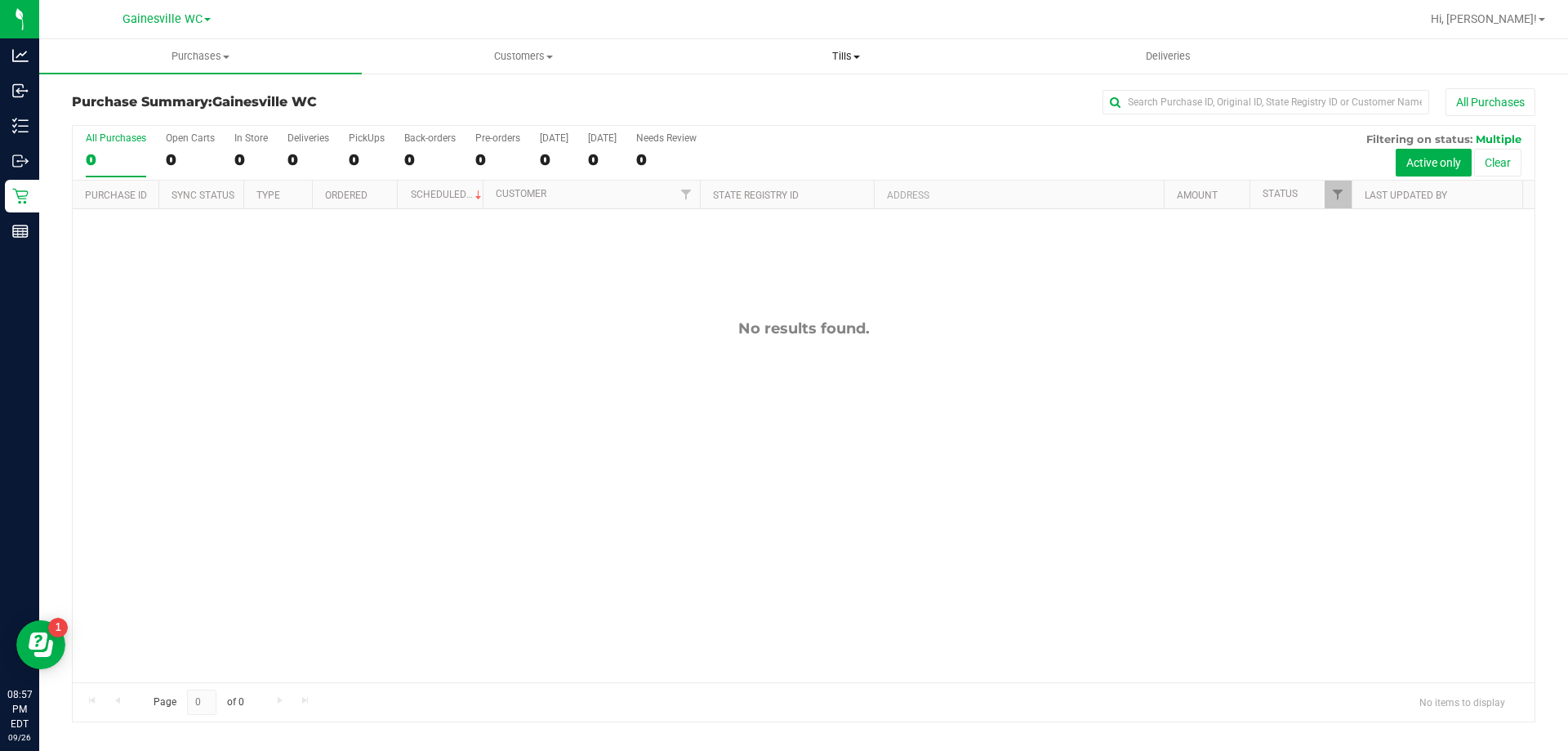
click at [848, 57] on span "Tills" at bounding box center [845, 56] width 321 height 15
click at [815, 116] on span "Reconcile e-payments" at bounding box center [765, 119] width 162 height 14
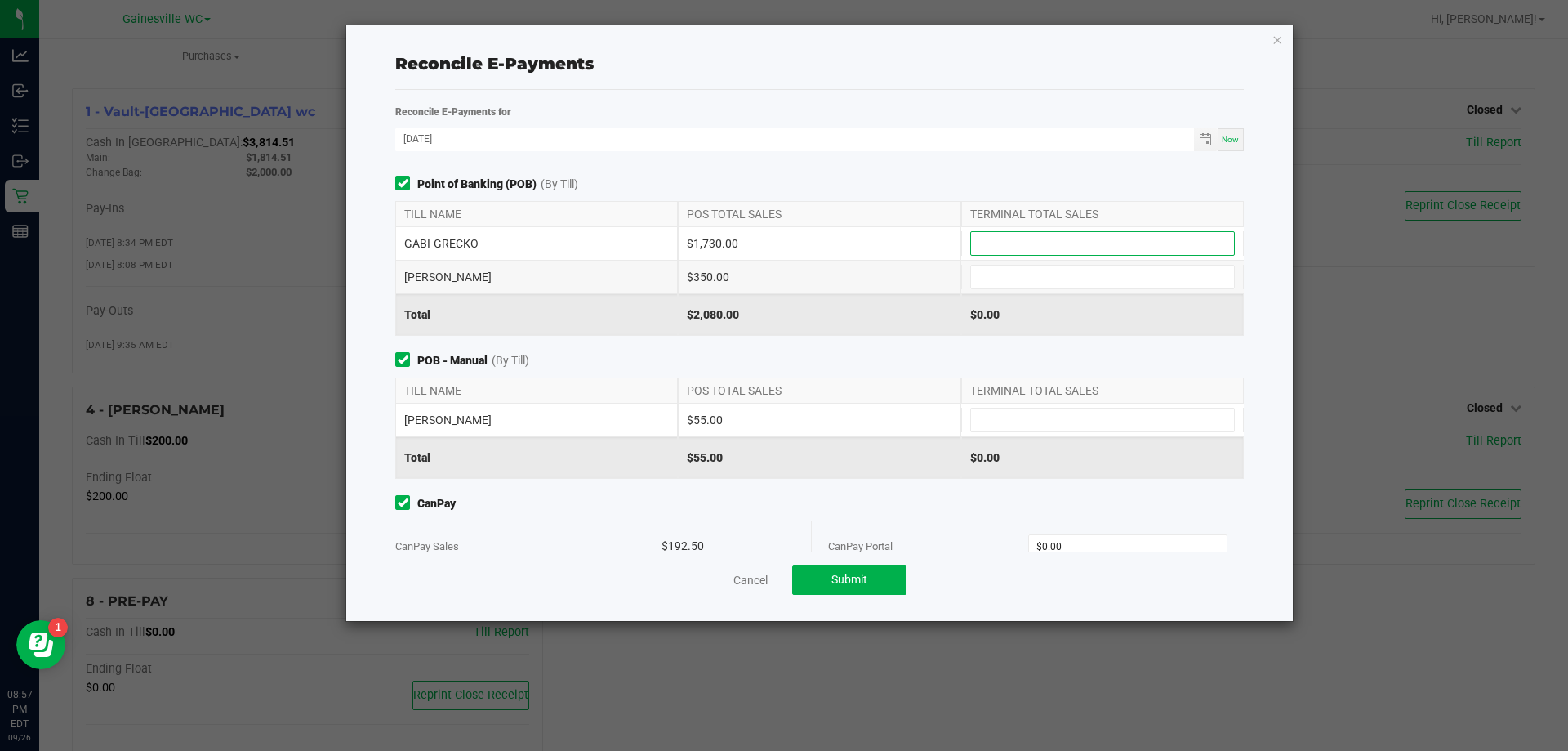
click at [1012, 243] on input at bounding box center [1102, 243] width 263 height 23
type input "$1,730.00"
click at [1011, 278] on input at bounding box center [1102, 277] width 263 height 23
type input "$350.00"
click at [1005, 422] on input at bounding box center [1102, 419] width 263 height 23
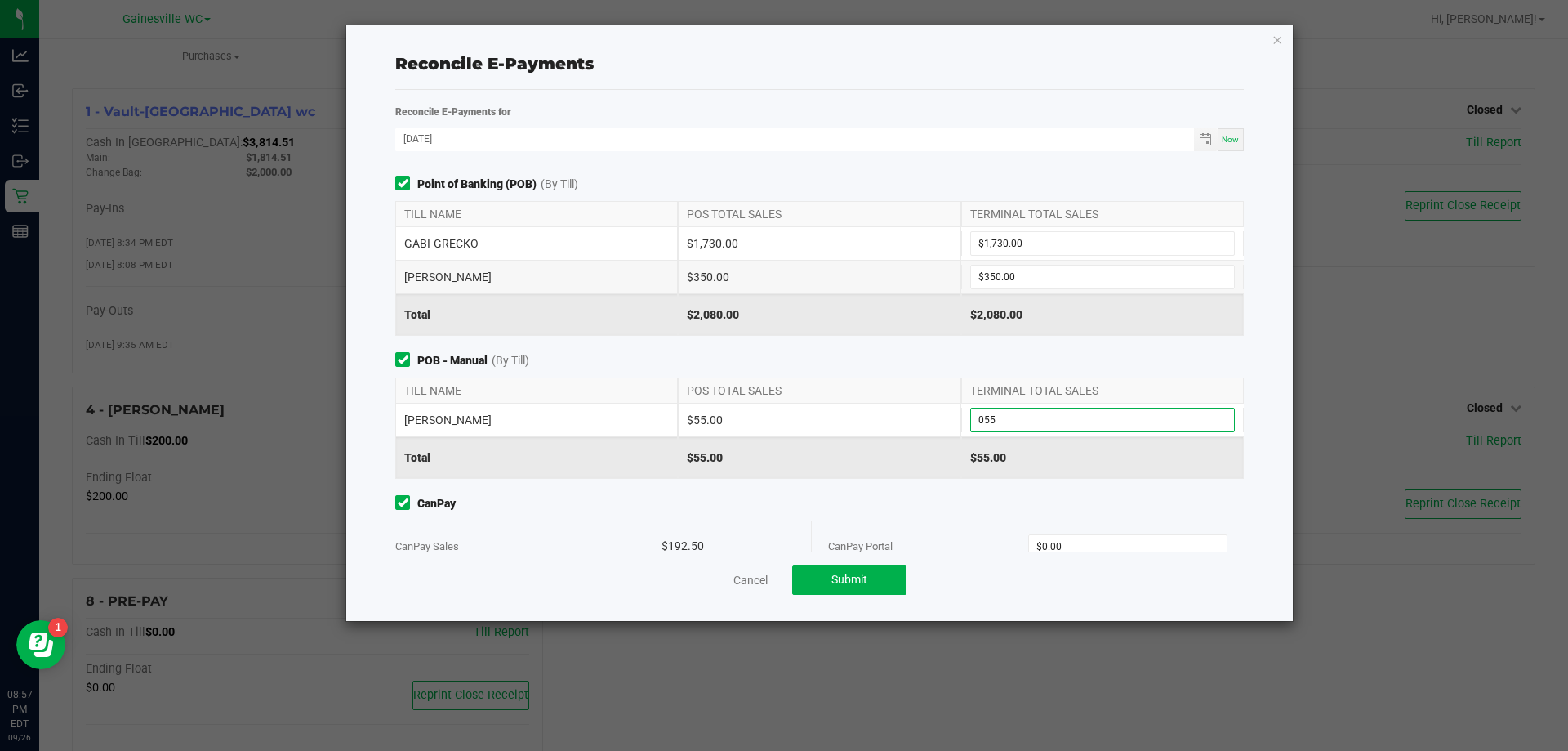
type input "$55.00"
click at [1014, 507] on span "CanPay" at bounding box center [819, 503] width 848 height 17
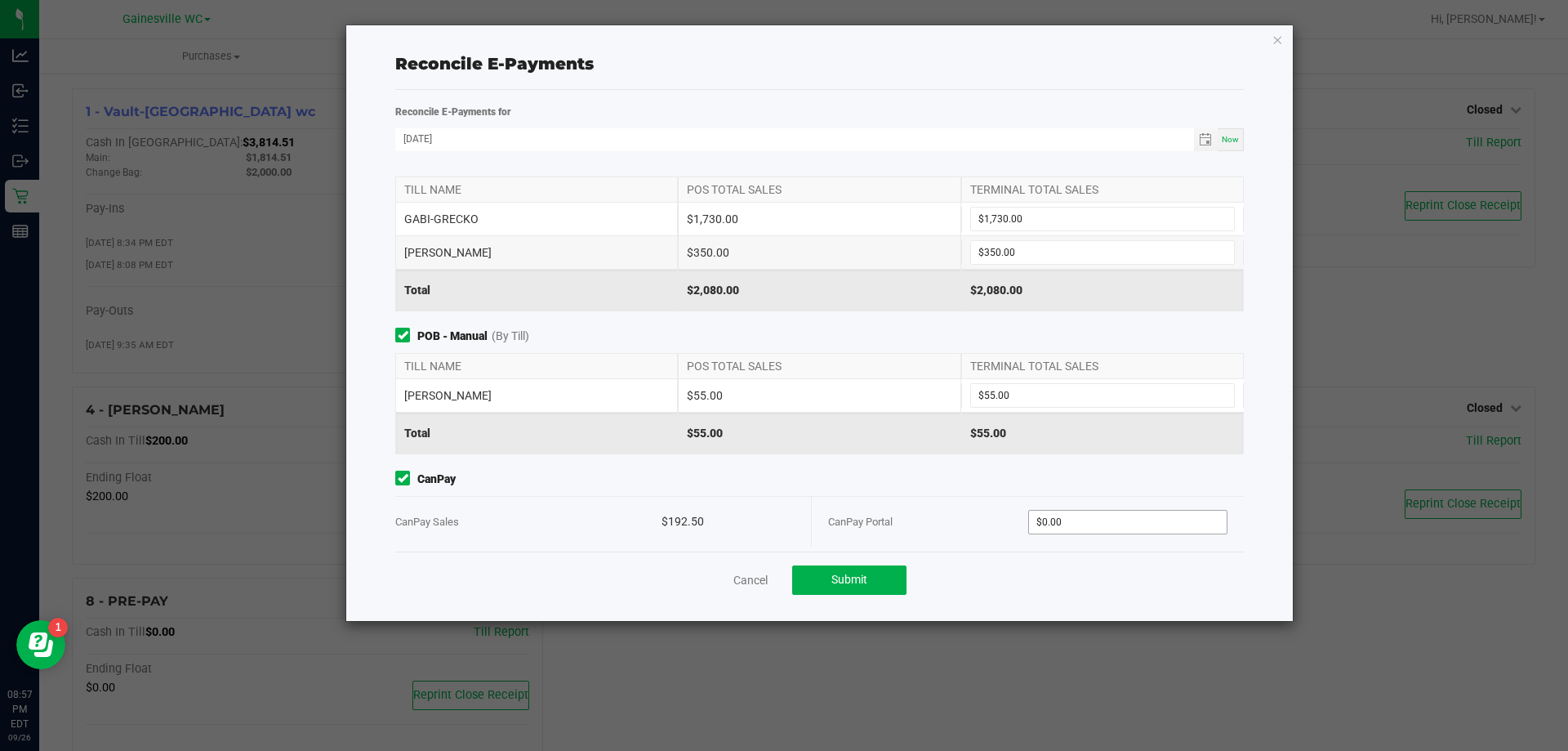
scroll to position [35, 0]
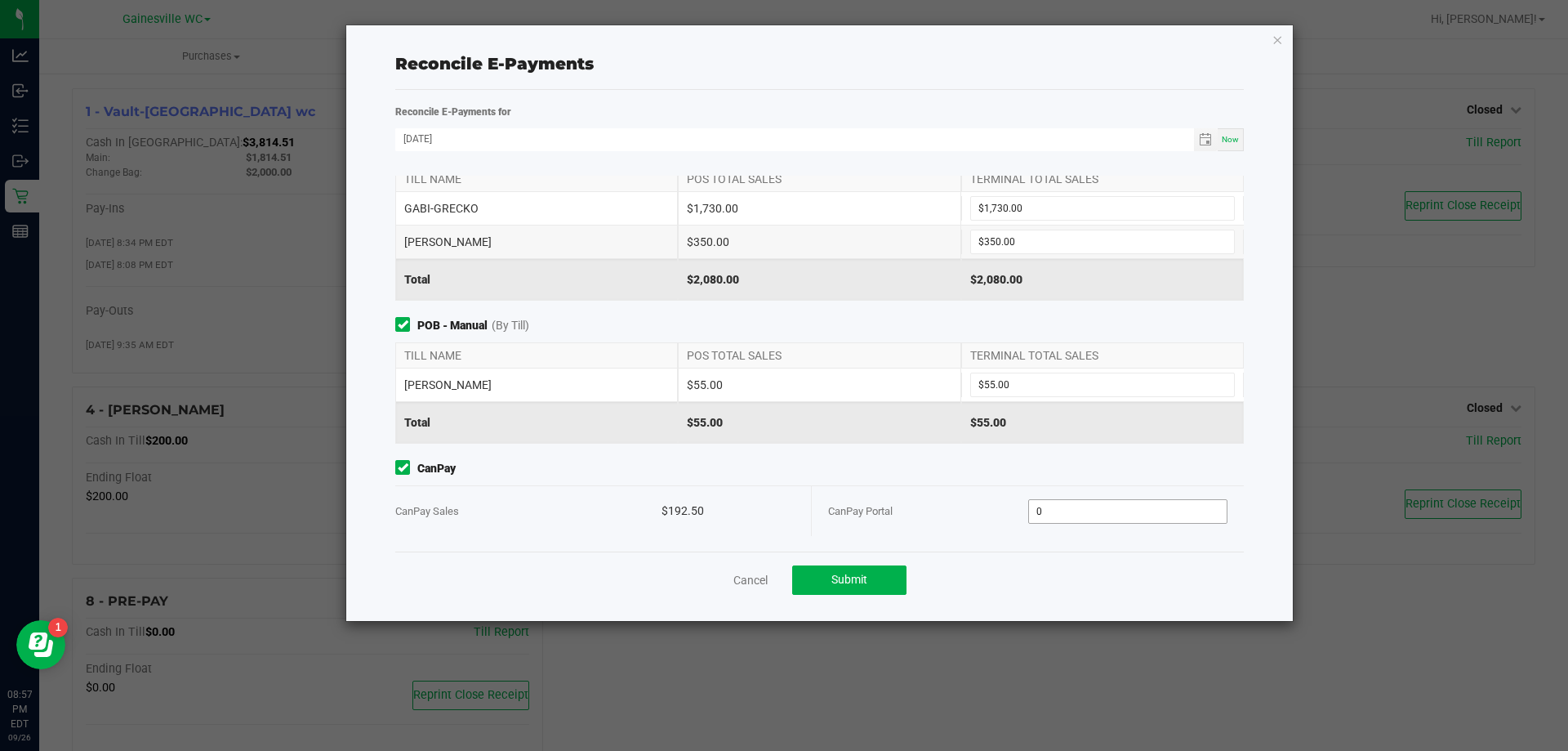
click at [1090, 507] on input "0" at bounding box center [1128, 511] width 198 height 23
type input "$192.50"
click at [976, 539] on div "Point of Banking (POB) (By Till) TILL NAME POS TOTAL SALES TERMINAL TOTAL SALES…" at bounding box center [819, 363] width 873 height 376
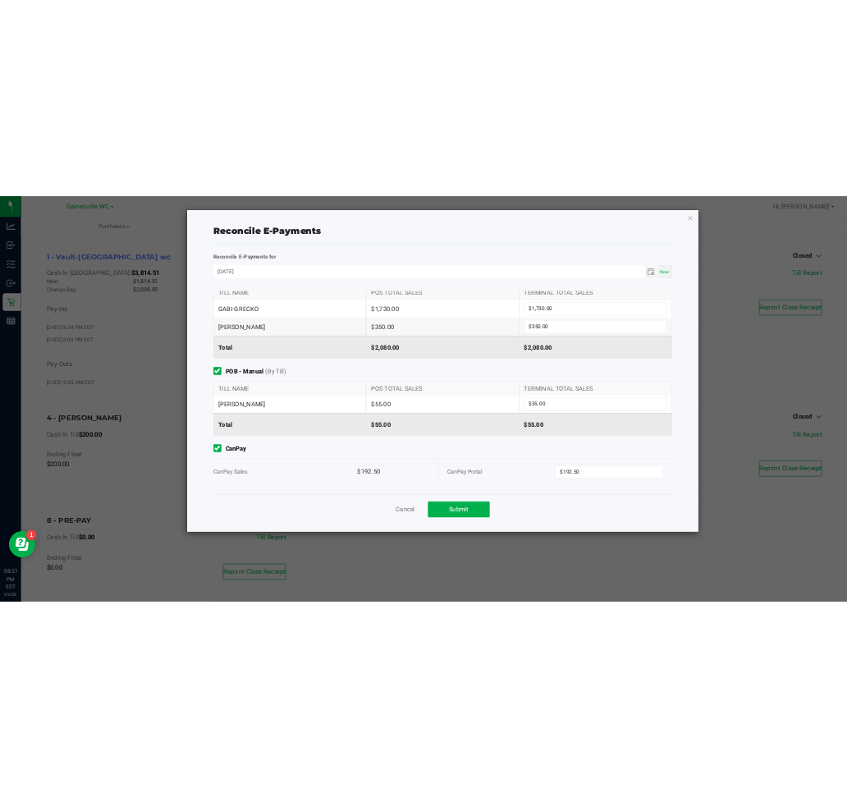
scroll to position [0, 0]
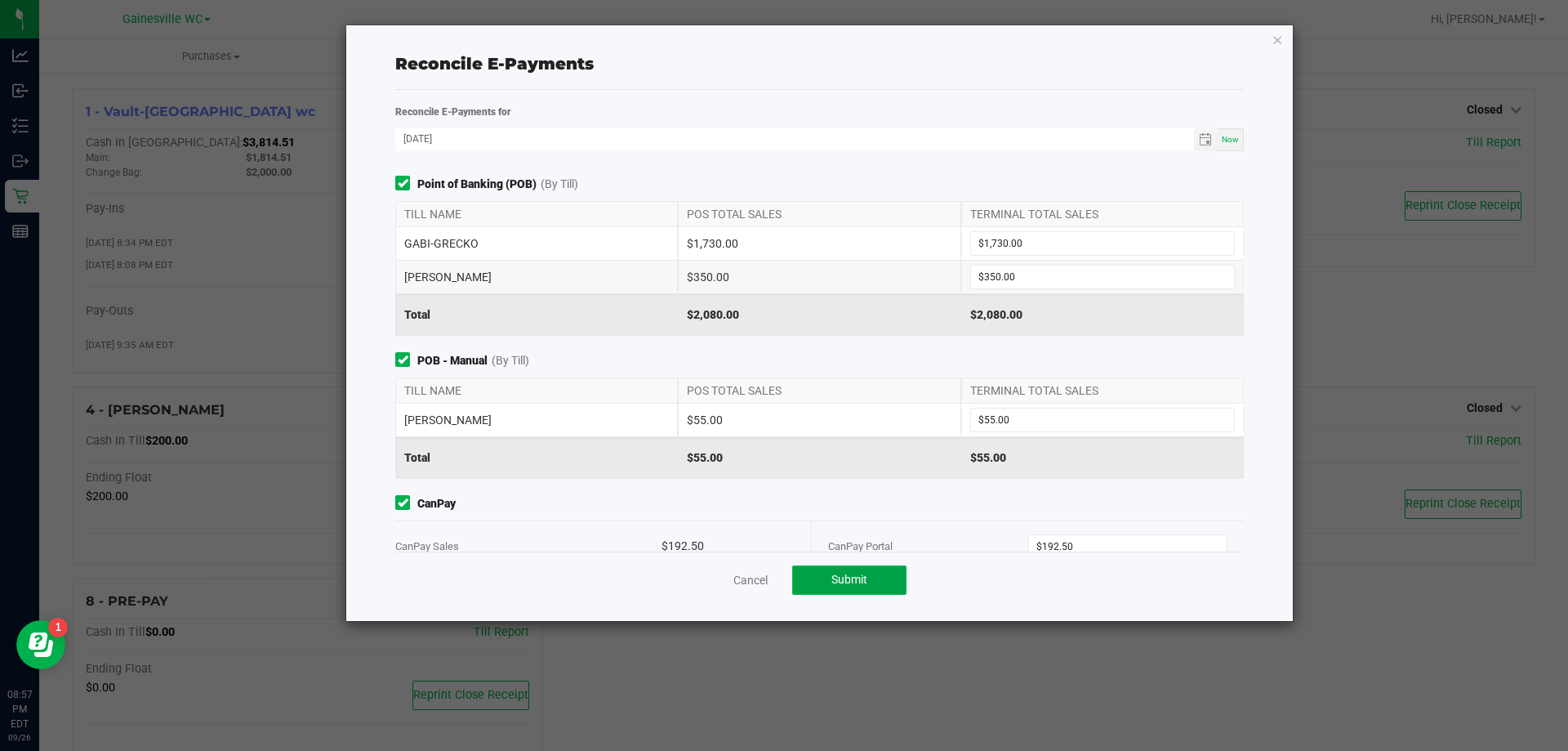
click at [872, 579] on button "Submit" at bounding box center [849, 581] width 114 height 30
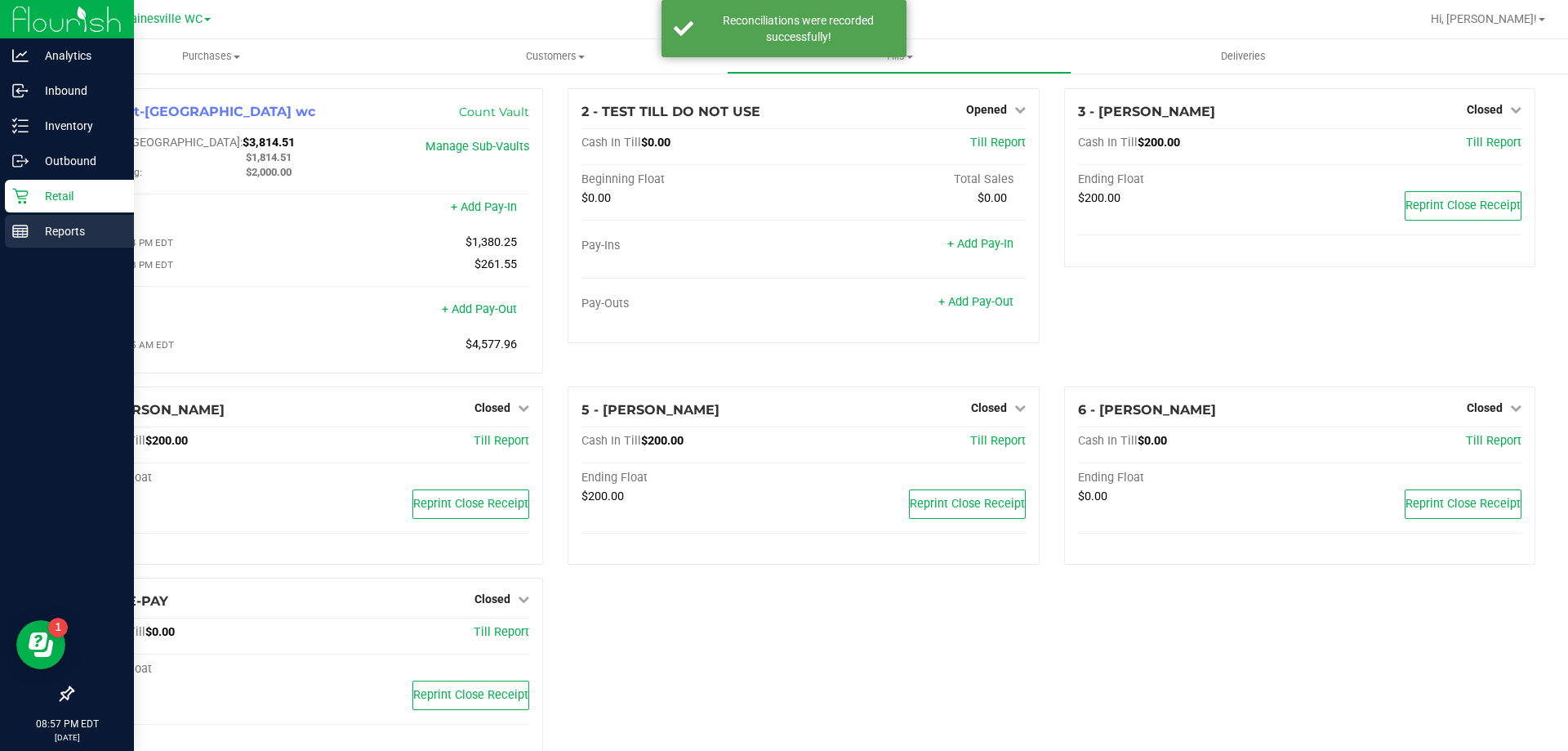
click at [30, 232] on p "Reports" at bounding box center [78, 231] width 98 height 20
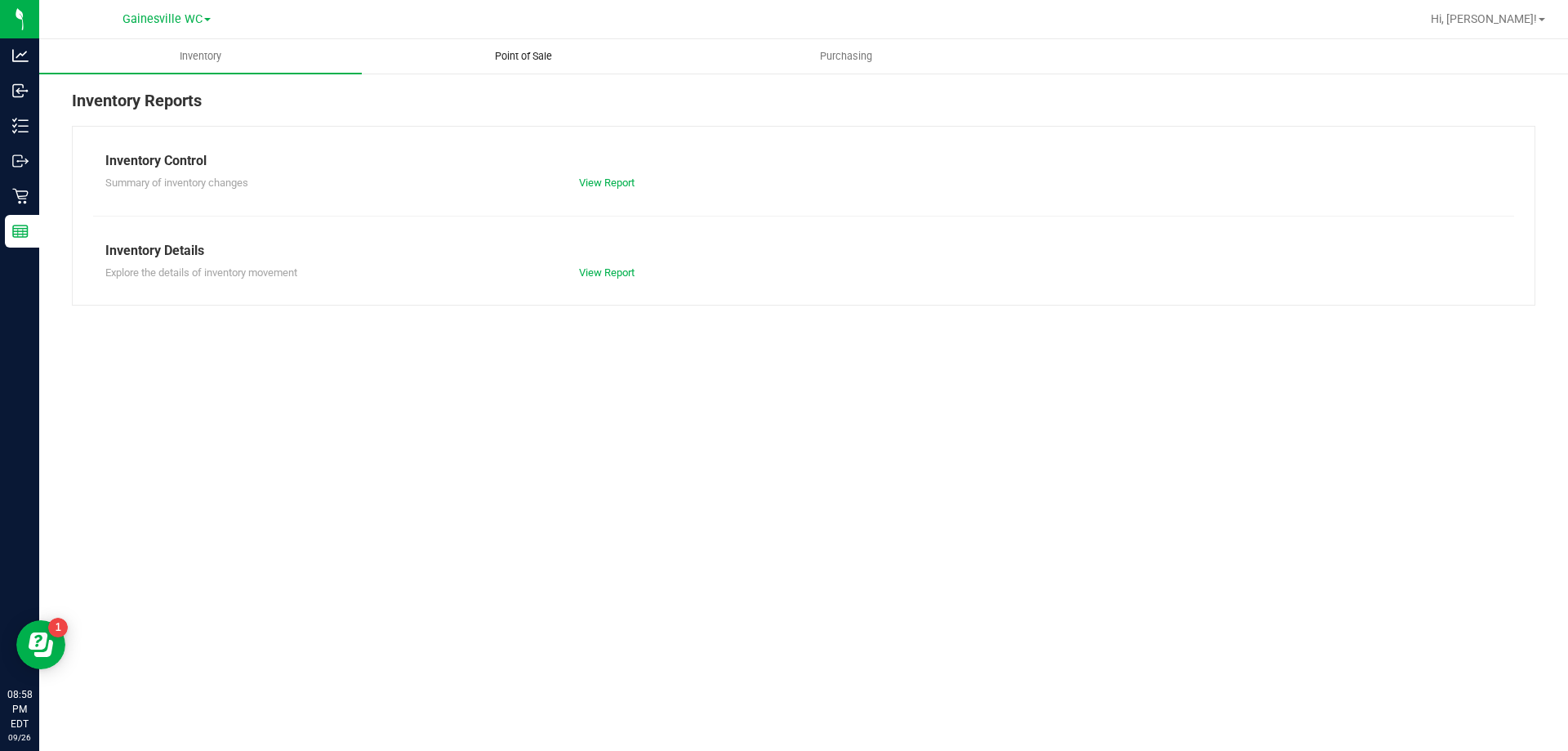
click at [512, 55] on span "Point of Sale" at bounding box center [524, 56] width 102 height 15
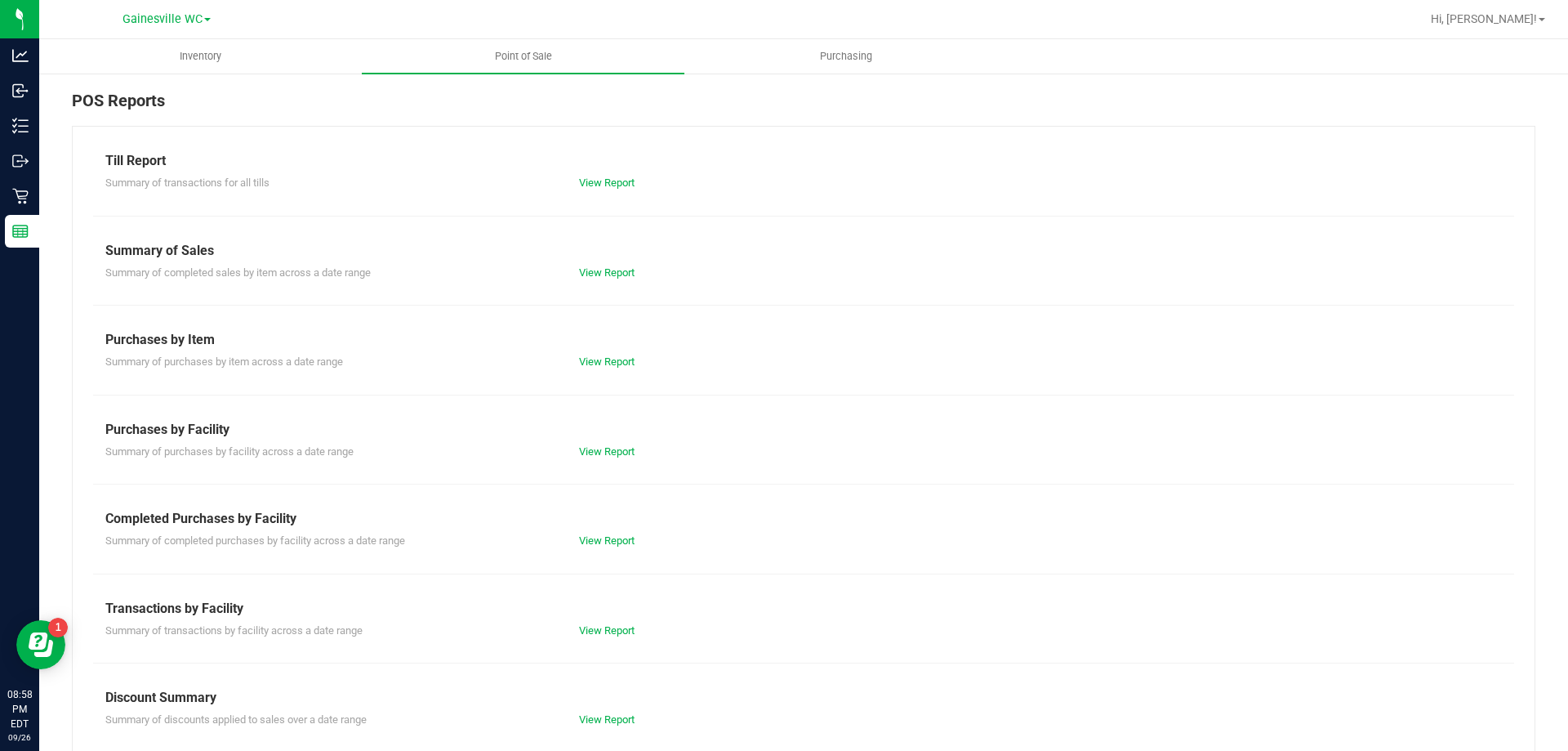
click at [612, 531] on div "Summary of completed purchases by facility across a date range View Report" at bounding box center [804, 539] width 1422 height 21
click at [610, 545] on link "View Report" at bounding box center [607, 541] width 56 height 12
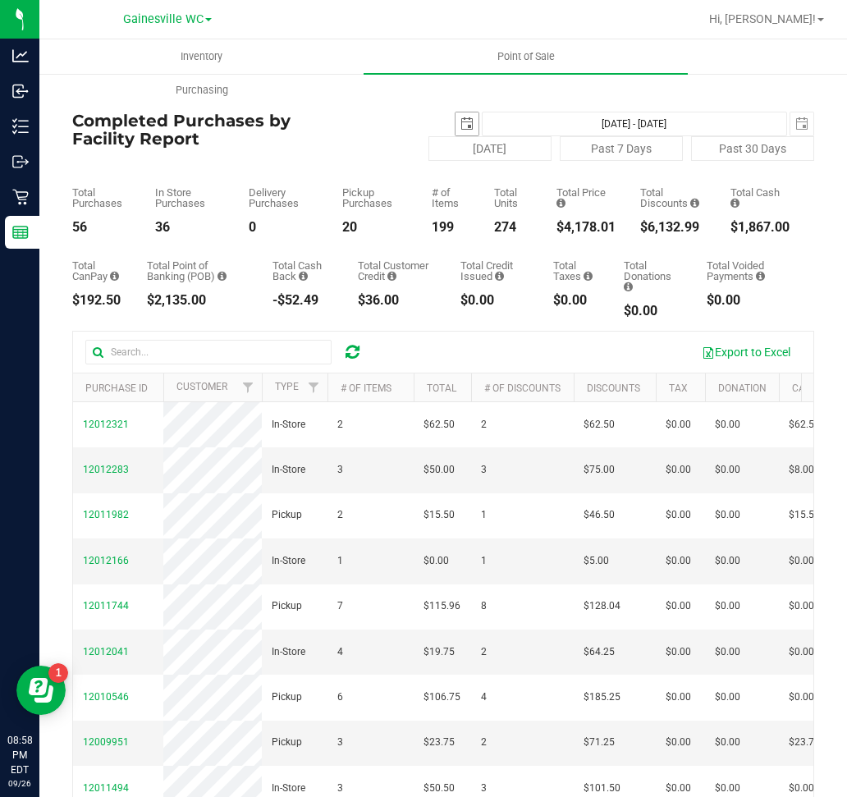
click at [460, 121] on span "select" at bounding box center [466, 123] width 13 height 13
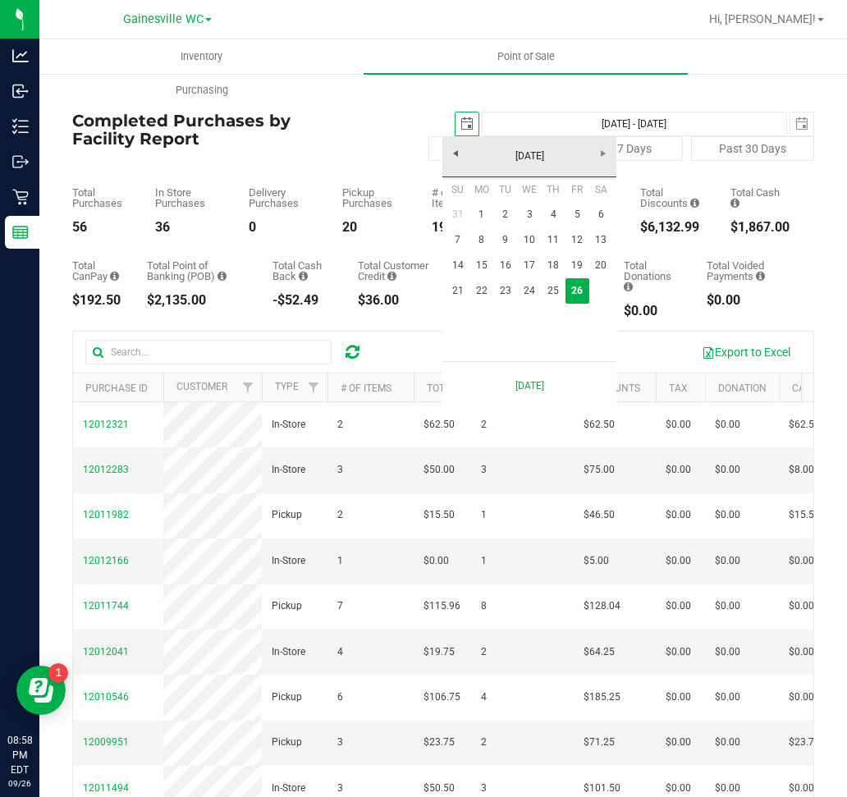
scroll to position [0, 41]
drag, startPoint x: 483, startPoint y: 285, endPoint x: 487, endPoint y: 241, distance: 43.7
click at [485, 285] on link "22" at bounding box center [481, 290] width 24 height 25
type input "[DATE]"
type input "[DATE] - [DATE]"
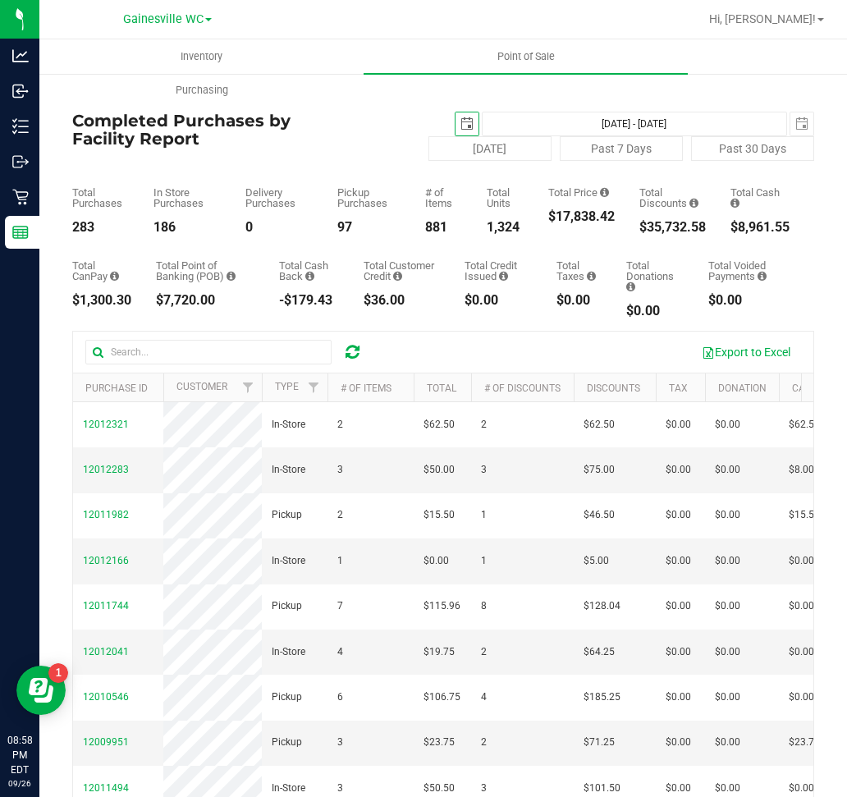
click at [460, 123] on span "select" at bounding box center [466, 123] width 13 height 13
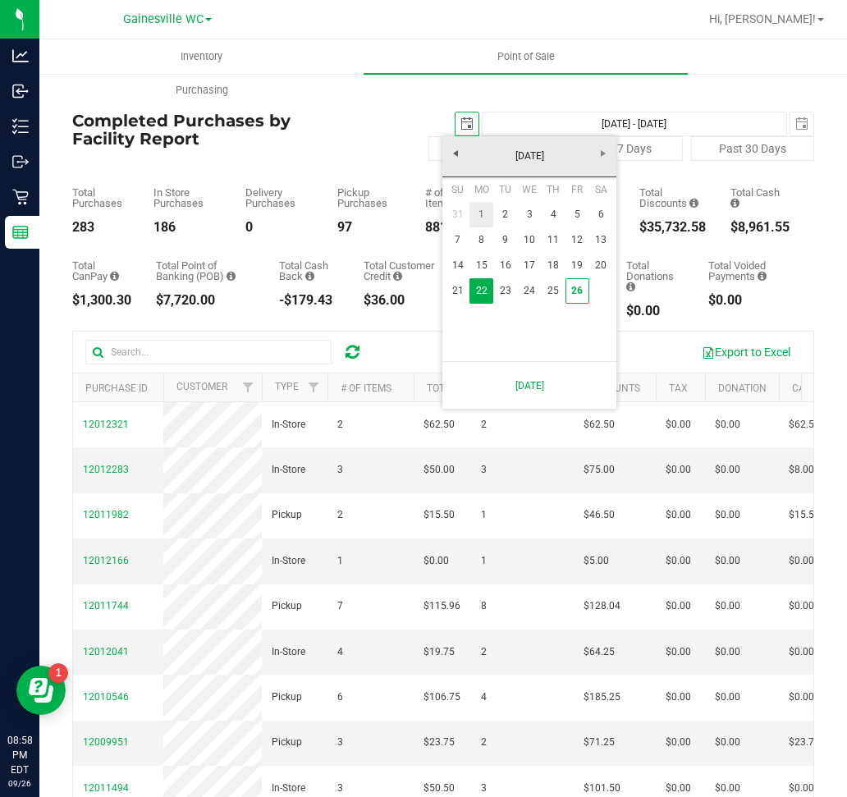
click at [487, 215] on link "1" at bounding box center [481, 214] width 24 height 25
type input "[DATE]"
type input "[DATE] - [DATE]"
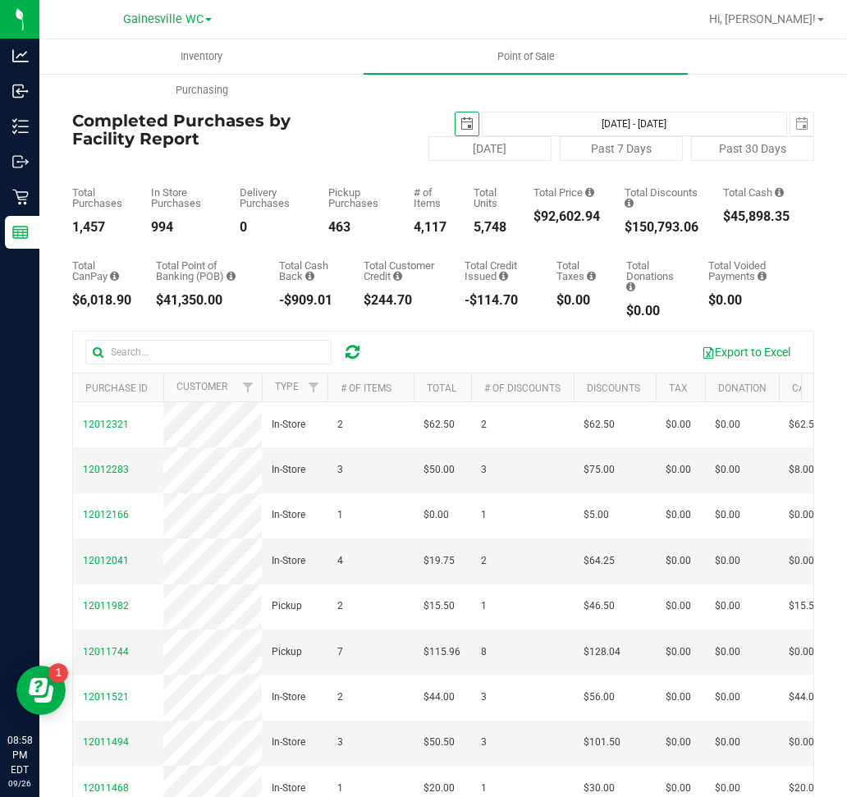
scroll to position [0, 57]
type input "[DATE]"
